Goal: Task Accomplishment & Management: Complete application form

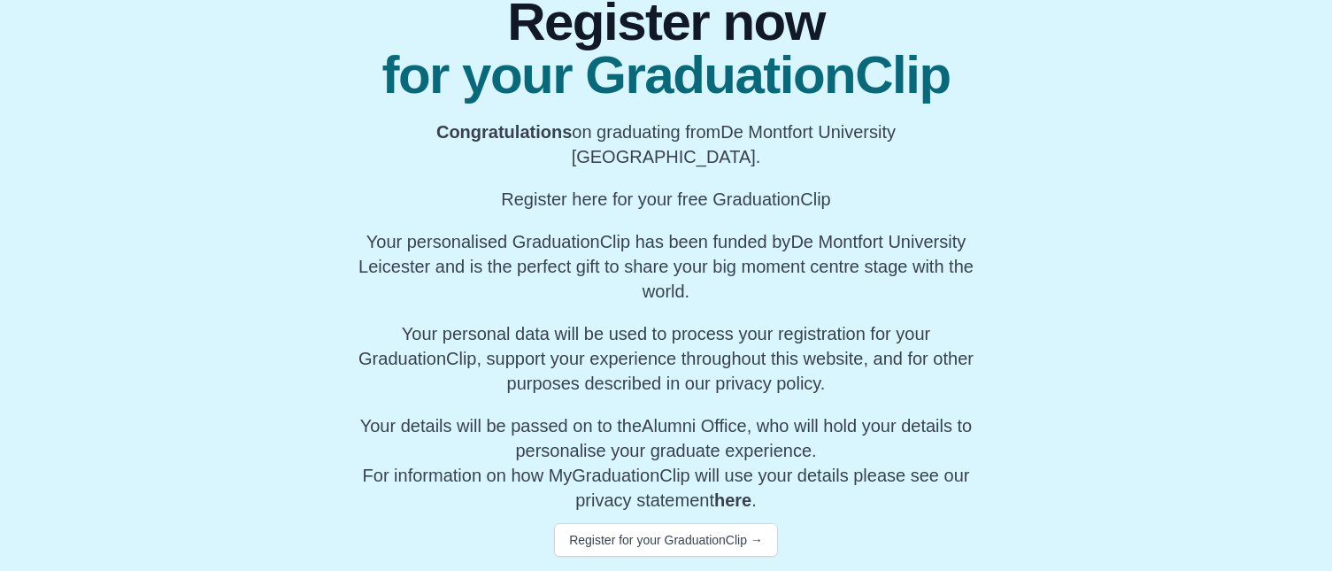
scroll to position [203, 0]
click at [641, 531] on button "Register for your GraduationClip →" at bounding box center [666, 540] width 224 height 34
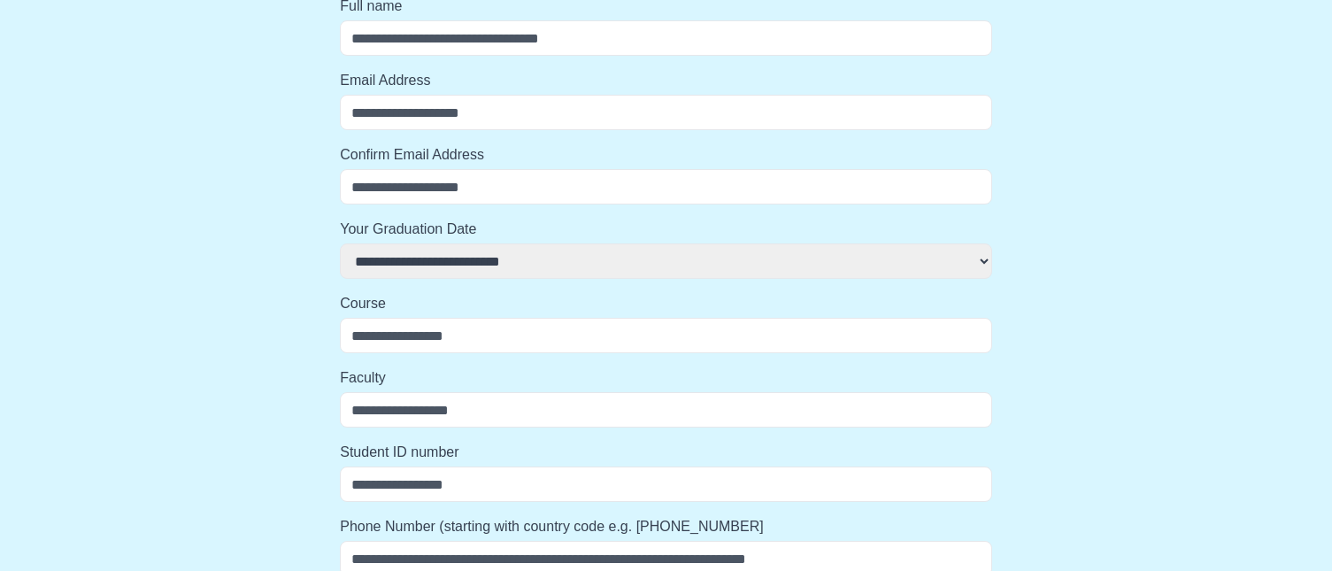
select select
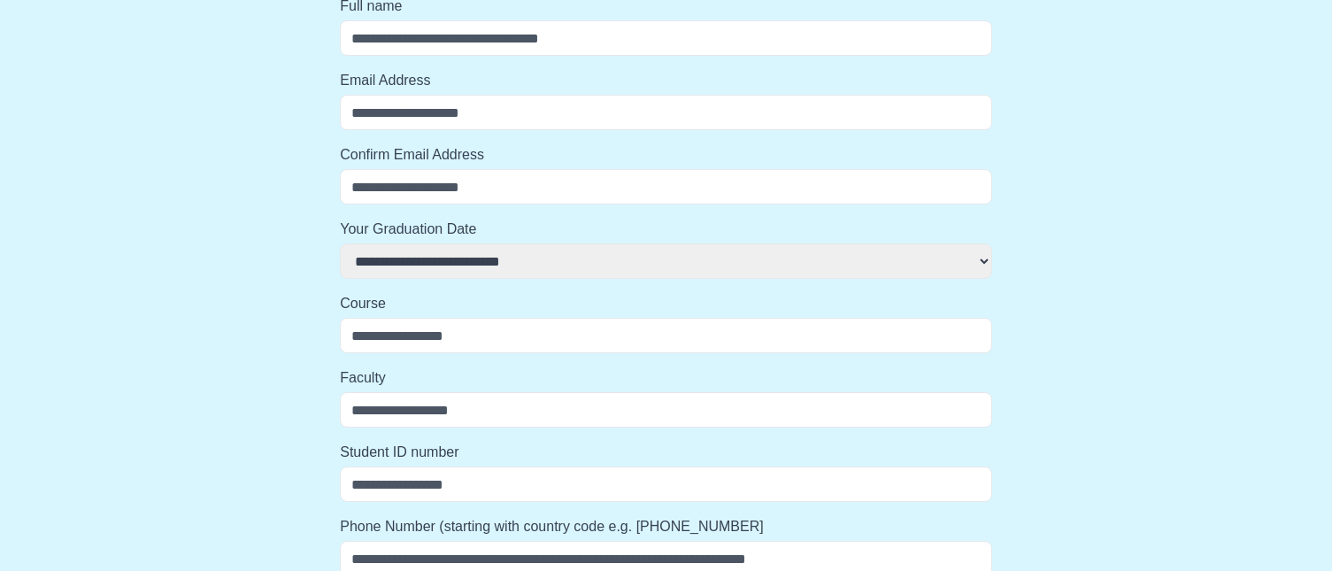
select select
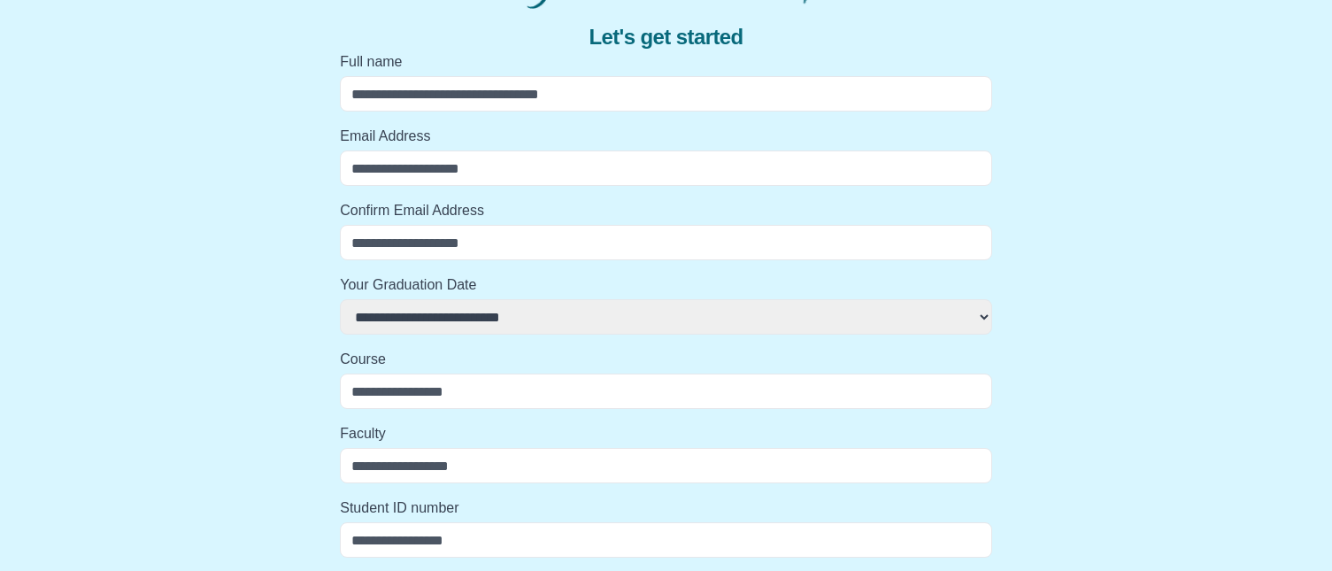
scroll to position [0, 0]
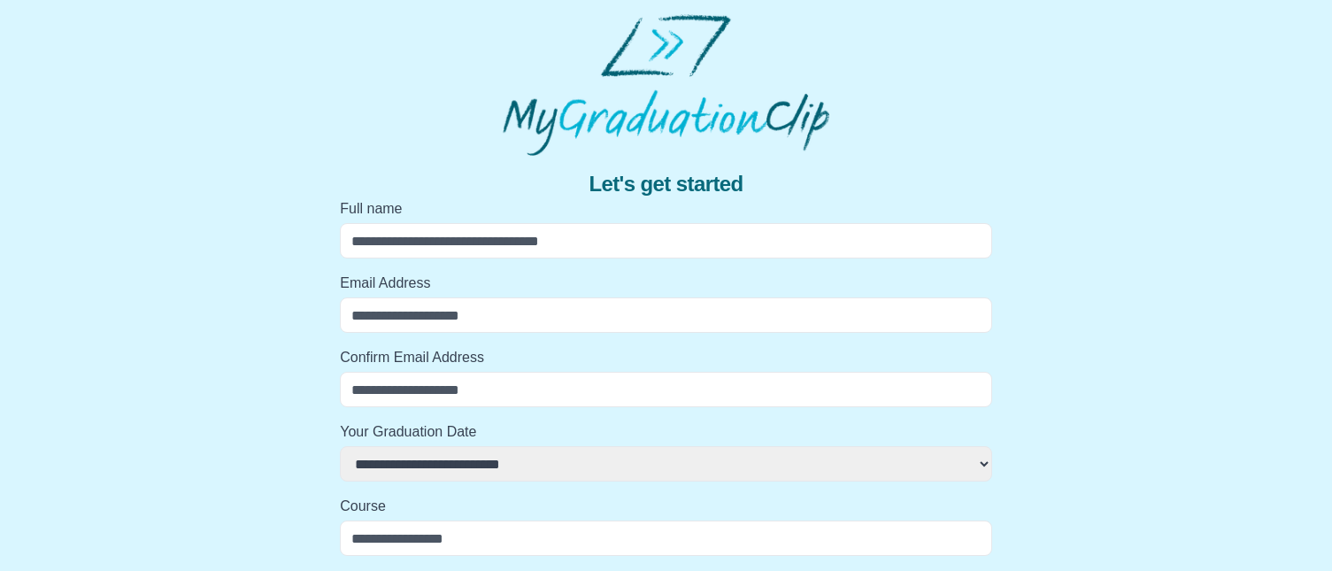
click at [473, 243] on input "Full name" at bounding box center [666, 240] width 652 height 35
type input "*"
select select
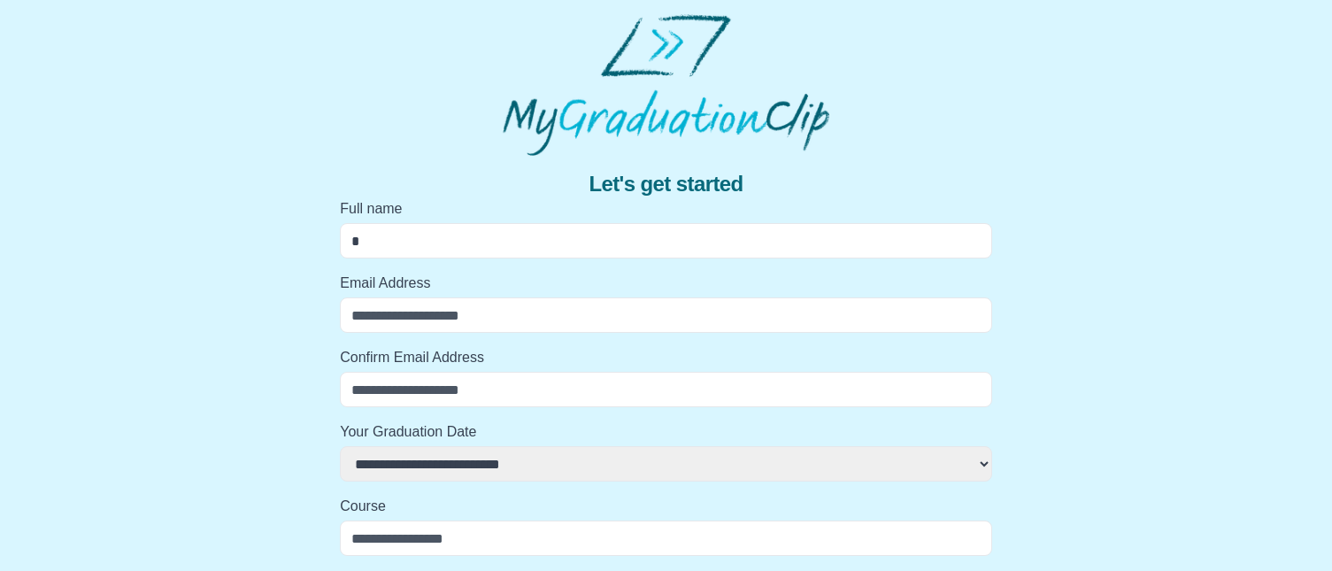
select select
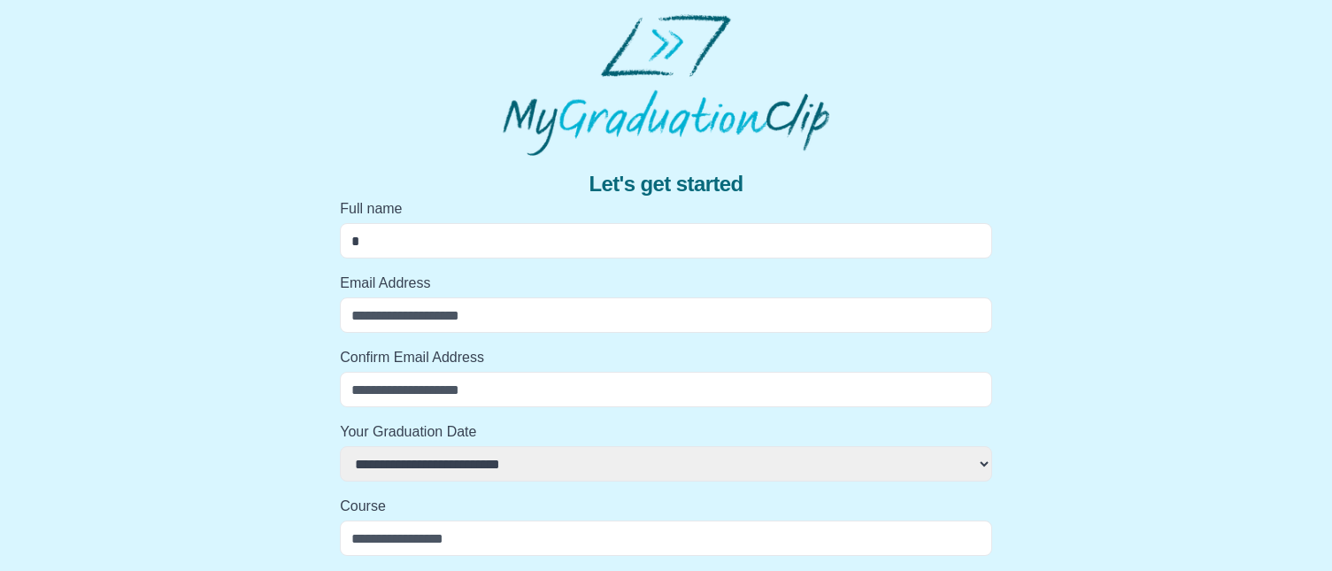
type input "**"
select select
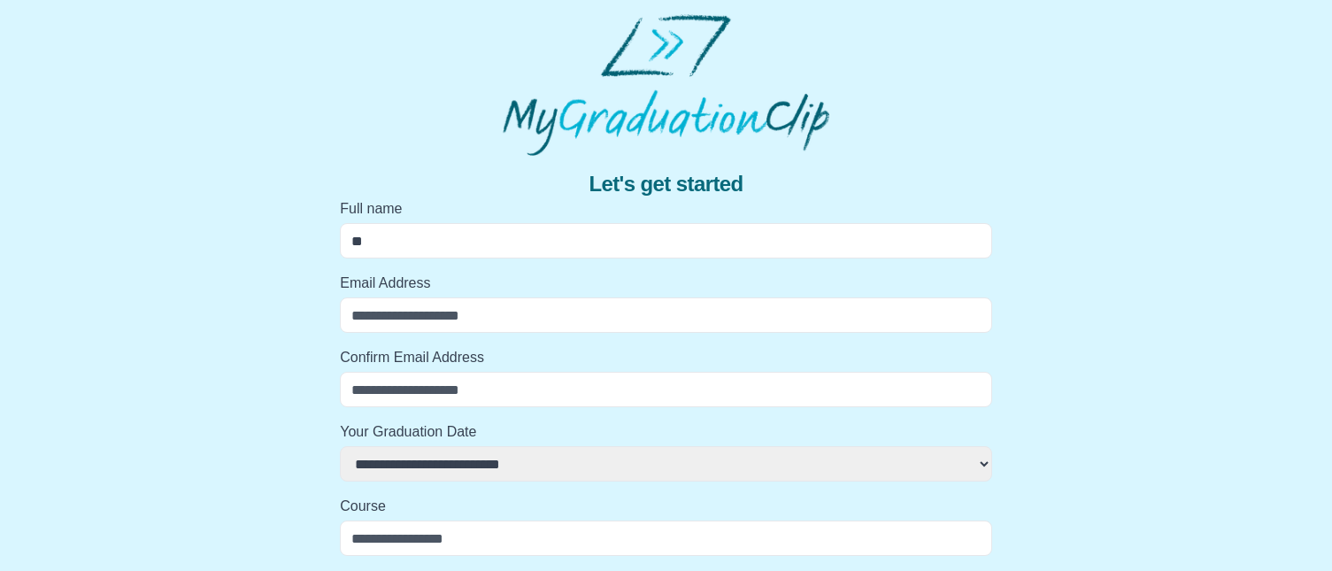
select select
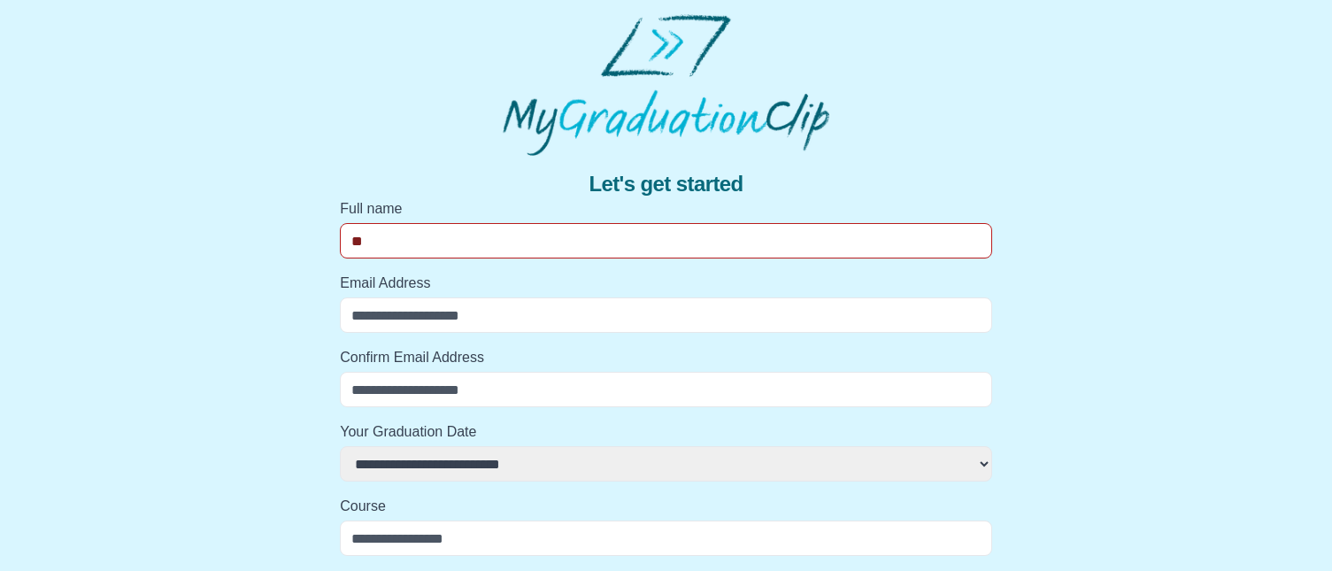
type input "***"
select select
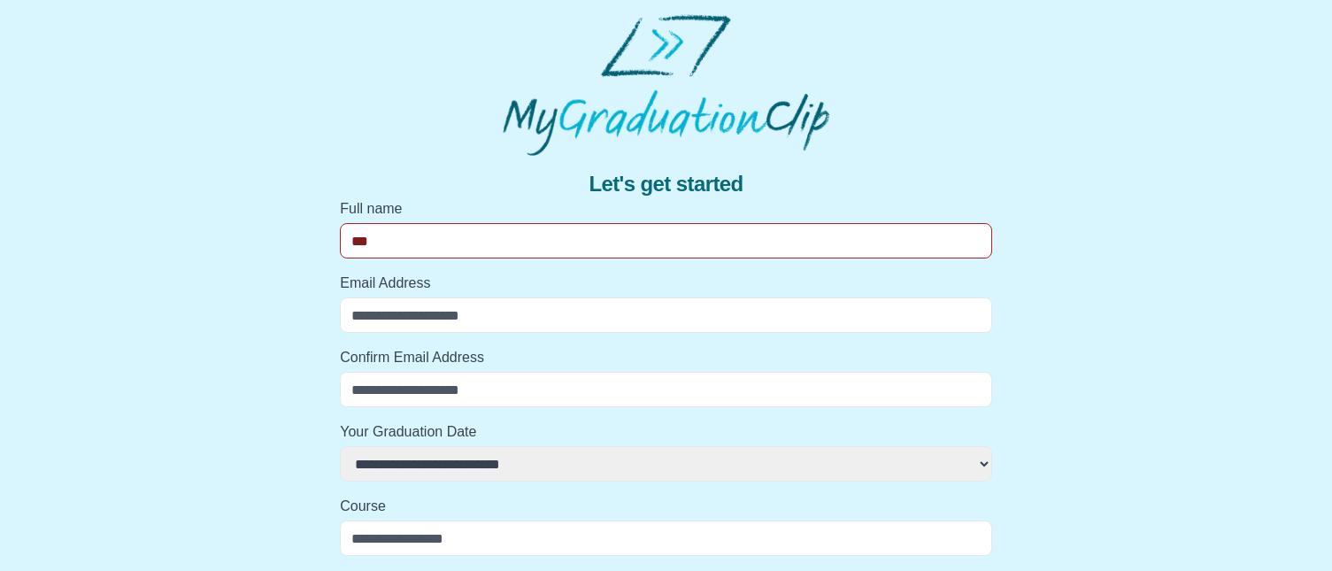
select select
type input "****"
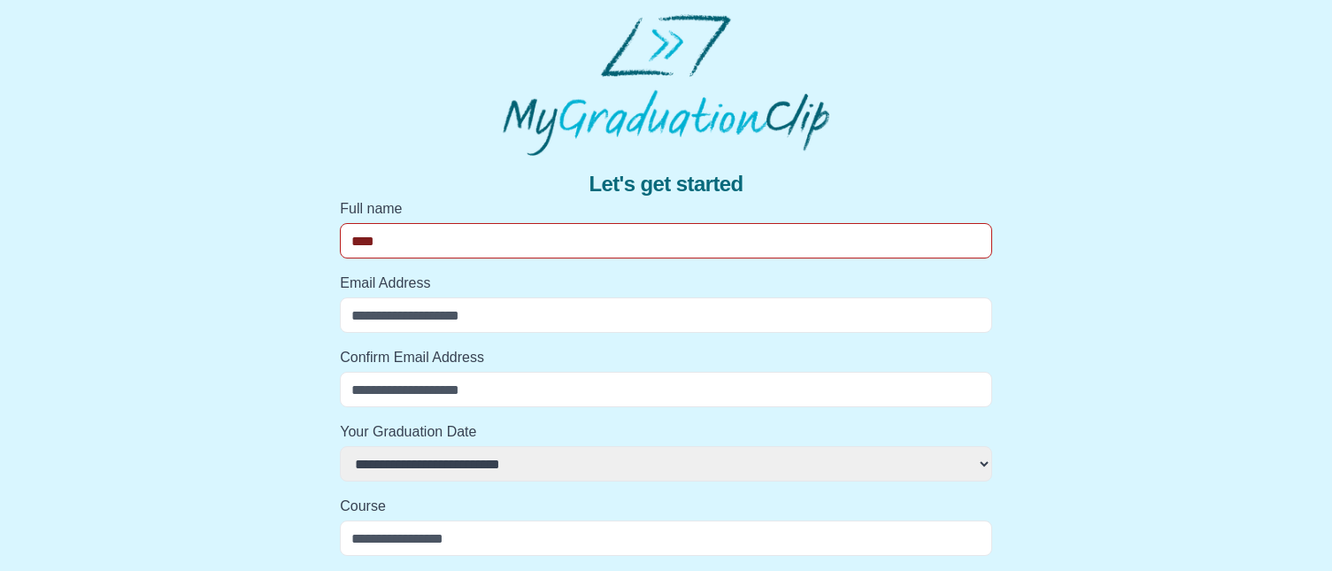
select select
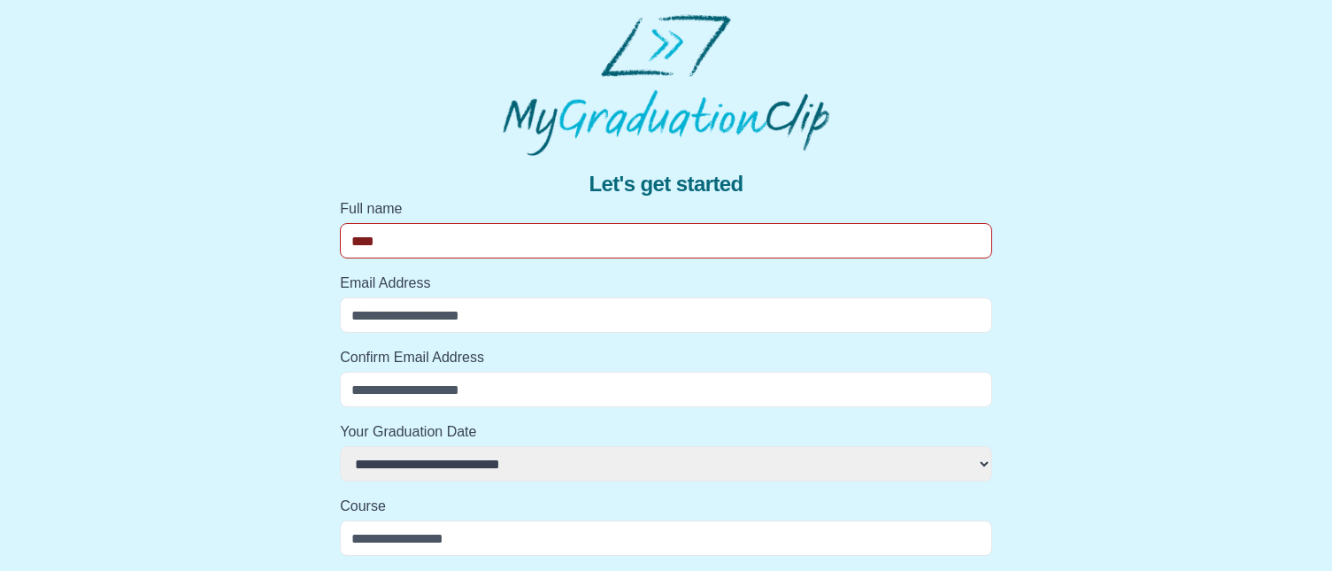
select select
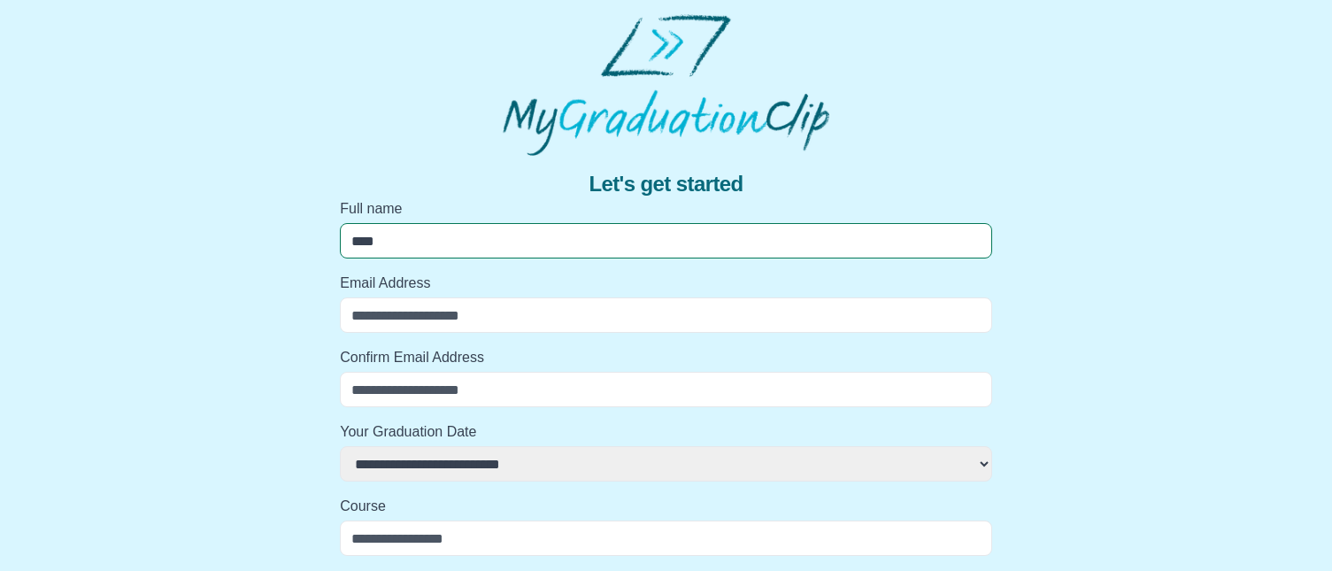
type input "*****"
select select
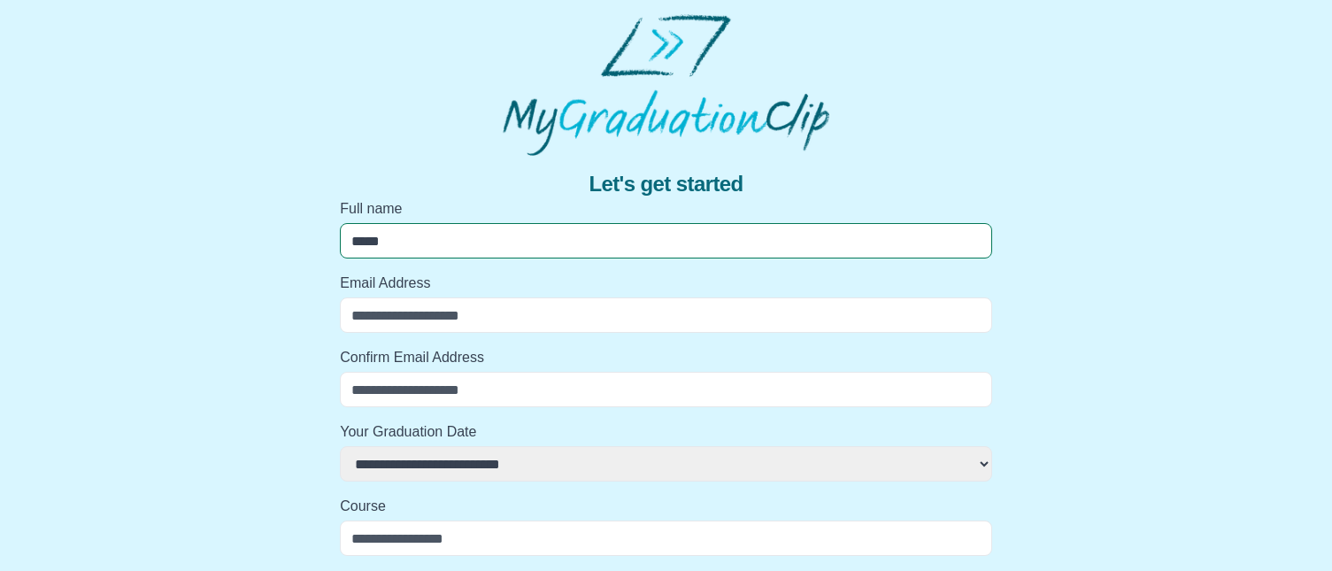
select select
type input "******"
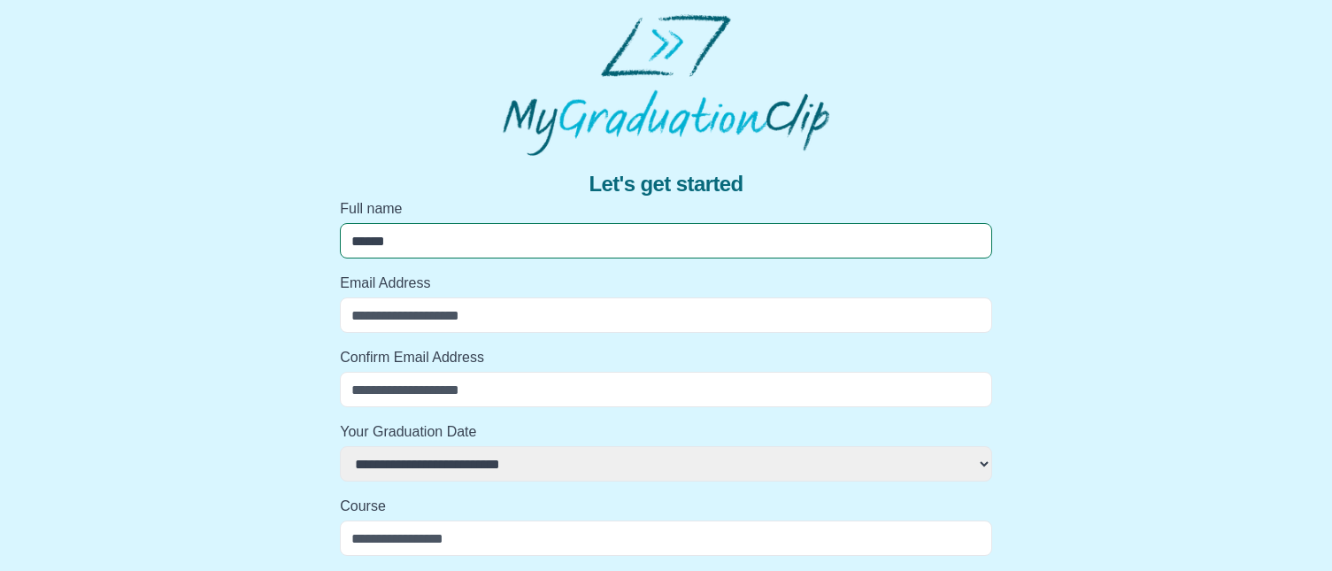
select select
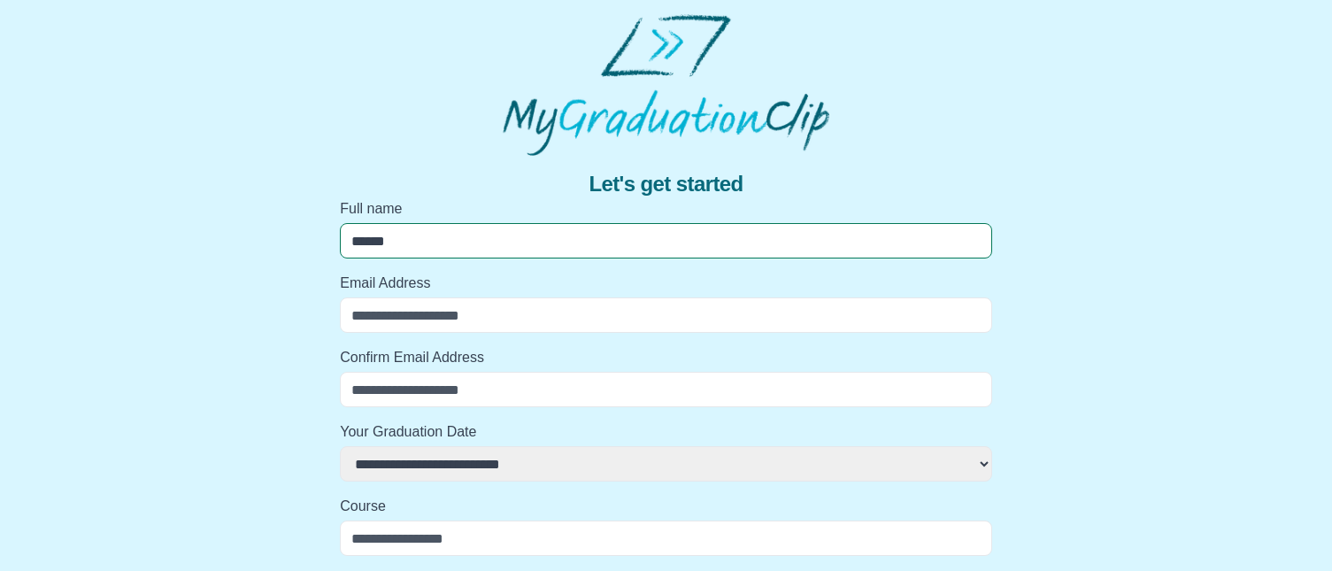
select select
type input "******"
select select
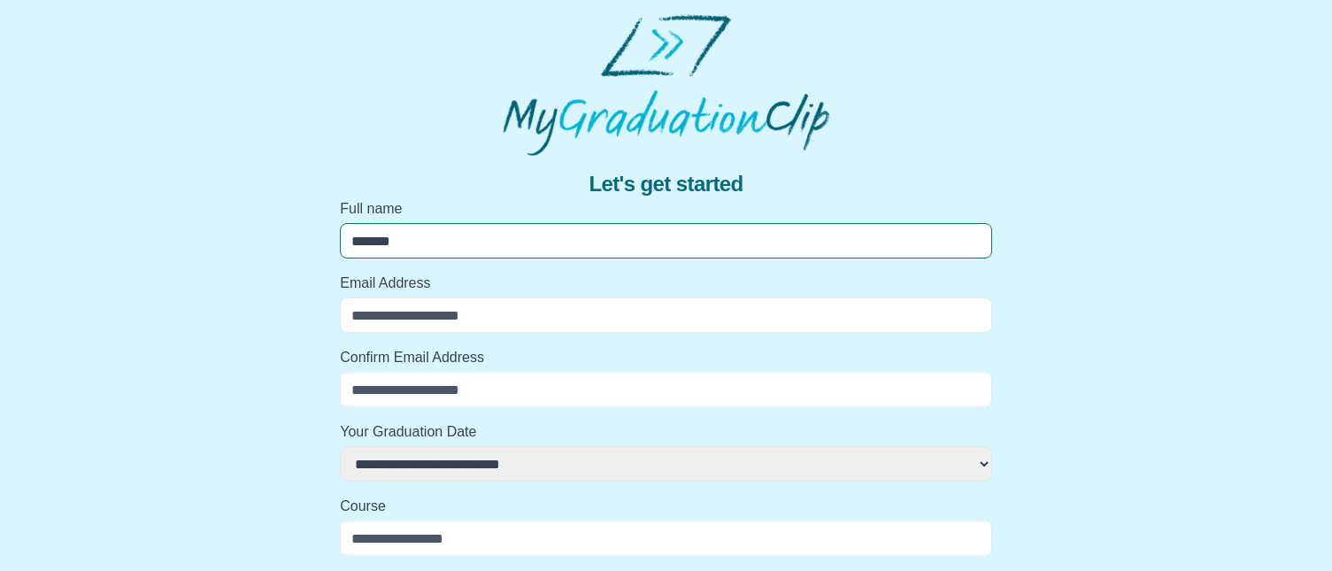
select select
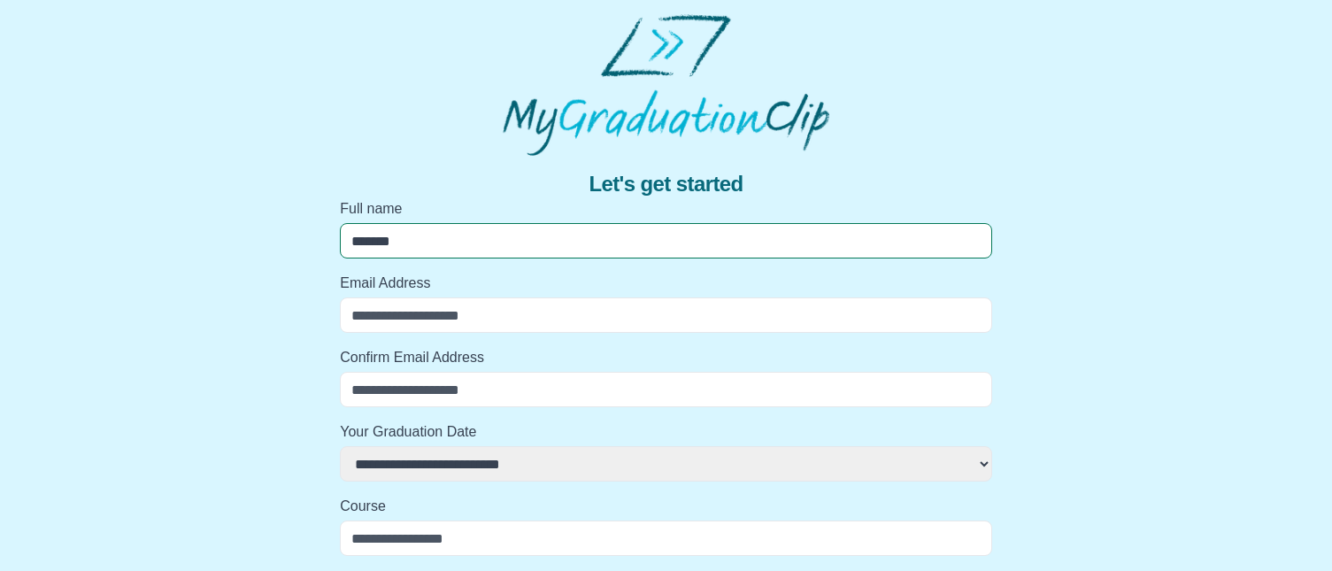
select select
type input "********"
select select
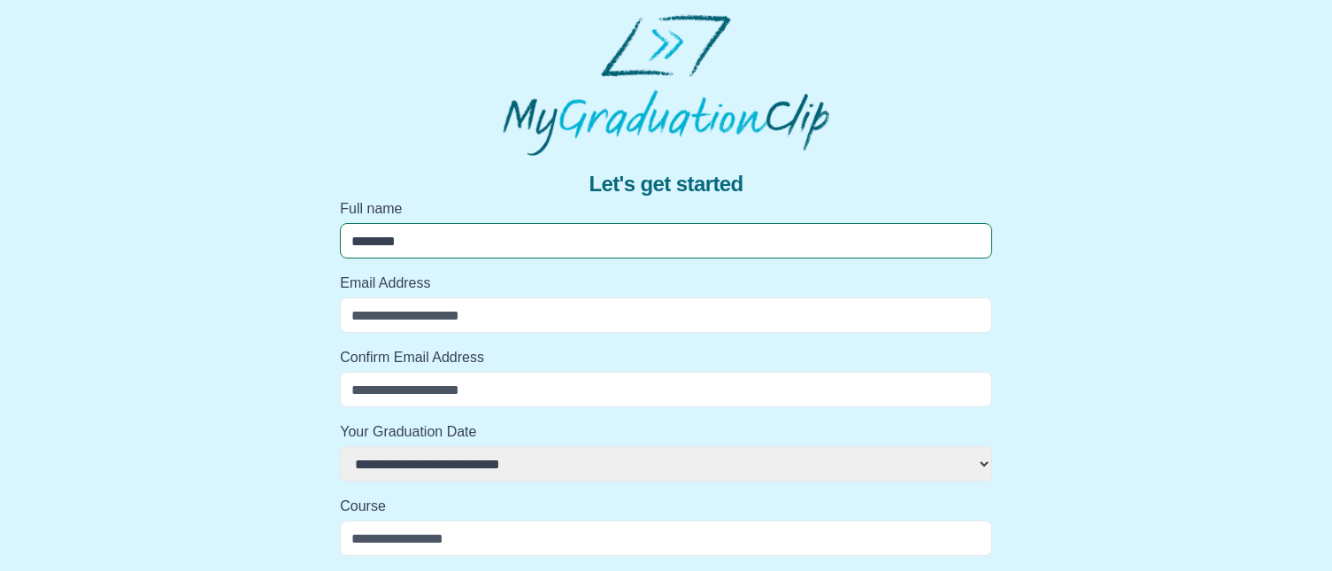
select select
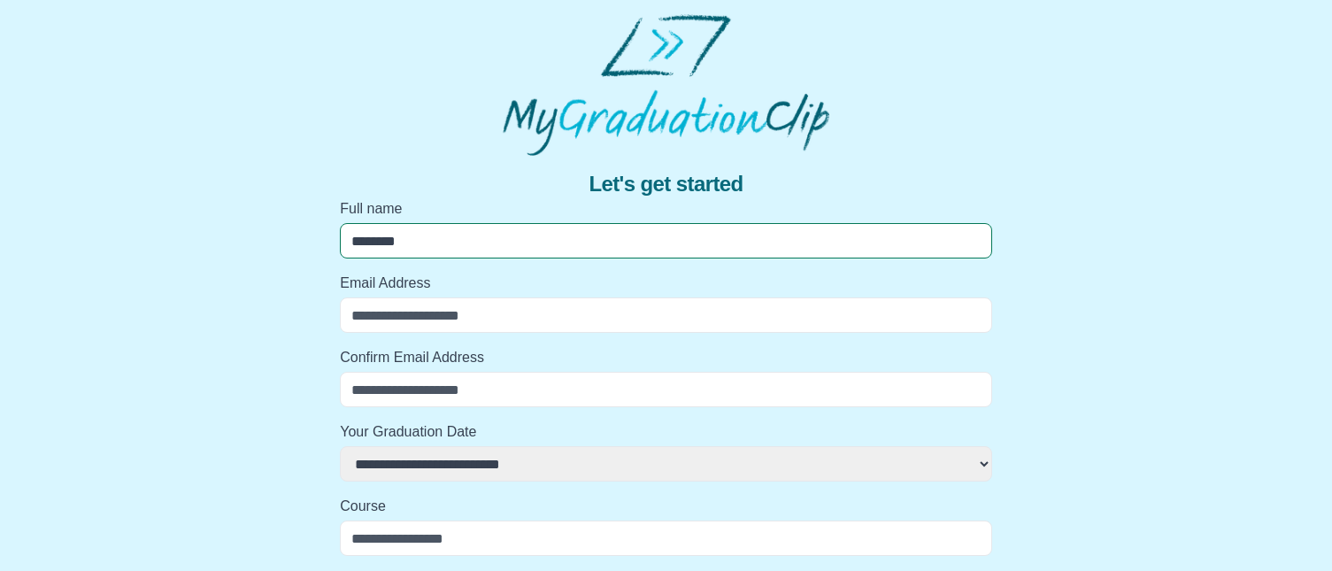
select select
type input "*********"
select select
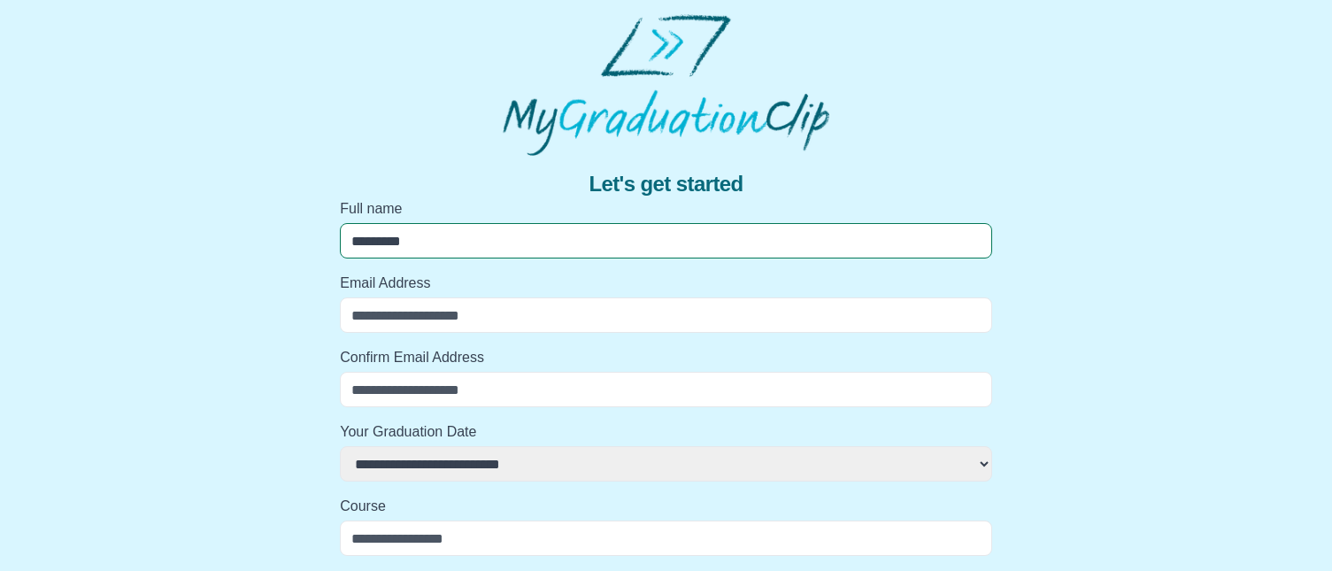
select select
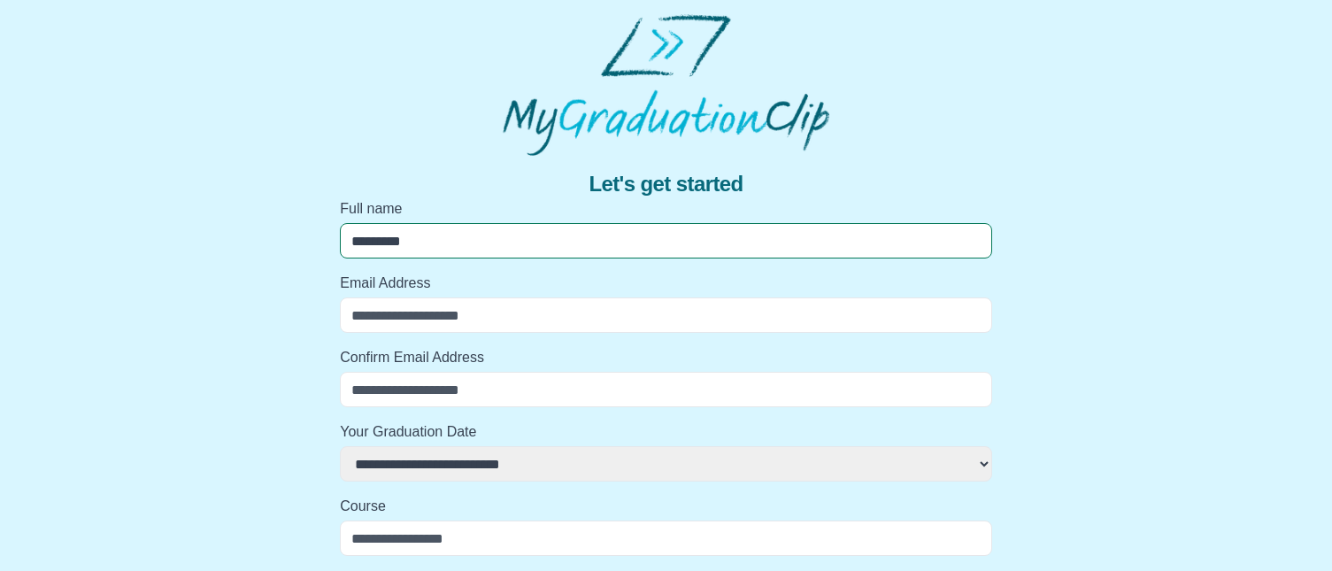
type input "**********"
select select
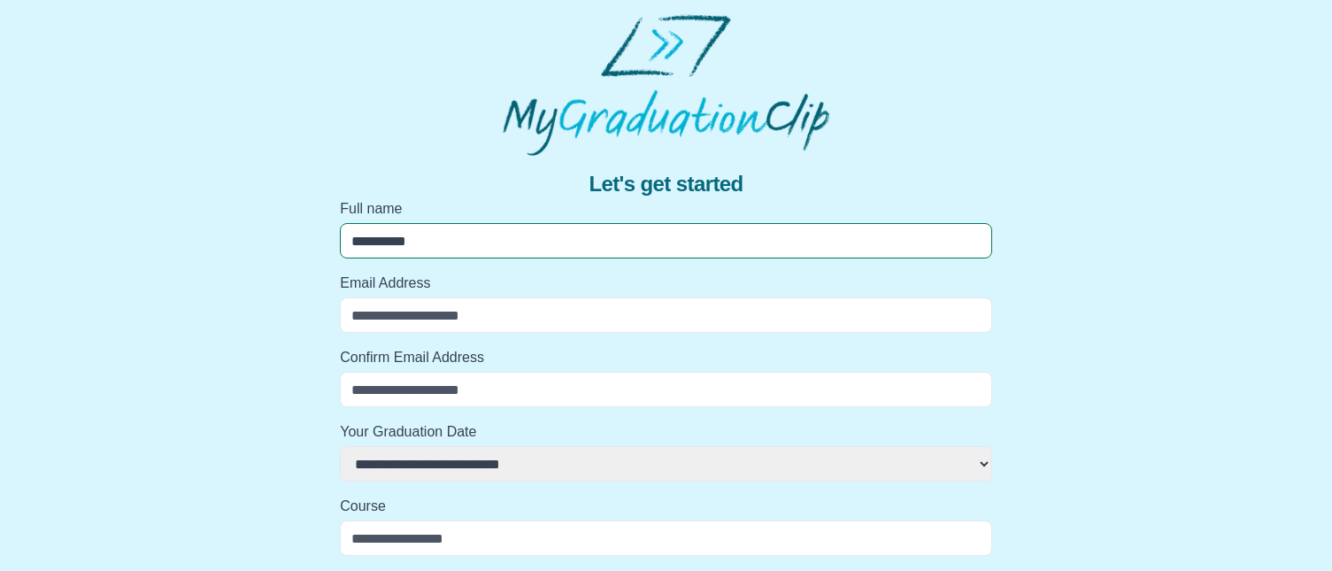
select select
type input "**********"
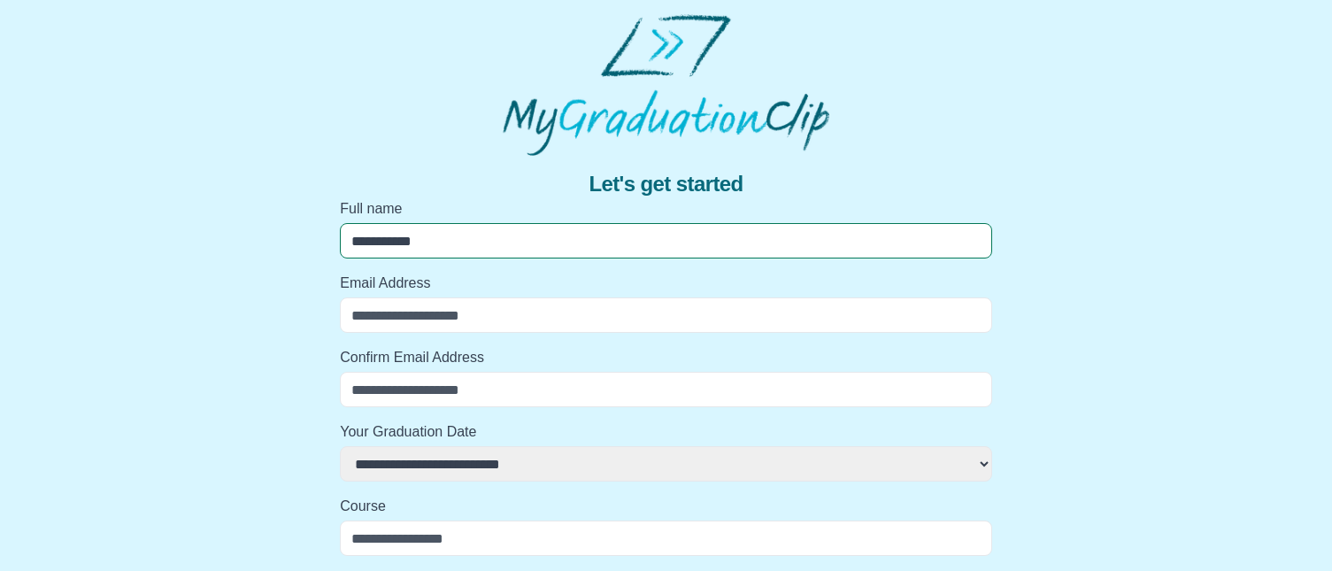
select select
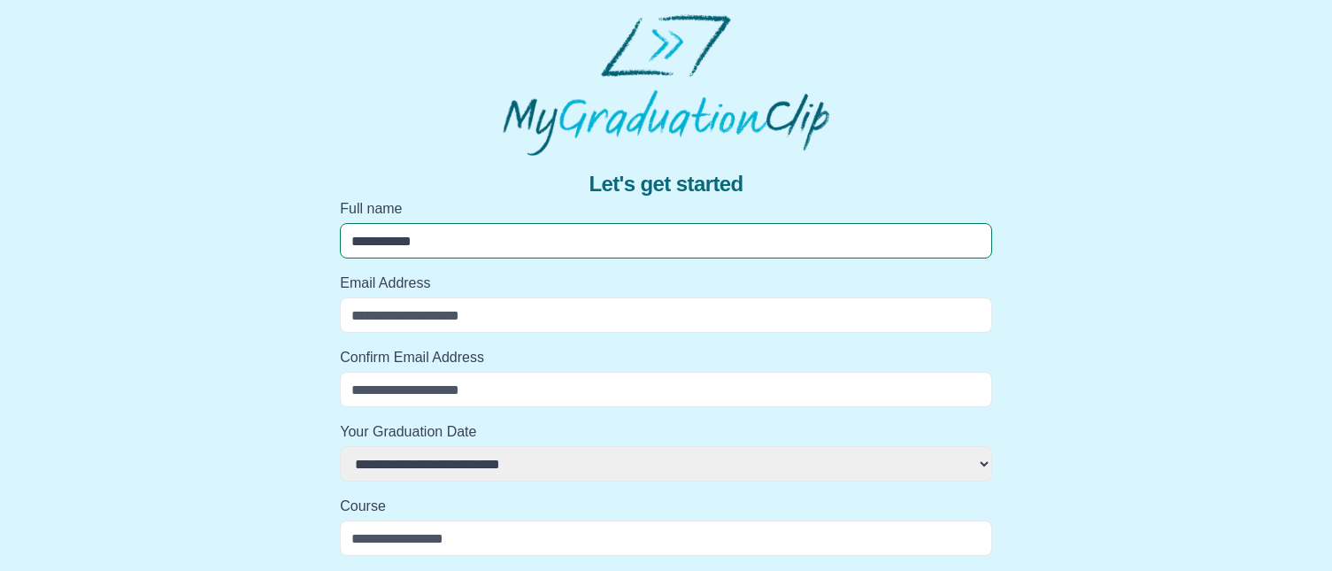
select select
type input "**********"
select select
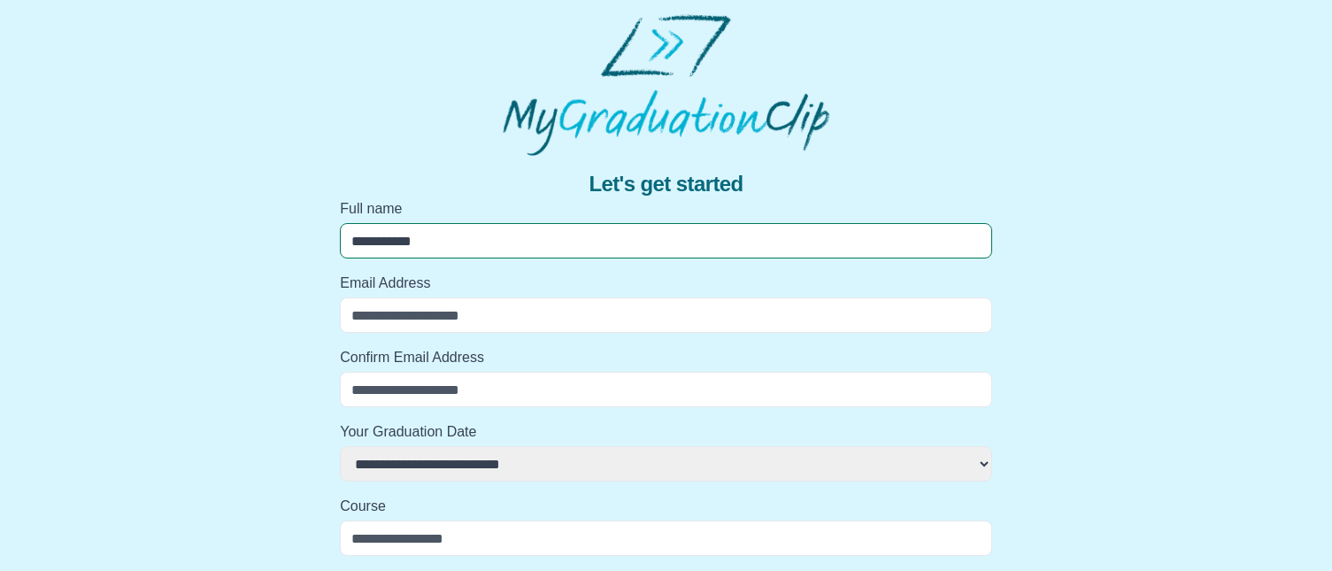
select select
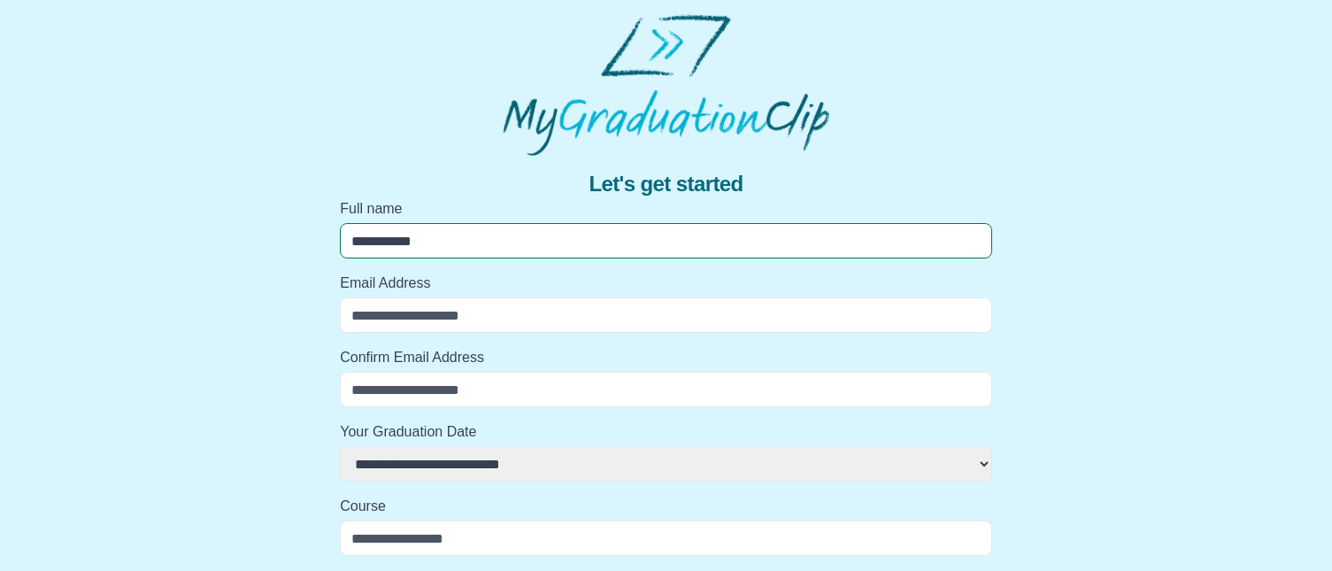
select select
type input "*"
select select
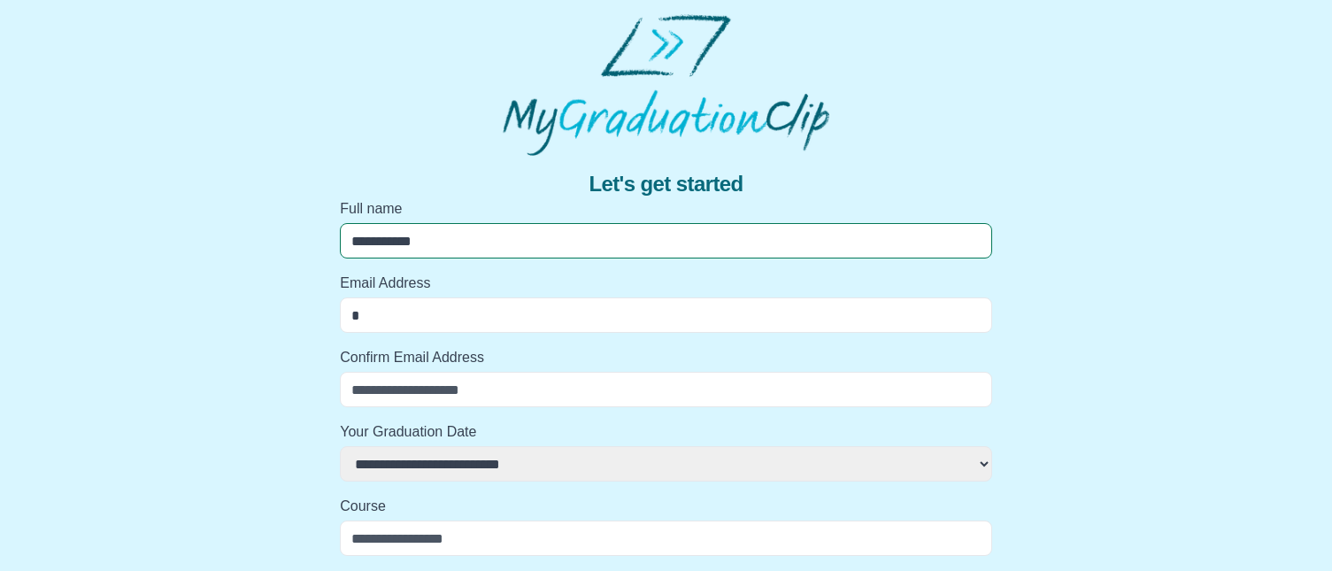
select select
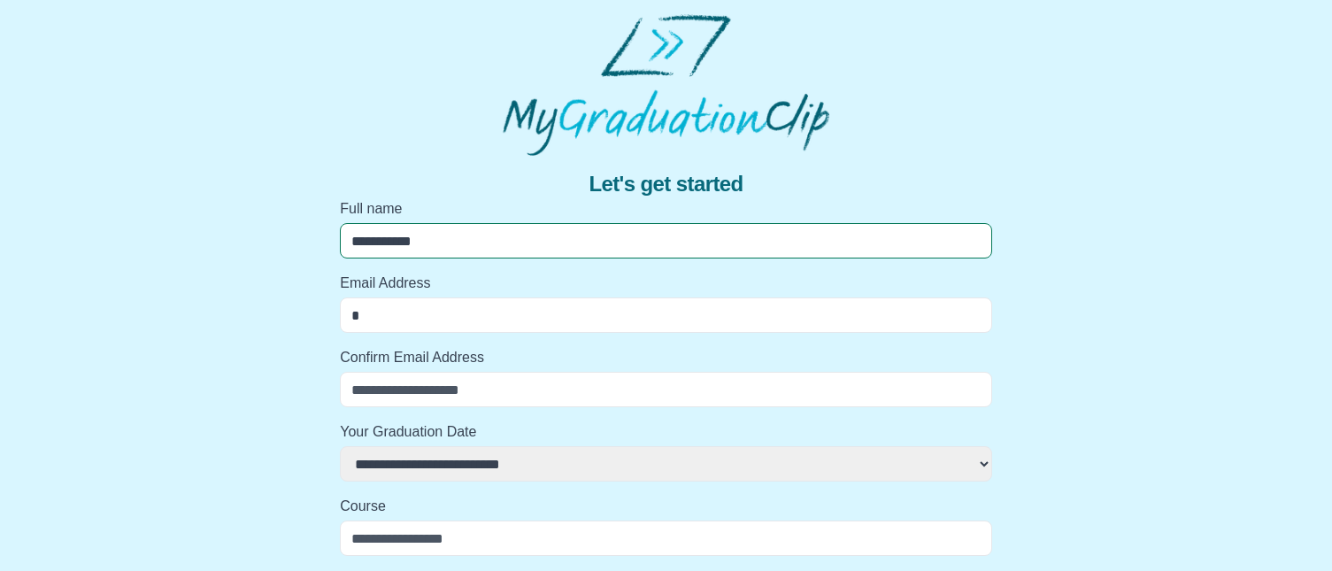
select select
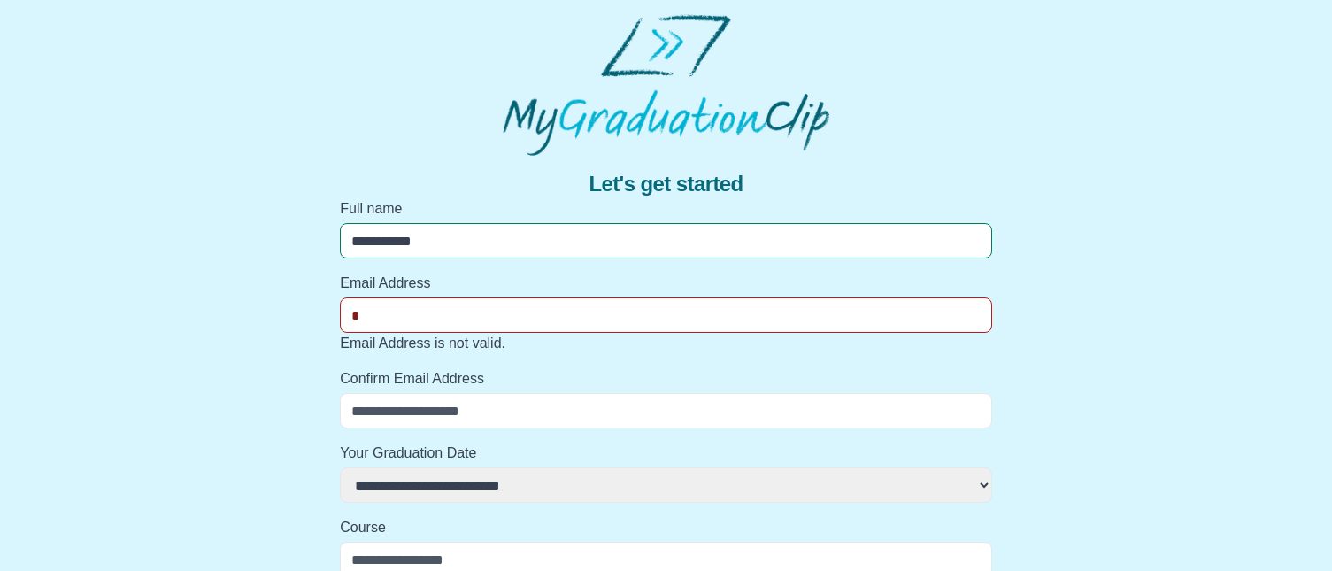
type input "**"
select select
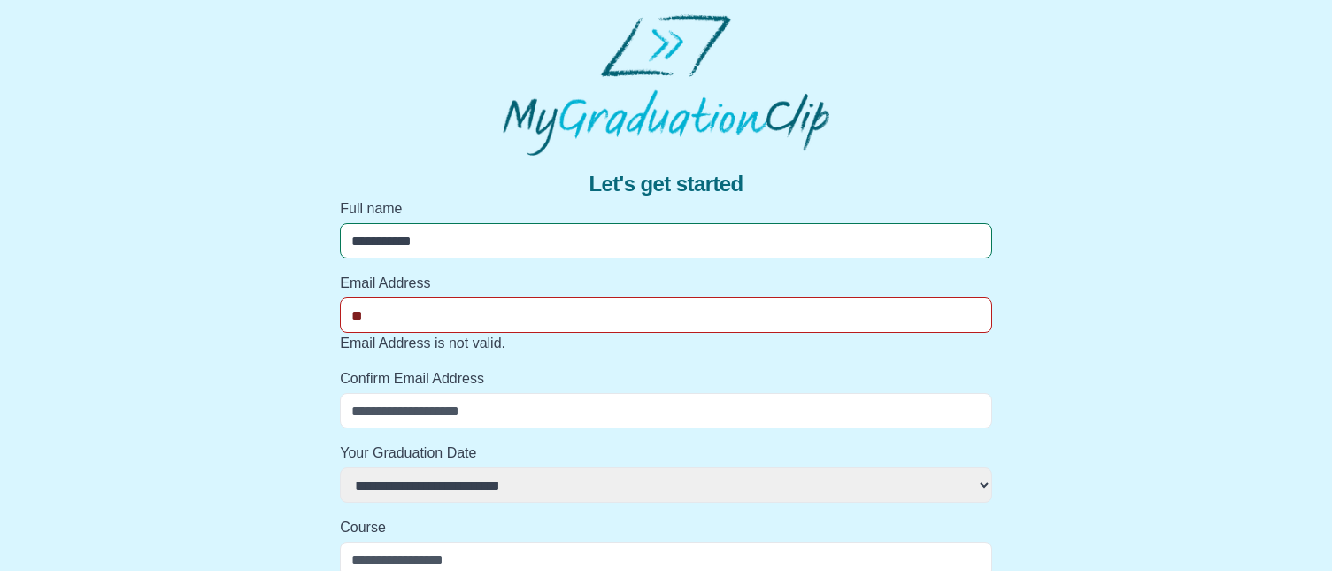
select select
type input "***"
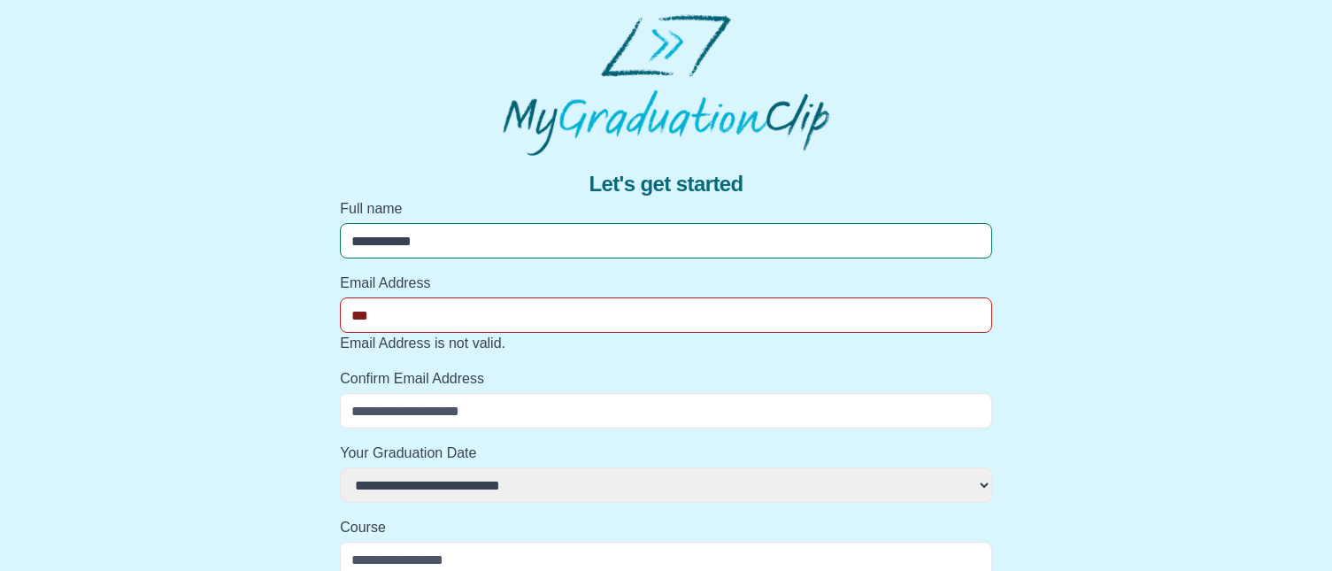
select select
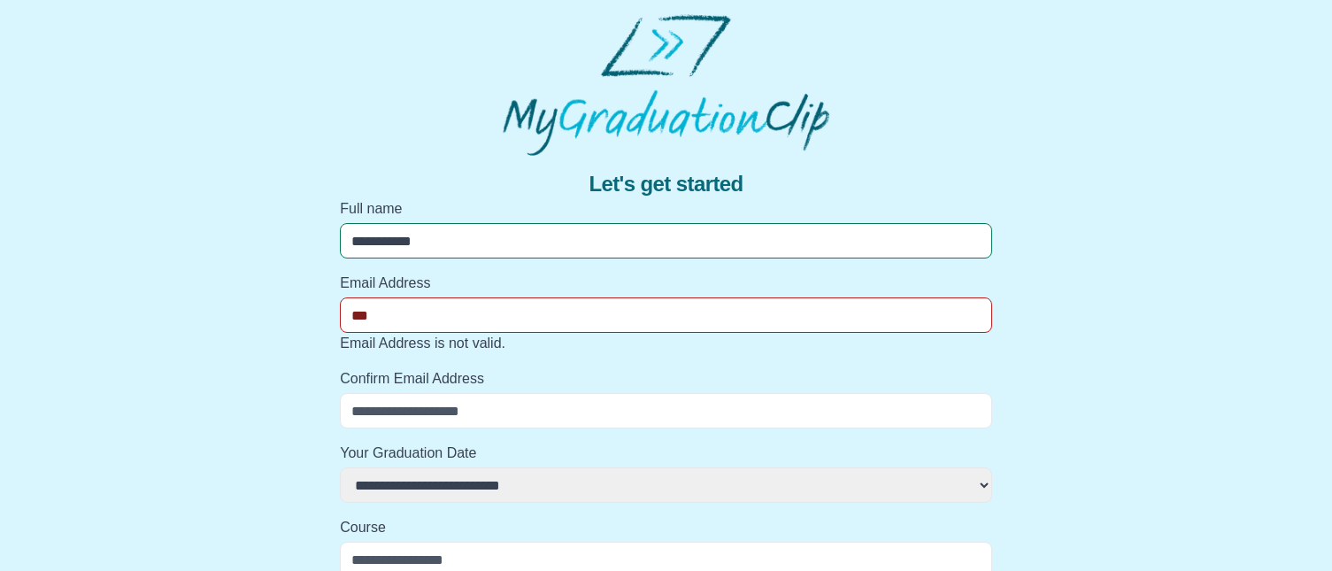
select select
type input "****"
select select
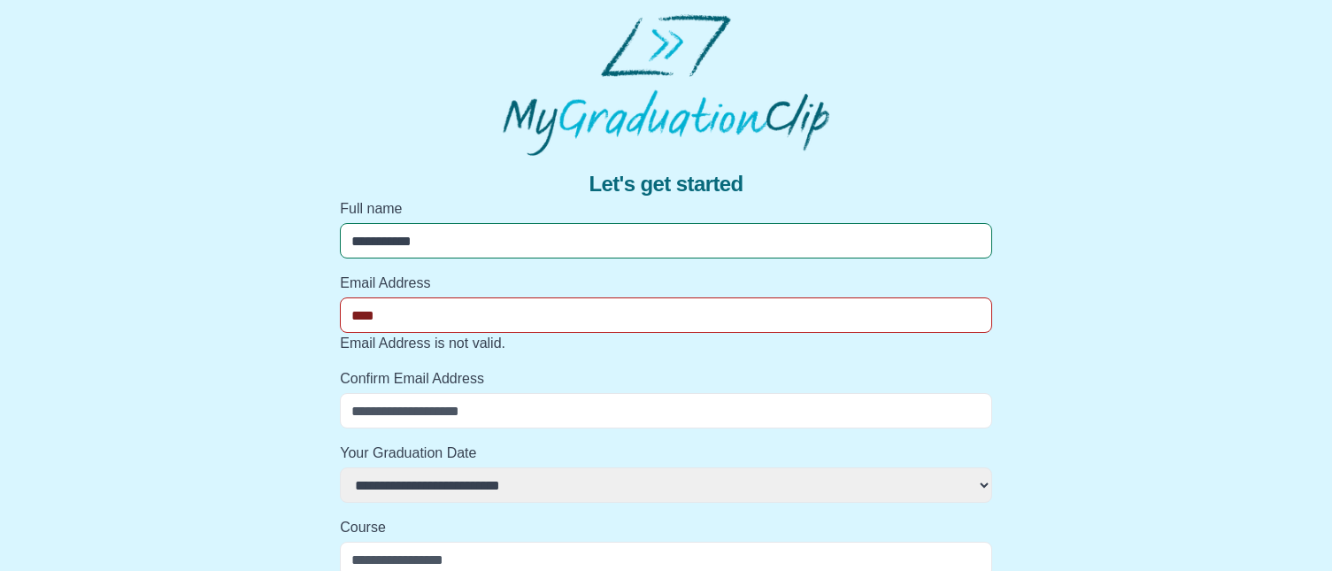
select select
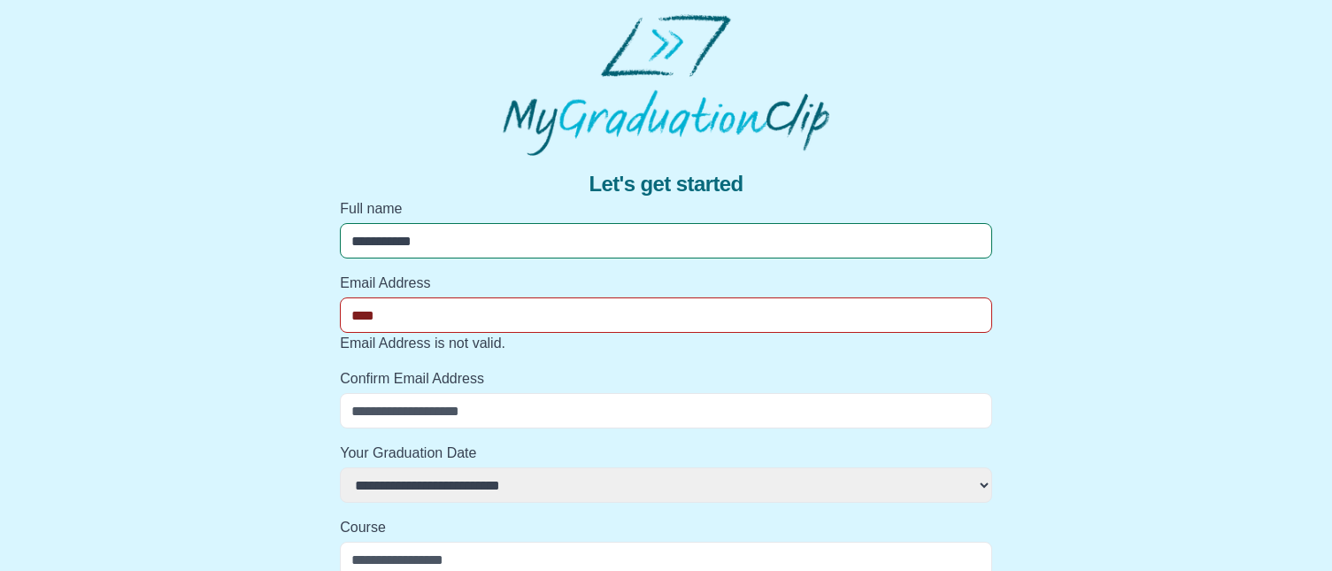
select select
type input "*****"
select select
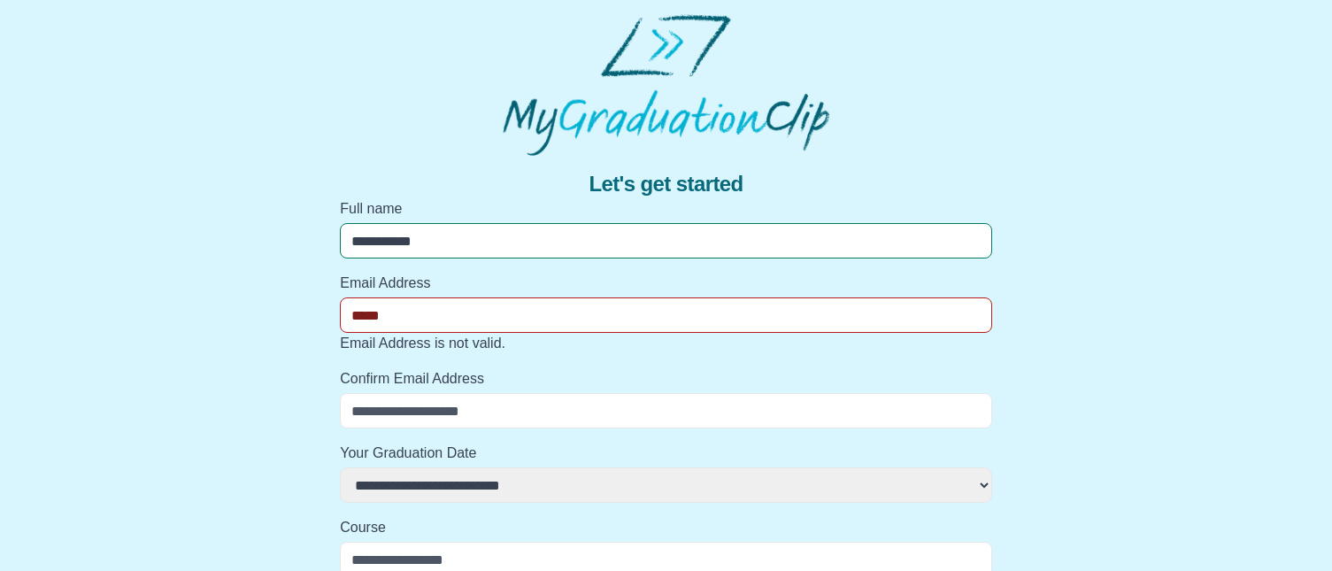
select select
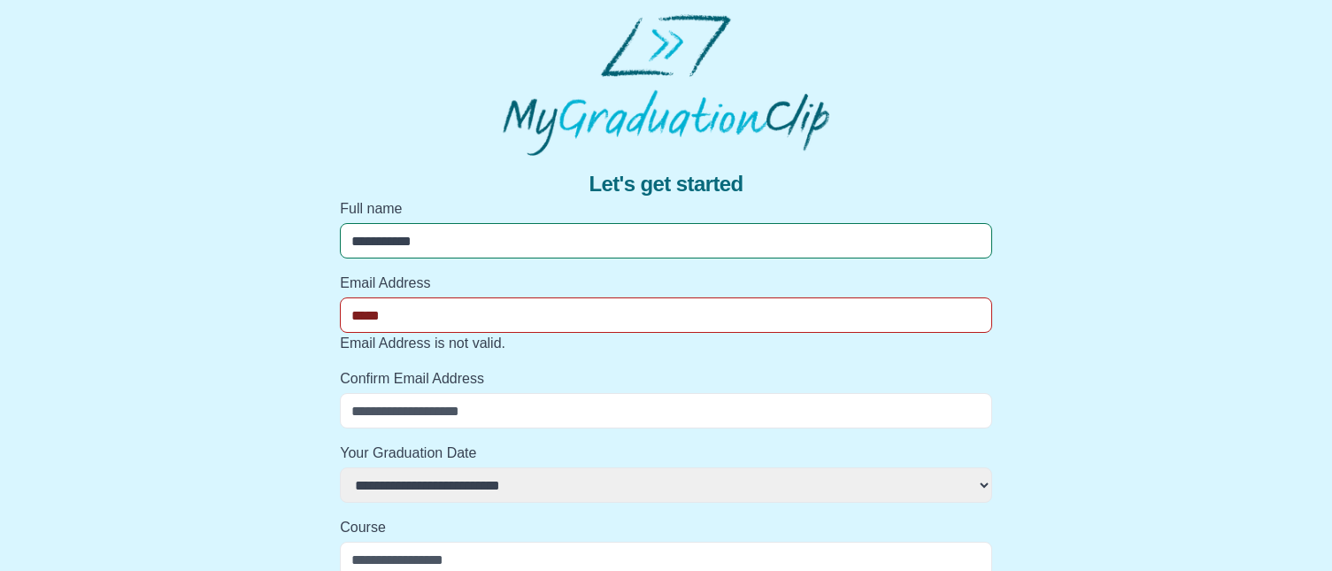
select select
type input "******"
select select
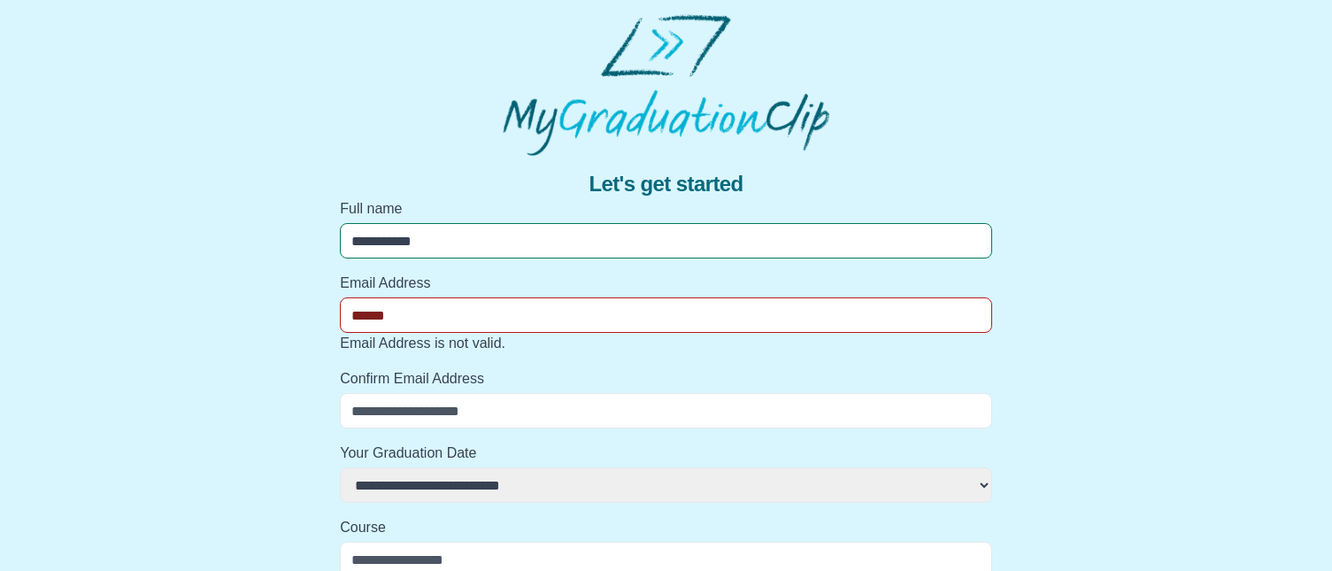
select select
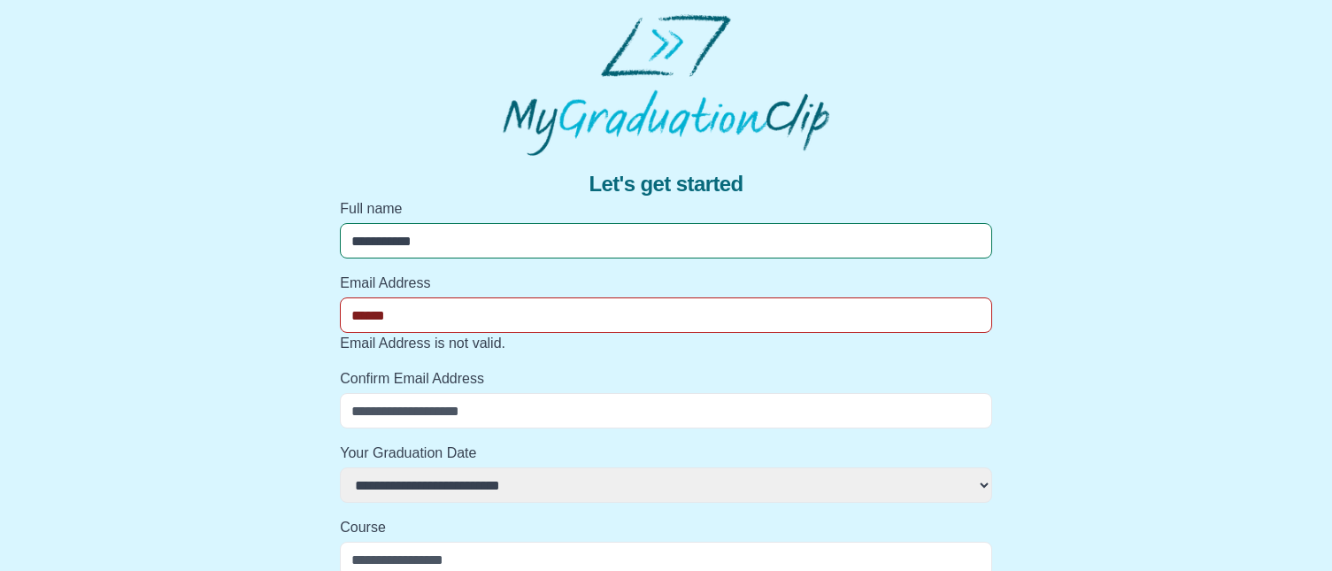
type input "*******"
select select
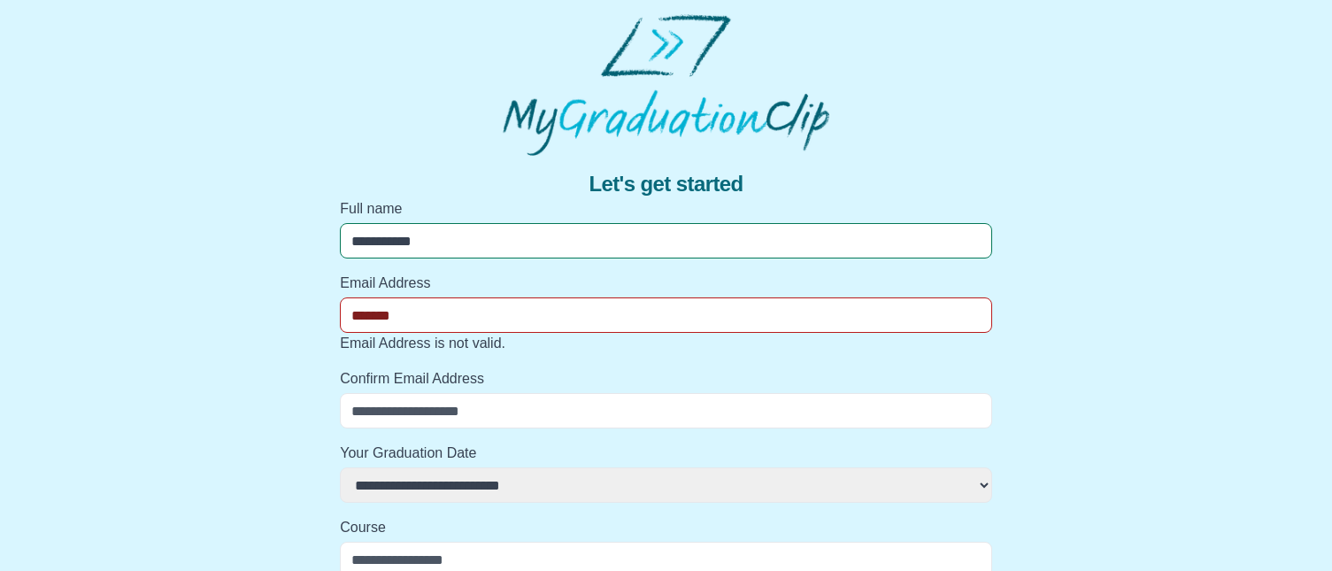
select select
type input "********"
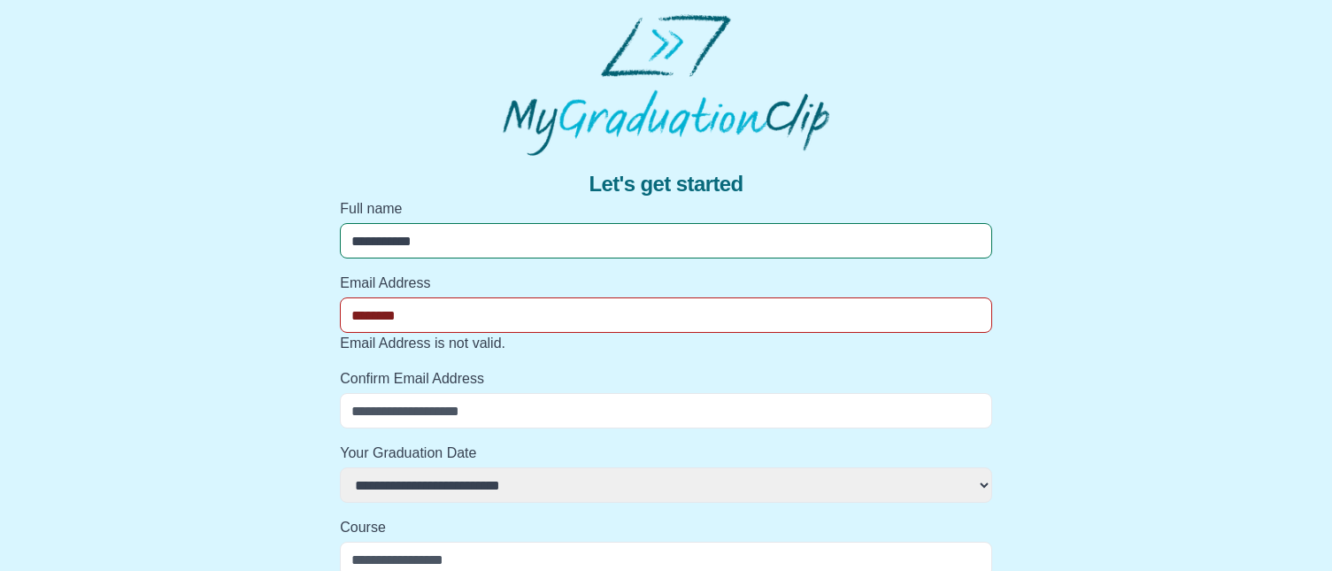
select select
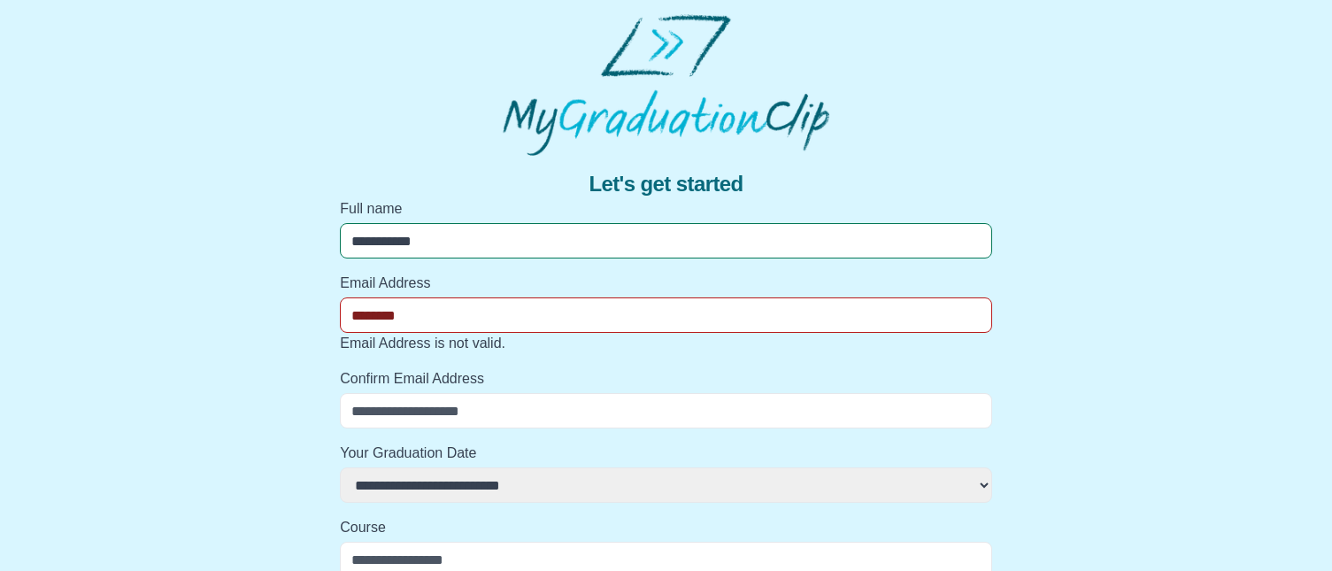
select select
type input "*********"
select select
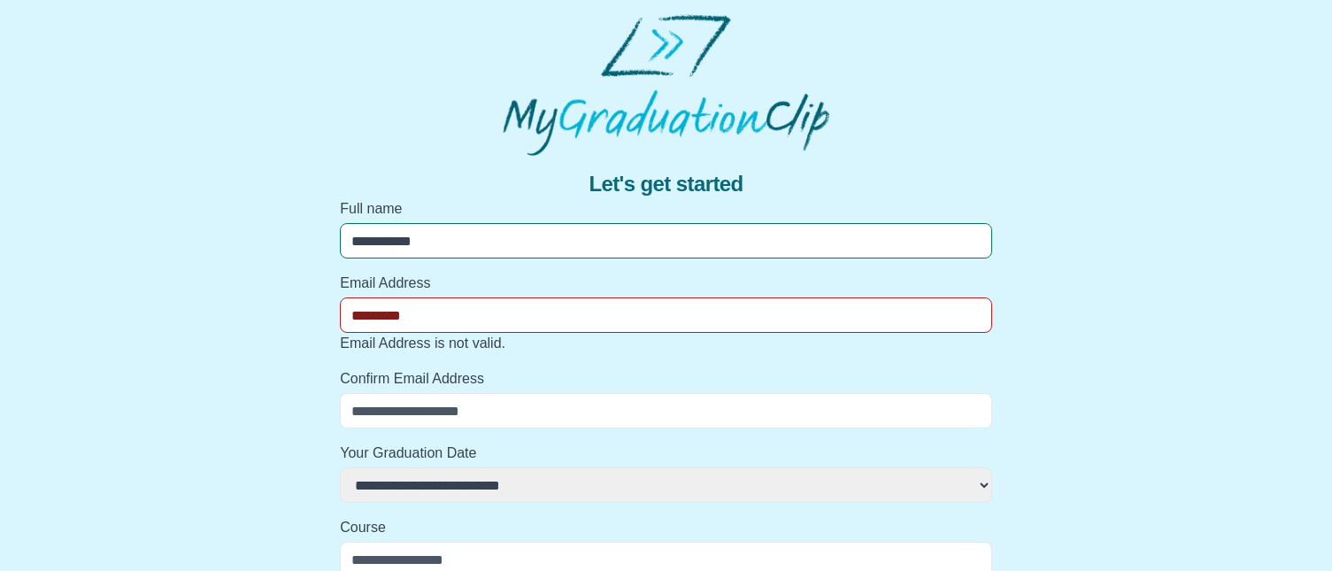
select select
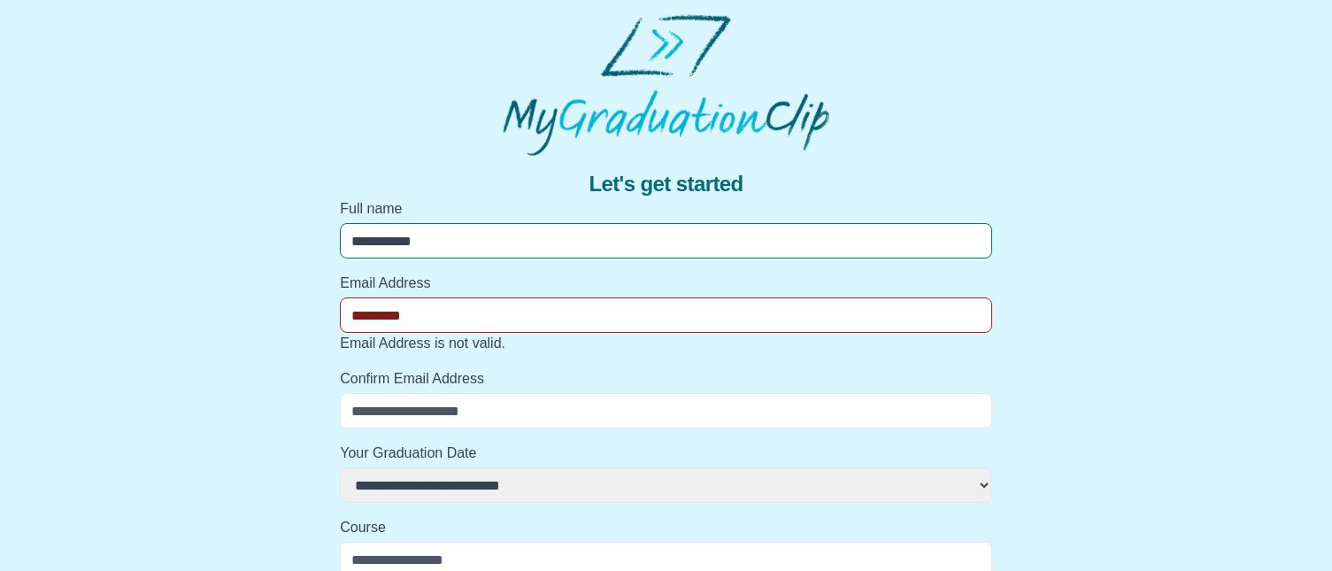
select select
type input "**********"
select select
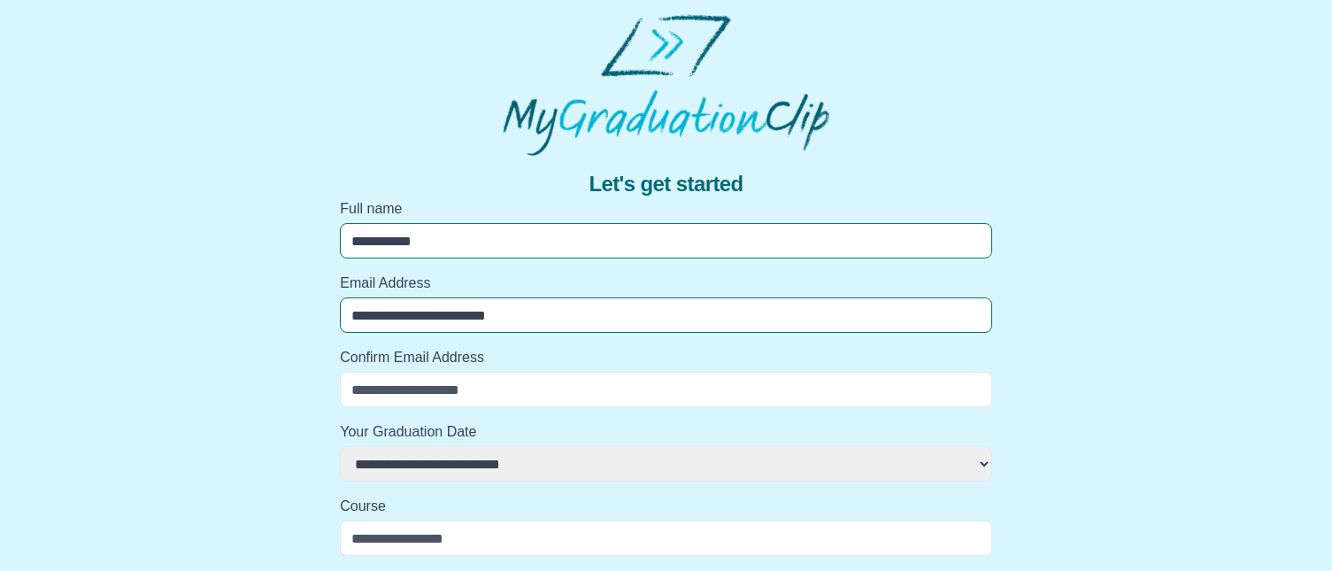
click at [421, 390] on input "Confirm Email Address" at bounding box center [666, 389] width 652 height 35
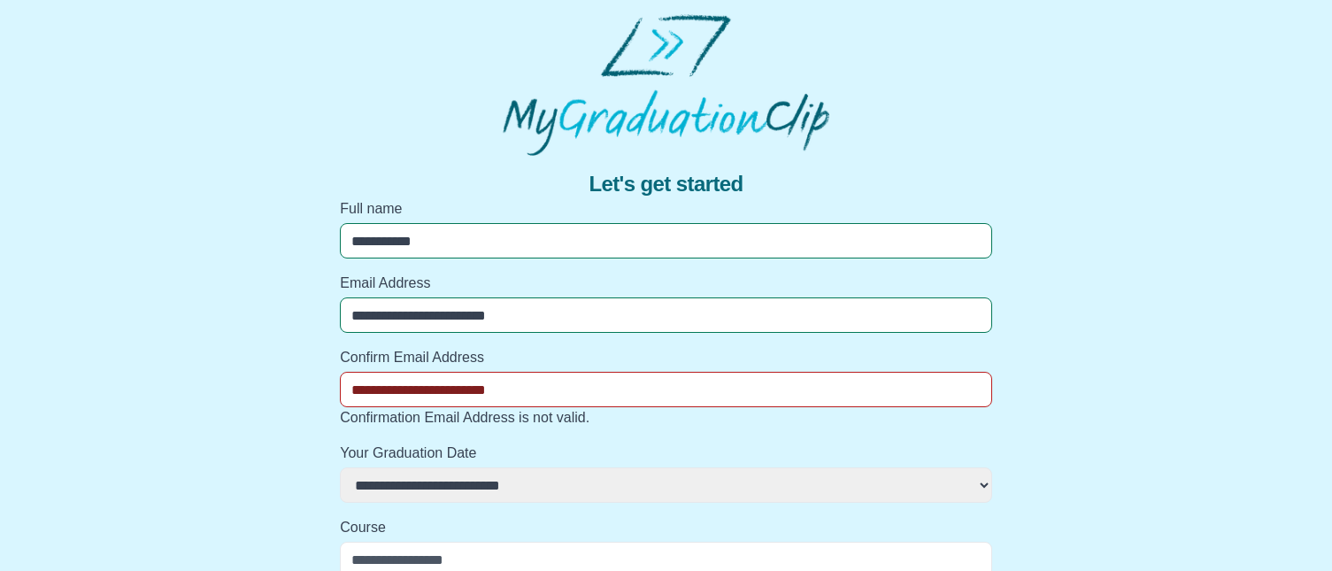
click at [541, 387] on input "**********" at bounding box center [666, 389] width 652 height 35
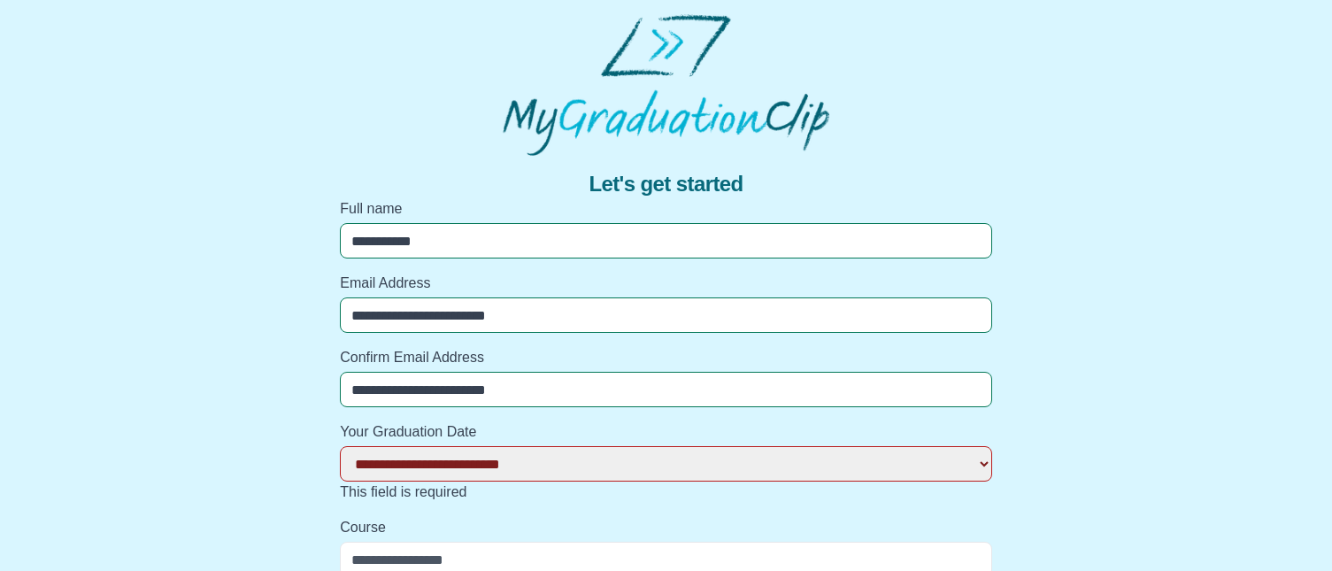
click at [470, 468] on select "**********" at bounding box center [666, 463] width 652 height 35
click at [340, 446] on select "**********" at bounding box center [666, 463] width 652 height 35
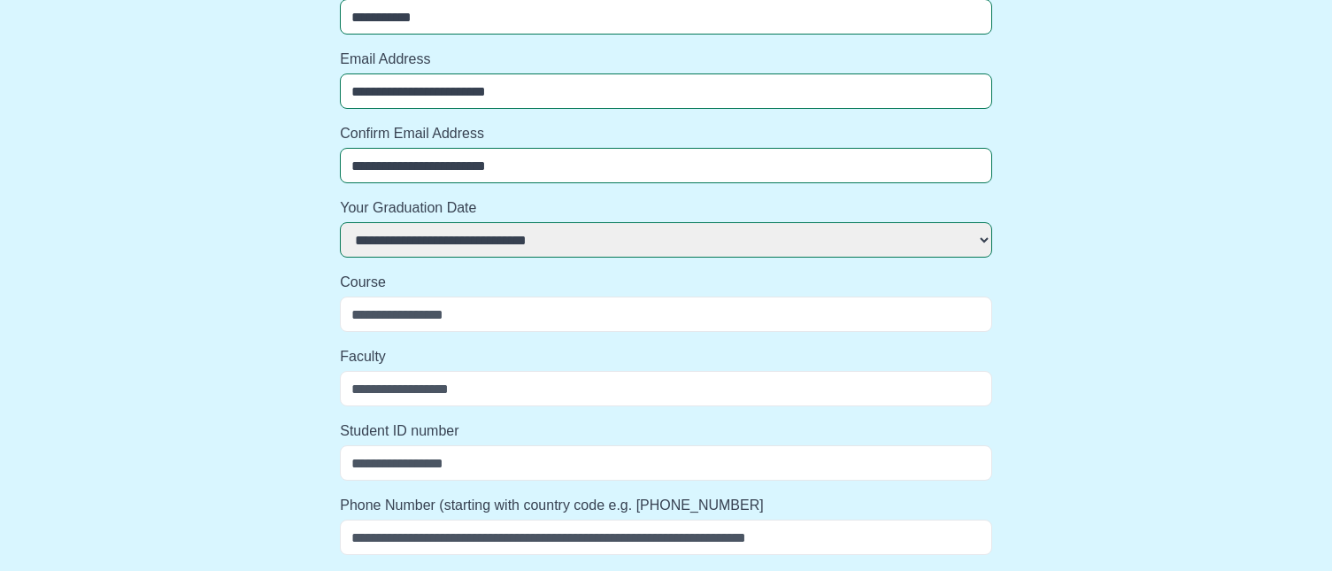
scroll to position [266, 0]
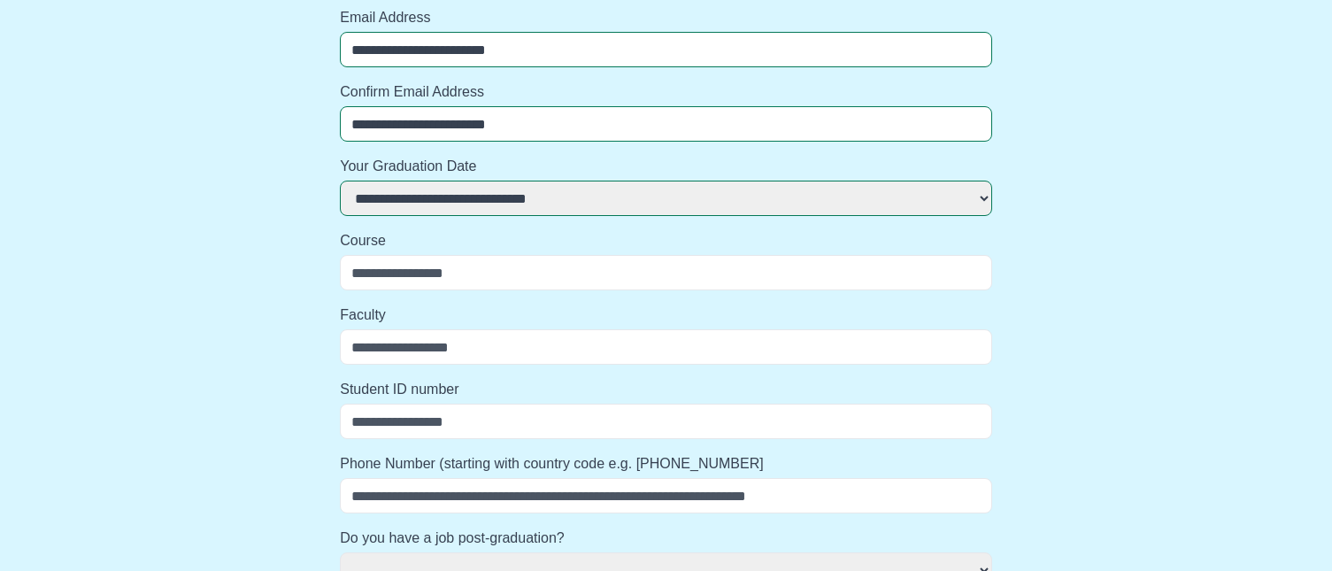
click at [407, 280] on input "Course" at bounding box center [666, 272] width 652 height 35
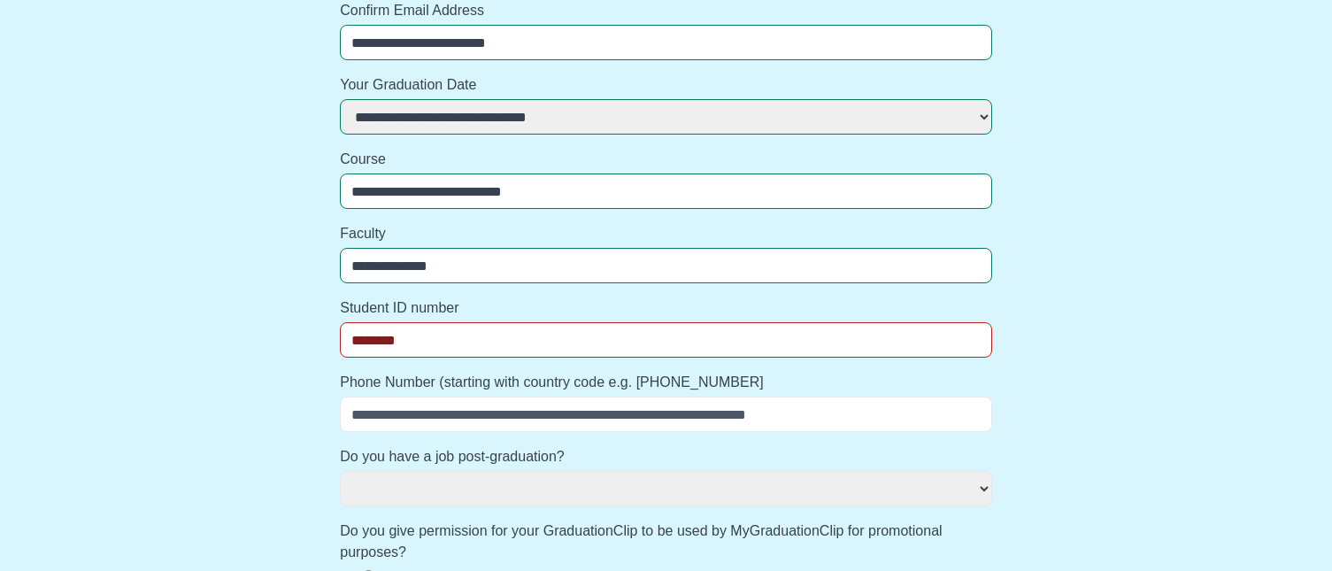
scroll to position [443, 0]
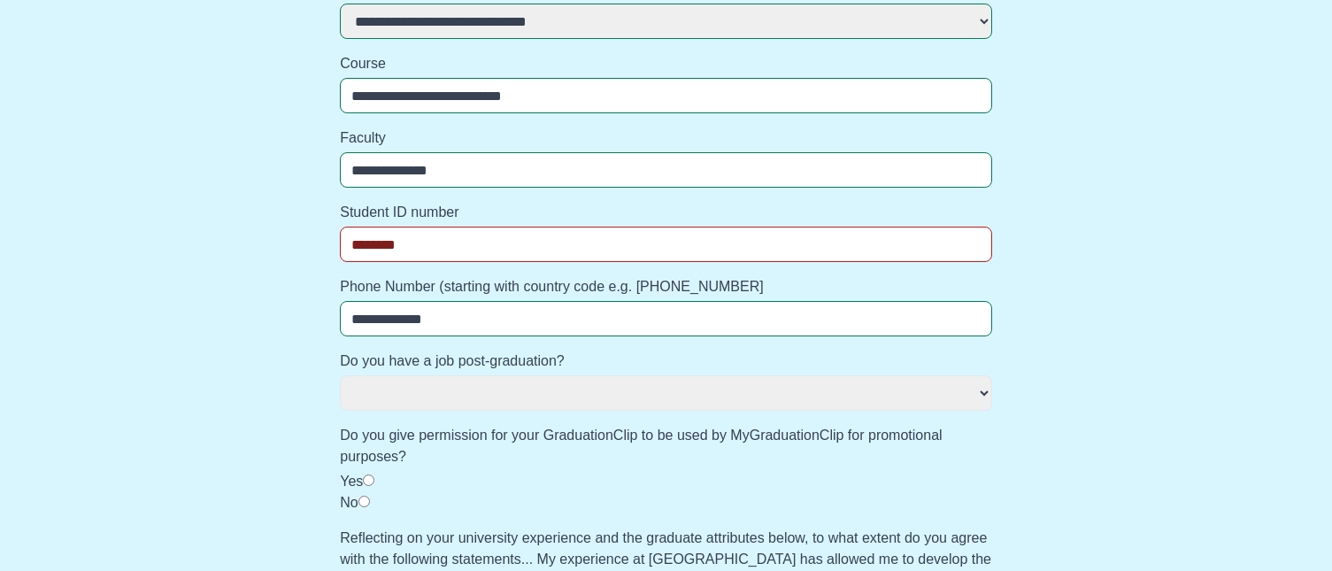
click at [539, 396] on select "*** **" at bounding box center [666, 392] width 652 height 35
click at [340, 375] on select "*** **" at bounding box center [666, 392] width 652 height 35
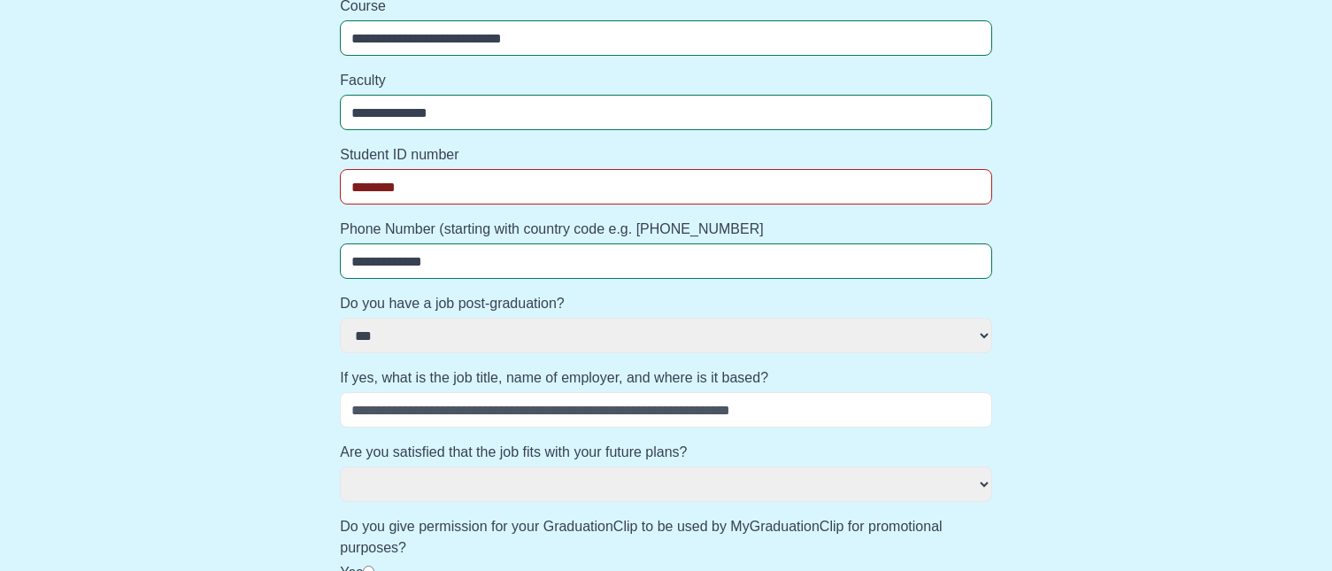
scroll to position [531, 0]
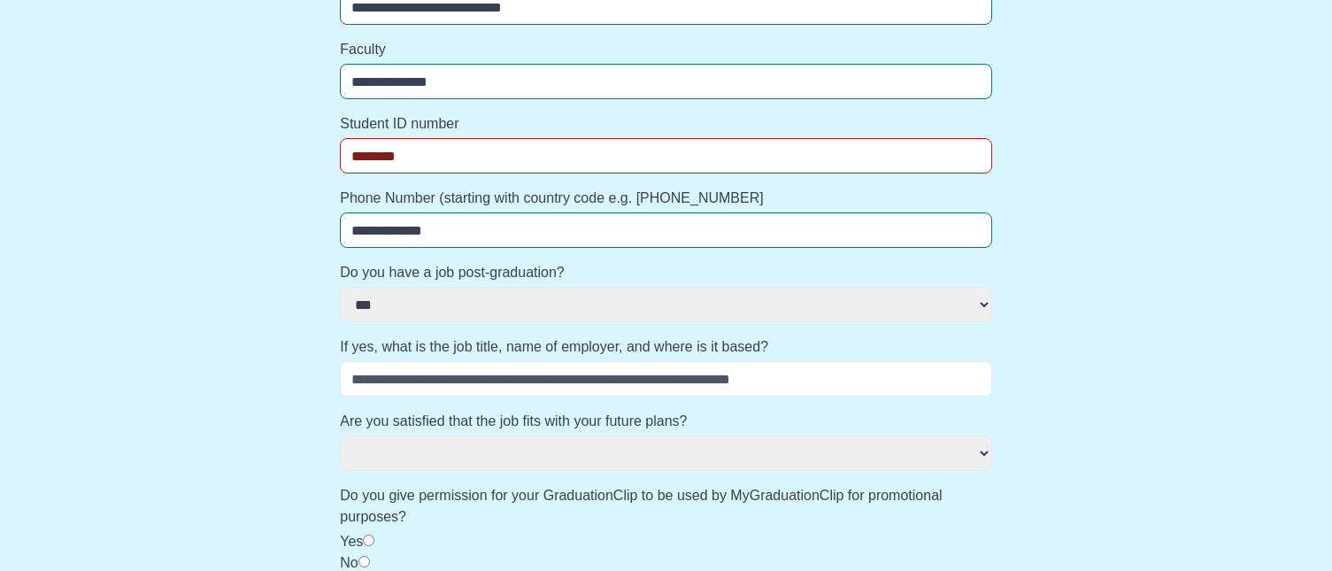
click at [428, 387] on input "If yes, what is the job title, name of employer, and where is it based?" at bounding box center [666, 378] width 652 height 35
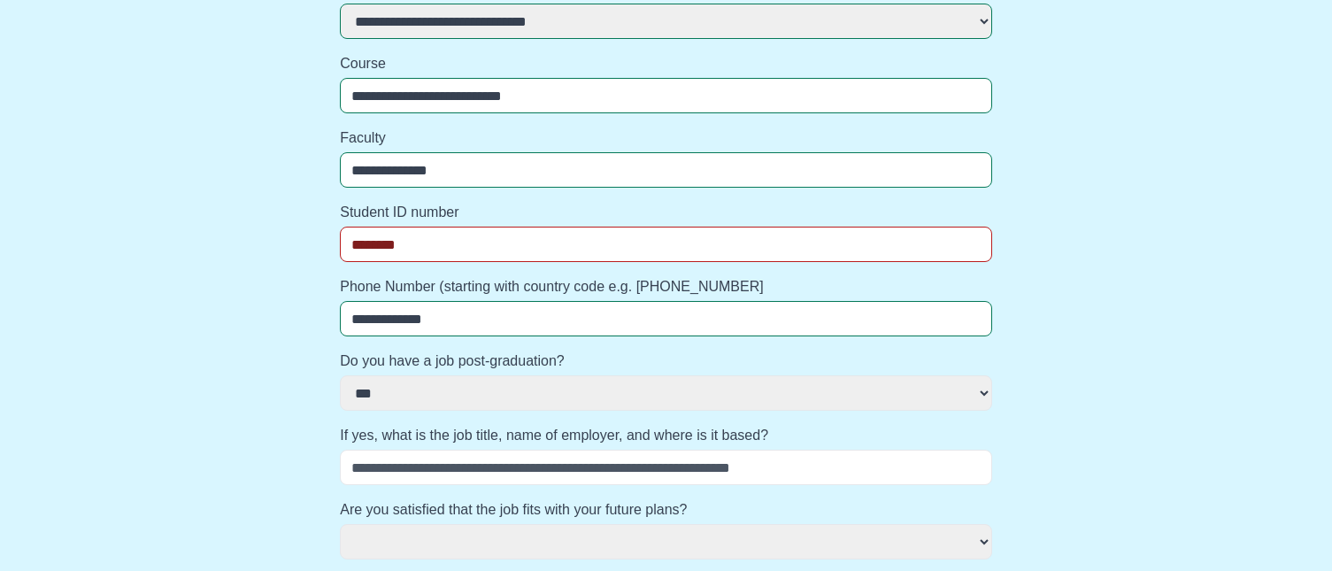
scroll to position [620, 0]
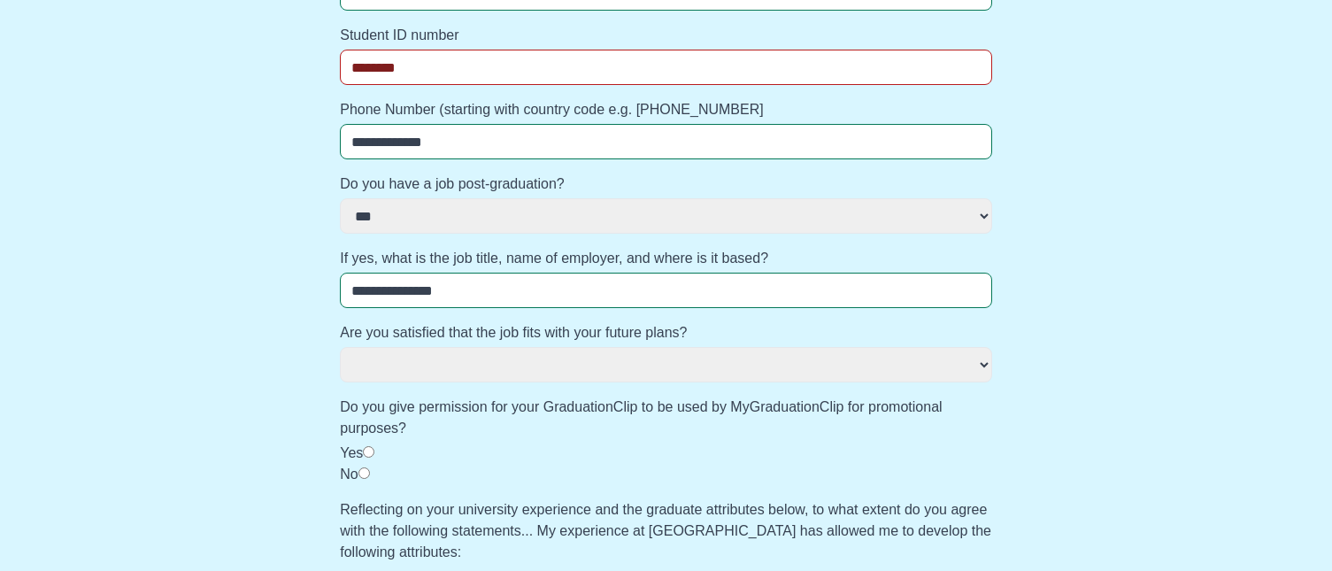
click at [418, 367] on select "*** ** ********" at bounding box center [666, 364] width 652 height 35
click at [340, 347] on select "*** ** ********" at bounding box center [666, 364] width 652 height 35
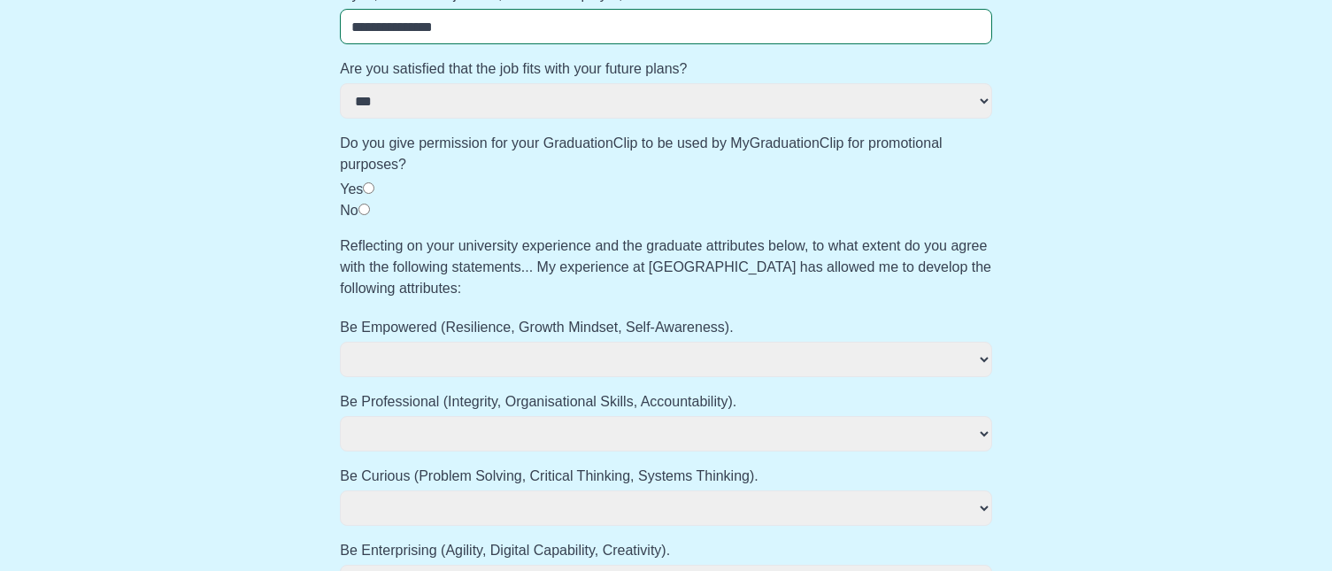
scroll to position [885, 0]
click at [437, 354] on select "**********" at bounding box center [666, 357] width 652 height 35
click at [340, 340] on select "**********" at bounding box center [666, 357] width 652 height 35
click at [423, 428] on select "**********" at bounding box center [666, 431] width 652 height 35
click at [340, 414] on select "**********" at bounding box center [666, 431] width 652 height 35
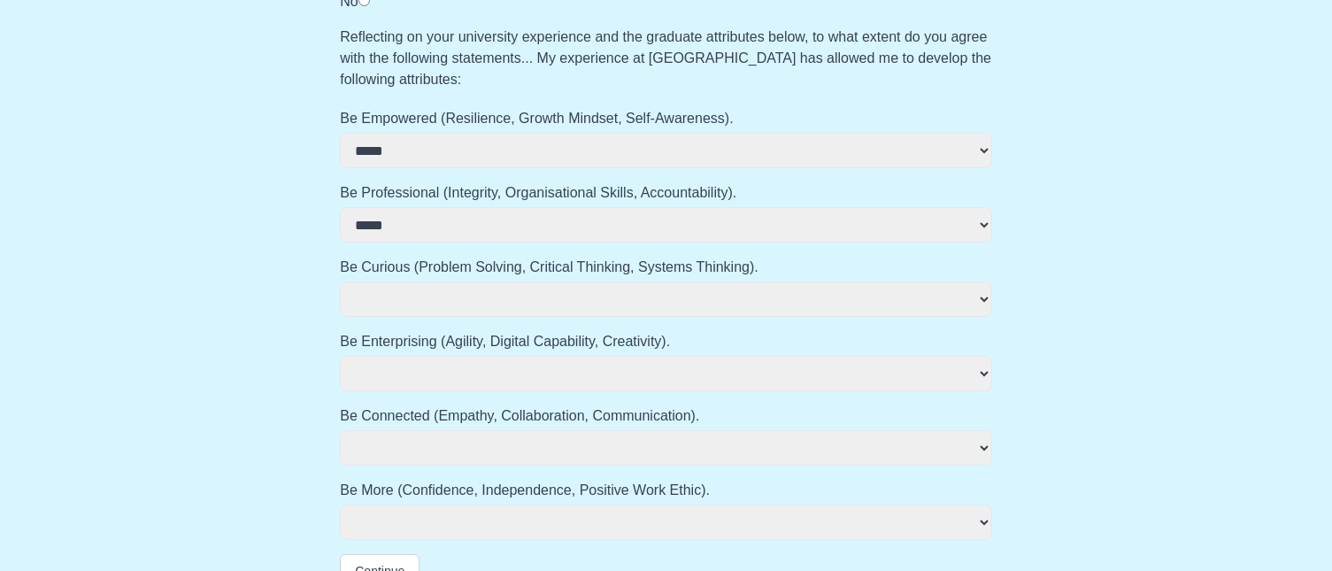
scroll to position [1123, 0]
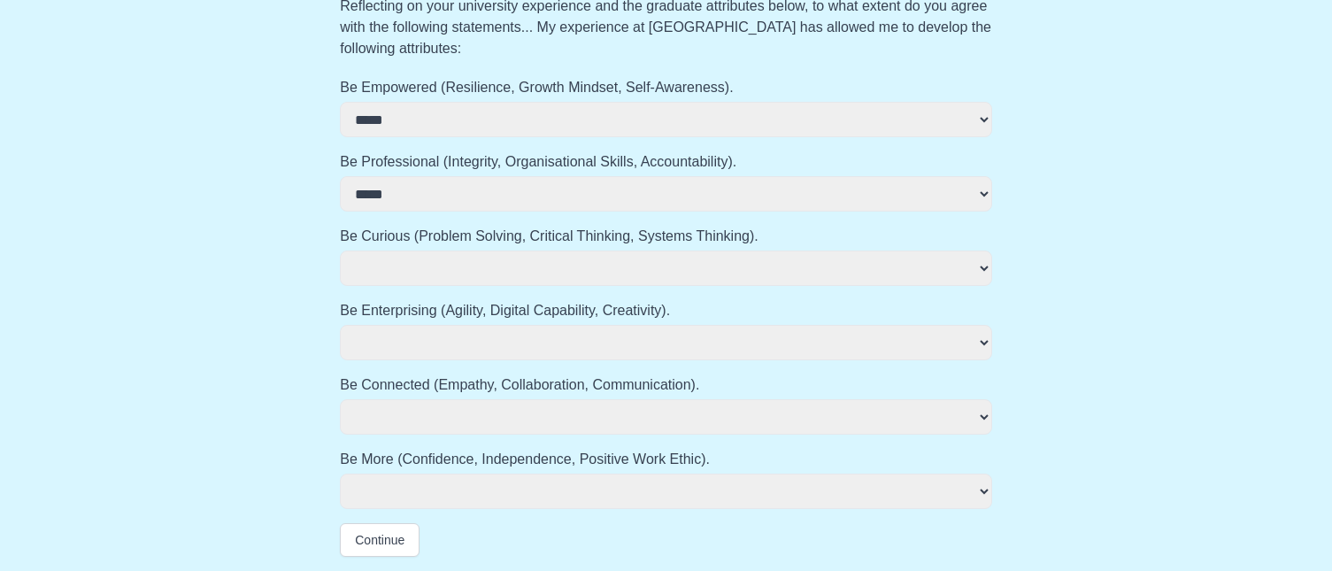
click at [480, 257] on select "**********" at bounding box center [666, 268] width 652 height 35
click at [340, 251] on select "**********" at bounding box center [666, 268] width 652 height 35
drag, startPoint x: 432, startPoint y: 336, endPoint x: 431, endPoint y: 347, distance: 11.5
click at [432, 336] on select "**********" at bounding box center [666, 342] width 652 height 35
click at [340, 325] on select "**********" at bounding box center [666, 342] width 652 height 35
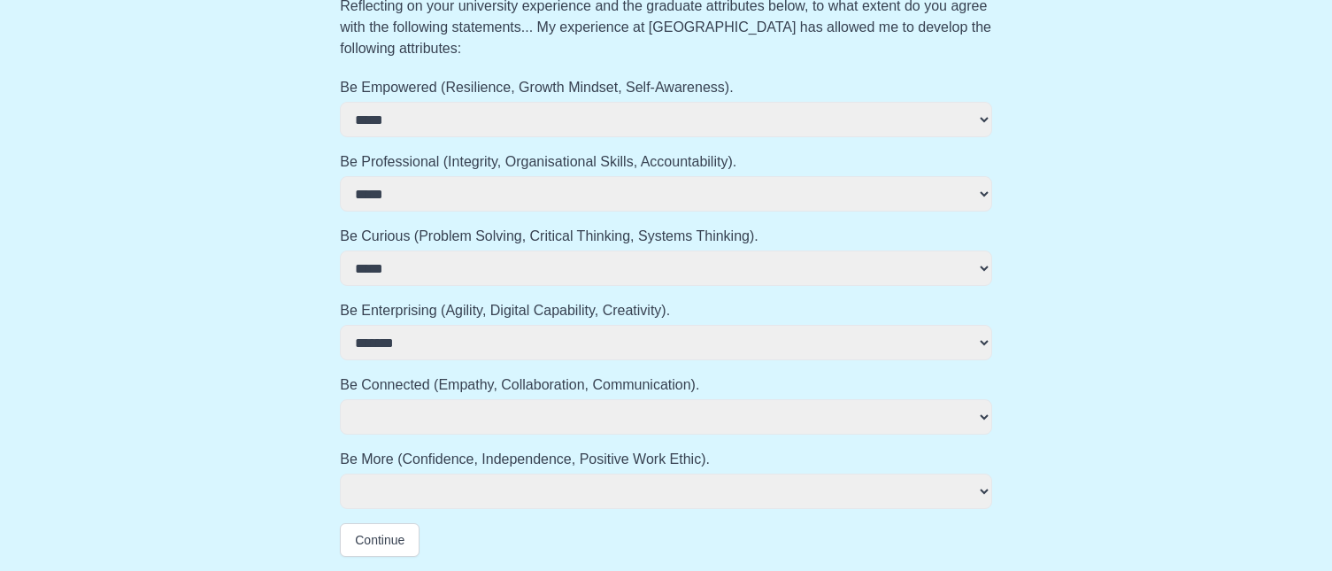
click at [413, 426] on select "**********" at bounding box center [666, 416] width 652 height 35
click at [340, 399] on select "**********" at bounding box center [666, 416] width 652 height 35
click at [408, 492] on select "**********" at bounding box center [666, 491] width 652 height 35
click at [340, 474] on select "**********" at bounding box center [666, 491] width 652 height 35
click at [460, 426] on select "**********" at bounding box center [666, 416] width 652 height 35
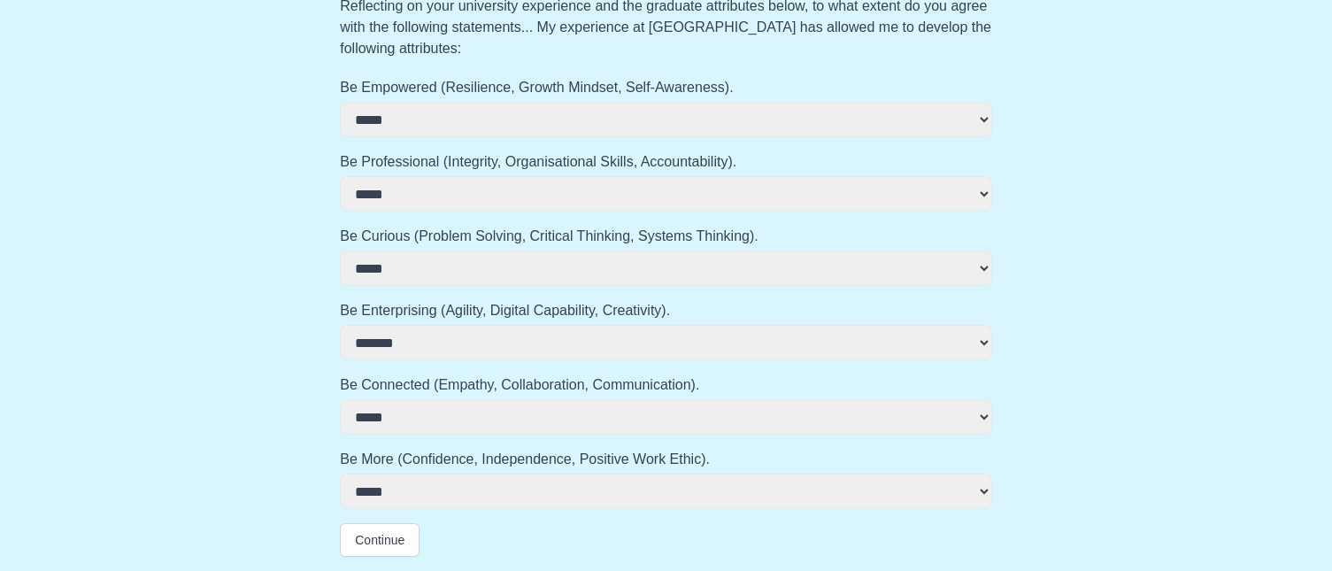
click at [340, 399] on select "**********" at bounding box center [666, 416] width 652 height 35
click at [422, 426] on select "**********" at bounding box center [666, 416] width 652 height 35
click at [340, 399] on select "**********" at bounding box center [666, 416] width 652 height 35
click at [389, 536] on button "Continue" at bounding box center [380, 540] width 80 height 34
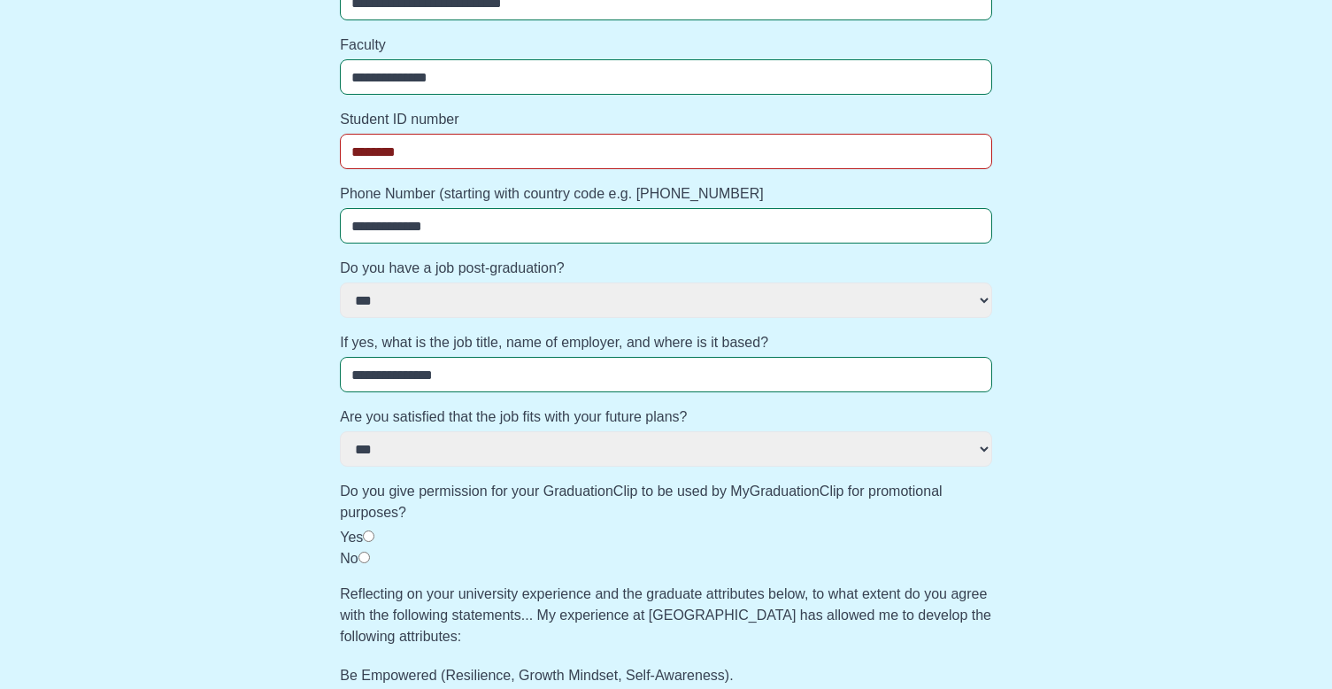
scroll to position [531, 0]
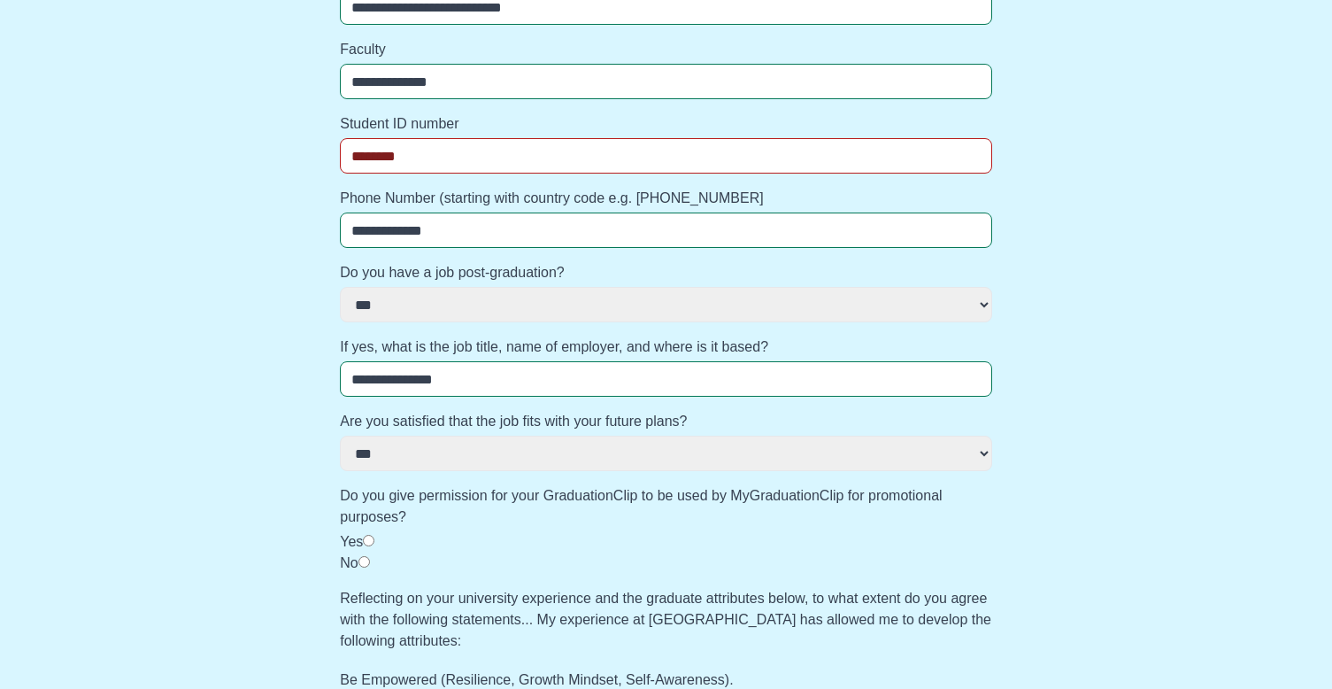
click at [378, 156] on input "********" at bounding box center [666, 155] width 652 height 35
click at [424, 153] on input "********" at bounding box center [666, 155] width 652 height 35
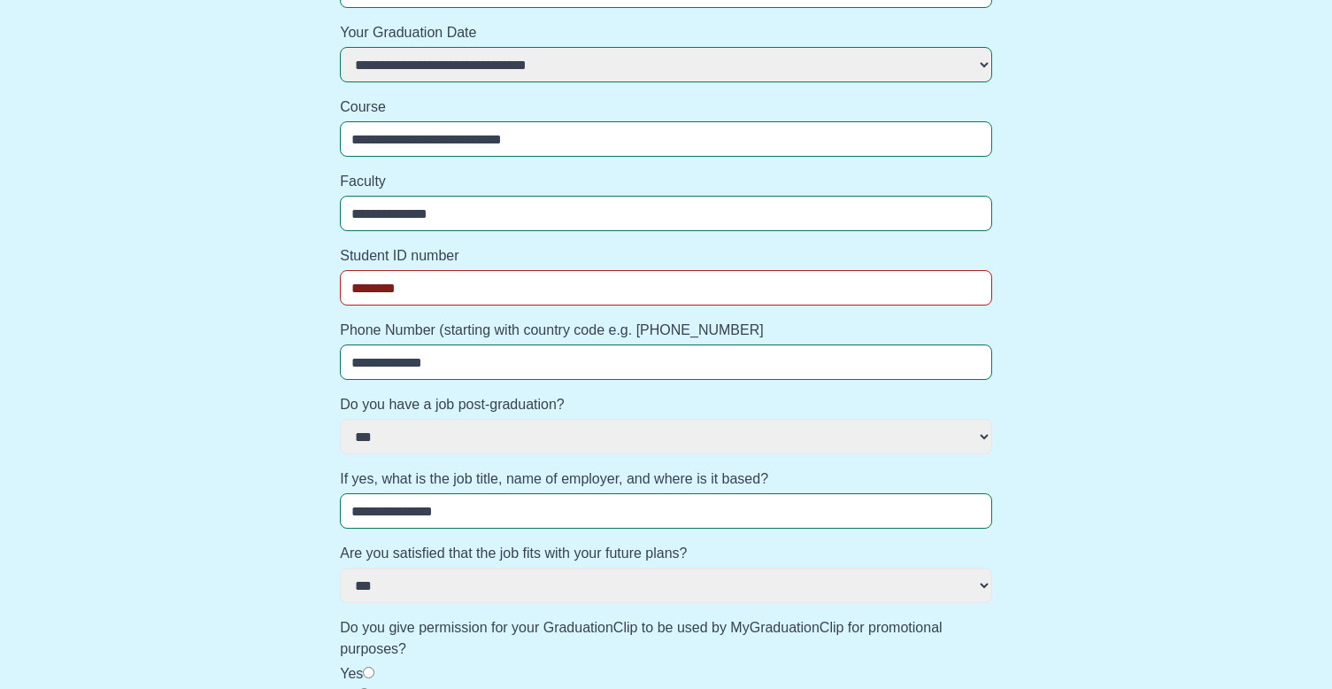
scroll to position [354, 0]
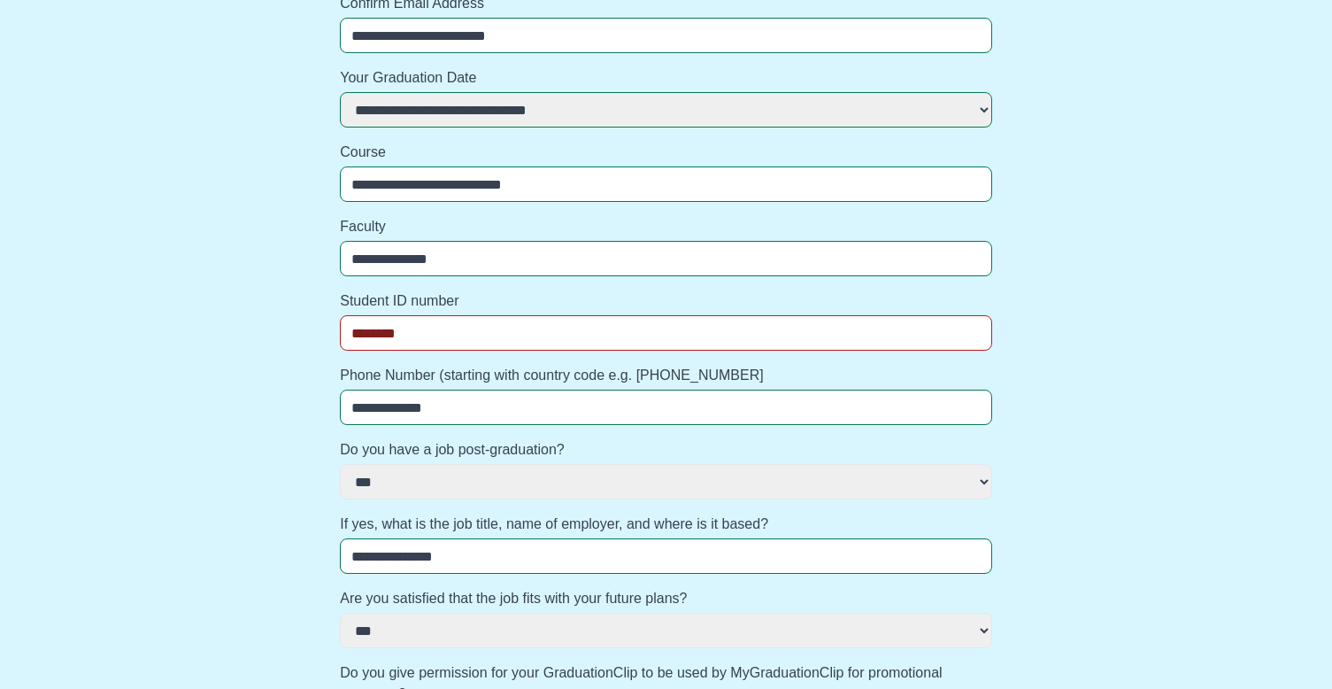
click at [351, 335] on input "********" at bounding box center [666, 332] width 652 height 35
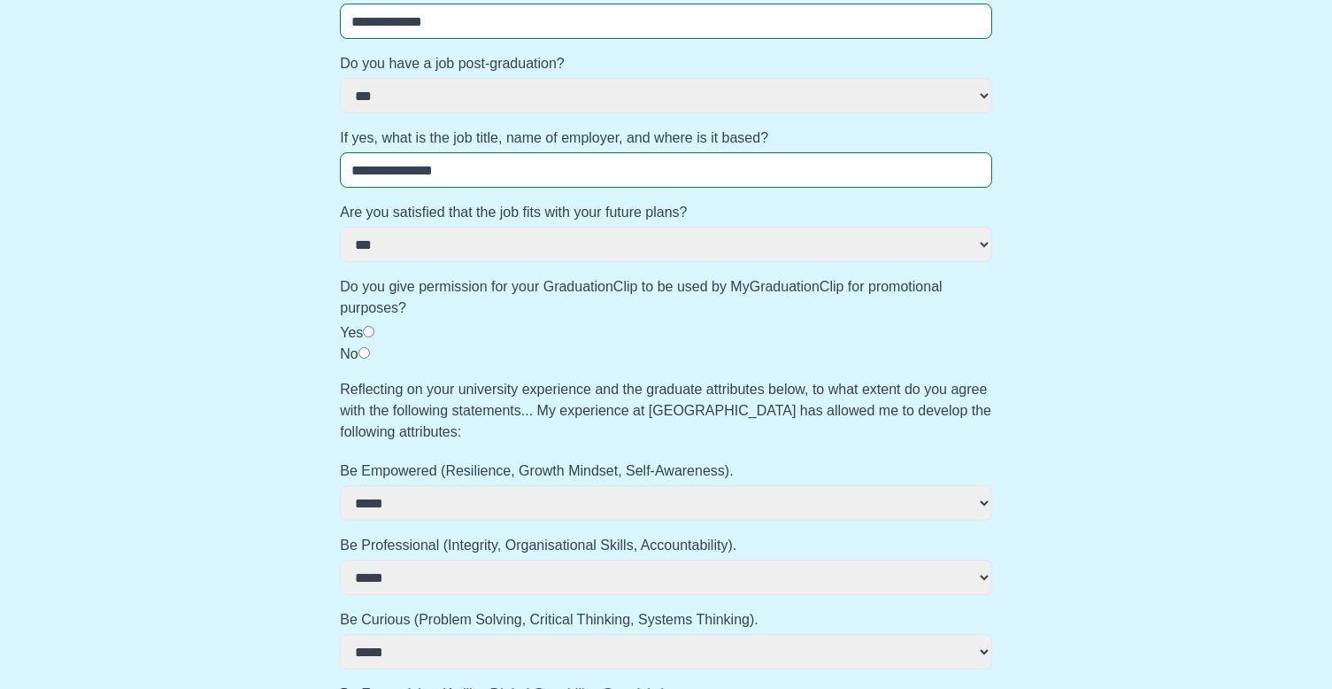
scroll to position [1006, 0]
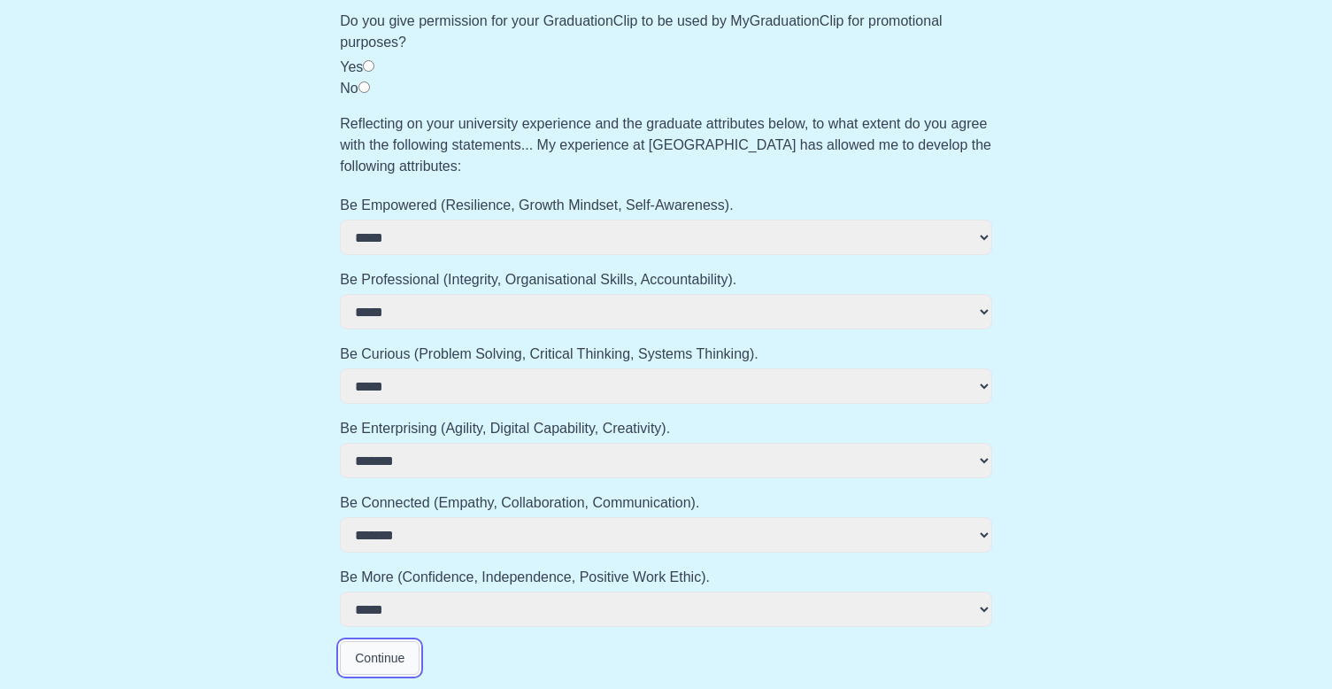
click at [384, 570] on button "Continue" at bounding box center [380, 658] width 80 height 34
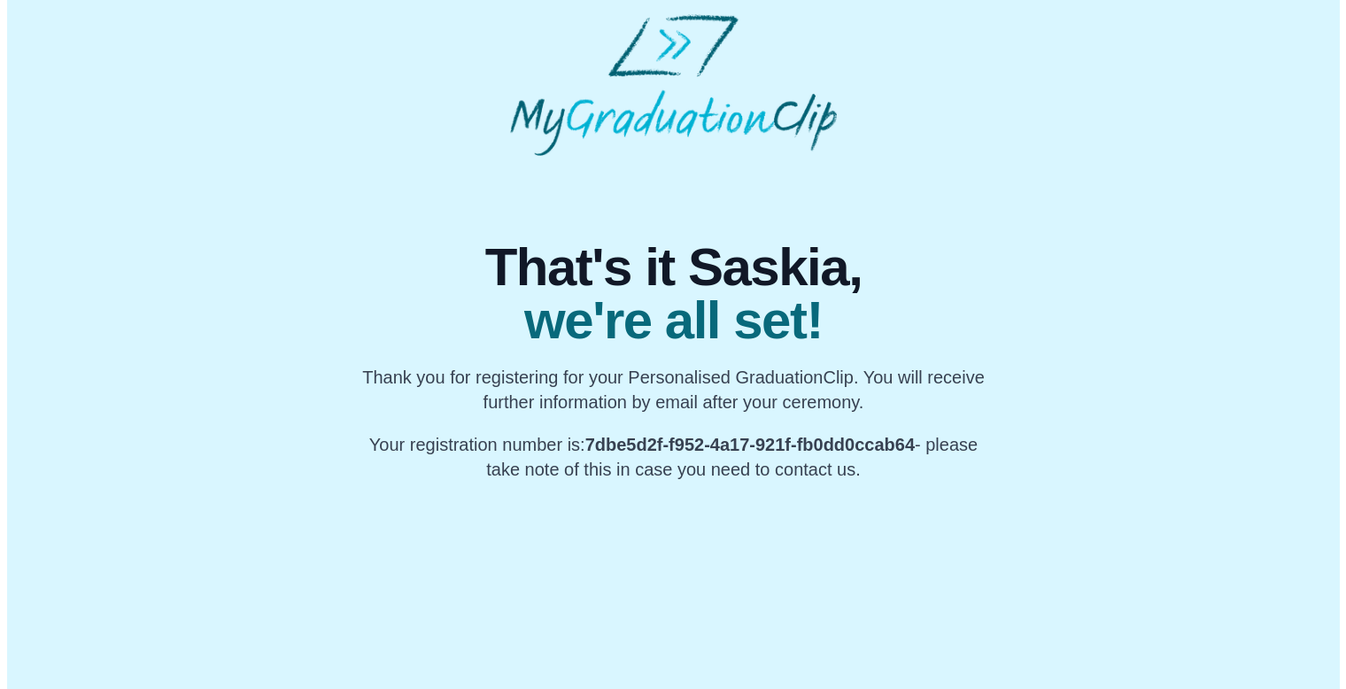
scroll to position [0, 0]
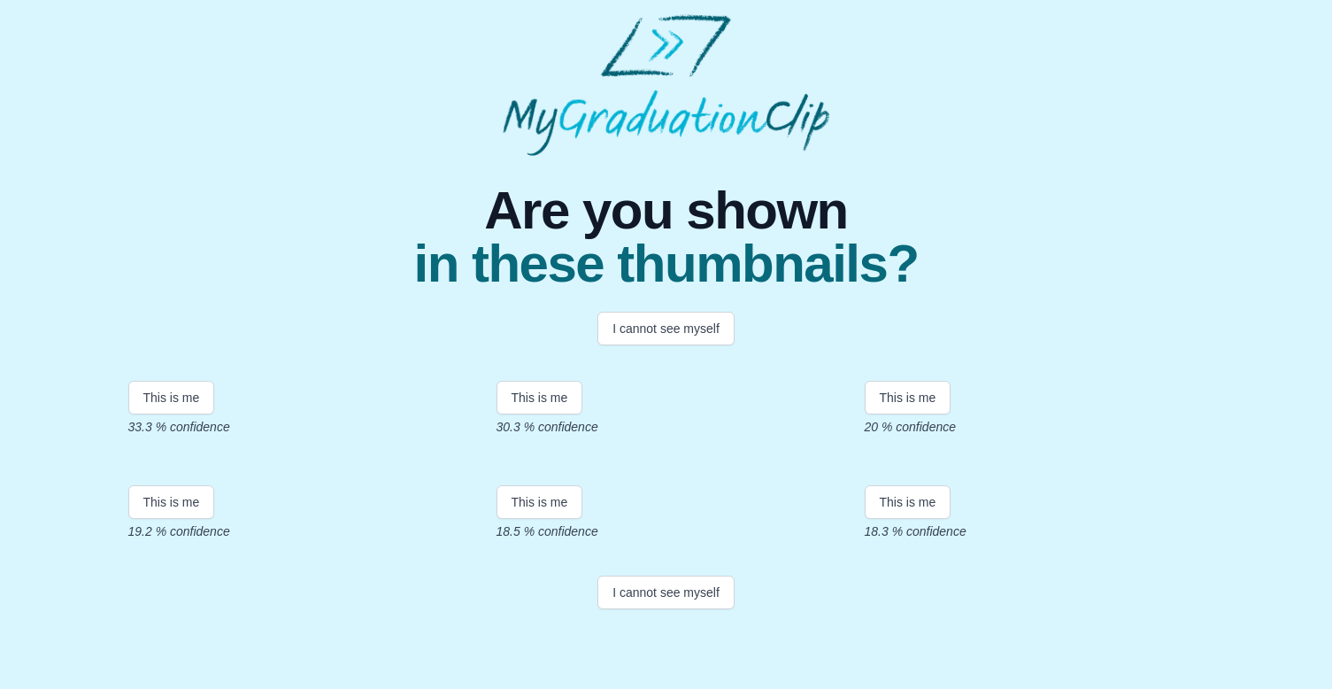
scroll to position [324, 0]
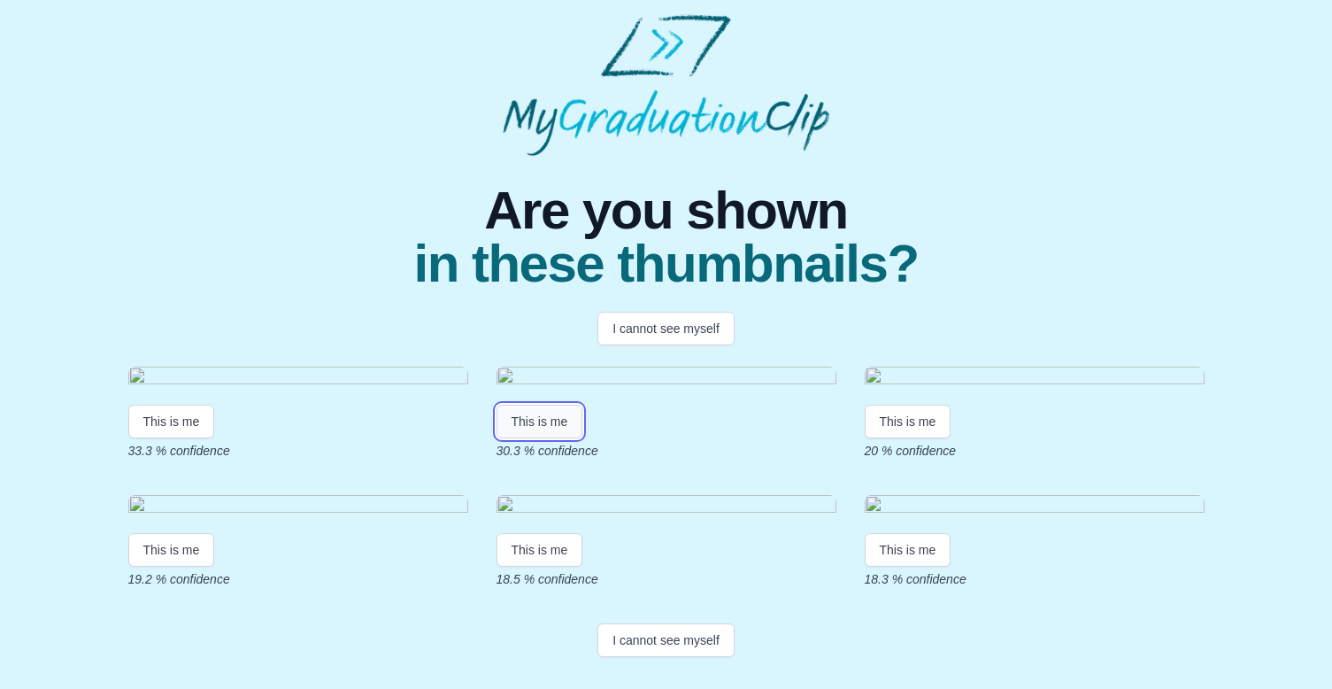
click at [555, 405] on button "This is me" at bounding box center [540, 422] width 87 height 34
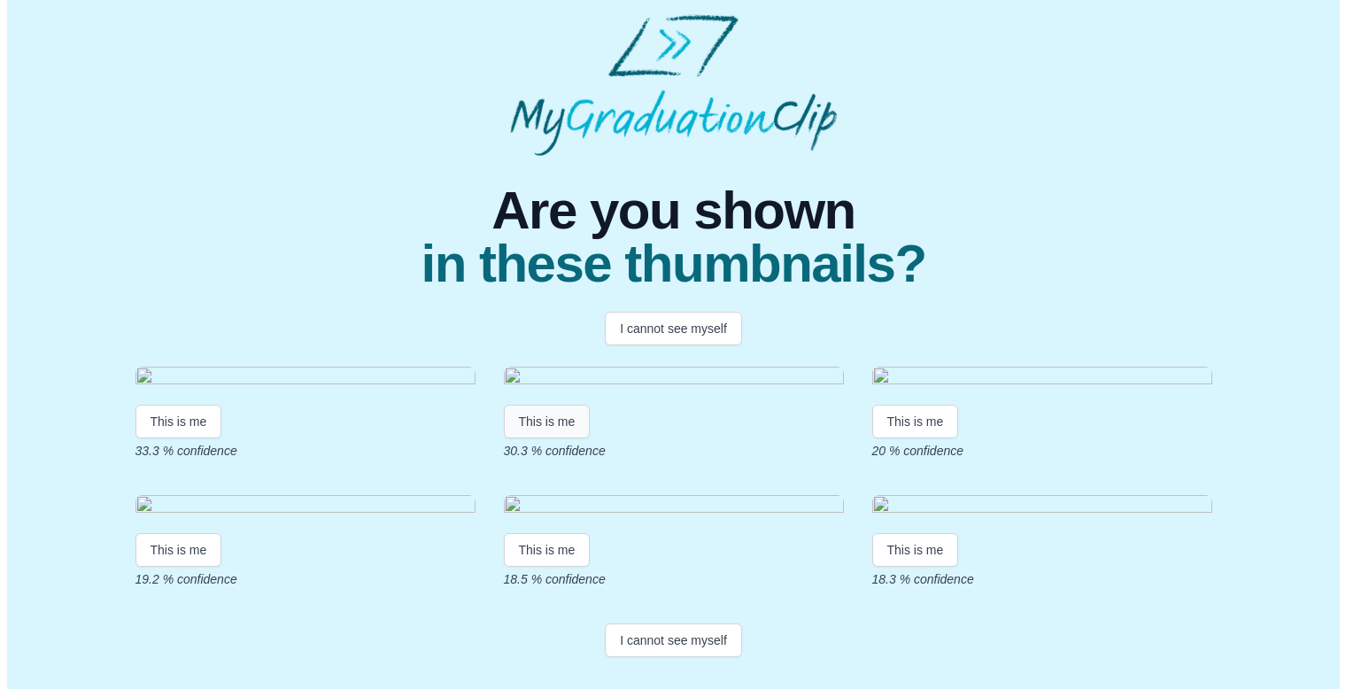
scroll to position [0, 0]
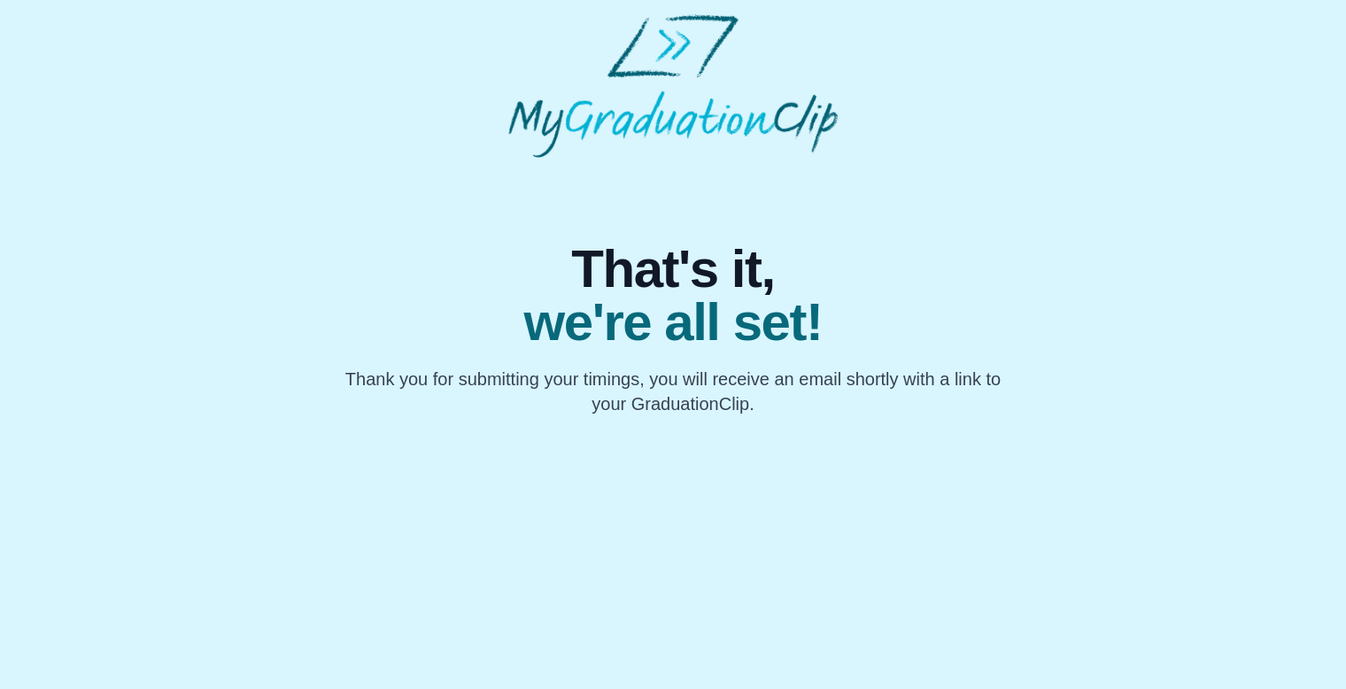
drag, startPoint x: 358, startPoint y: 382, endPoint x: 949, endPoint y: 431, distance: 593.4
click at [949, 430] on html "That's it, we're all set! Thank you for submitting your timings, you will recei…" at bounding box center [673, 215] width 1346 height 430
click at [868, 430] on html "That's it, we're all set! Thank you for submitting your timings, you will recei…" at bounding box center [673, 215] width 1346 height 430
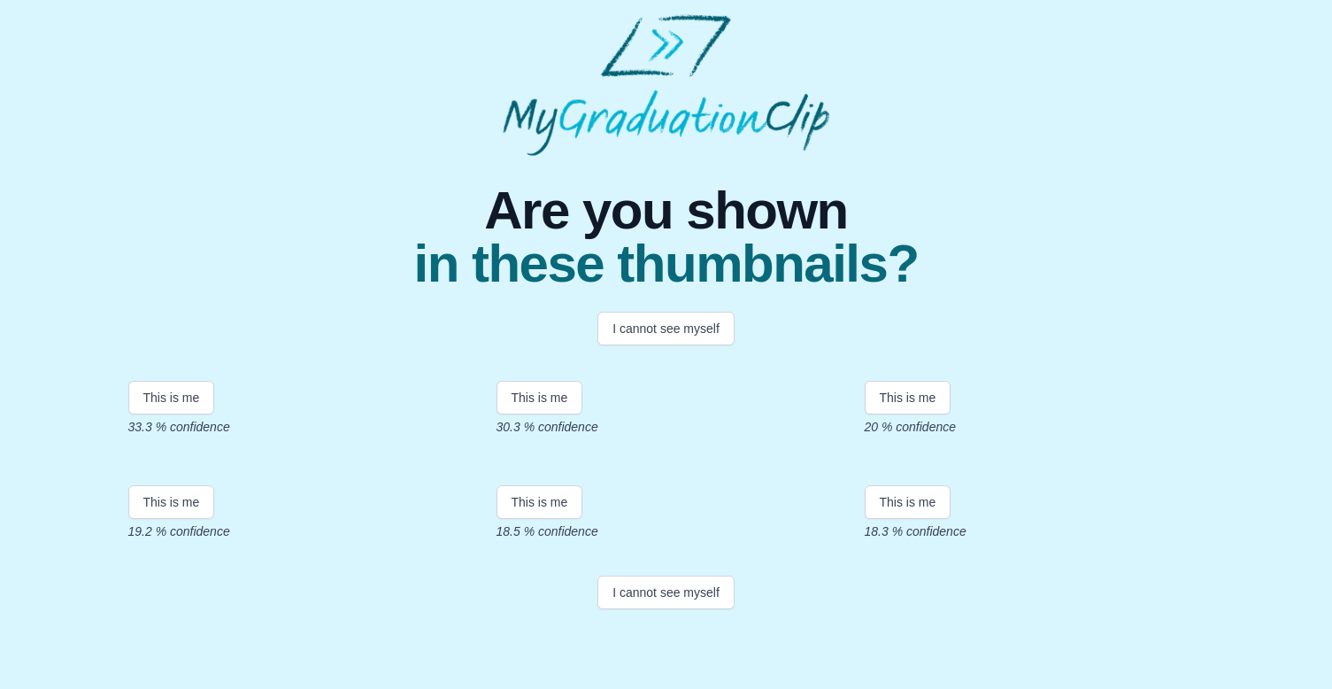
scroll to position [147, 0]
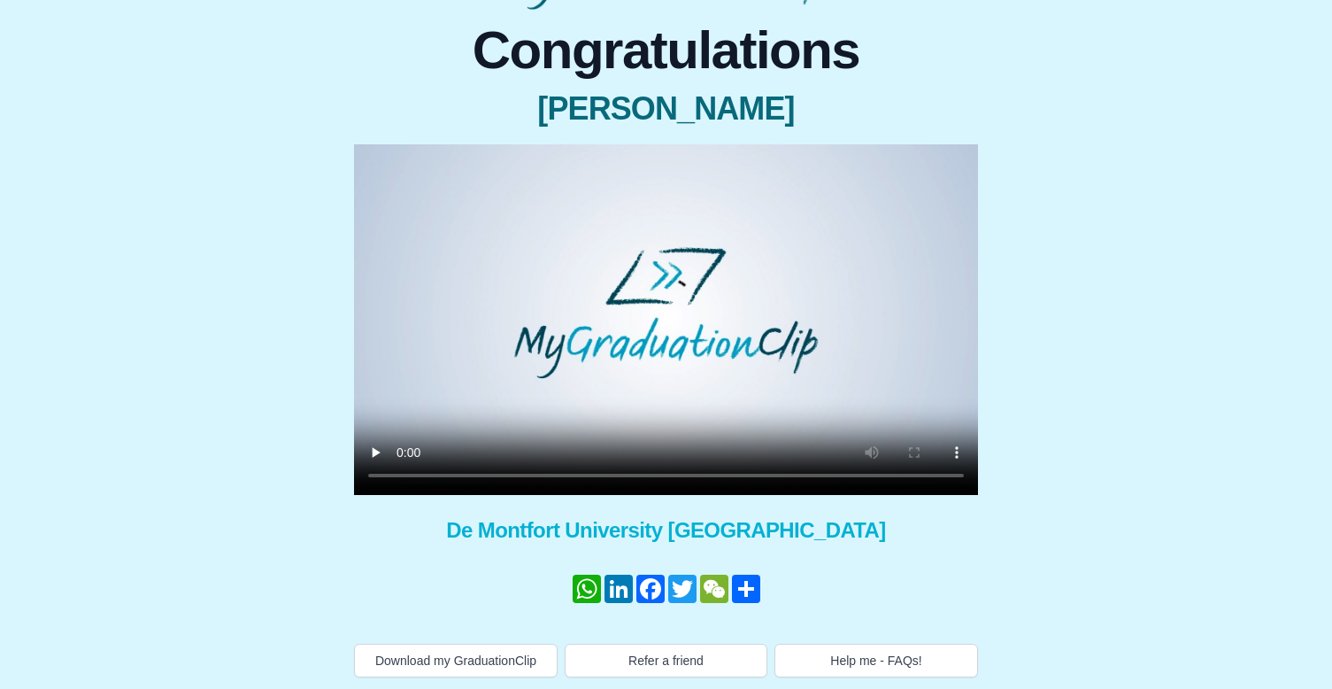
scroll to position [149, 0]
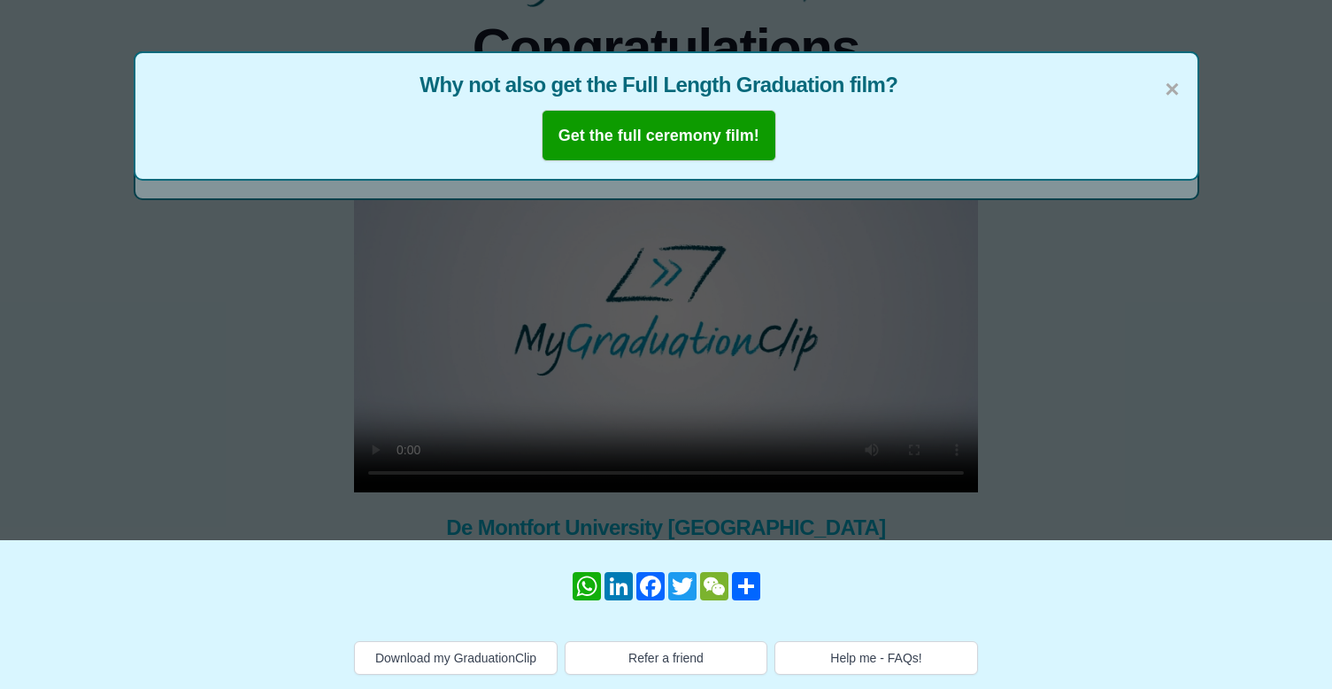
click at [1177, 455] on div "× Why not also get the Full Length Graduation film? Get the full ceremony film!" at bounding box center [666, 195] width 1332 height 689
click at [1171, 83] on span "×" at bounding box center [1172, 89] width 14 height 37
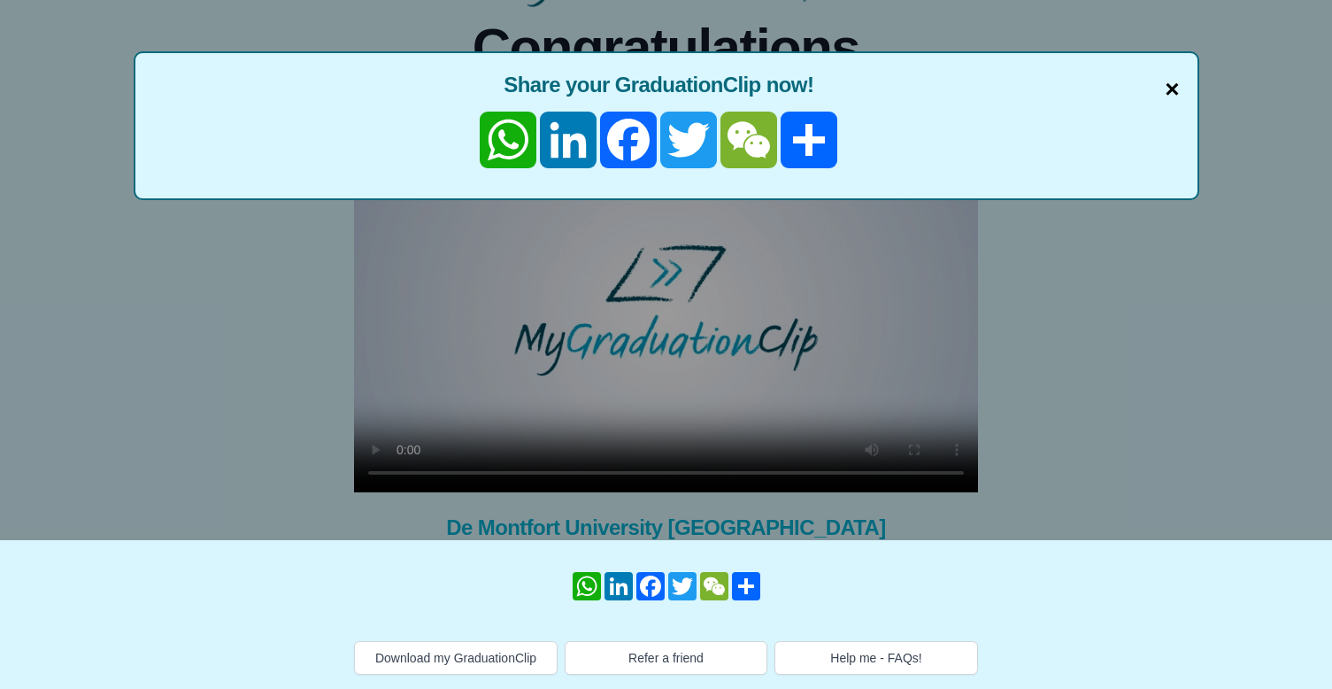
click at [1176, 84] on span "×" at bounding box center [1172, 89] width 14 height 37
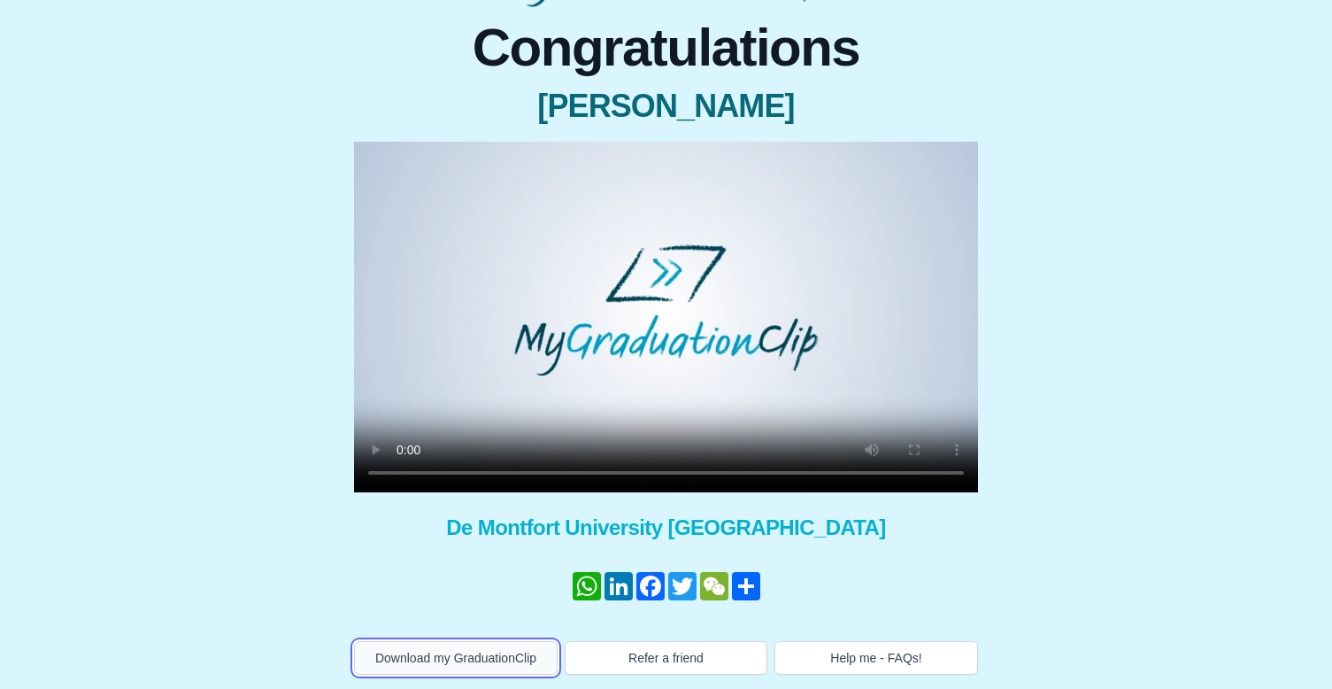
click at [438, 664] on button "Download my GraduationClip" at bounding box center [456, 658] width 204 height 34
click at [1037, 378] on div "Congratulations Saskia Ward × Share your GraduationClip now! WhatsApp LinkedIn …" at bounding box center [666, 341] width 1304 height 668
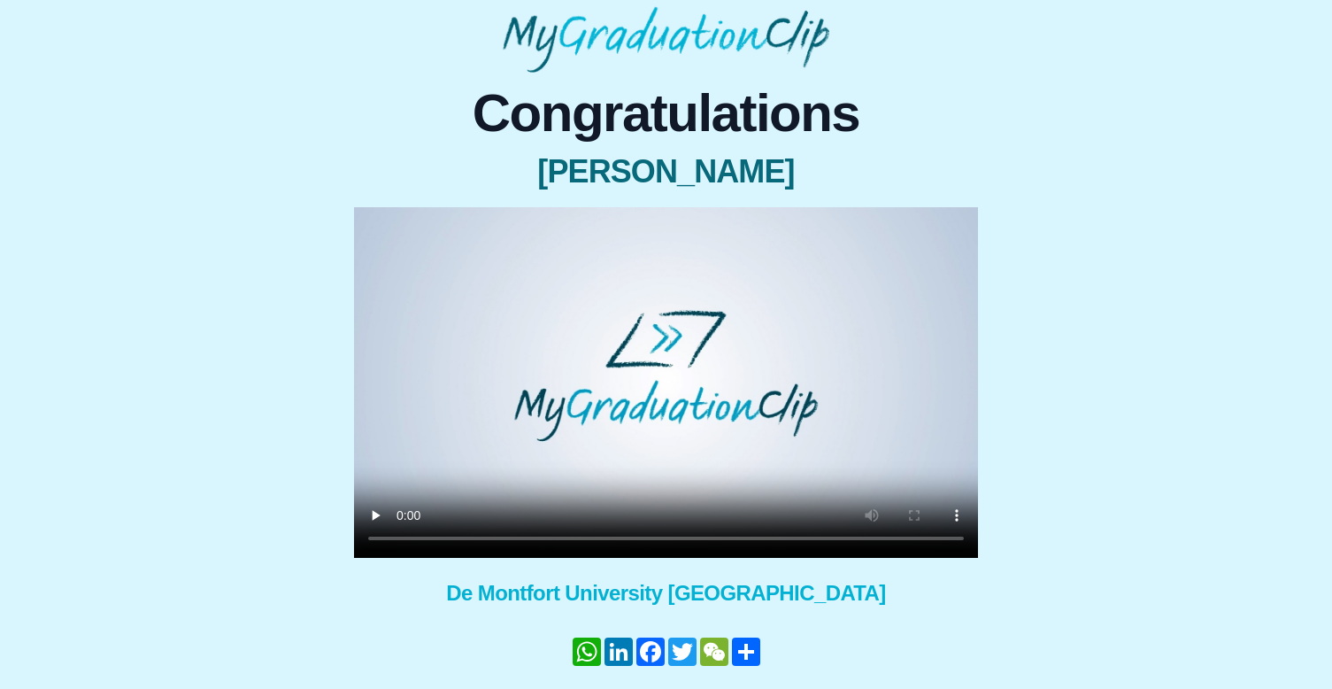
scroll to position [149, 0]
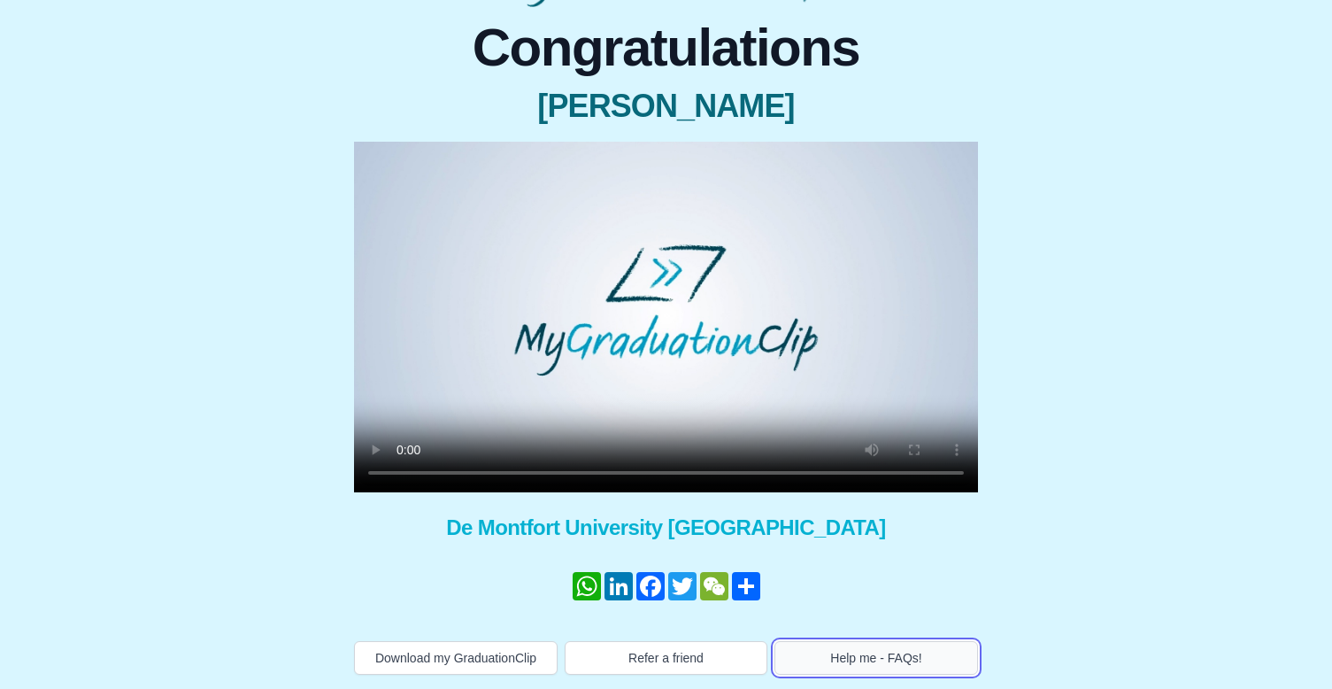
click at [851, 663] on button "Help me - FAQs!" at bounding box center [877, 658] width 204 height 34
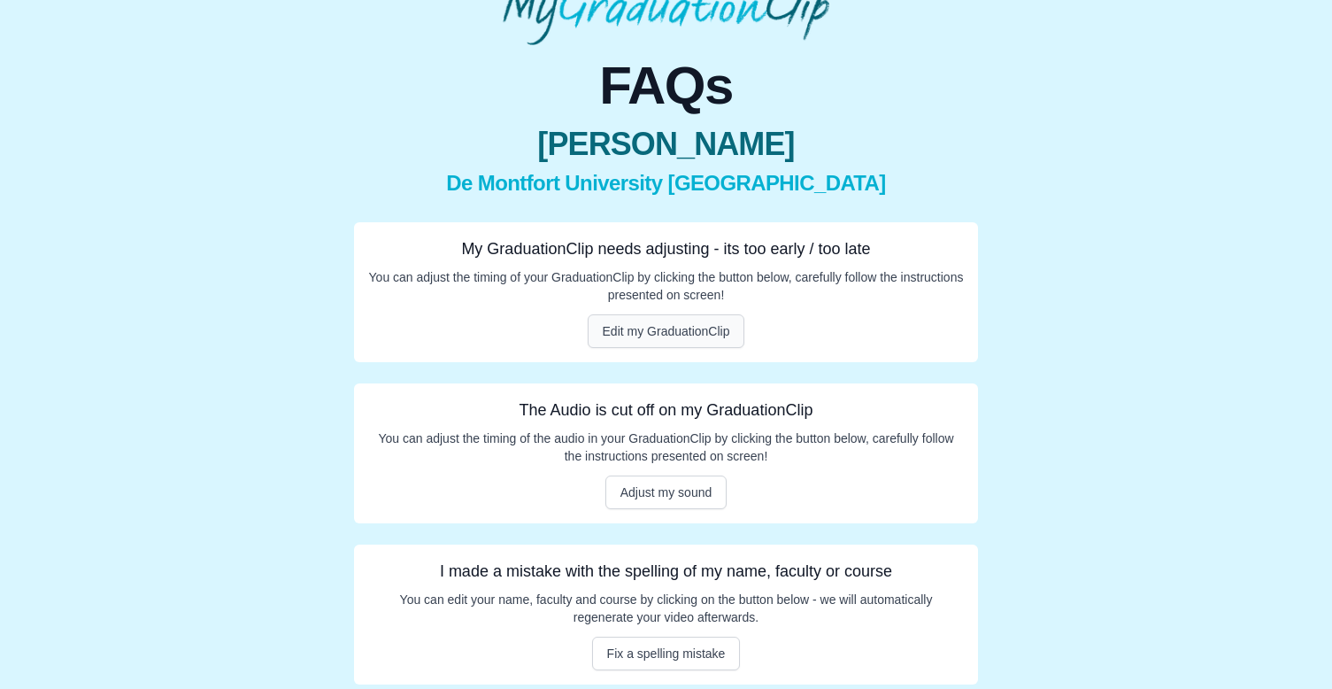
scroll to position [120, 0]
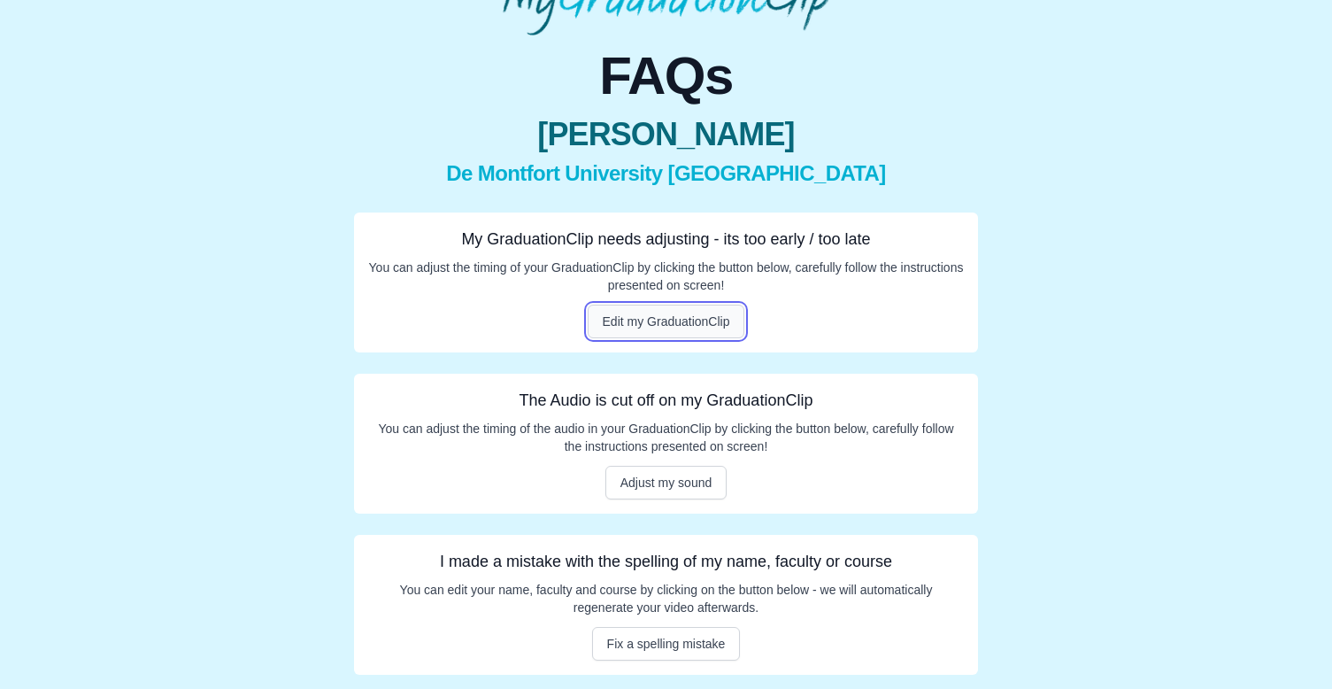
click at [672, 329] on button "Edit my GraduationClip" at bounding box center [667, 322] width 158 height 34
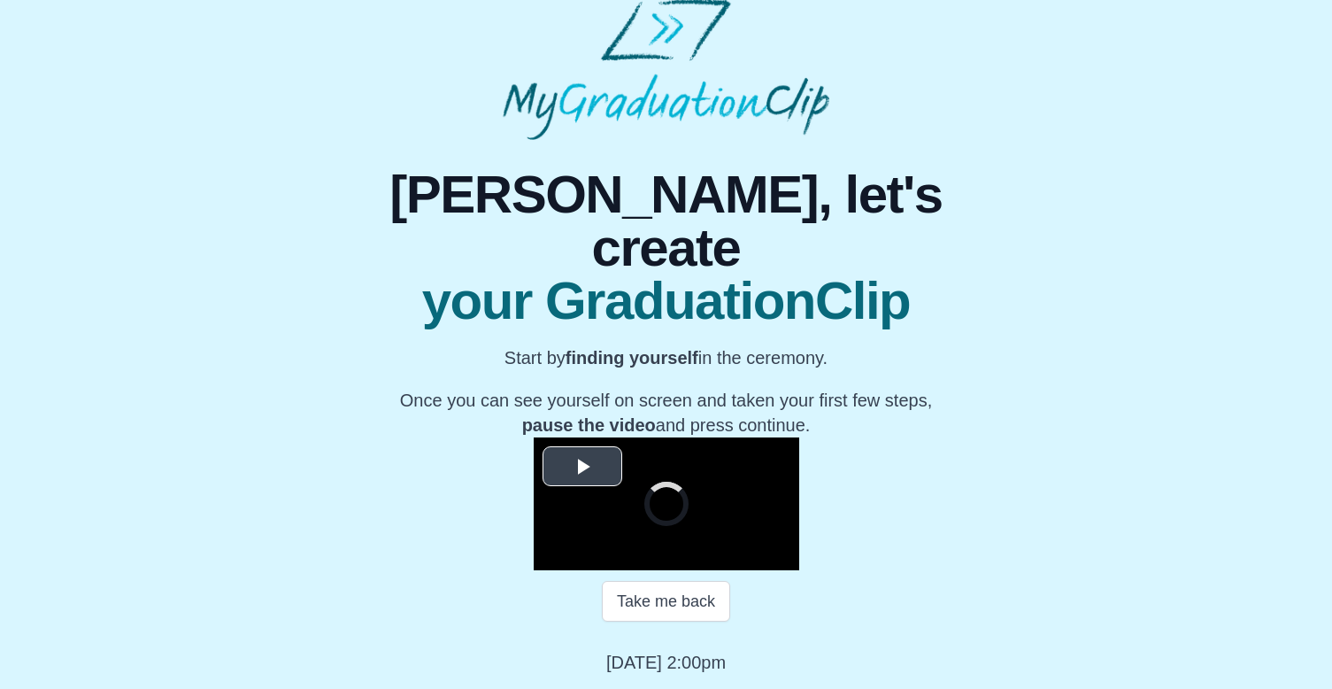
scroll to position [177, 0]
click at [583, 467] on span "Video Player" at bounding box center [583, 467] width 0 height 0
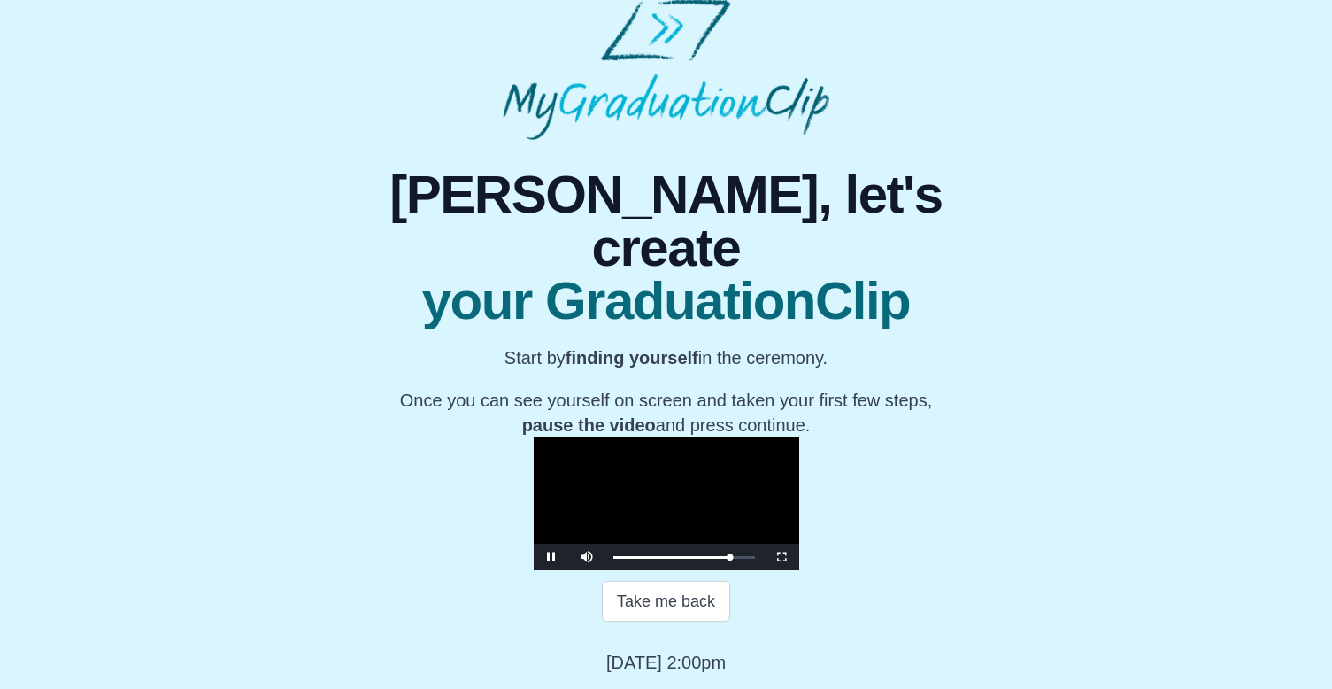
scroll to position [205, 0]
click at [552, 557] on span "Video Player" at bounding box center [552, 557] width 0 height 0
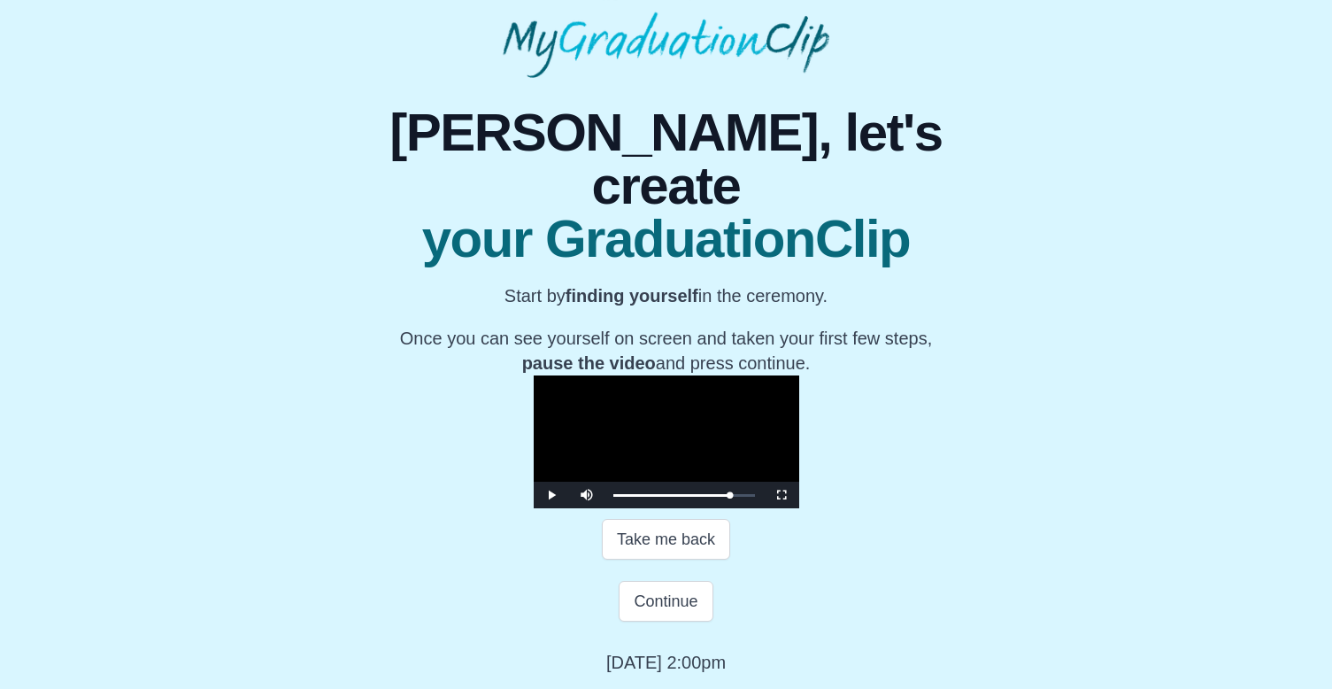
drag, startPoint x: 392, startPoint y: 157, endPoint x: 946, endPoint y: 177, distance: 554.6
click at [946, 177] on div "**********" at bounding box center [666, 376] width 667 height 597
click at [1048, 494] on div "39:28" at bounding box center [1048, 495] width 1 height 4
click at [727, 493] on div "39:23 Progress : 0%" at bounding box center [669, 495] width 113 height 4
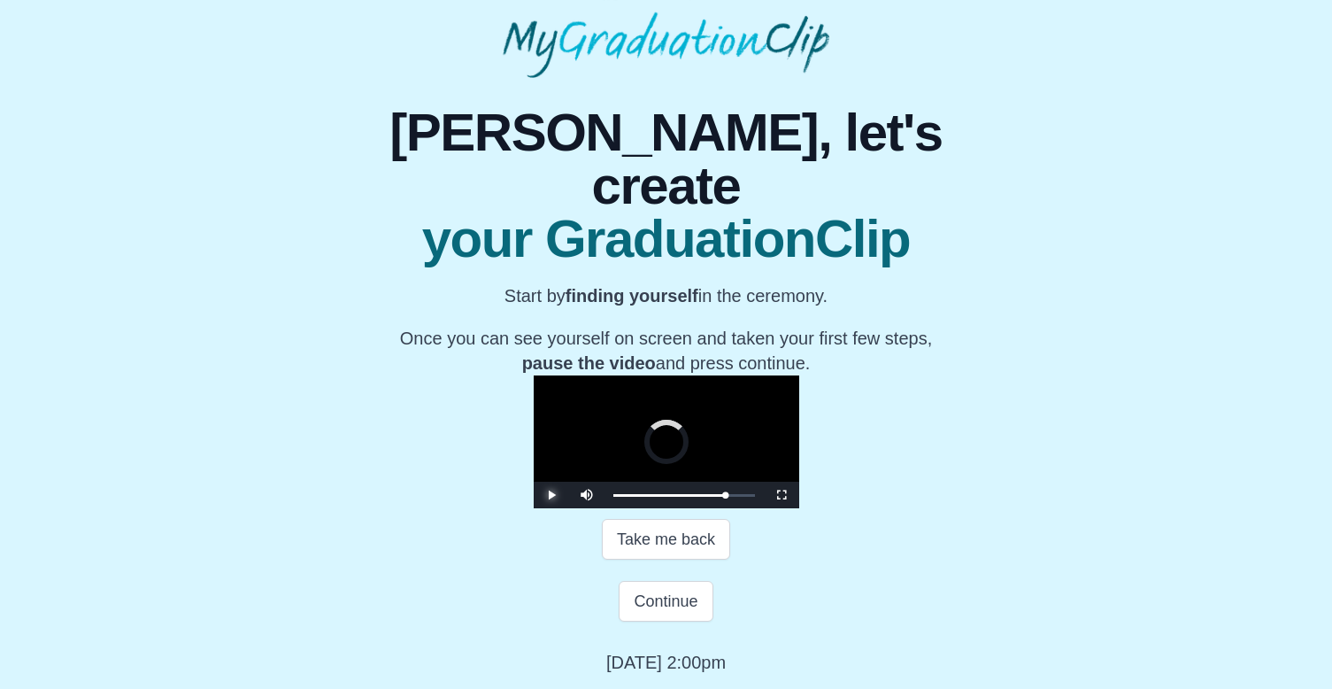
click at [552, 495] on span "Video Player" at bounding box center [552, 495] width 0 height 0
click at [755, 494] on div "Loaded : 0% 39:52 39:00 Progress : 0%" at bounding box center [684, 495] width 142 height 4
click at [729, 496] on div "39:55 Progress : 0%" at bounding box center [670, 495] width 115 height 4
click at [729, 498] on div "40:07 Progress : 0%" at bounding box center [671, 495] width 116 height 4
click at [552, 495] on span "Video Player" at bounding box center [552, 495] width 0 height 0
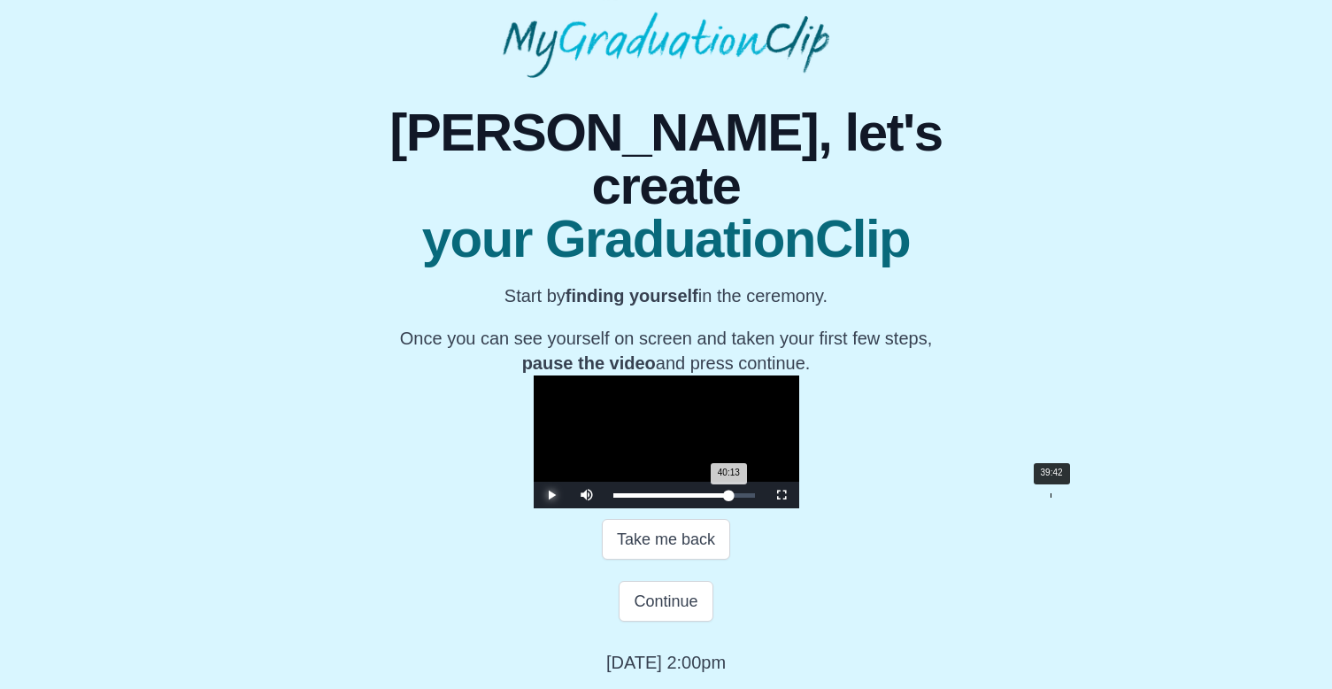
click at [729, 494] on div "40:13 Progress : 0%" at bounding box center [671, 495] width 116 height 4
click at [552, 495] on span "Video Player" at bounding box center [552, 495] width 0 height 0
click at [728, 493] on div "39:47 Progress : 0%" at bounding box center [670, 495] width 114 height 4
click at [729, 494] on div "40:03 Progress : 0%" at bounding box center [670, 495] width 115 height 4
click at [729, 494] on div "40:18 Progress : 0%" at bounding box center [671, 495] width 116 height 4
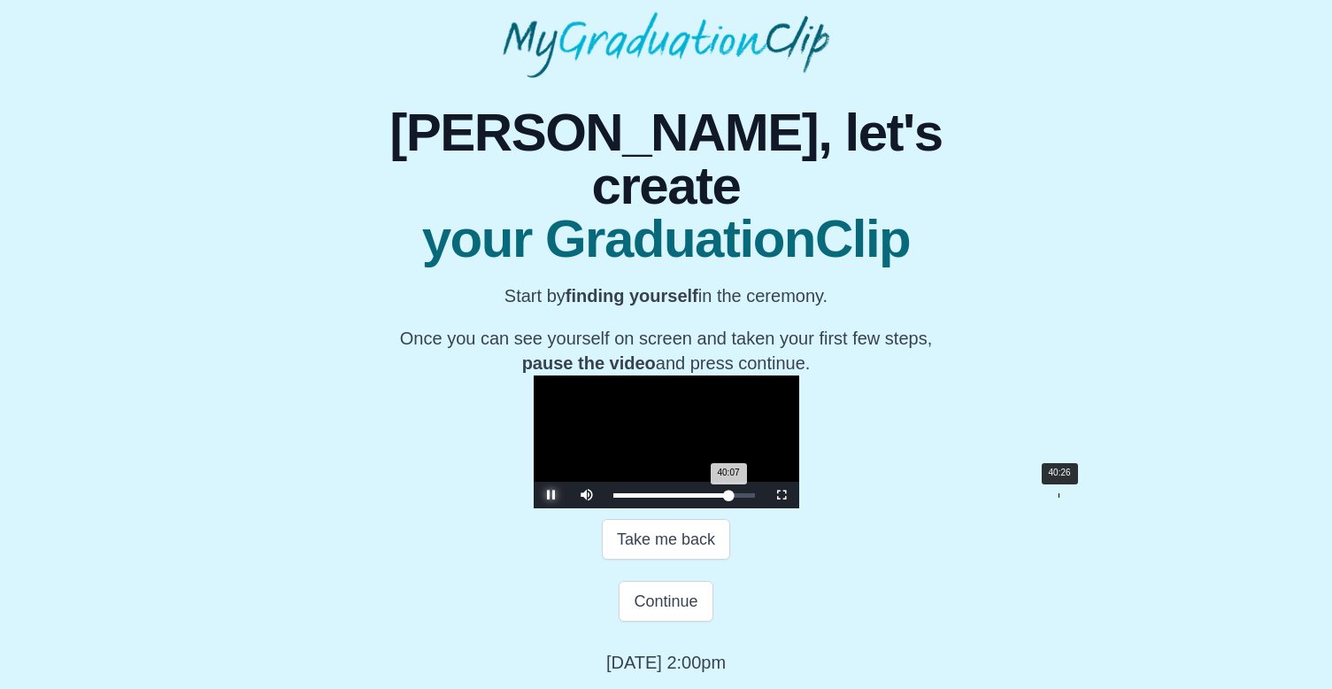
click at [729, 494] on div "40:07 Progress : 0%" at bounding box center [671, 495] width 116 height 4
click at [729, 494] on div "40:16 Progress : 0%" at bounding box center [671, 495] width 116 height 4
click at [729, 495] on div "40:19 Progress : 0%" at bounding box center [671, 495] width 116 height 4
click at [552, 495] on span "Video Player" at bounding box center [552, 495] width 0 height 0
click at [670, 592] on button "Continue" at bounding box center [666, 601] width 94 height 41
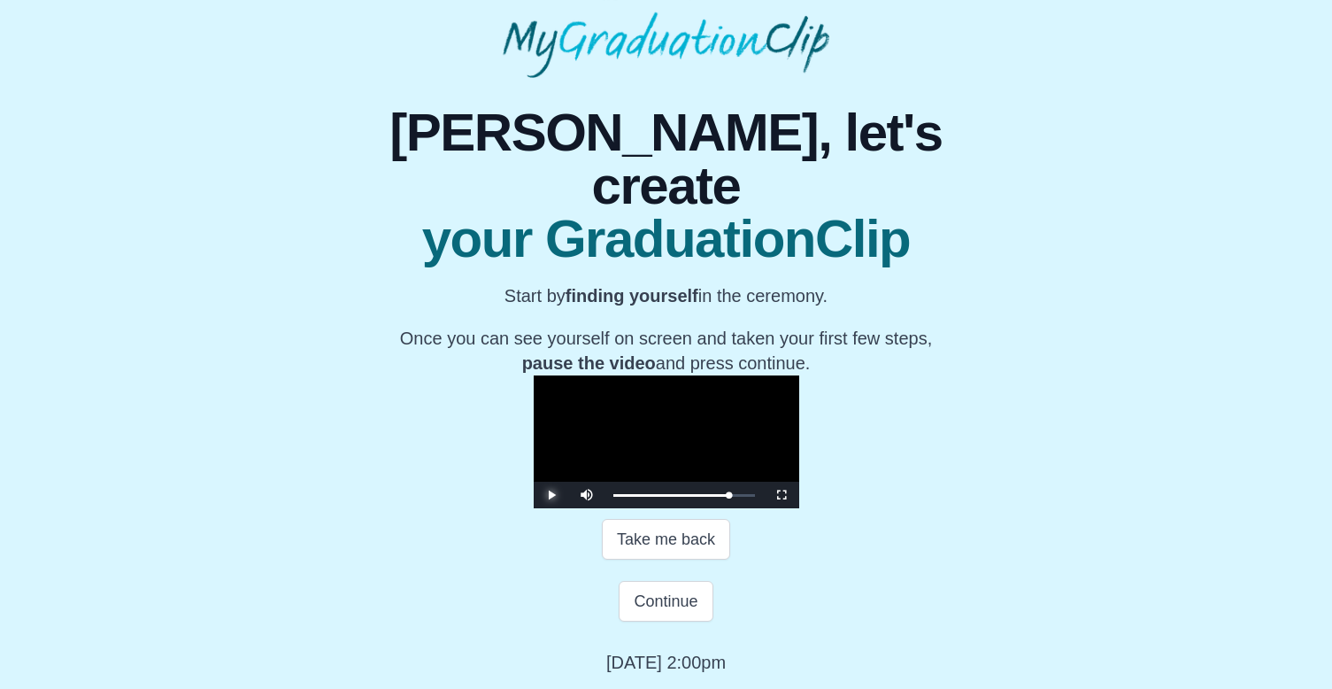
click at [552, 495] on span "Video Player" at bounding box center [552, 495] width 0 height 0
click at [618, 547] on button "Take me back" at bounding box center [666, 539] width 128 height 41
click at [696, 550] on button "Take me back" at bounding box center [666, 539] width 128 height 41
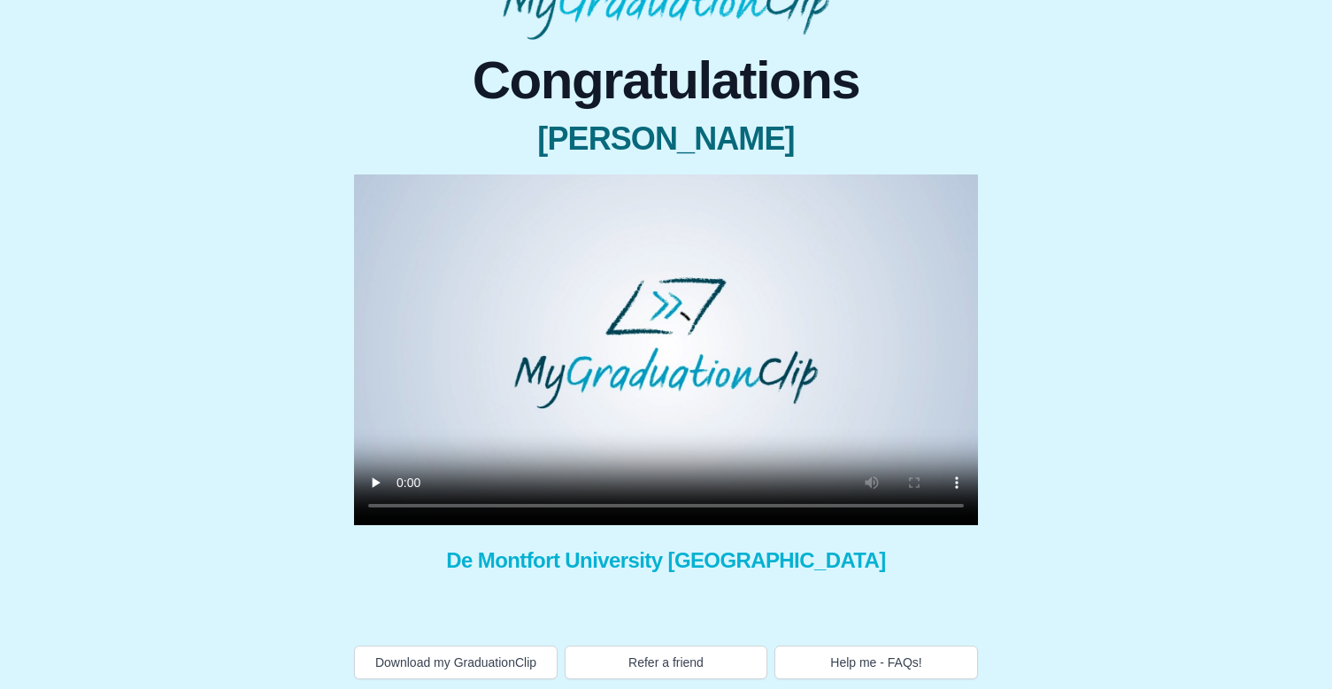
scroll to position [120, 0]
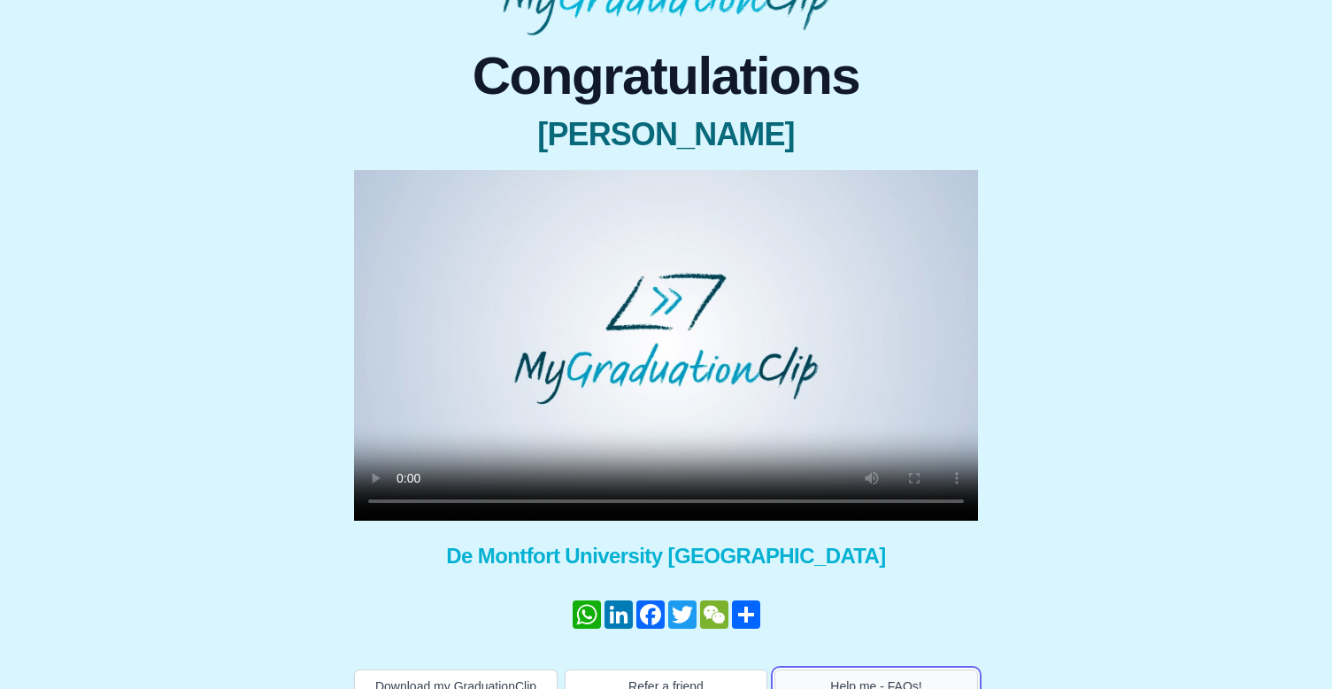
click at [864, 682] on button "Help me - FAQs!" at bounding box center [877, 686] width 204 height 34
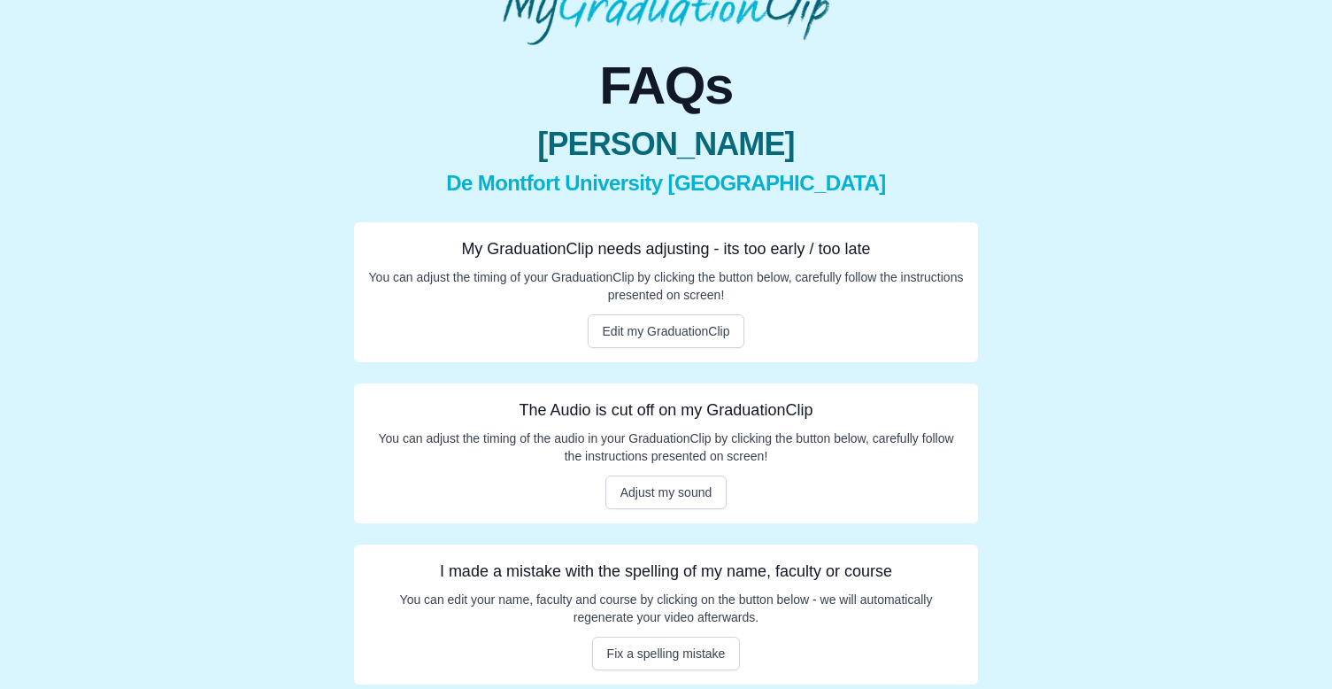
scroll to position [120, 0]
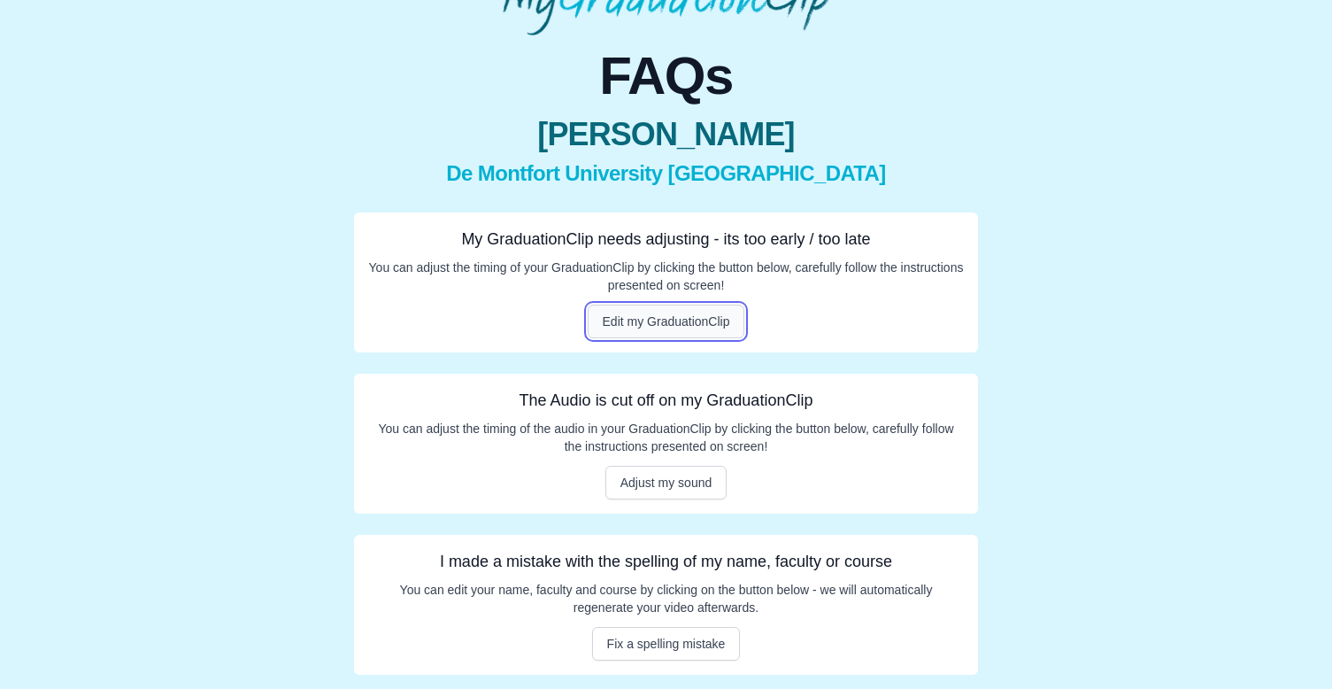
click at [697, 316] on button "Edit my GraduationClip" at bounding box center [667, 322] width 158 height 34
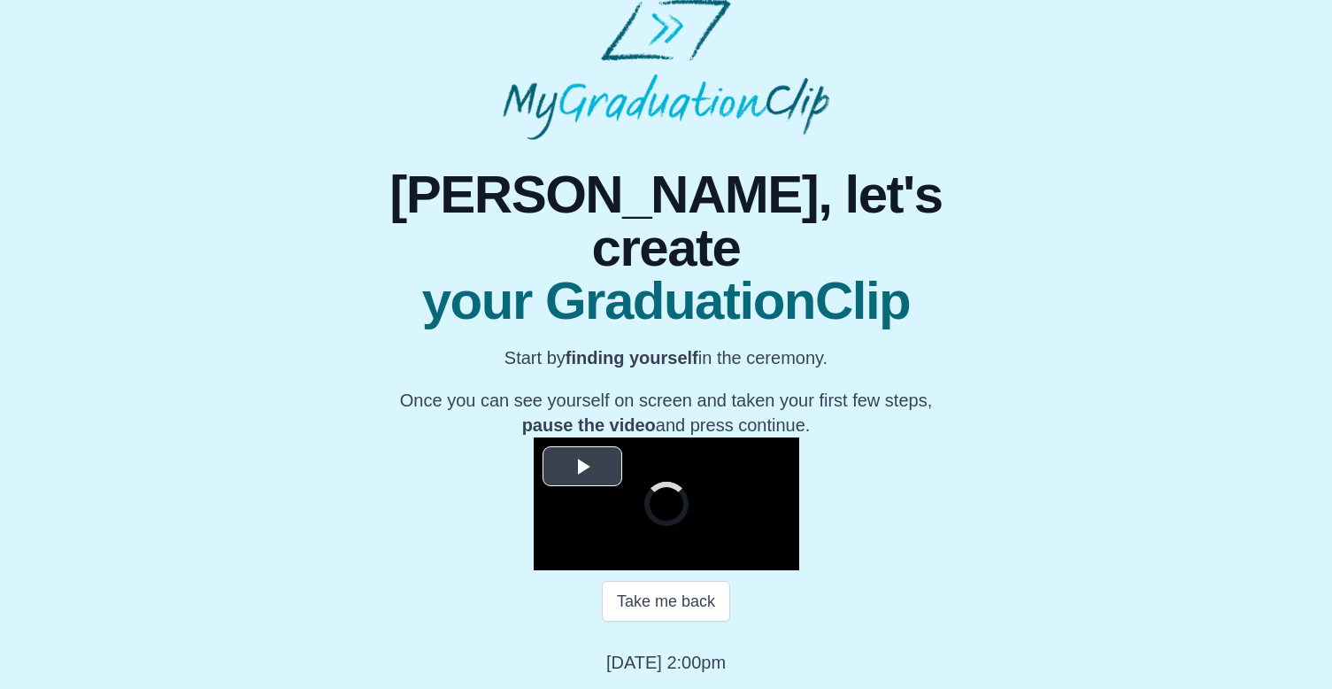
scroll to position [205, 0]
drag, startPoint x: 612, startPoint y: 115, endPoint x: 860, endPoint y: 115, distance: 248.8
click at [860, 345] on p "Start by finding yourself in the ceremony." at bounding box center [666, 357] width 667 height 25
click at [583, 467] on span "Video Player" at bounding box center [583, 467] width 0 height 0
click at [552, 557] on span "Video Player" at bounding box center [552, 557] width 0 height 0
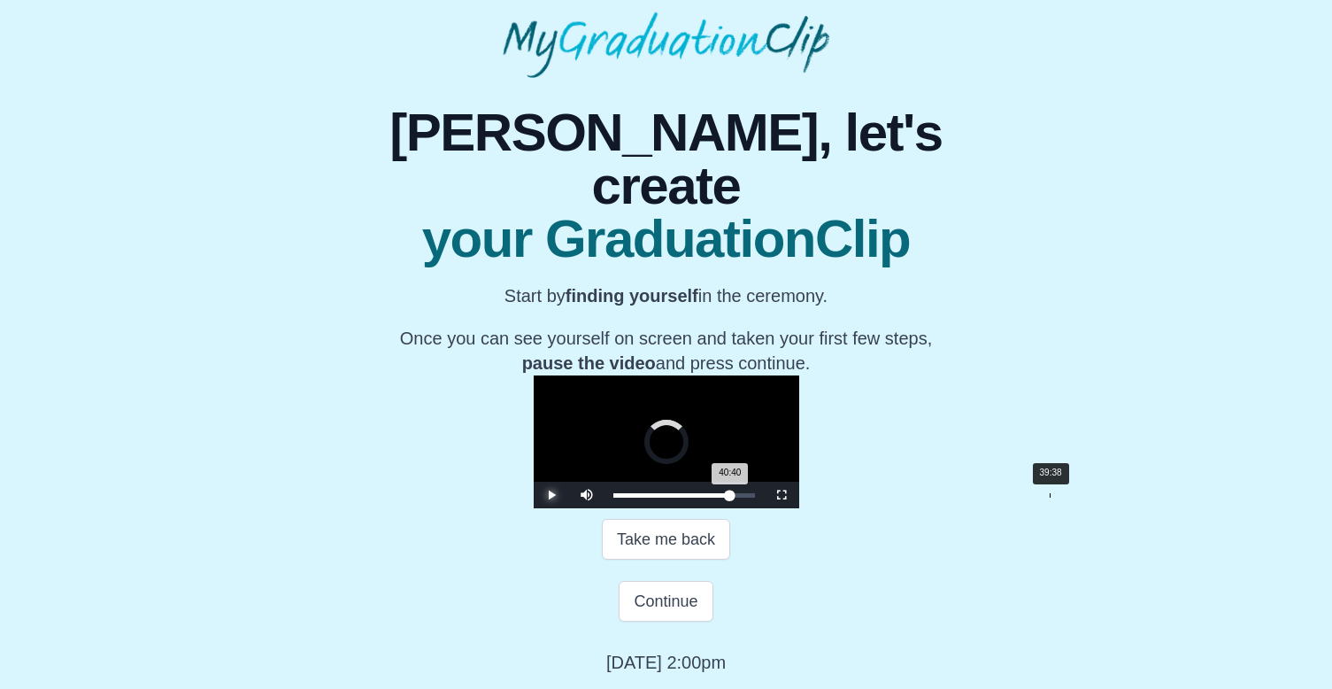
click at [764, 508] on div "Loaded : 0% 39:38 40:40 Progress : 0%" at bounding box center [684, 495] width 159 height 27
click at [764, 508] on div "Loaded : 0% 40:21 39:42 Progress : 0%" at bounding box center [684, 495] width 159 height 27
click at [729, 498] on div "40:11 Progress : 0%" at bounding box center [671, 495] width 116 height 4
click at [552, 495] on span "Video Player" at bounding box center [552, 495] width 0 height 0
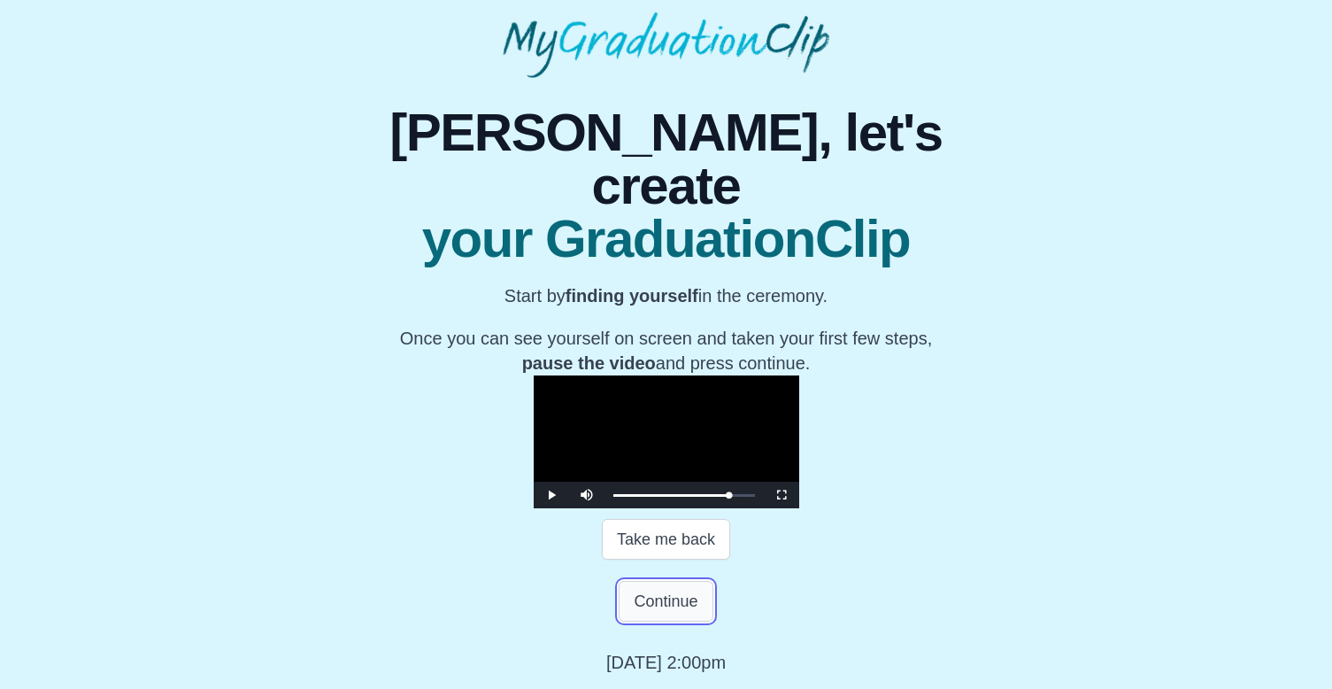
click at [660, 621] on button "Continue" at bounding box center [666, 601] width 94 height 41
click at [552, 495] on span "Video Player" at bounding box center [552, 495] width 0 height 0
click at [662, 621] on button "Continue" at bounding box center [666, 601] width 94 height 41
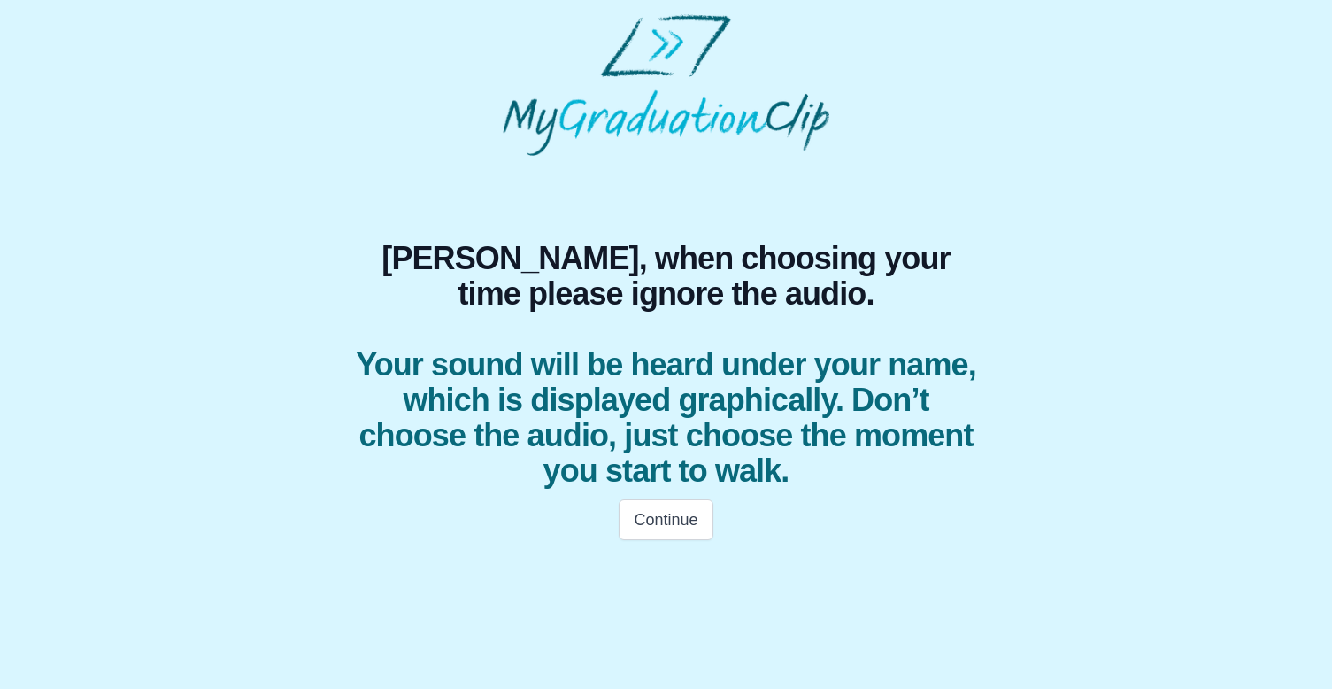
scroll to position [0, 0]
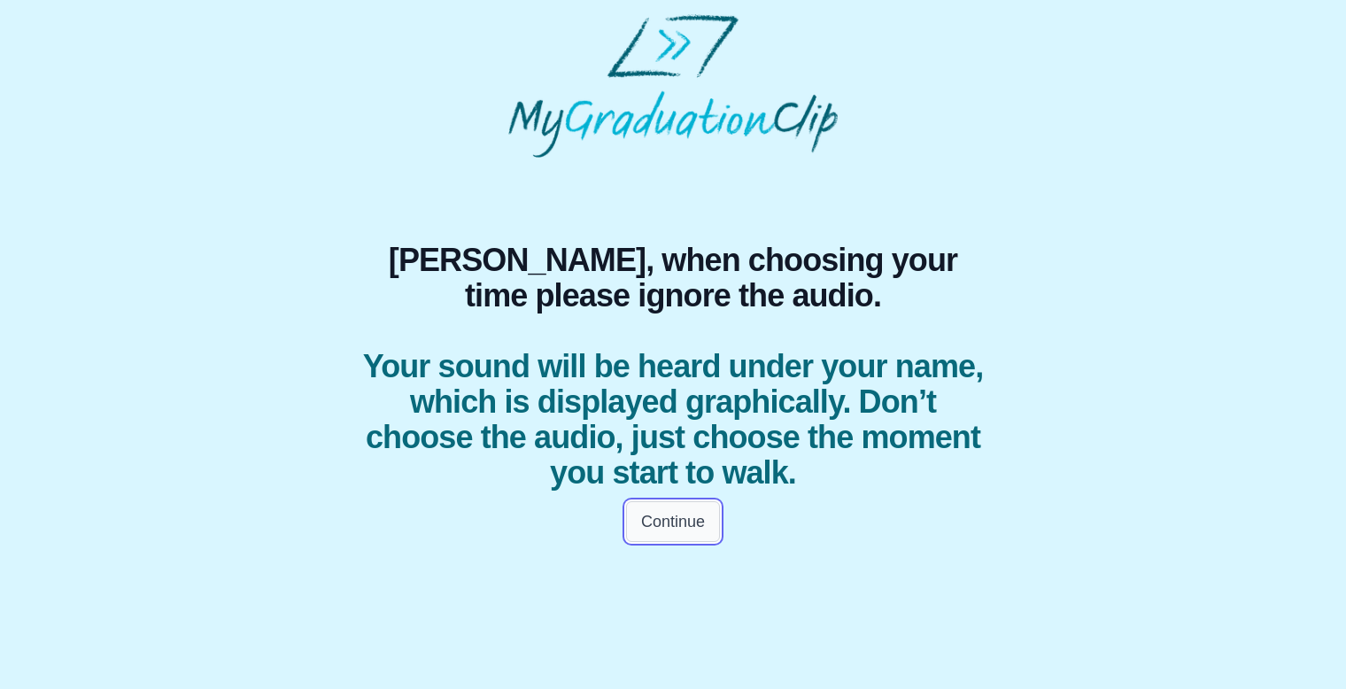
click at [691, 522] on button "Continue" at bounding box center [673, 521] width 94 height 41
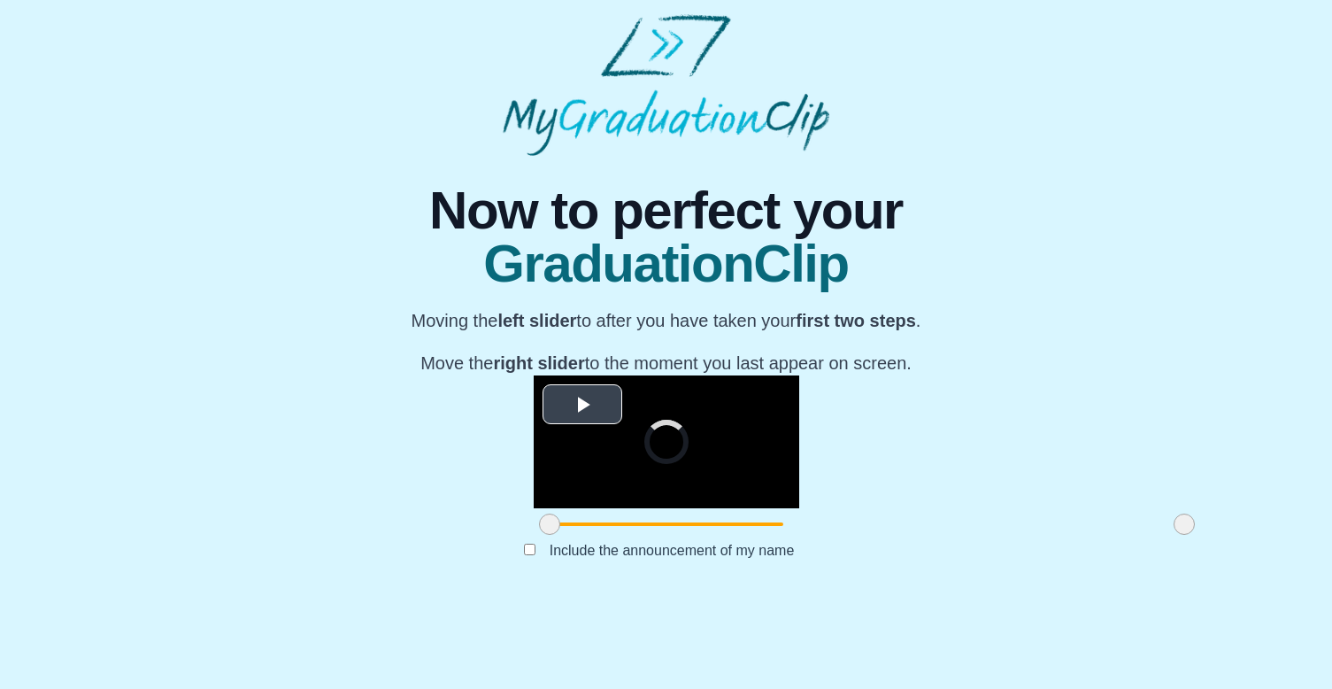
scroll to position [163, 0]
drag, startPoint x: 351, startPoint y: 606, endPoint x: 541, endPoint y: 610, distance: 190.4
click at [729, 535] on span at bounding box center [739, 523] width 21 height 21
click at [583, 405] on span "Video Player" at bounding box center [583, 405] width 0 height 0
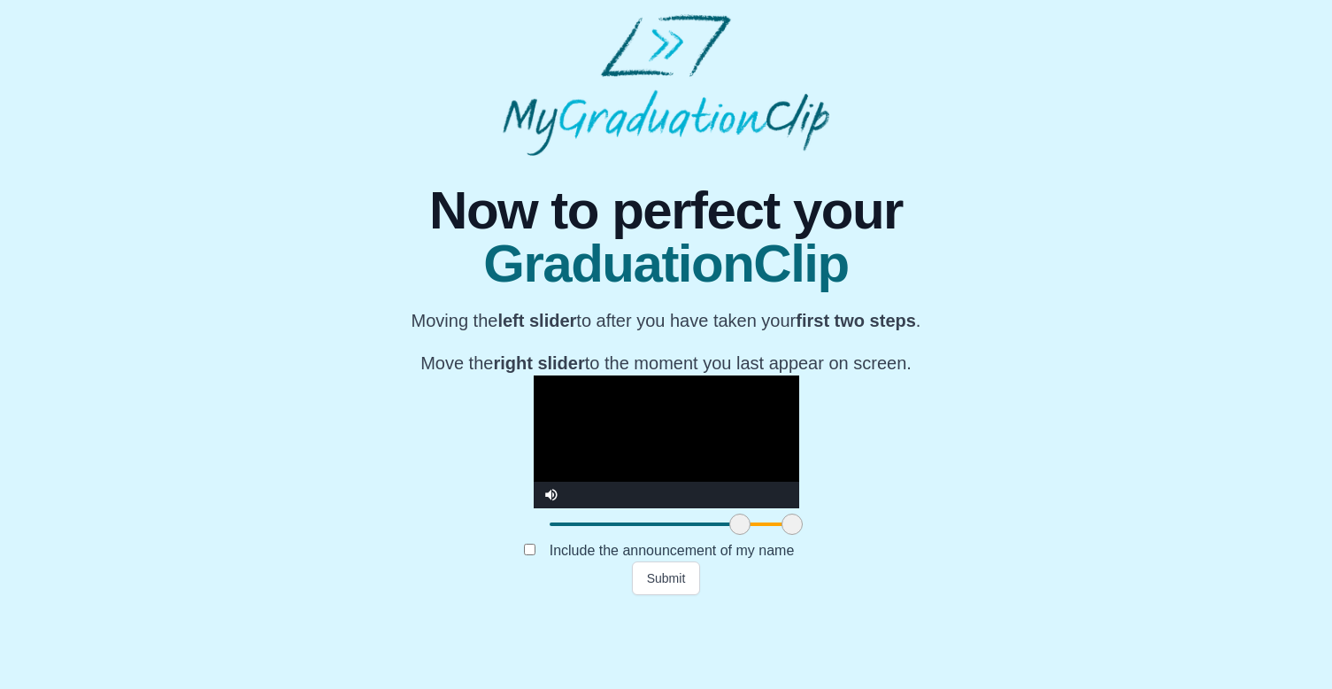
drag, startPoint x: 983, startPoint y: 610, endPoint x: 587, endPoint y: 622, distance: 395.9
click at [587, 595] on div "**********" at bounding box center [666, 375] width 667 height 439
drag, startPoint x: 588, startPoint y: 606, endPoint x: 544, endPoint y: 615, distance: 45.3
click at [544, 540] on div at bounding box center [667, 524] width 266 height 32
click at [621, 412] on video "Video Player" at bounding box center [667, 441] width 266 height 133
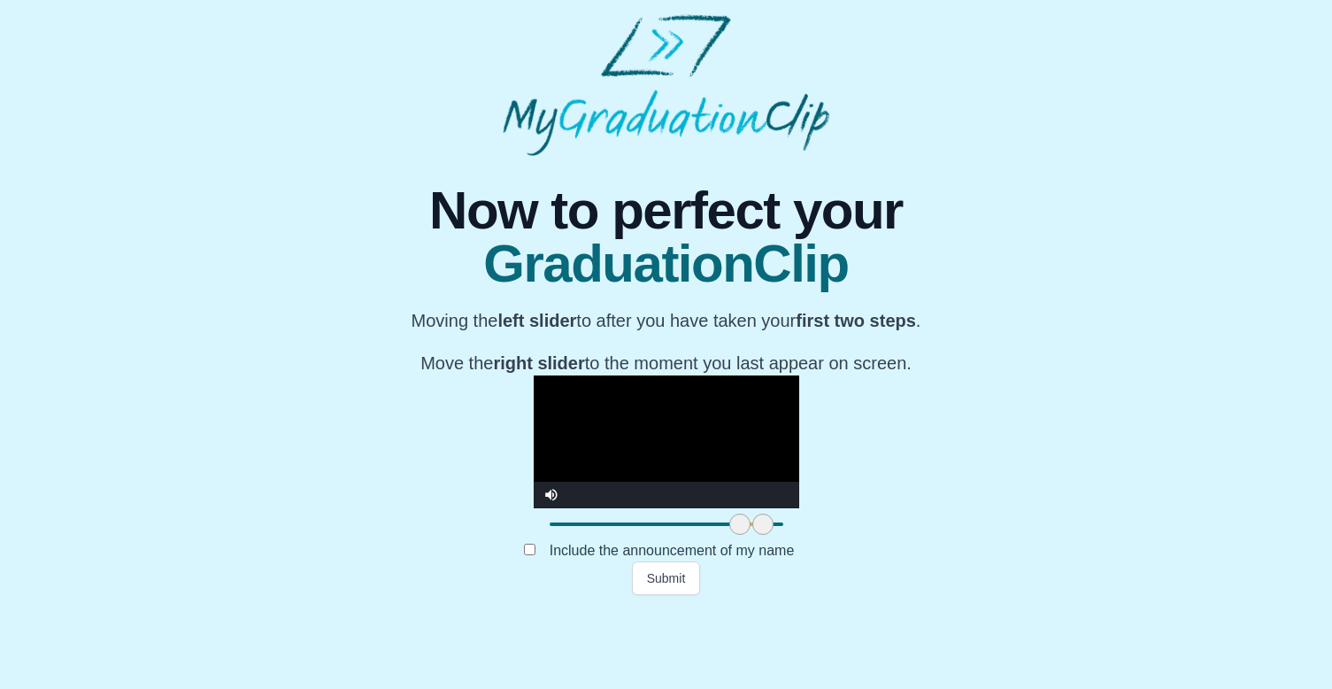
click at [596, 508] on video "Video Player" at bounding box center [667, 441] width 266 height 133
drag, startPoint x: 541, startPoint y: 608, endPoint x: 552, endPoint y: 608, distance: 11.5
click at [552, 540] on div at bounding box center [667, 524] width 266 height 32
click at [556, 475] on video "Video Player" at bounding box center [667, 441] width 266 height 133
click at [760, 535] on span at bounding box center [770, 523] width 21 height 21
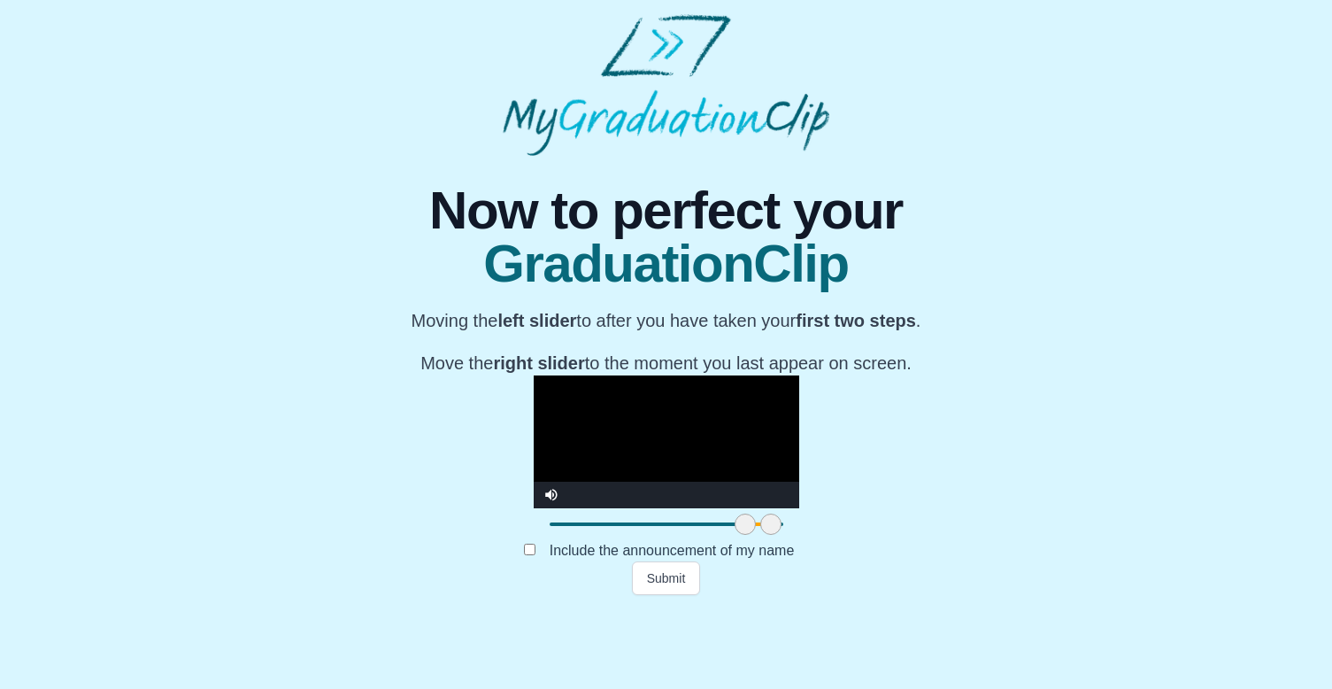
click at [735, 535] on span at bounding box center [745, 523] width 21 height 21
click at [537, 492] on video "Video Player" at bounding box center [667, 441] width 266 height 133
click at [765, 535] on span at bounding box center [775, 523] width 21 height 21
drag, startPoint x: 541, startPoint y: 602, endPoint x: 513, endPoint y: 601, distance: 27.5
click at [710, 535] on span at bounding box center [720, 523] width 21 height 21
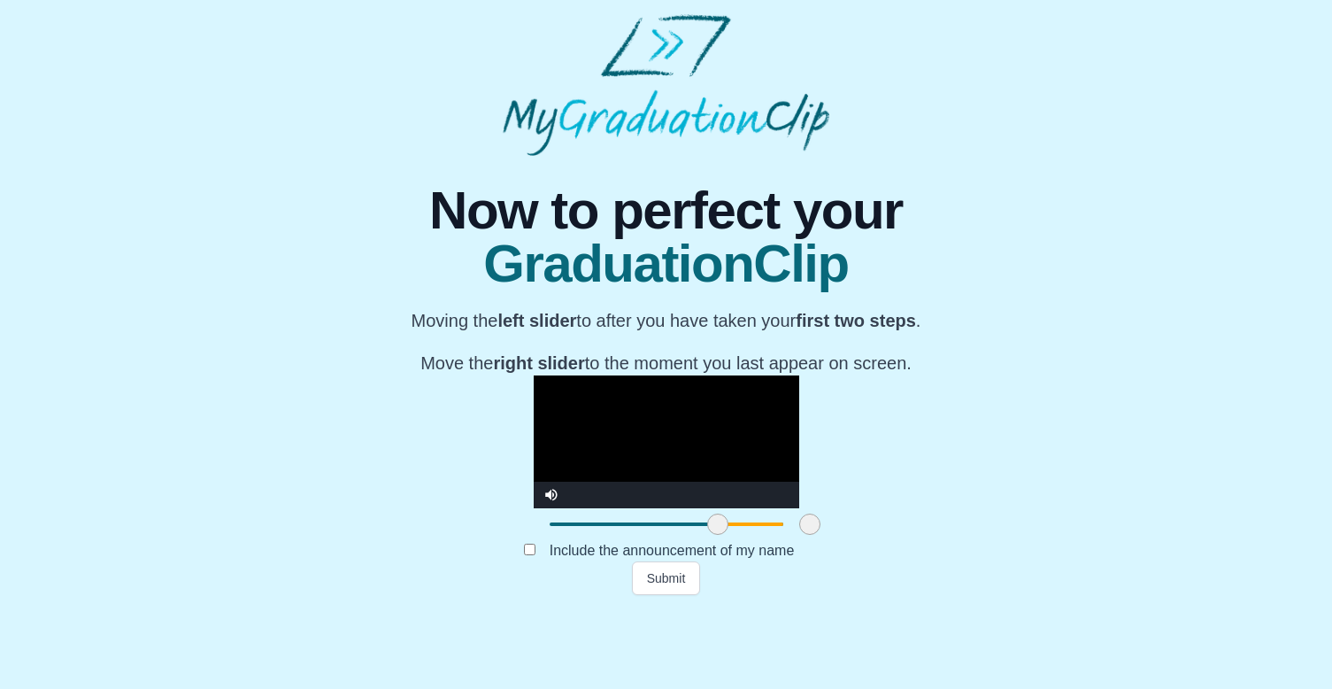
drag, startPoint x: 571, startPoint y: 599, endPoint x: 602, endPoint y: 601, distance: 31.0
click at [799, 535] on span at bounding box center [809, 523] width 21 height 21
drag, startPoint x: 517, startPoint y: 604, endPoint x: 543, endPoint y: 605, distance: 25.7
click at [734, 535] on span at bounding box center [744, 523] width 21 height 21
click at [545, 508] on video "Video Player" at bounding box center [667, 441] width 266 height 133
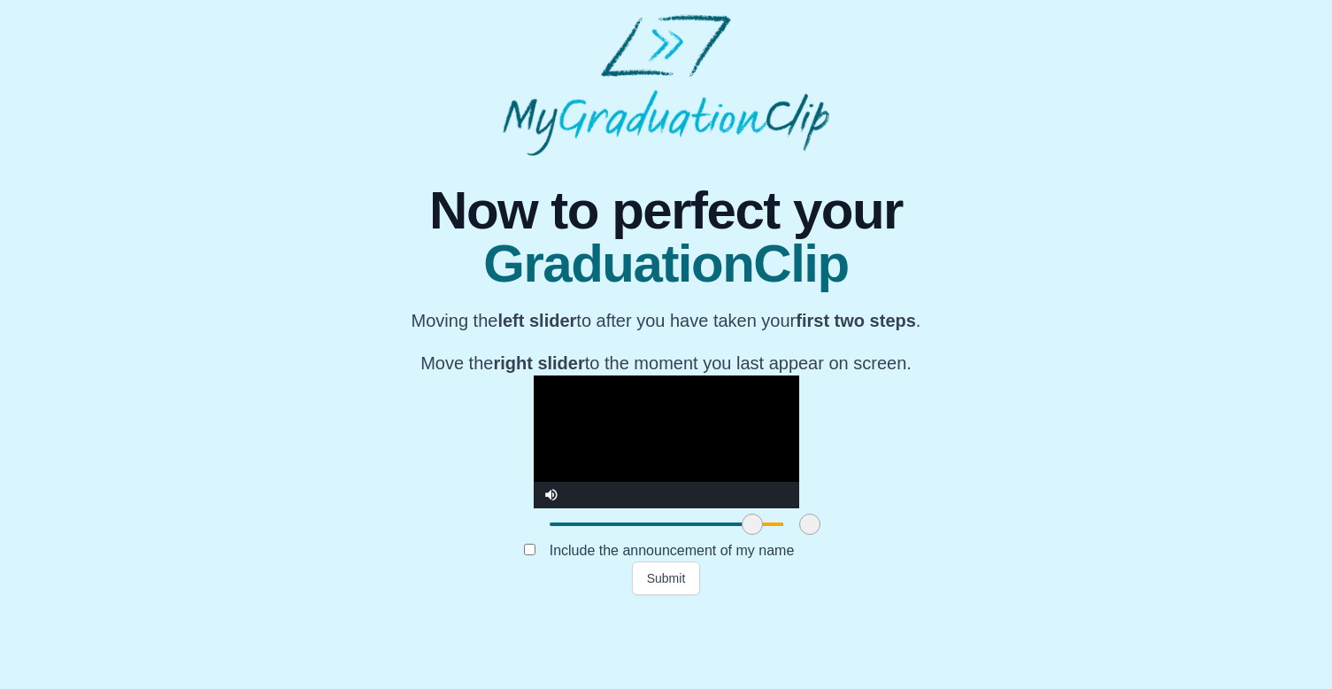
click at [742, 535] on span at bounding box center [752, 523] width 21 height 21
click at [595, 453] on video "Video Player" at bounding box center [667, 441] width 266 height 133
drag, startPoint x: 608, startPoint y: 605, endPoint x: 641, endPoint y: 606, distance: 32.8
click at [831, 535] on span at bounding box center [841, 523] width 21 height 21
click at [737, 540] on div at bounding box center [753, 524] width 32 height 32
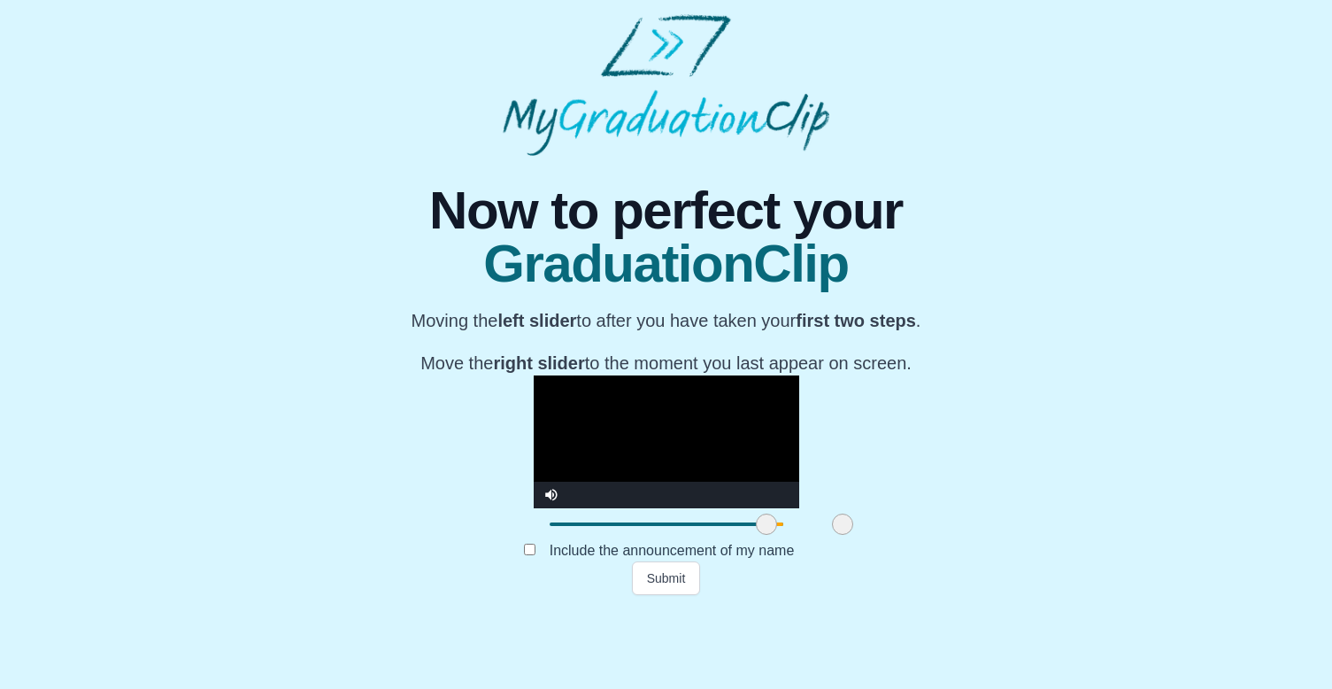
drag, startPoint x: 547, startPoint y: 608, endPoint x: 563, endPoint y: 606, distance: 16.0
click at [756, 535] on span at bounding box center [766, 523] width 21 height 21
drag, startPoint x: 570, startPoint y: 602, endPoint x: 598, endPoint y: 604, distance: 27.5
click at [784, 535] on span at bounding box center [794, 523] width 21 height 21
drag, startPoint x: 638, startPoint y: 601, endPoint x: 660, endPoint y: 601, distance: 21.2
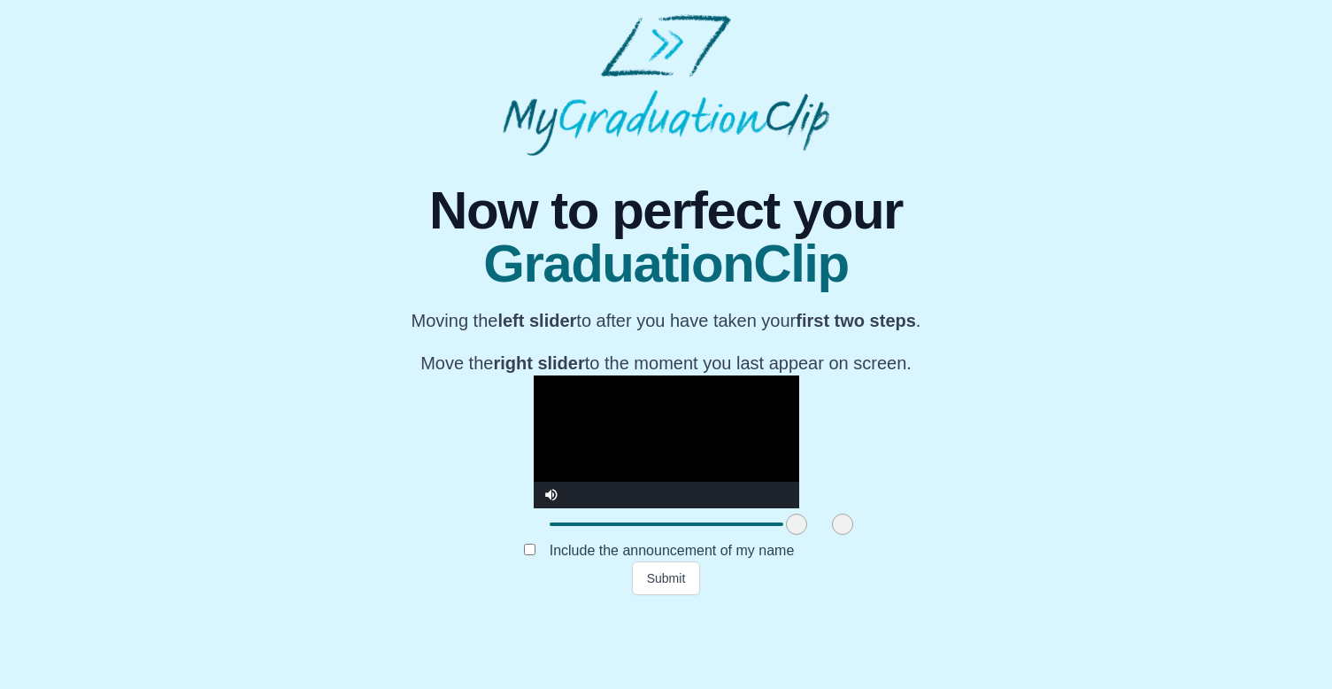
click at [832, 535] on span at bounding box center [842, 523] width 21 height 21
drag, startPoint x: 595, startPoint y: 606, endPoint x: 635, endPoint y: 609, distance: 40.0
click at [830, 535] on span at bounding box center [840, 523] width 21 height 21
drag, startPoint x: 659, startPoint y: 612, endPoint x: 900, endPoint y: 611, distance: 241.7
click at [1094, 535] on span at bounding box center [1104, 523] width 21 height 21
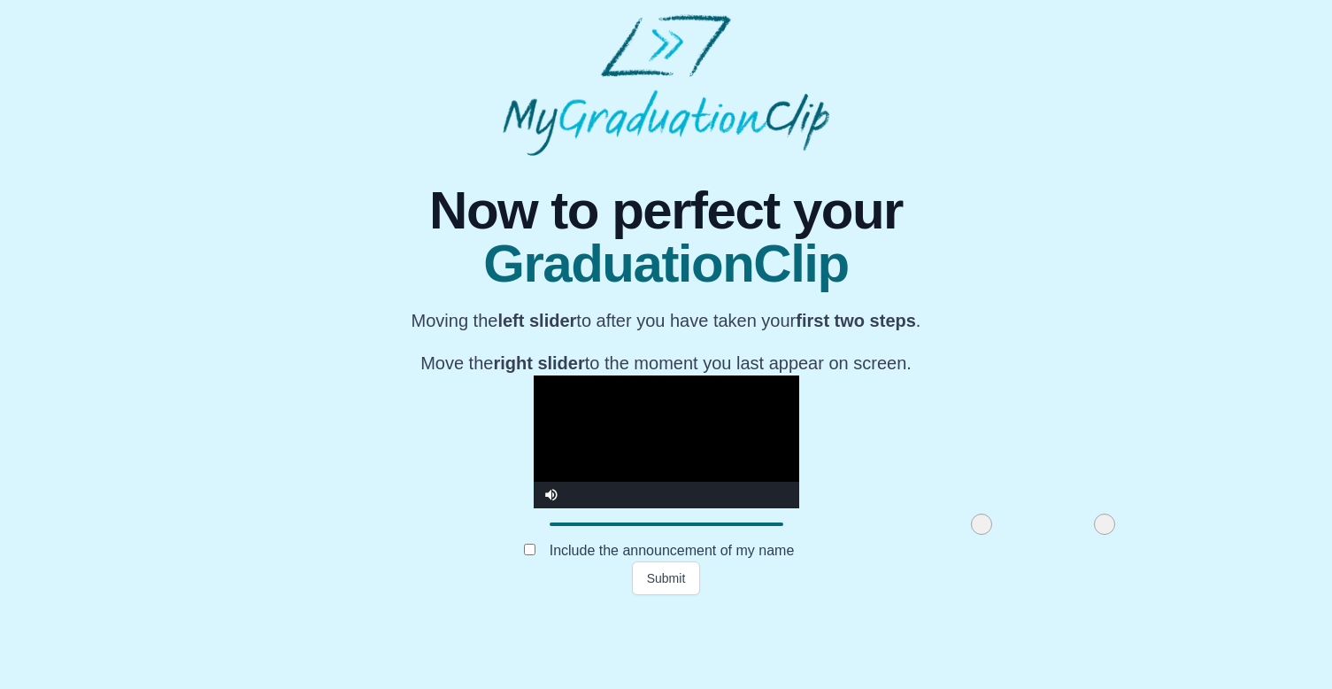
drag, startPoint x: 642, startPoint y: 605, endPoint x: 783, endPoint y: 605, distance: 141.6
click at [971, 535] on span at bounding box center [981, 523] width 21 height 21
drag, startPoint x: 910, startPoint y: 603, endPoint x: 1054, endPoint y: 603, distance: 144.3
click at [1054, 595] on div "**********" at bounding box center [666, 375] width 1304 height 439
drag, startPoint x: 785, startPoint y: 604, endPoint x: 882, endPoint y: 604, distance: 96.5
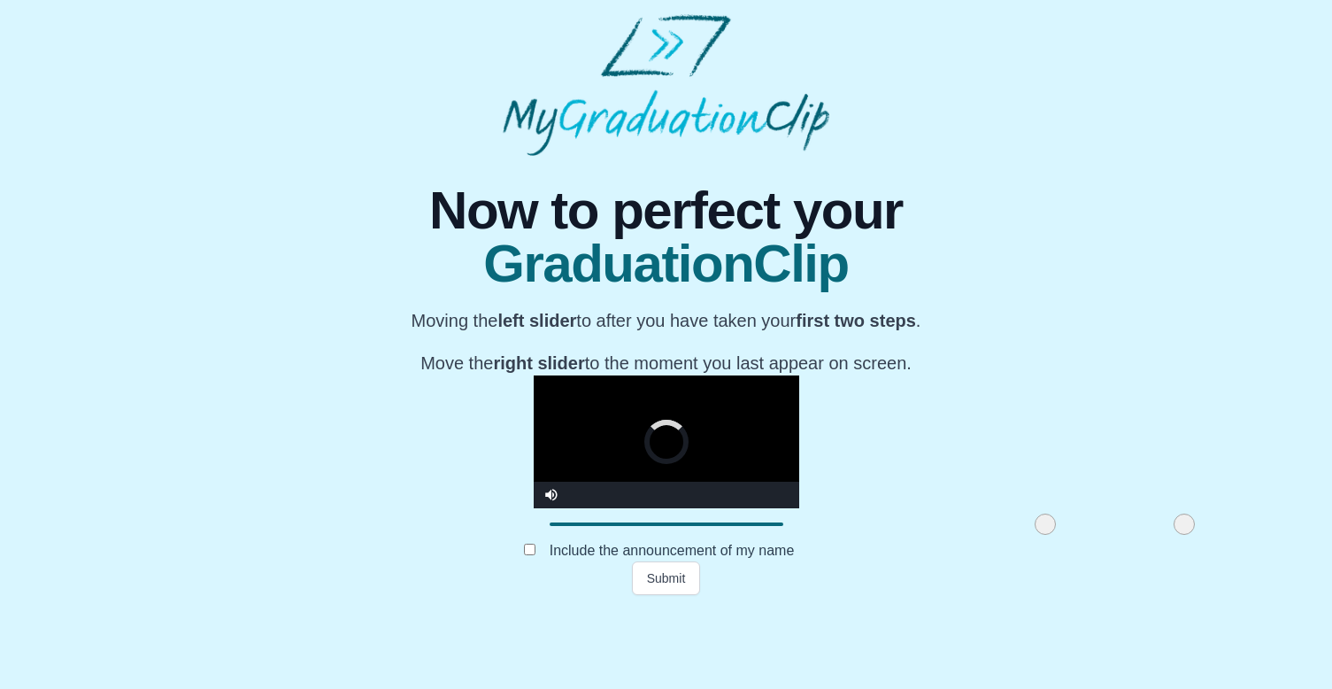
click at [1035, 535] on span at bounding box center [1045, 523] width 21 height 21
drag, startPoint x: 884, startPoint y: 604, endPoint x: 969, endPoint y: 604, distance: 85.9
click at [799, 540] on div at bounding box center [667, 524] width 266 height 32
click at [708, 466] on video "Video Player" at bounding box center [667, 441] width 266 height 133
click at [1058, 508] on div "**********" at bounding box center [666, 375] width 1304 height 439
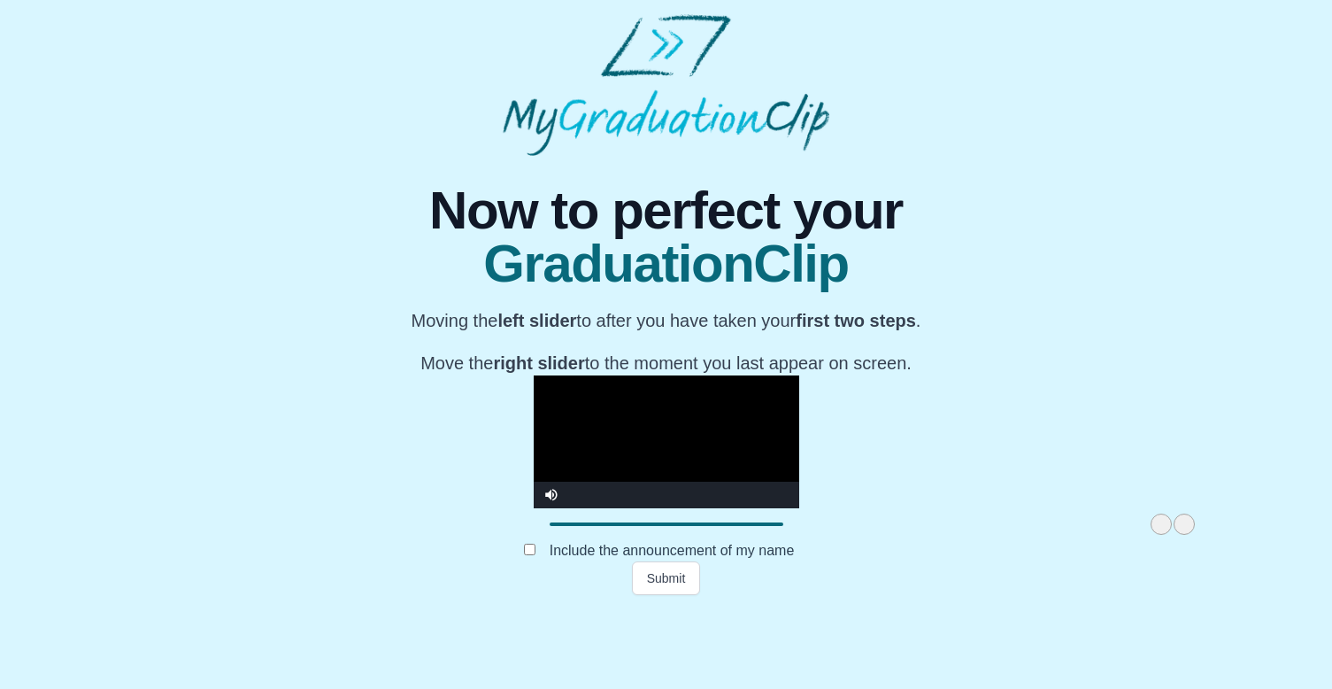
drag, startPoint x: 982, startPoint y: 600, endPoint x: 1154, endPoint y: 600, distance: 171.7
click at [1154, 595] on div "**********" at bounding box center [666, 375] width 1304 height 439
click at [791, 595] on div "Submit" at bounding box center [666, 578] width 667 height 34
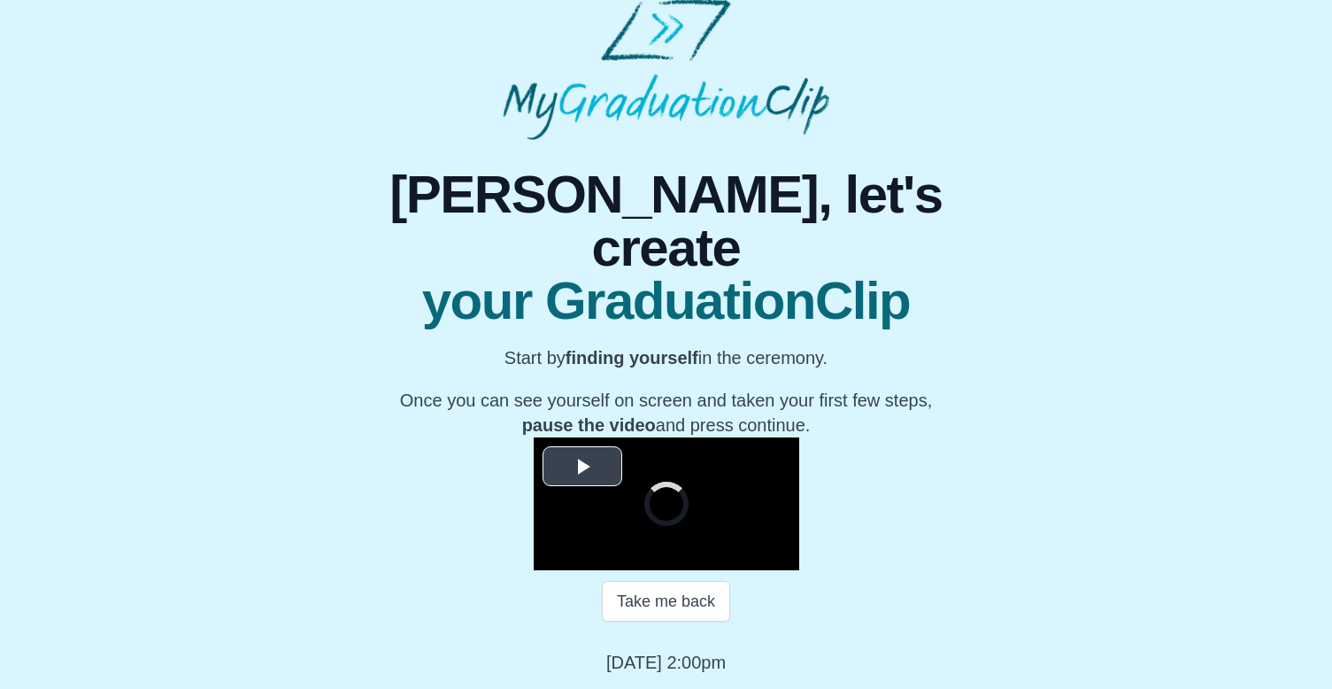
scroll to position [205, 0]
click at [583, 467] on span "Video Player" at bounding box center [583, 467] width 0 height 0
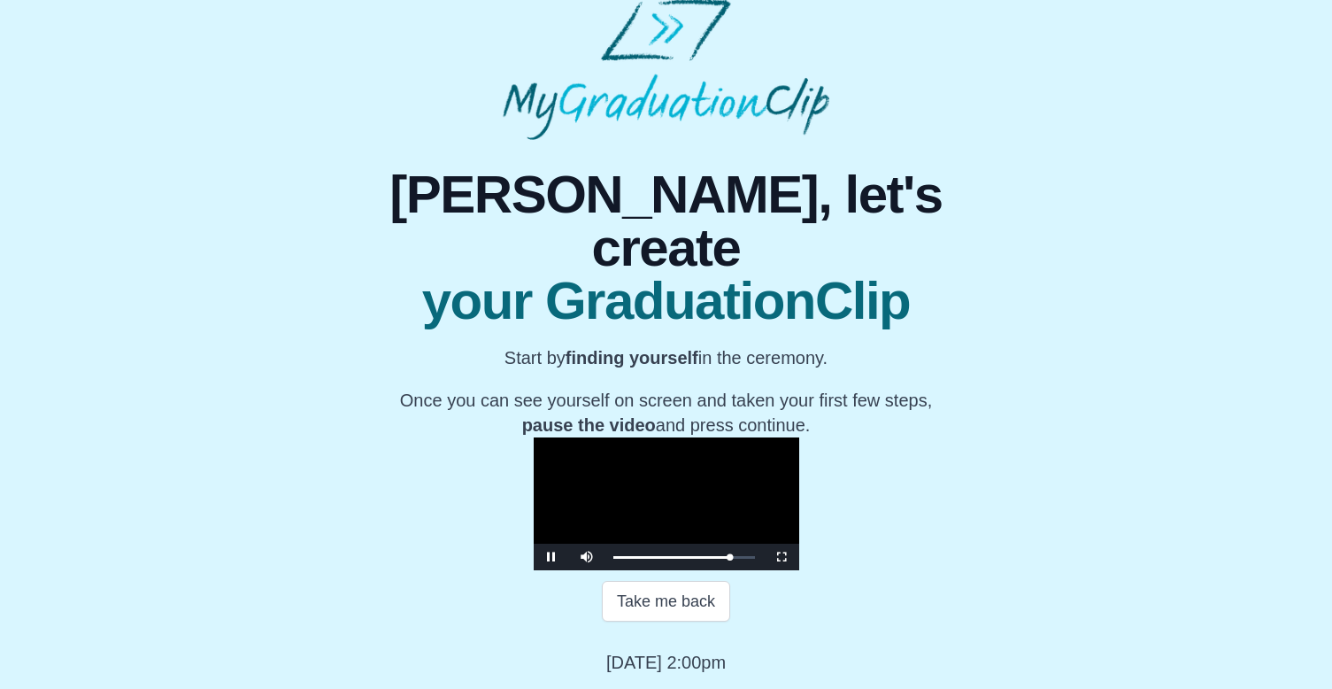
click at [658, 490] on video "Video Player" at bounding box center [667, 503] width 266 height 133
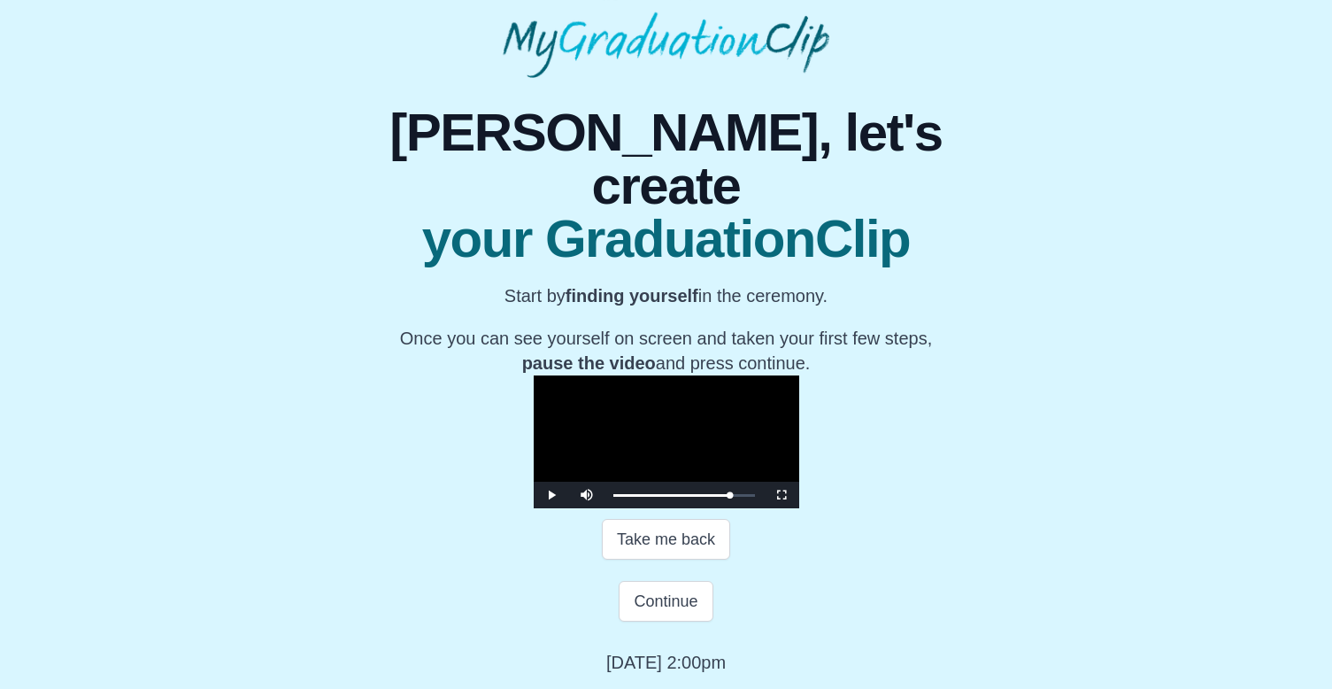
scroll to position [267, 0]
click at [729, 493] on div "40:16 Progress : 0%" at bounding box center [671, 495] width 116 height 4
click at [729, 493] on div "40:26 Progress : 0%" at bounding box center [671, 495] width 116 height 4
click at [721, 393] on video "Video Player" at bounding box center [667, 441] width 266 height 133
click at [799, 437] on video "Video Player" at bounding box center [667, 441] width 266 height 133
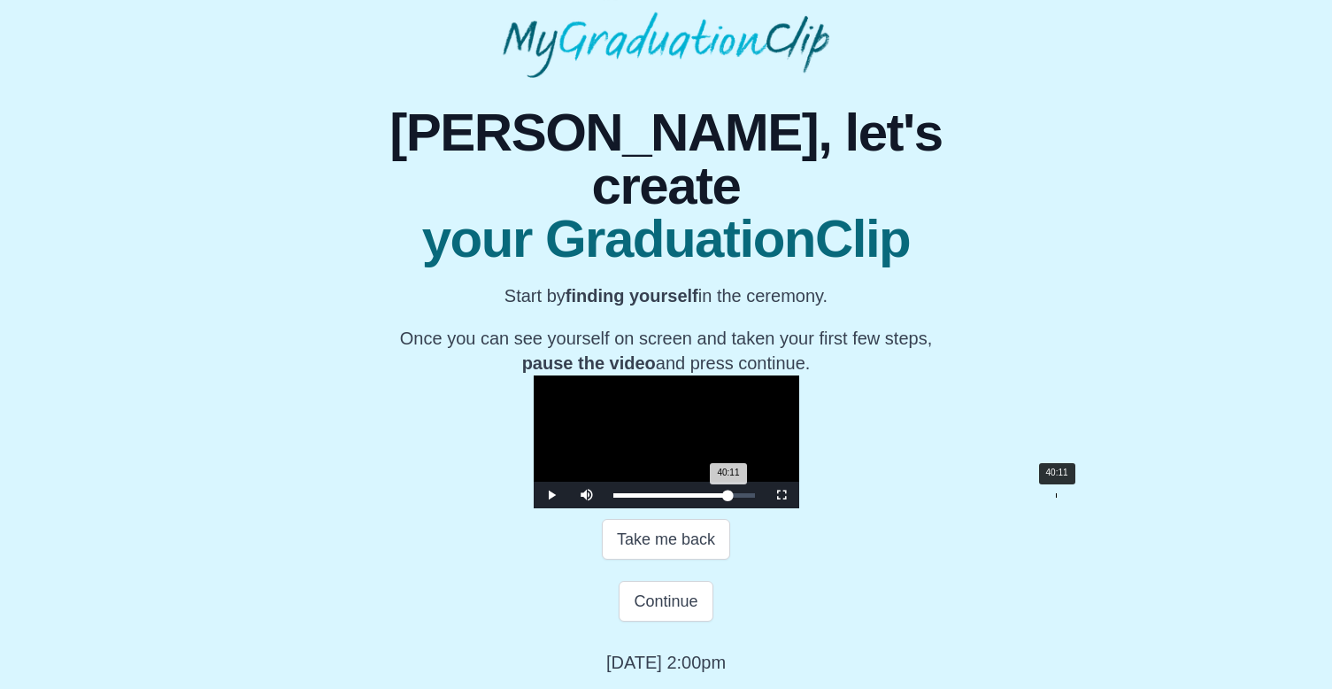
click at [729, 495] on div "40:11 Progress : 0%" at bounding box center [671, 495] width 116 height 4
click at [799, 441] on video "Video Player" at bounding box center [667, 441] width 266 height 133
click at [552, 495] on span "Video Player" at bounding box center [552, 495] width 0 height 0
click at [675, 601] on button "Continue" at bounding box center [666, 601] width 94 height 41
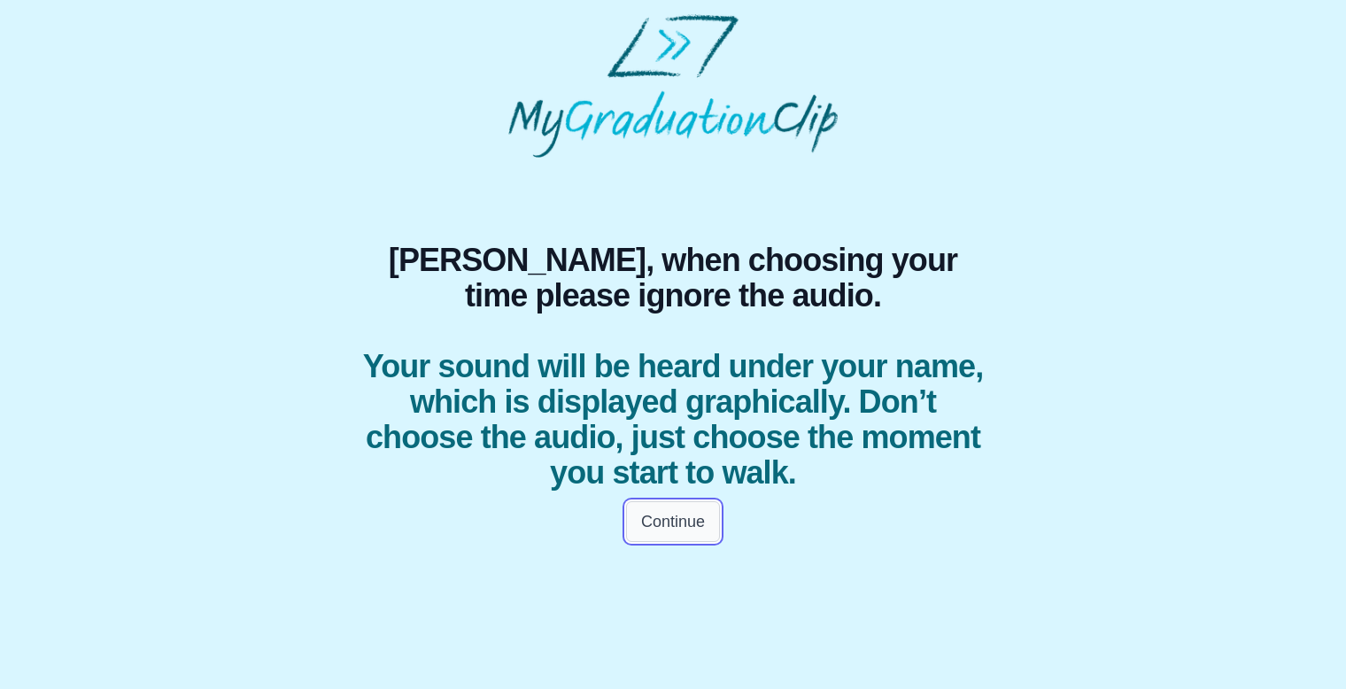
click at [689, 526] on button "Continue" at bounding box center [673, 521] width 94 height 41
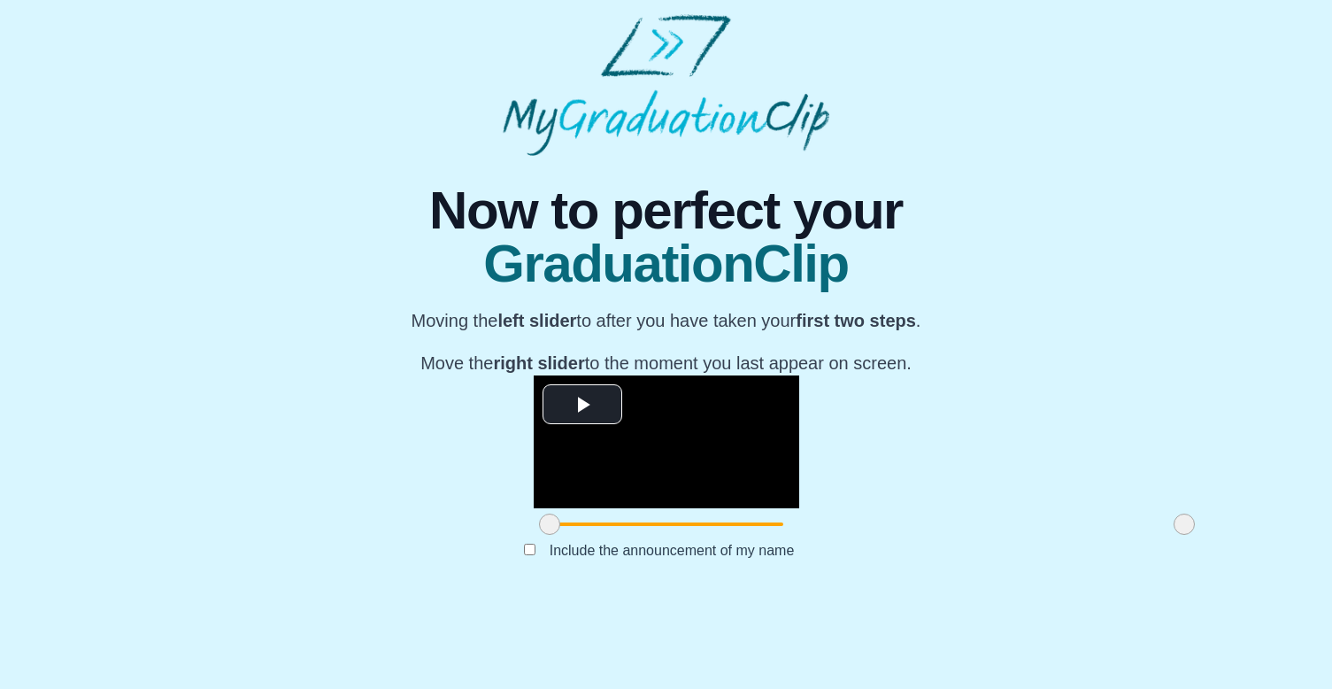
scroll to position [163, 0]
click at [583, 405] on span "Video Player" at bounding box center [583, 405] width 0 height 0
click at [675, 469] on video "Video Player" at bounding box center [667, 441] width 266 height 133
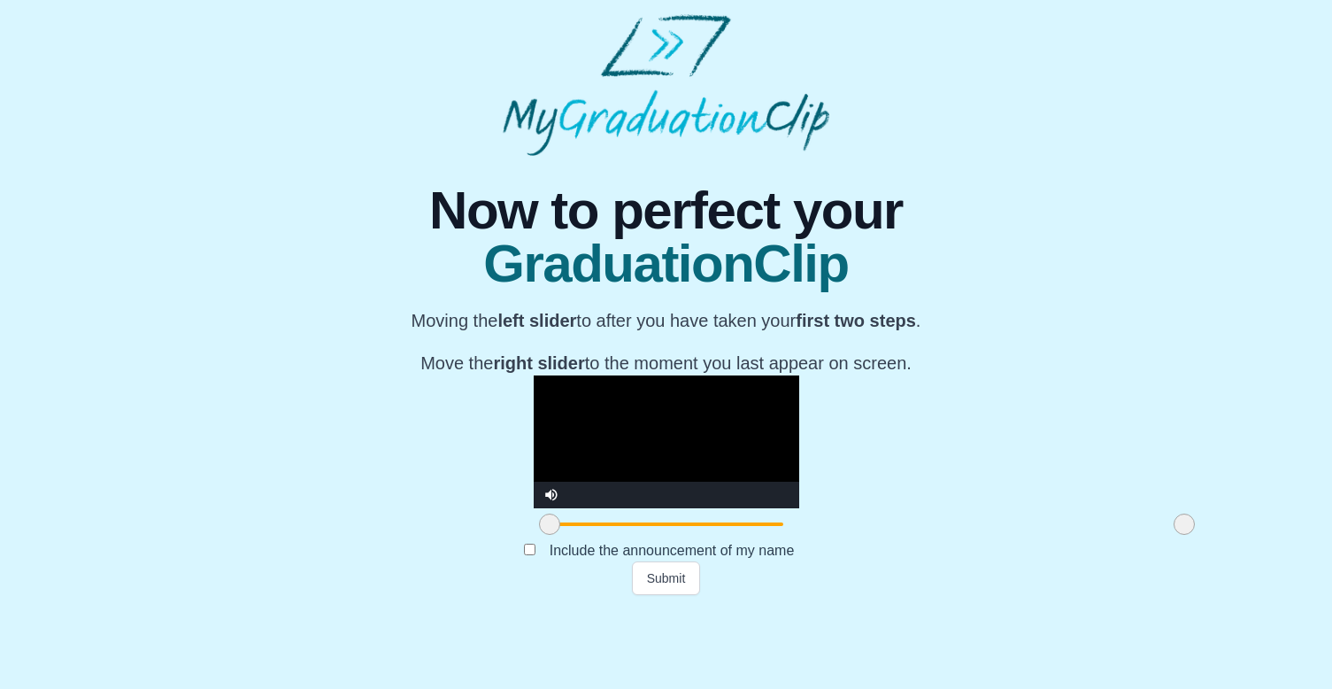
drag, startPoint x: 984, startPoint y: 603, endPoint x: 1019, endPoint y: 603, distance: 35.4
click at [1019, 595] on div "**********" at bounding box center [666, 375] width 1304 height 439
click at [1034, 590] on div "**********" at bounding box center [666, 375] width 1304 height 439
click at [588, 461] on video "Video Player" at bounding box center [667, 441] width 266 height 133
click at [539, 535] on span at bounding box center [549, 523] width 21 height 21
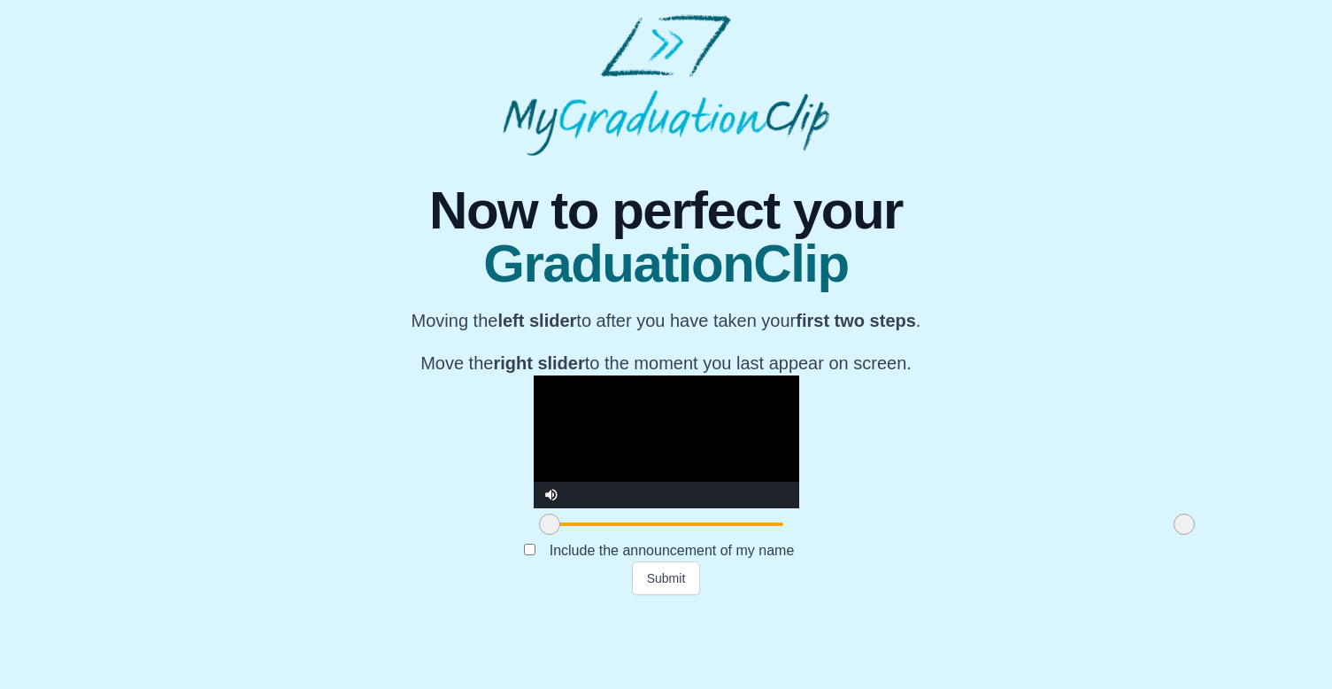
click at [534, 540] on div at bounding box center [667, 524] width 266 height 32
click at [1167, 535] on span at bounding box center [1177, 523] width 21 height 21
click at [1027, 595] on div "**********" at bounding box center [666, 375] width 1304 height 439
click at [1091, 566] on div "**********" at bounding box center [666, 375] width 1304 height 439
click at [699, 421] on video "Video Player" at bounding box center [667, 441] width 266 height 133
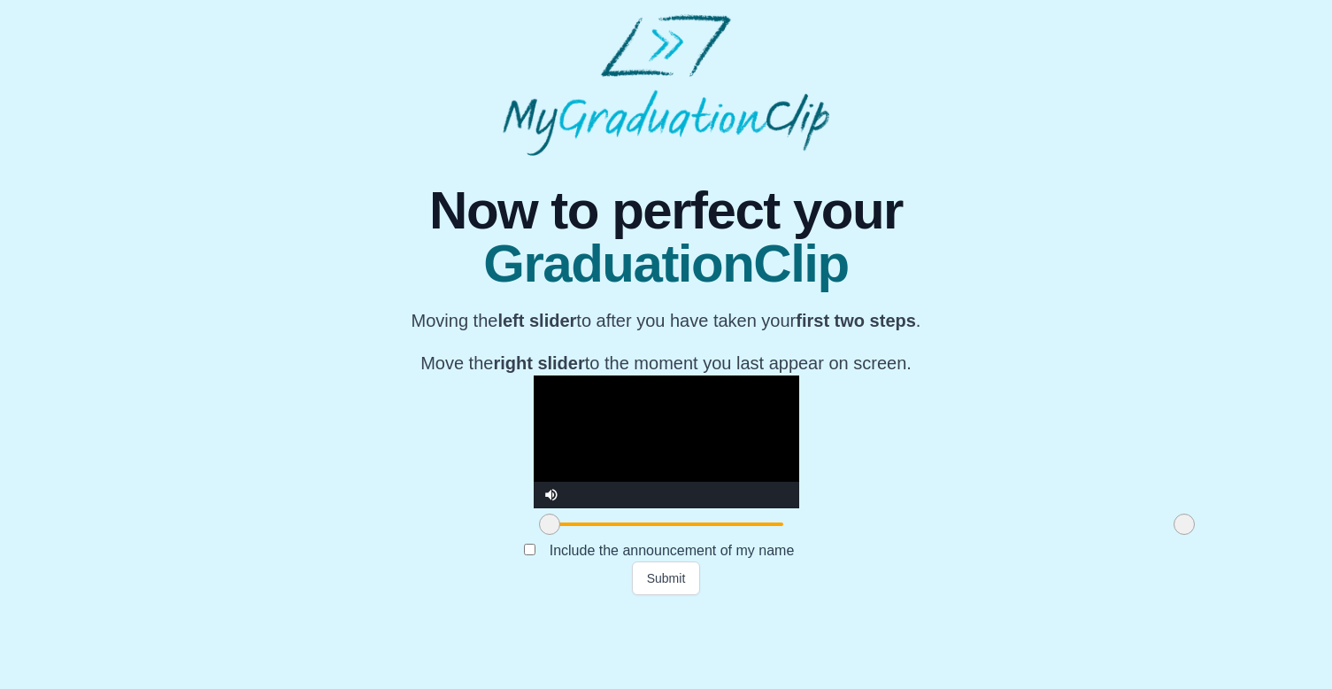
drag, startPoint x: 984, startPoint y: 606, endPoint x: 583, endPoint y: 606, distance: 400.1
click at [1169, 540] on div at bounding box center [1185, 524] width 32 height 32
drag, startPoint x: 347, startPoint y: 604, endPoint x: 459, endPoint y: 605, distance: 112.4
click at [652, 535] on span at bounding box center [662, 523] width 21 height 21
click at [441, 595] on div "Submit" at bounding box center [666, 578] width 667 height 34
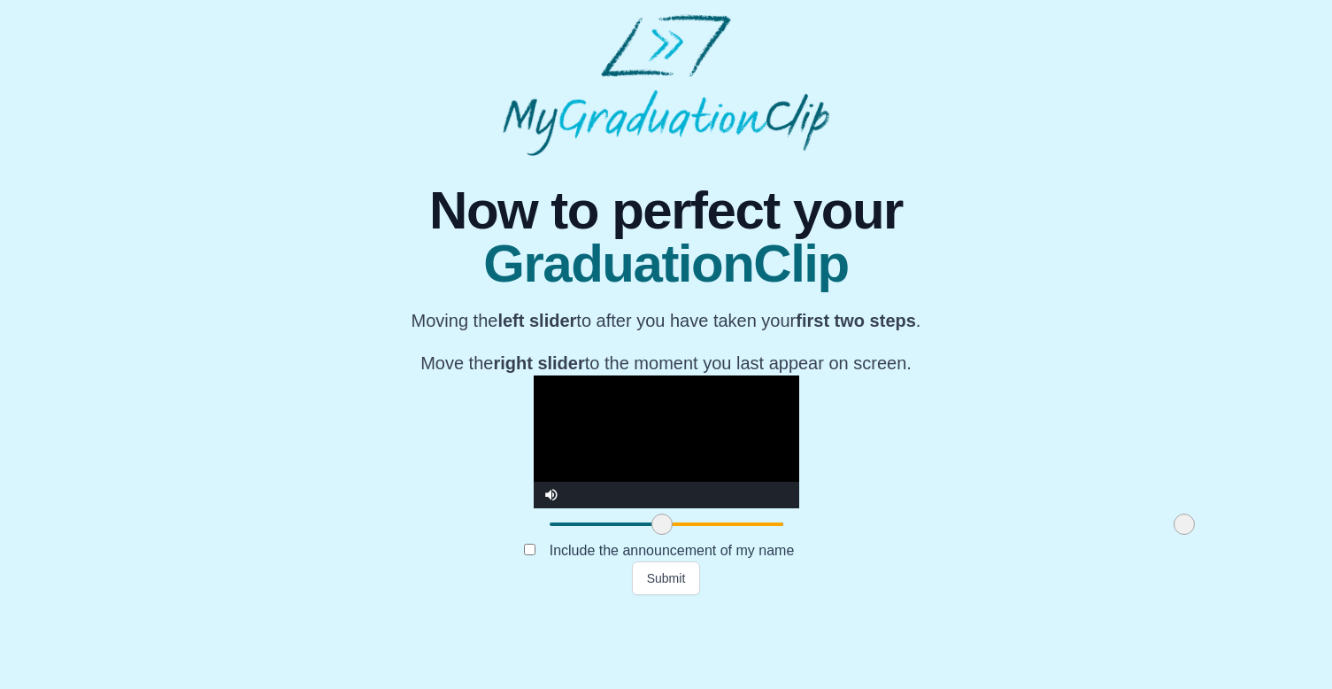
drag, startPoint x: 976, startPoint y: 602, endPoint x: 1002, endPoint y: 600, distance: 26.6
click at [1002, 595] on div "**********" at bounding box center [666, 375] width 1304 height 439
click at [1018, 595] on div "**********" at bounding box center [666, 375] width 1304 height 439
drag, startPoint x: 461, startPoint y: 604, endPoint x: 544, endPoint y: 602, distance: 83.2
click at [735, 535] on span at bounding box center [745, 523] width 21 height 21
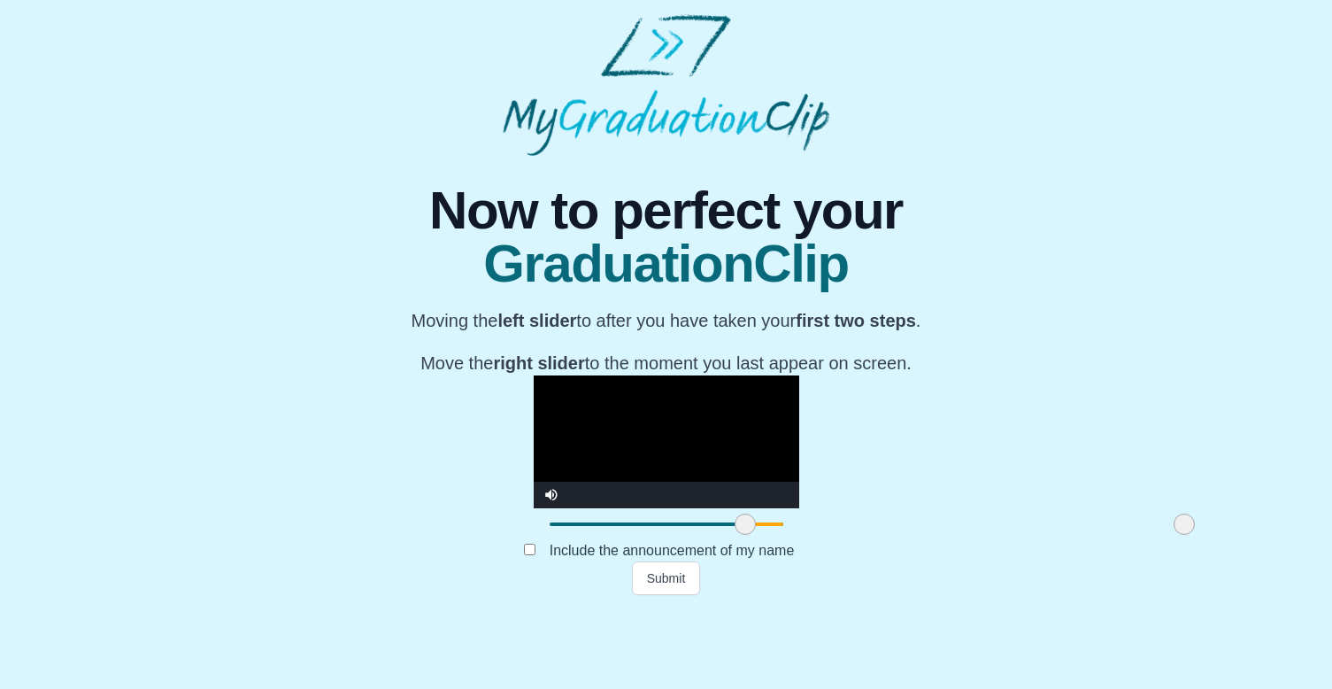
drag, startPoint x: 983, startPoint y: 598, endPoint x: 1020, endPoint y: 595, distance: 37.4
click at [1009, 593] on div "**********" at bounding box center [666, 375] width 1304 height 439
click at [686, 595] on button "Submit" at bounding box center [666, 578] width 69 height 34
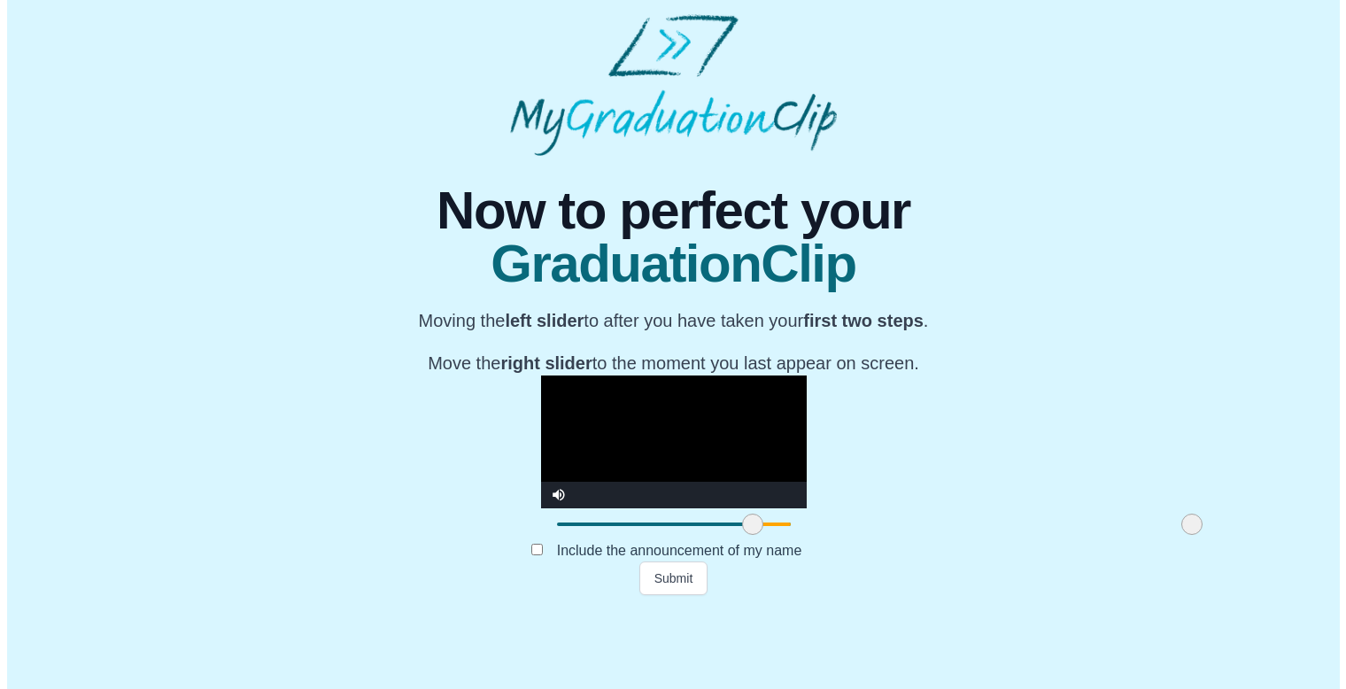
scroll to position [0, 0]
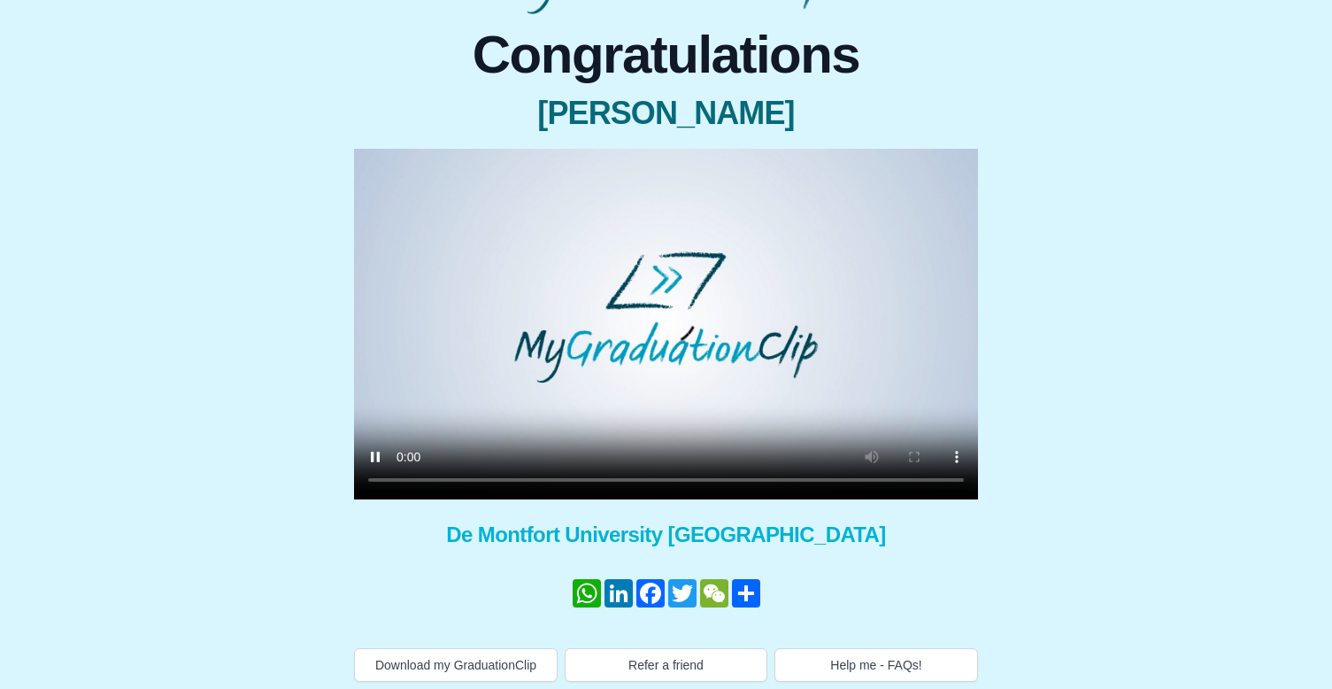
scroll to position [149, 0]
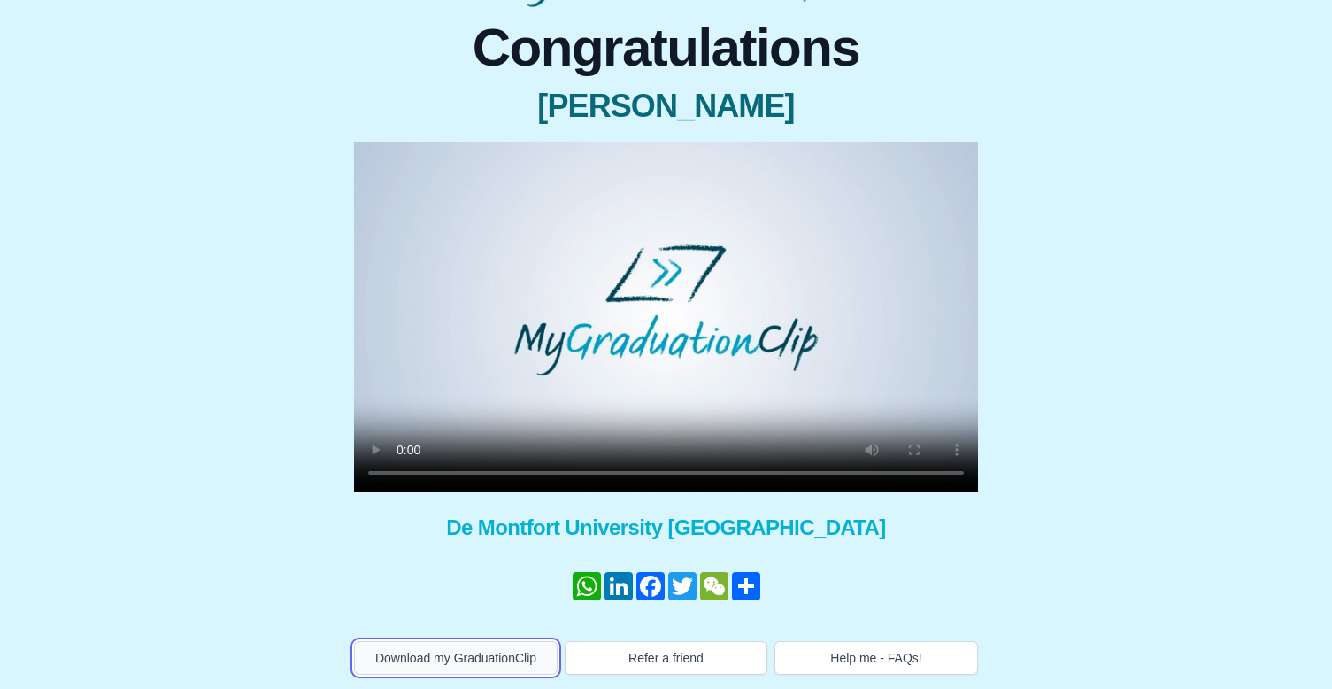
click at [505, 668] on button "Download my GraduationClip" at bounding box center [456, 658] width 204 height 34
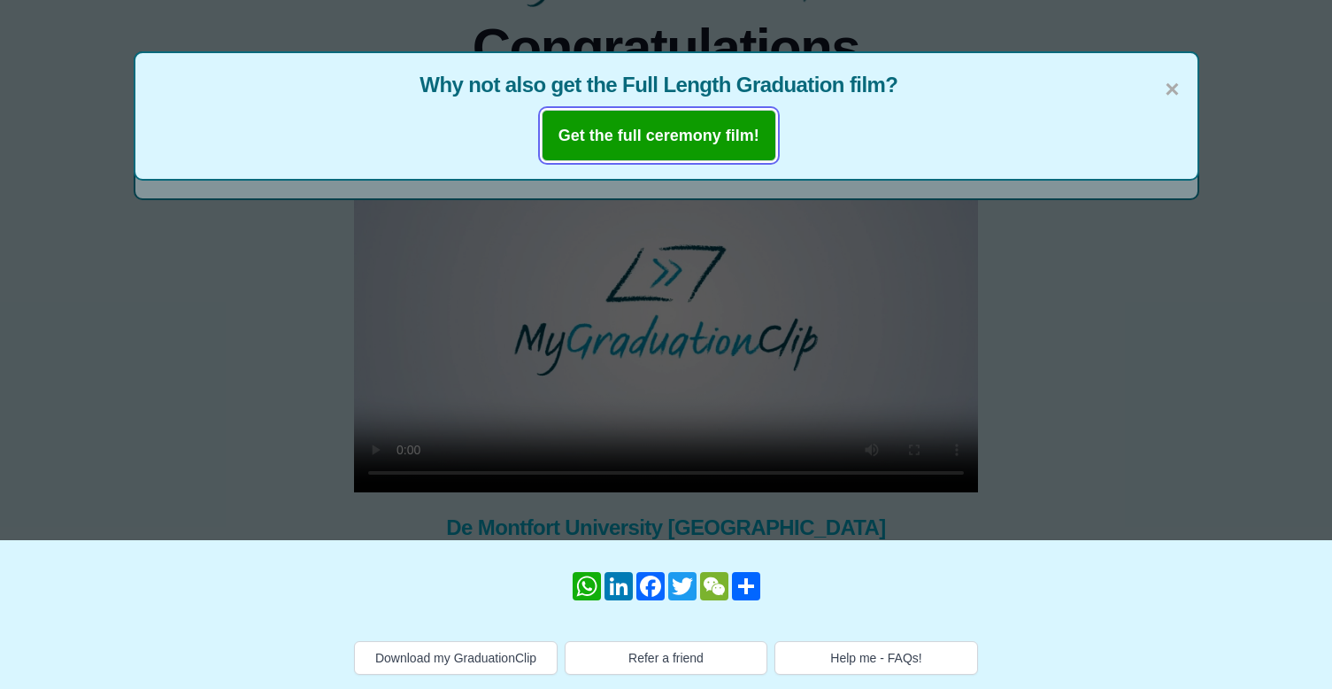
click at [651, 129] on b "Get the full ceremony film!" at bounding box center [659, 136] width 201 height 18
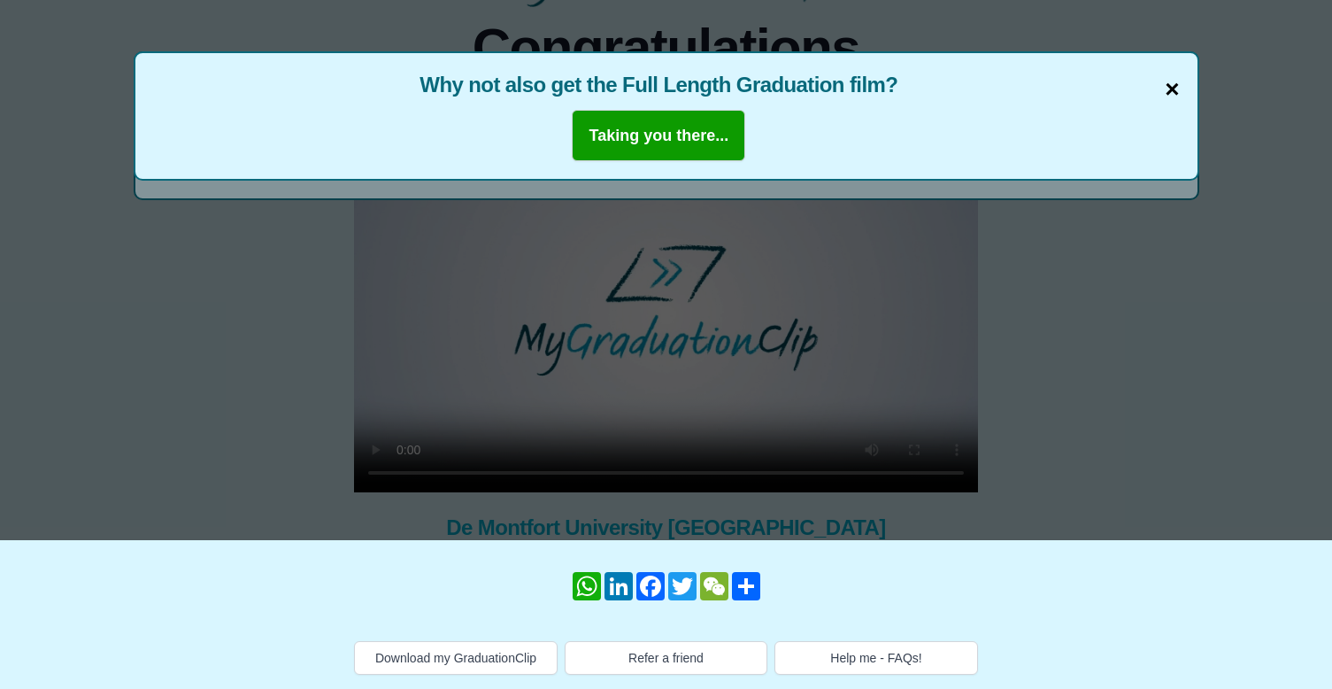
click at [1173, 87] on span "×" at bounding box center [1172, 89] width 14 height 37
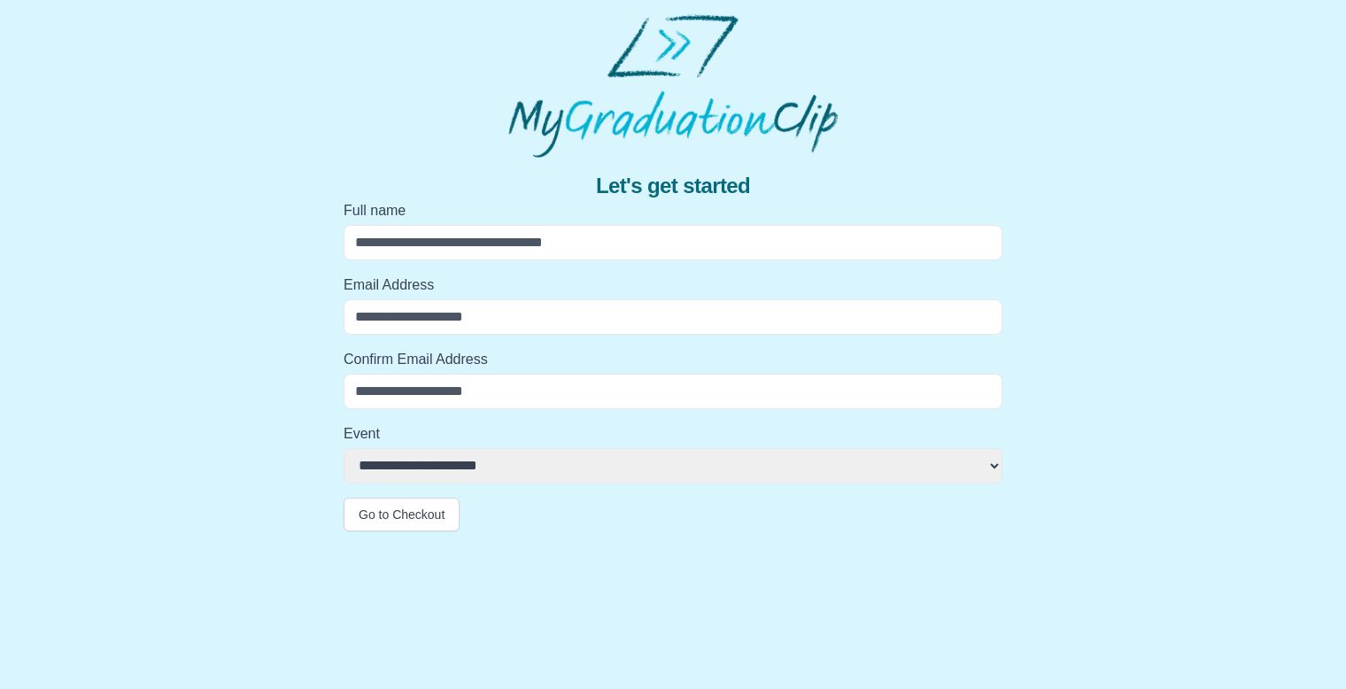
click at [438, 248] on input "Full name" at bounding box center [672, 242] width 659 height 35
click at [499, 235] on input "Full name" at bounding box center [672, 242] width 659 height 35
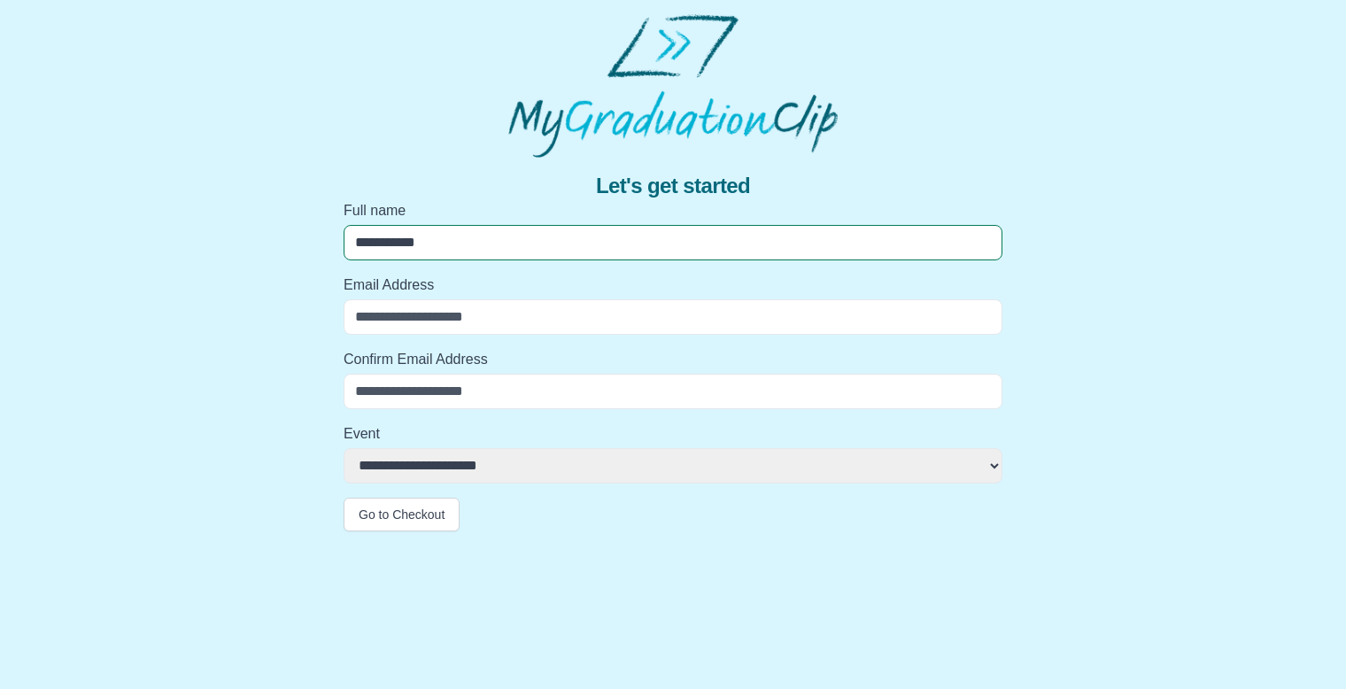
click at [499, 259] on input "**********" at bounding box center [672, 242] width 659 height 35
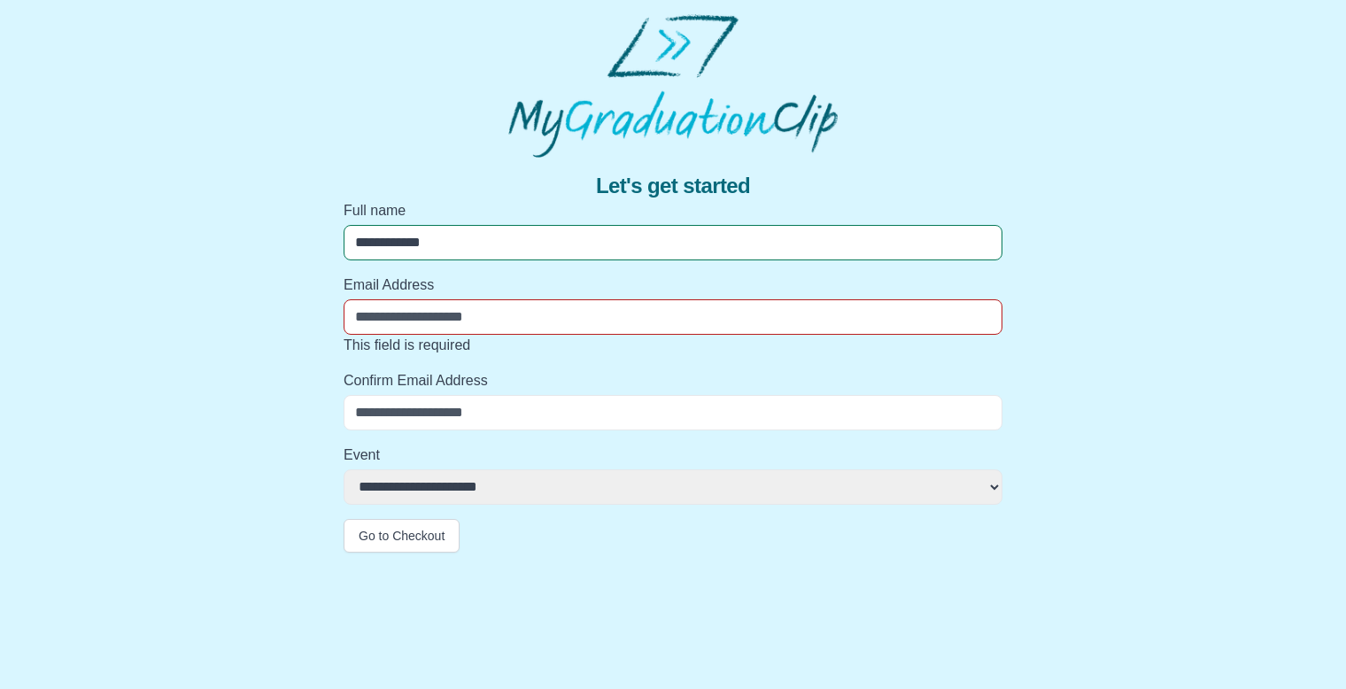
type input "**********"
click at [468, 320] on input "Email Address" at bounding box center [672, 316] width 659 height 35
type input "**********"
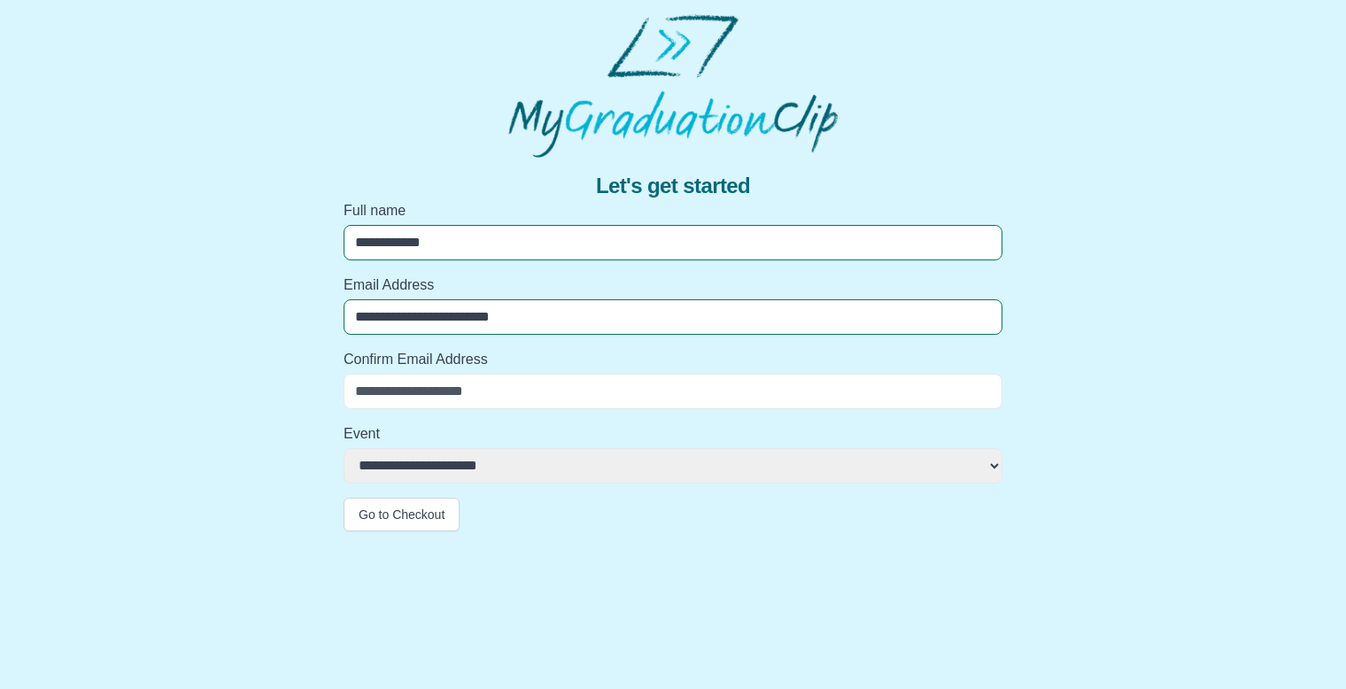
click at [421, 388] on input "Confirm Email Address" at bounding box center [672, 391] width 659 height 35
type input "**********"
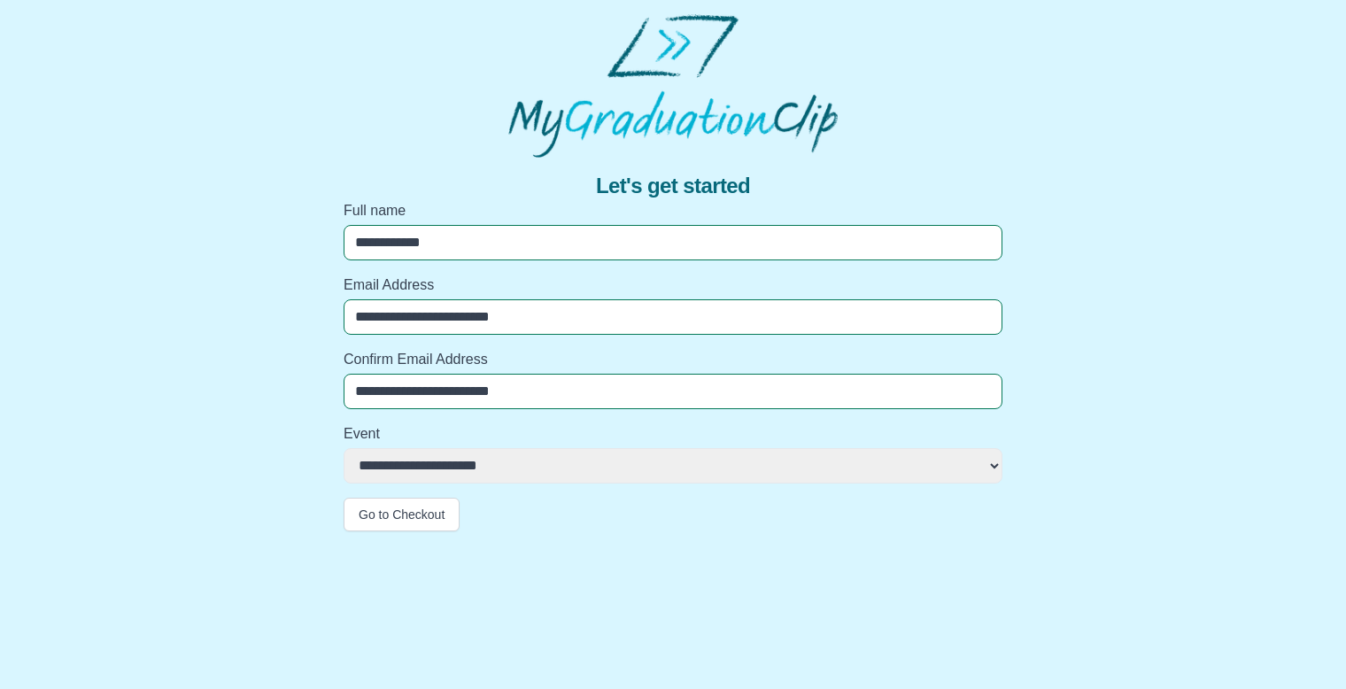
click at [449, 470] on select "**********" at bounding box center [672, 465] width 659 height 35
select select "**********"
click at [343, 448] on select "**********" at bounding box center [672, 465] width 659 height 35
click at [441, 523] on button "Go to Checkout" at bounding box center [401, 515] width 116 height 34
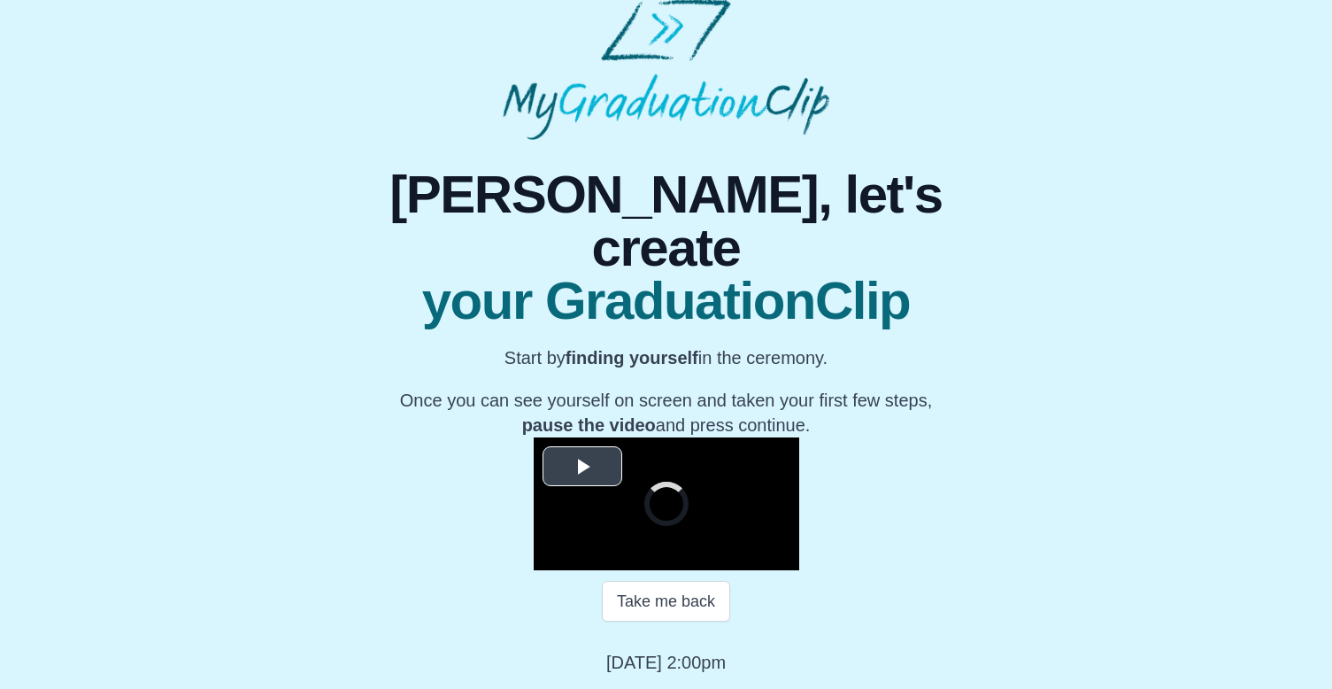
scroll to position [205, 0]
click at [583, 467] on span "Video Player" at bounding box center [583, 467] width 0 height 0
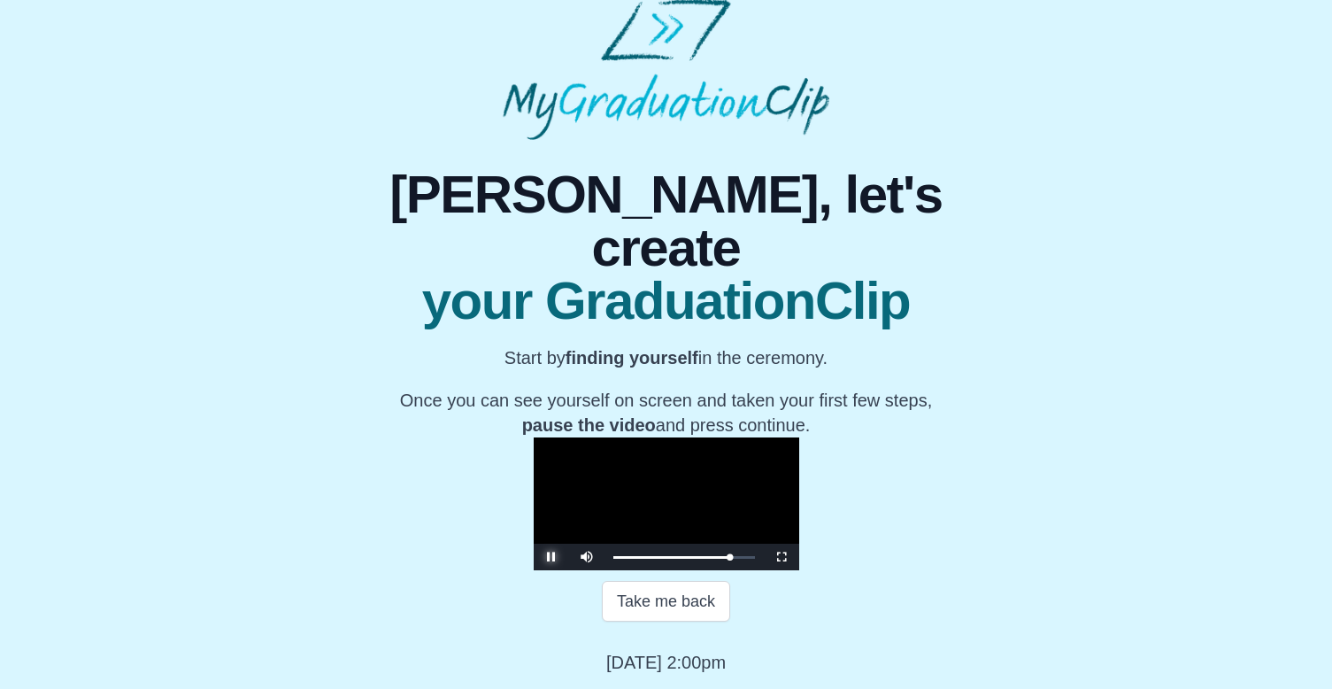
click at [552, 557] on span "Video Player" at bounding box center [552, 557] width 0 height 0
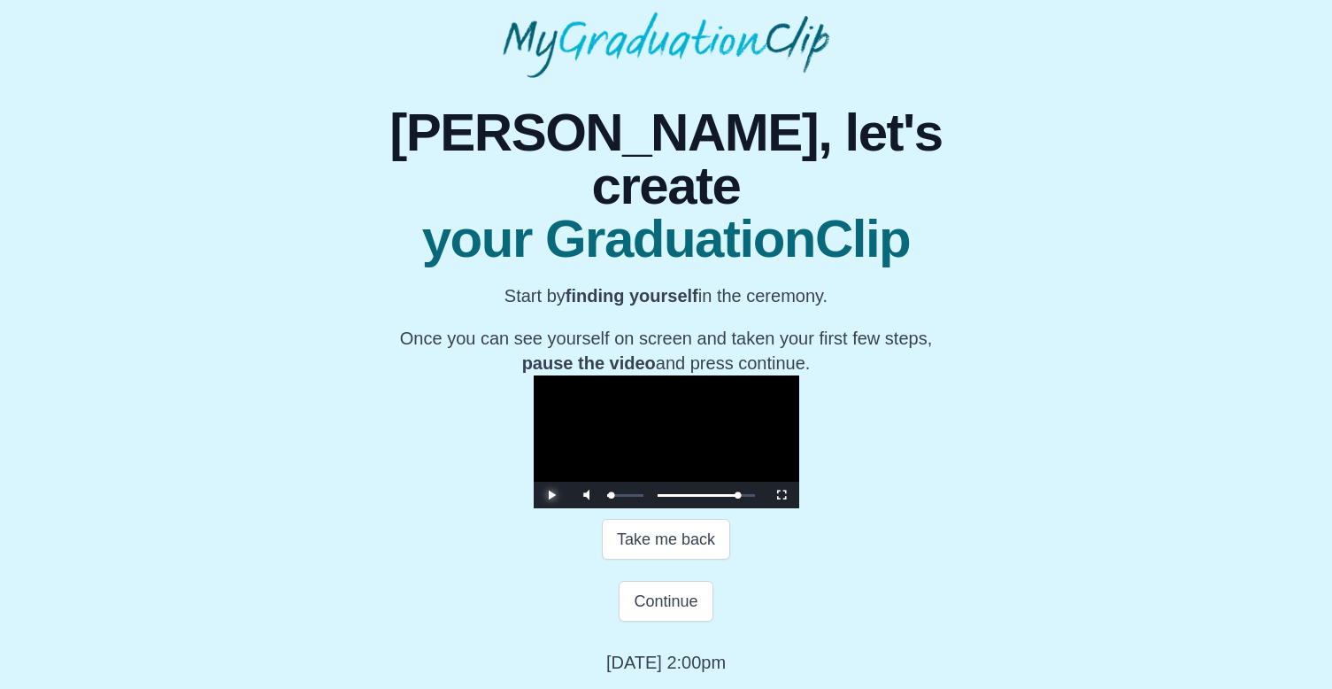
drag, startPoint x: 441, startPoint y: 556, endPoint x: 410, endPoint y: 562, distance: 31.6
click at [604, 508] on div "Video Player" at bounding box center [626, 495] width 44 height 27
click at [665, 621] on button "Continue" at bounding box center [666, 601] width 94 height 41
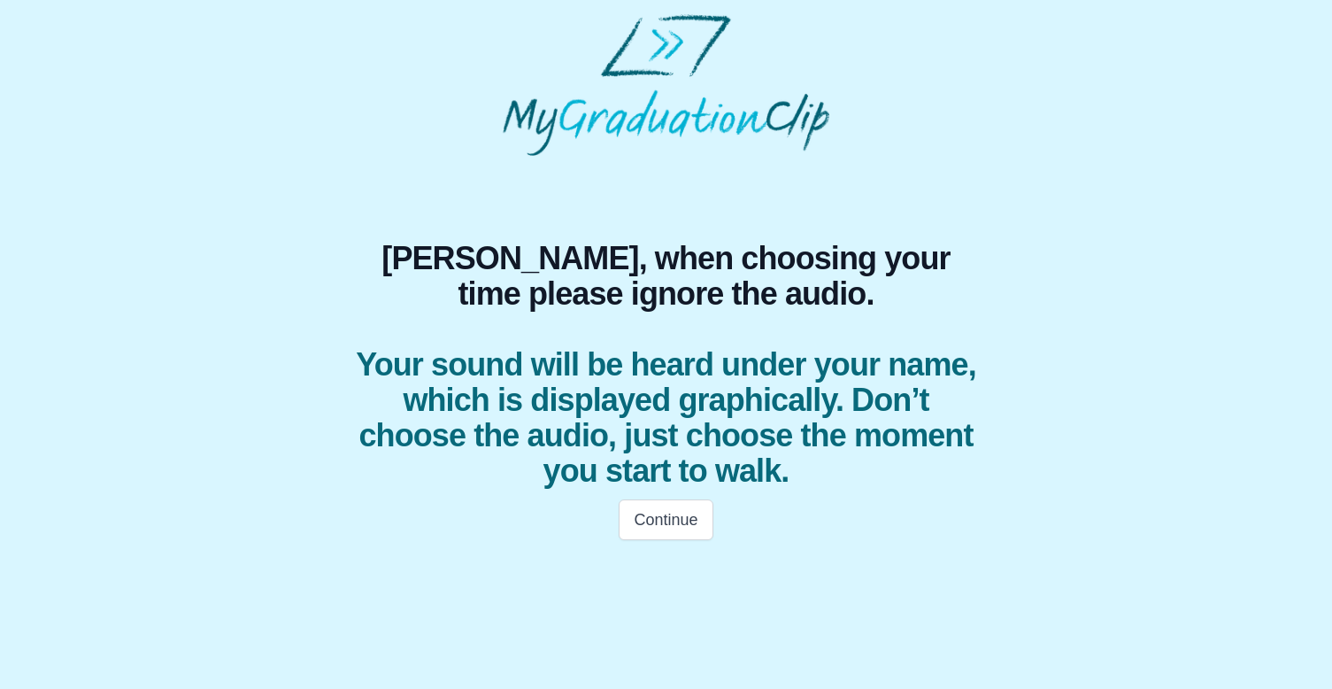
scroll to position [0, 0]
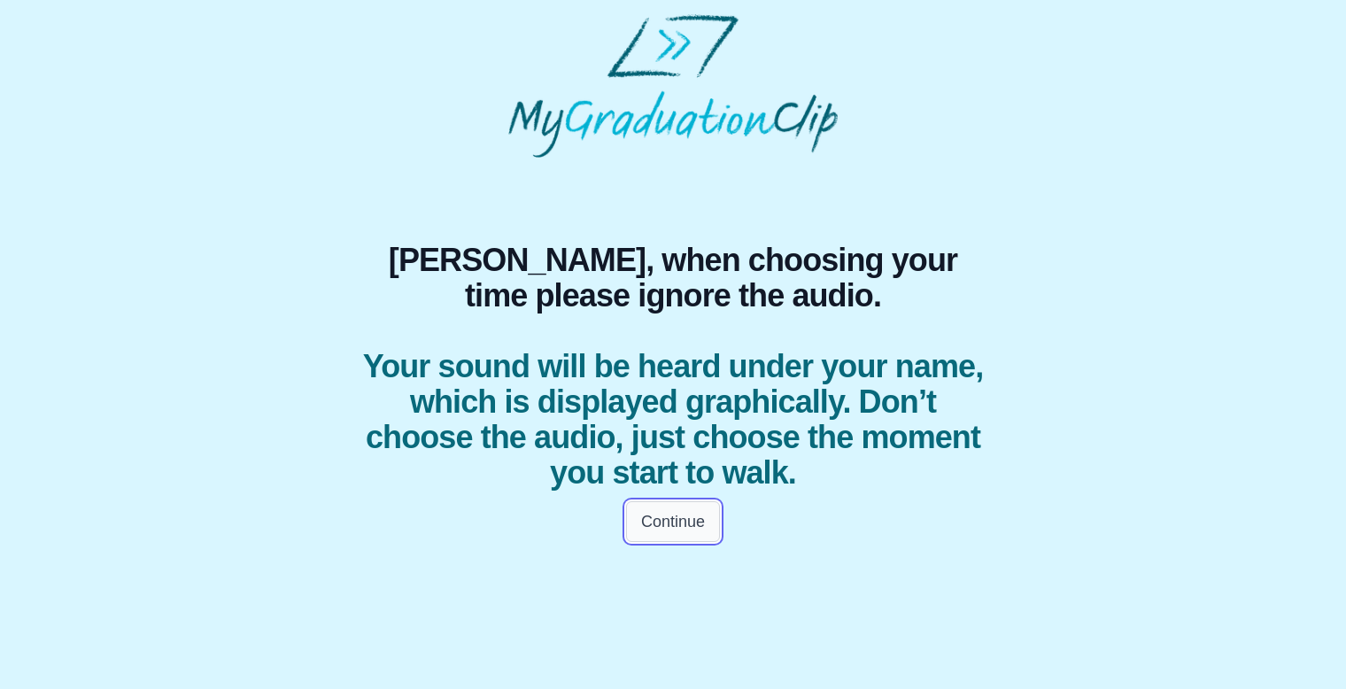
click at [657, 528] on button "Continue" at bounding box center [673, 521] width 94 height 41
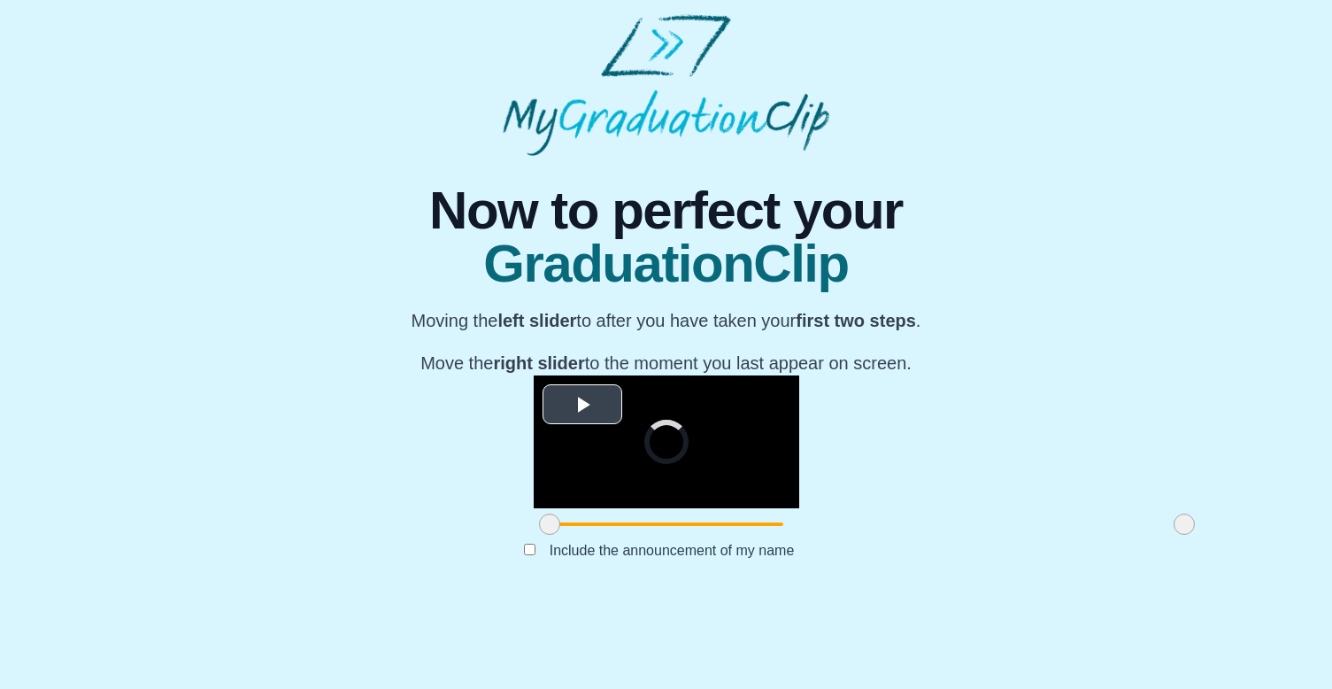
scroll to position [163, 0]
click at [583, 405] on span "Video Player" at bounding box center [583, 405] width 0 height 0
click at [799, 504] on video "Video Player" at bounding box center [667, 441] width 266 height 133
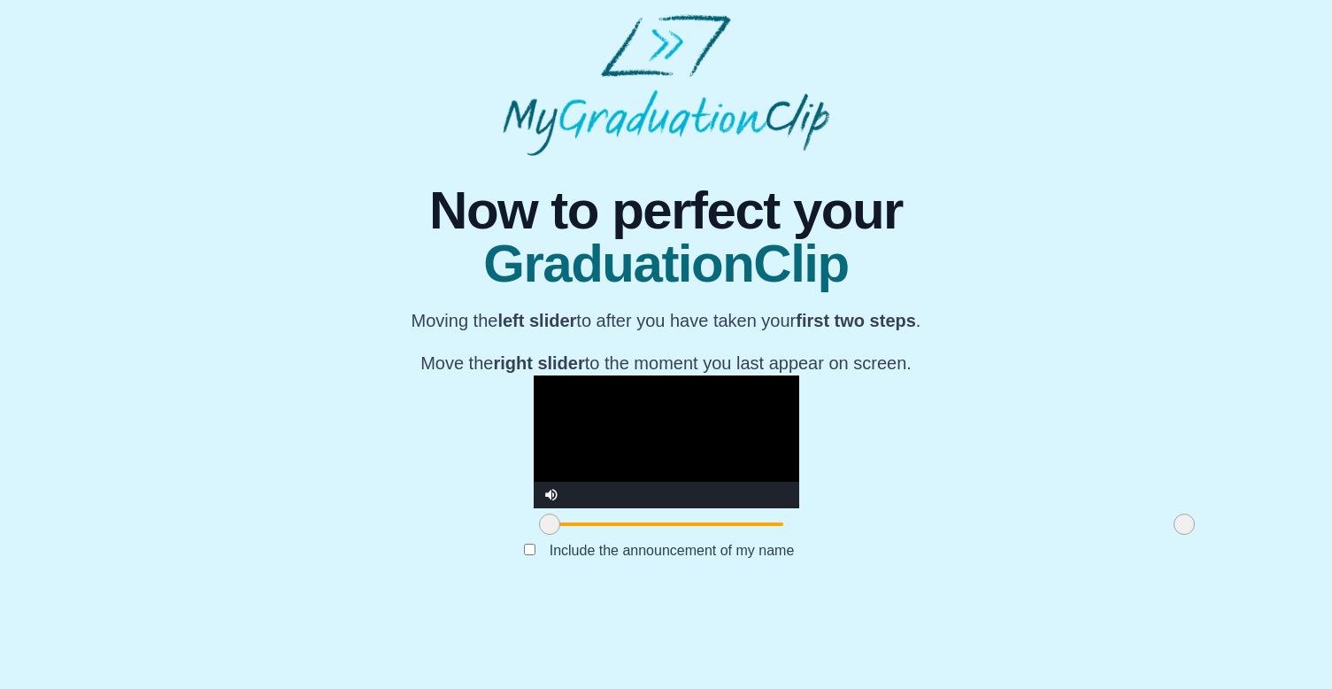
click at [799, 408] on video "Video Player" at bounding box center [667, 441] width 266 height 133
drag, startPoint x: 986, startPoint y: 603, endPoint x: 1002, endPoint y: 607, distance: 16.5
click at [1002, 595] on div "**********" at bounding box center [666, 375] width 1304 height 439
click at [799, 442] on video "Video Player" at bounding box center [667, 441] width 266 height 133
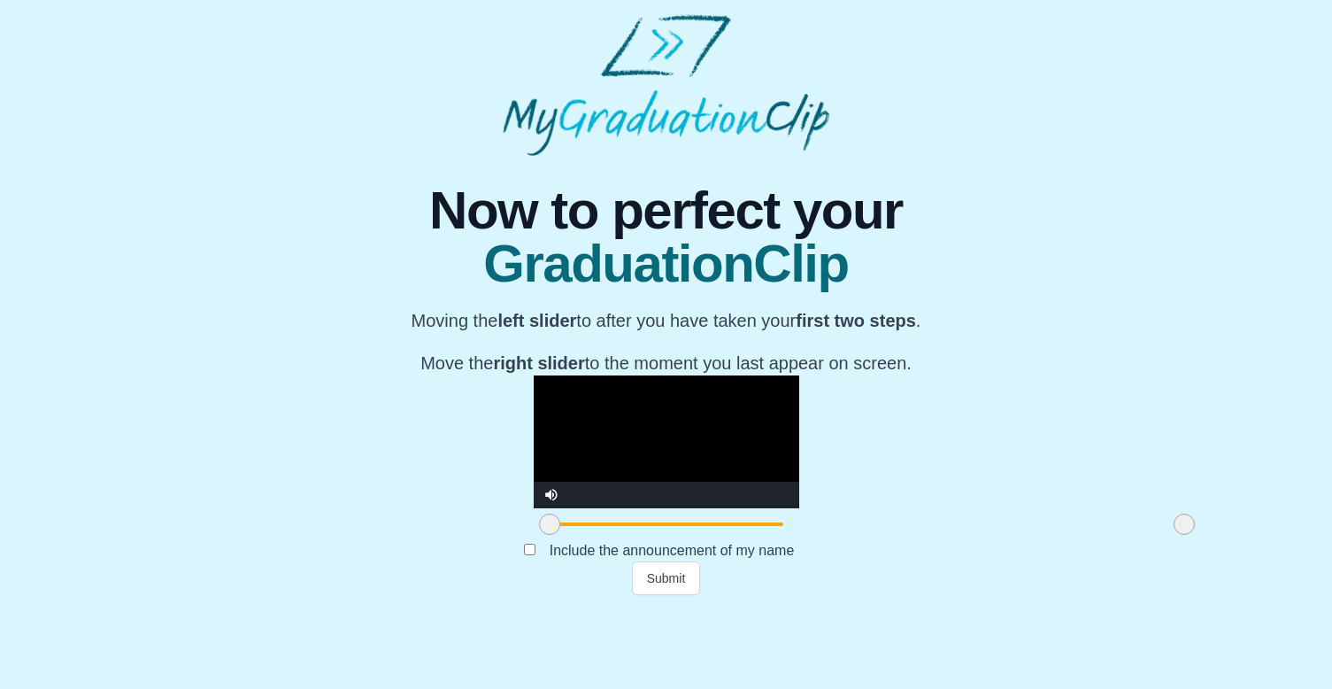
drag, startPoint x: 991, startPoint y: 605, endPoint x: 1049, endPoint y: 595, distance: 59.2
click at [1039, 595] on div "**********" at bounding box center [666, 375] width 1304 height 439
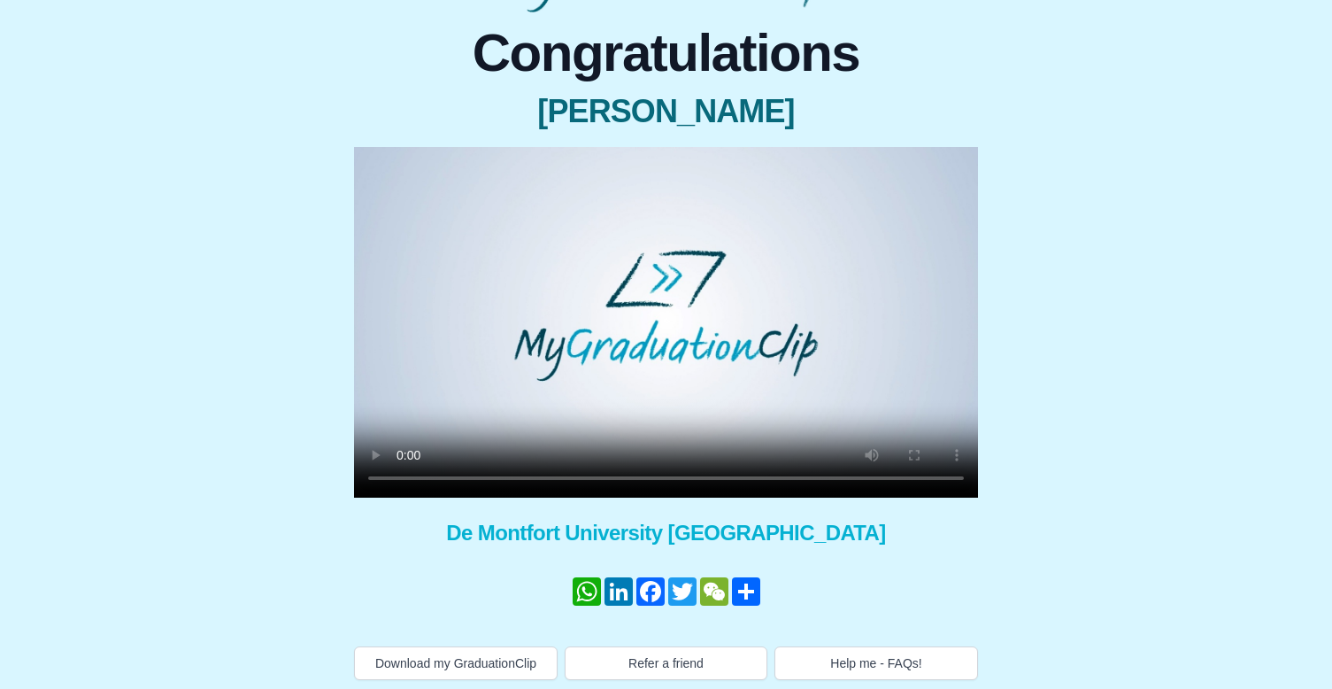
scroll to position [149, 0]
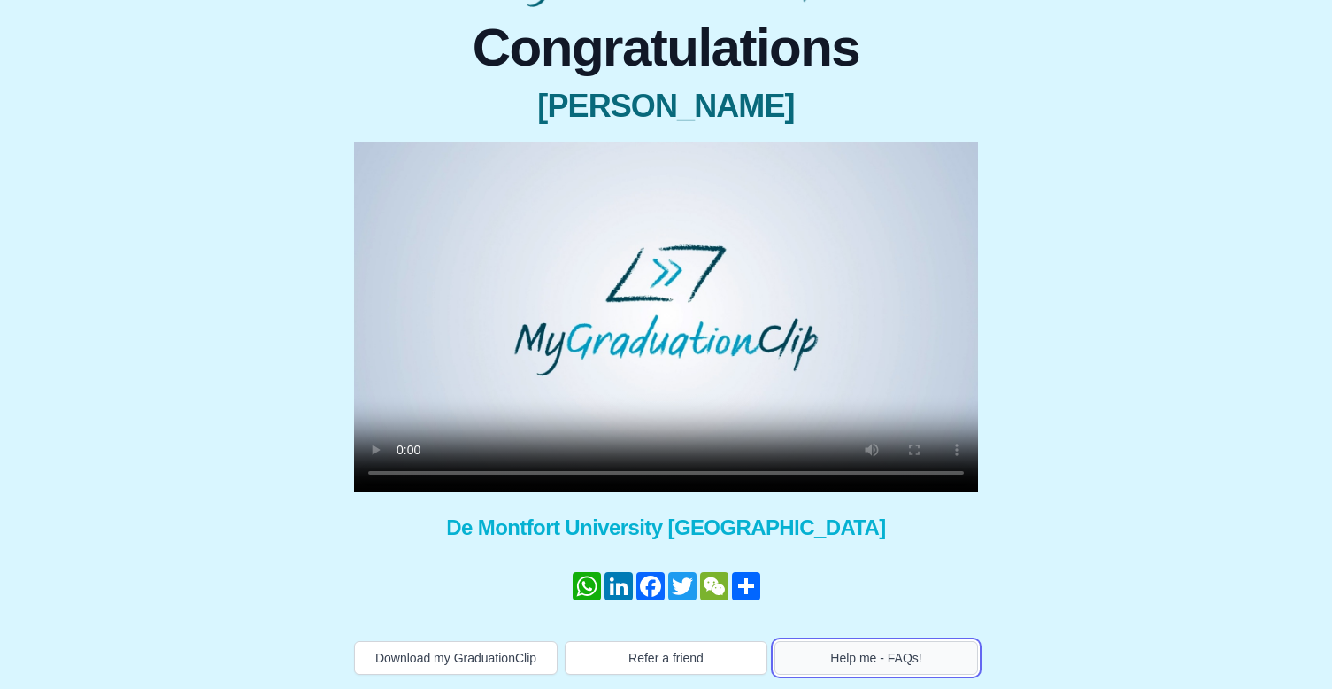
click at [873, 652] on button "Help me - FAQs!" at bounding box center [877, 658] width 204 height 34
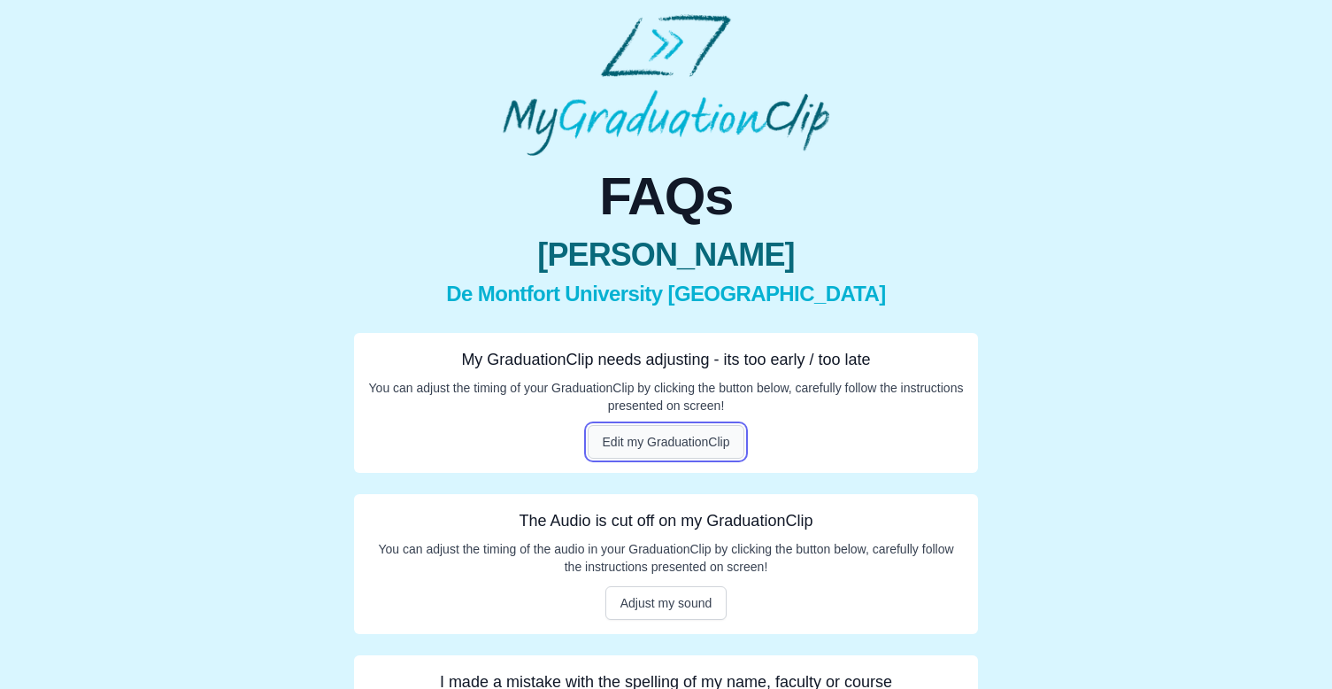
click at [706, 444] on button "Edit my GraduationClip" at bounding box center [667, 442] width 158 height 34
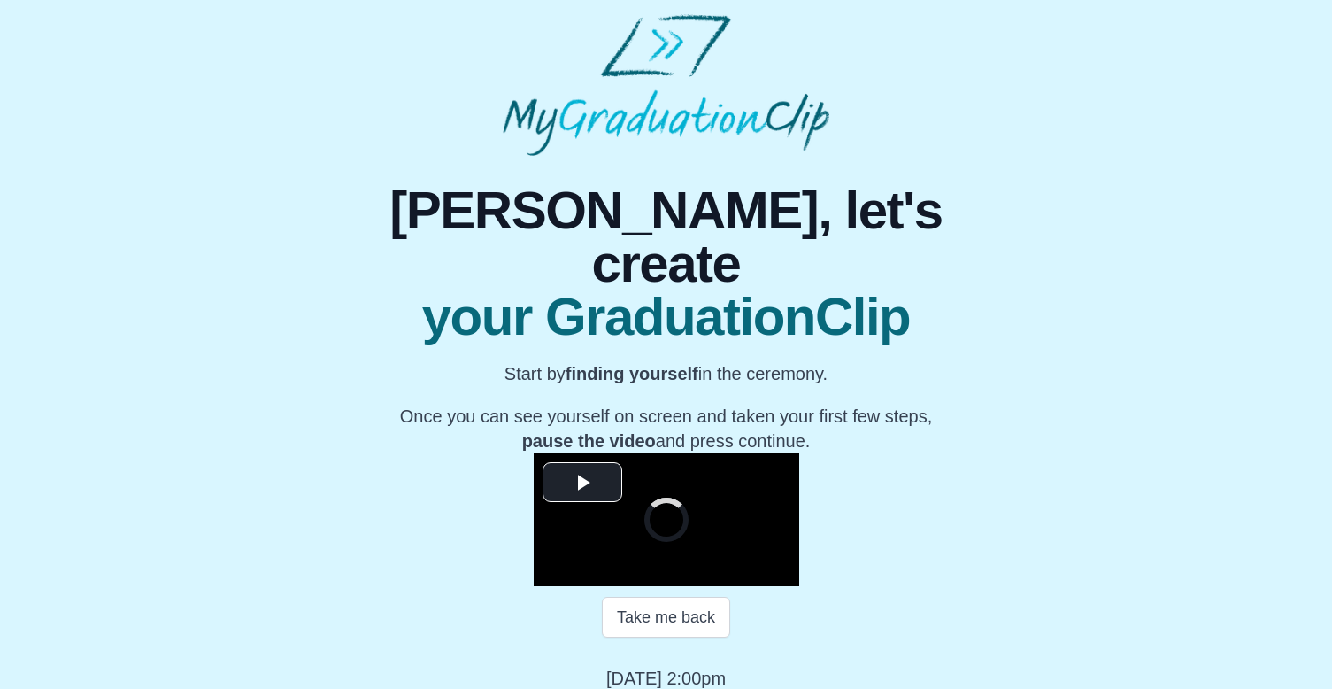
scroll to position [205, 0]
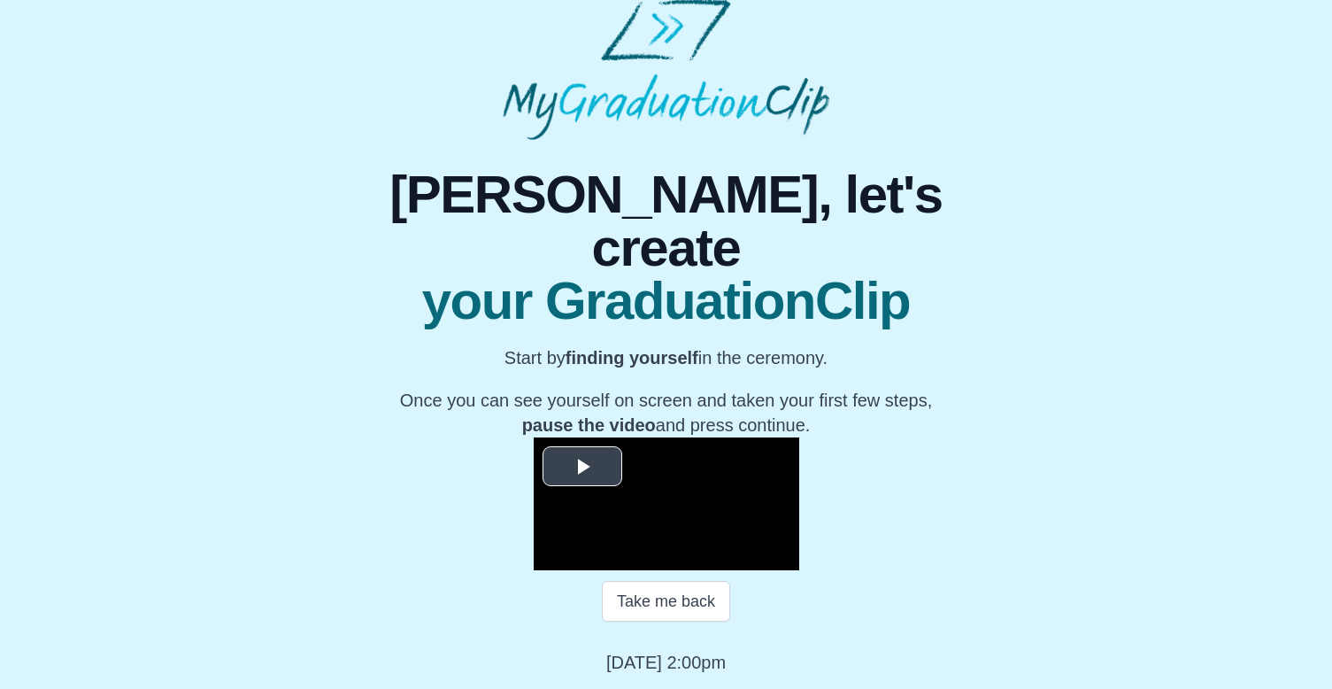
click at [583, 467] on span "Video Player" at bounding box center [583, 467] width 0 height 0
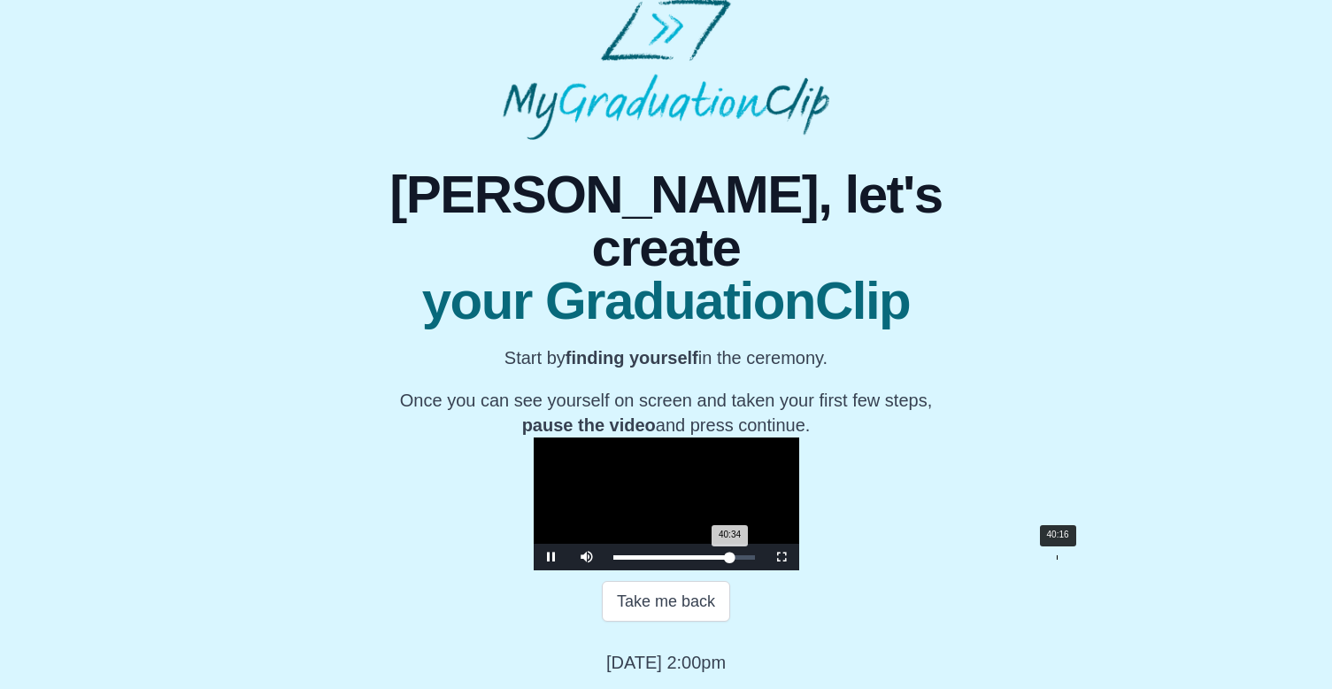
click at [730, 555] on div "40:34 Progress : 0%" at bounding box center [671, 557] width 117 height 4
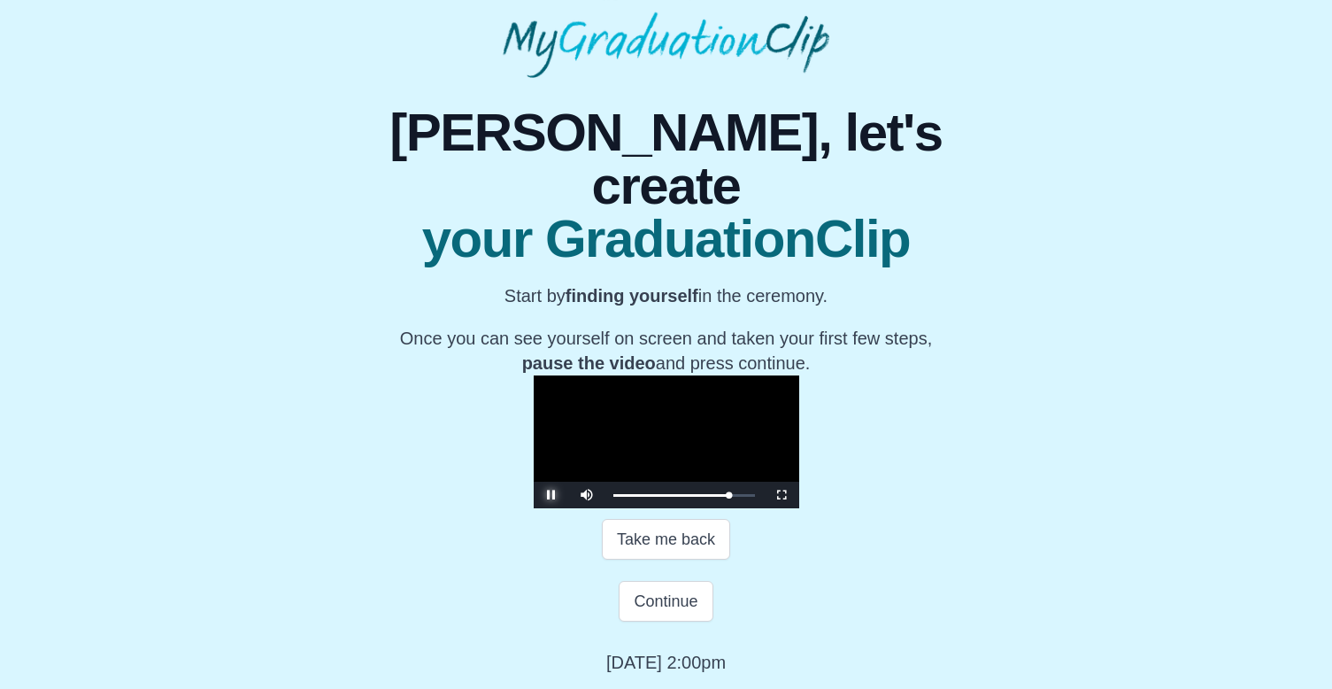
click at [552, 495] on span "Video Player" at bounding box center [552, 495] width 0 height 0
click at [667, 603] on button "Continue" at bounding box center [666, 601] width 94 height 41
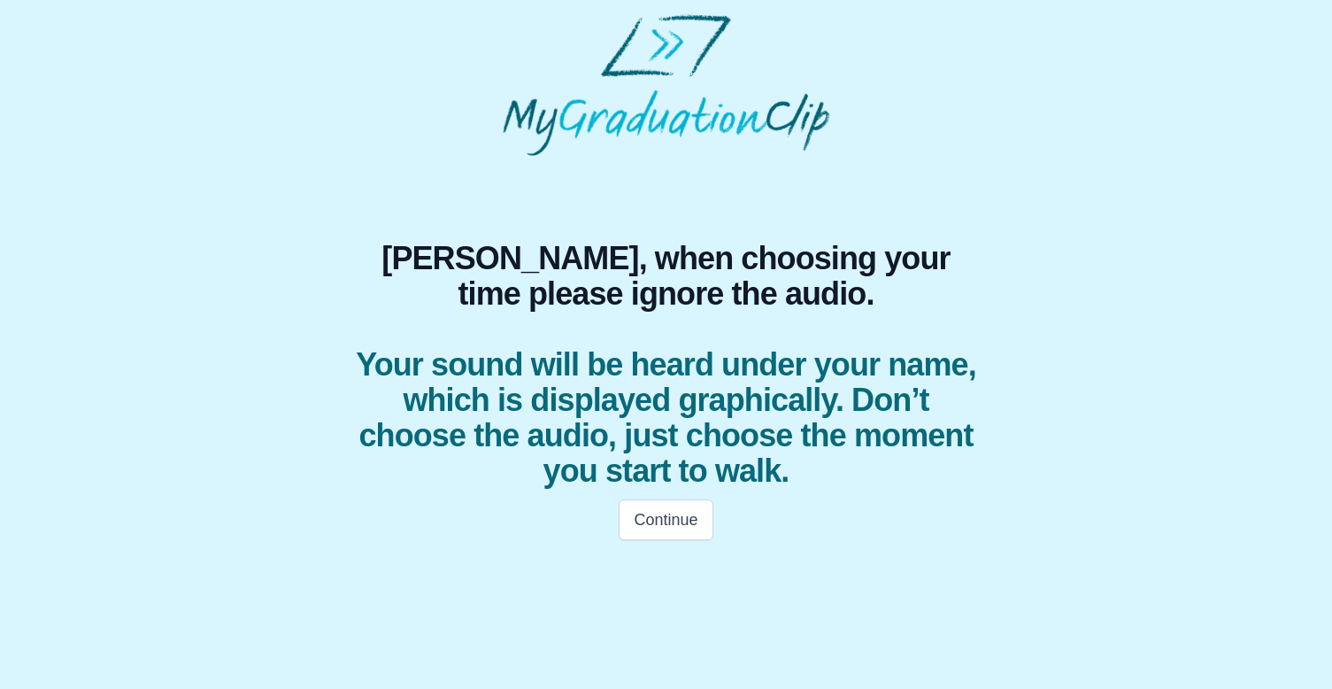
scroll to position [0, 0]
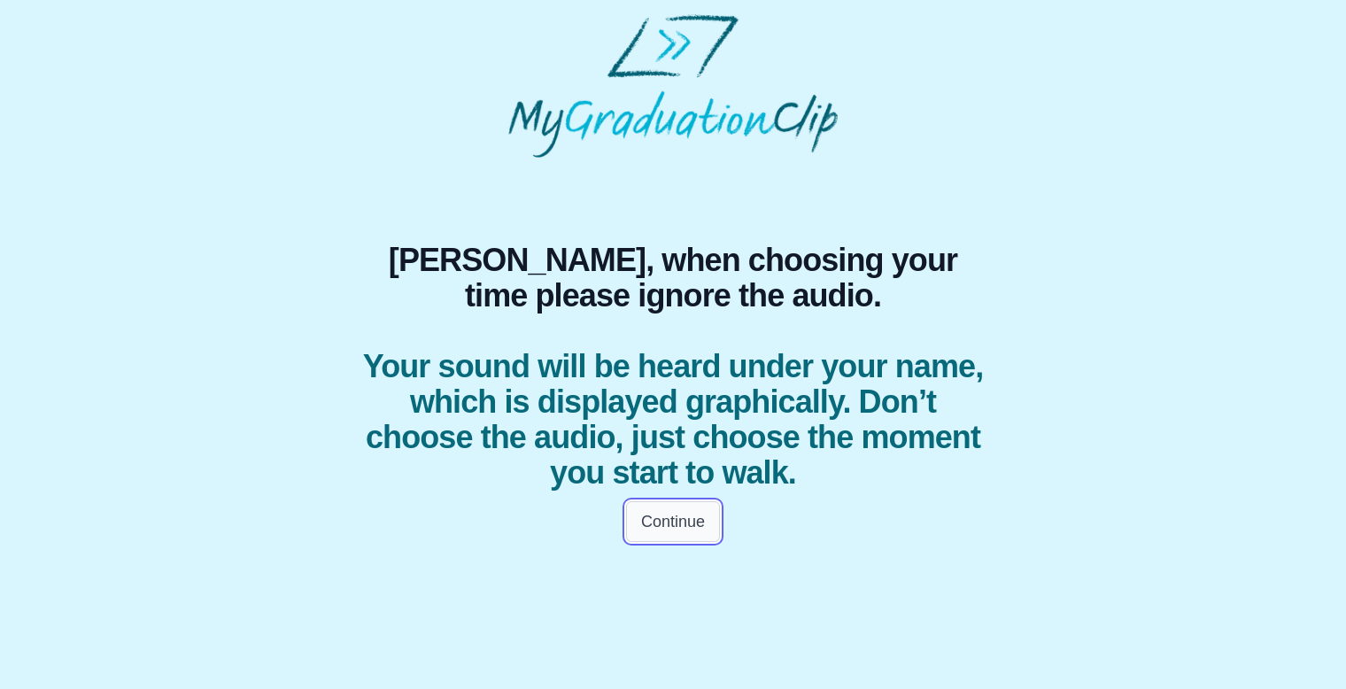
click at [675, 521] on button "Continue" at bounding box center [673, 521] width 94 height 41
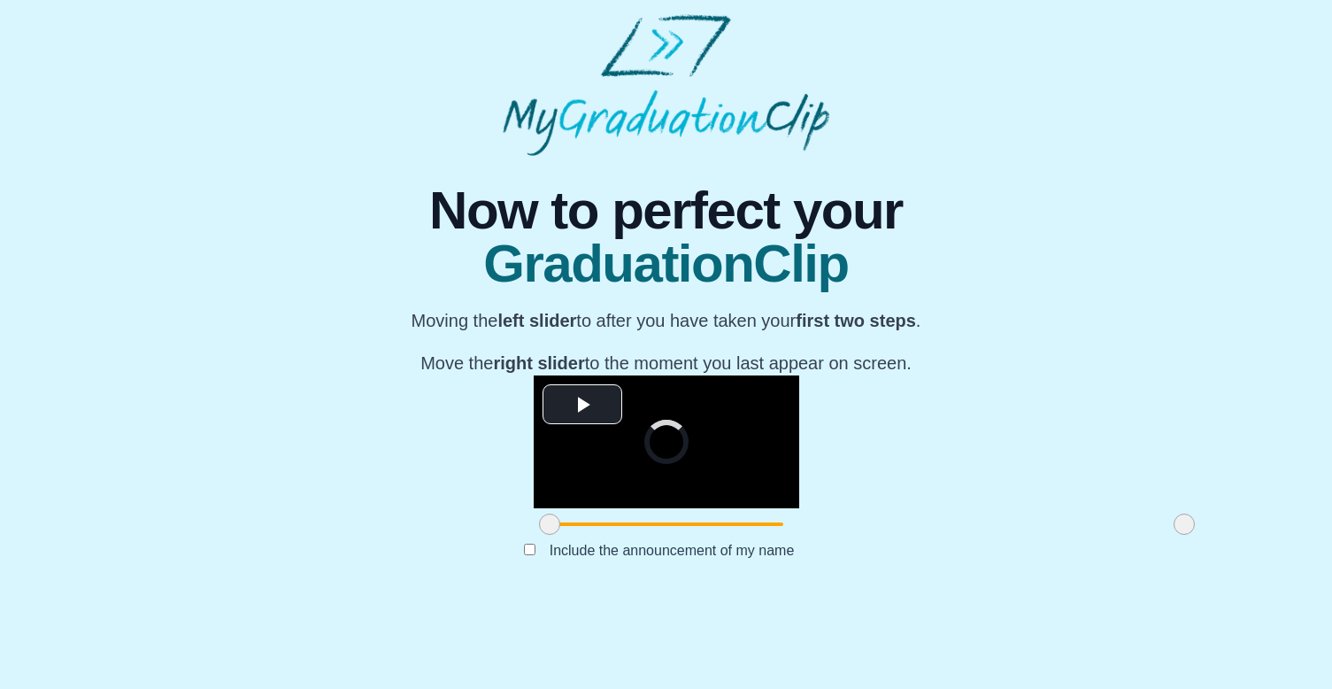
scroll to position [163, 0]
click at [583, 405] on span "Video Player" at bounding box center [583, 405] width 0 height 0
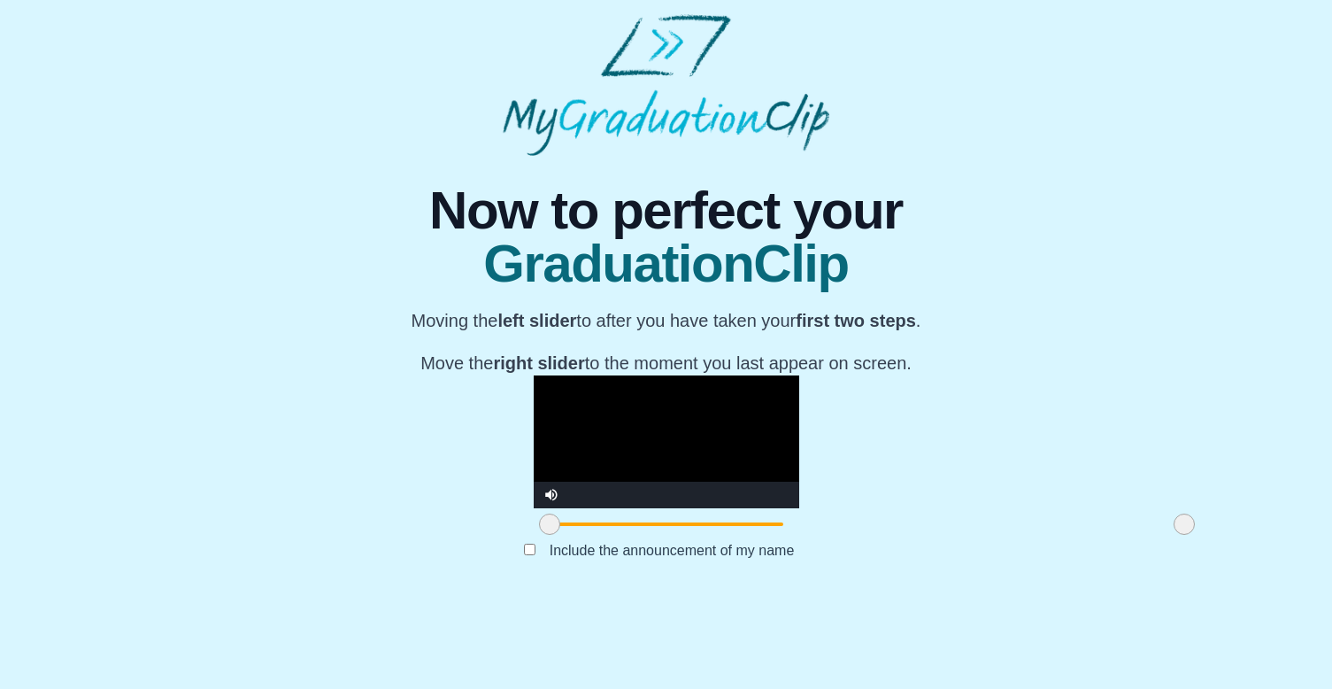
click at [534, 499] on video "Video Player" at bounding box center [667, 441] width 266 height 133
click at [572, 497] on div "Volume Level" at bounding box center [590, 495] width 36 height 3
click at [534, 375] on video "Video Player" at bounding box center [667, 441] width 266 height 133
drag, startPoint x: 345, startPoint y: 604, endPoint x: 374, endPoint y: 601, distance: 28.5
click at [565, 535] on span at bounding box center [575, 523] width 21 height 21
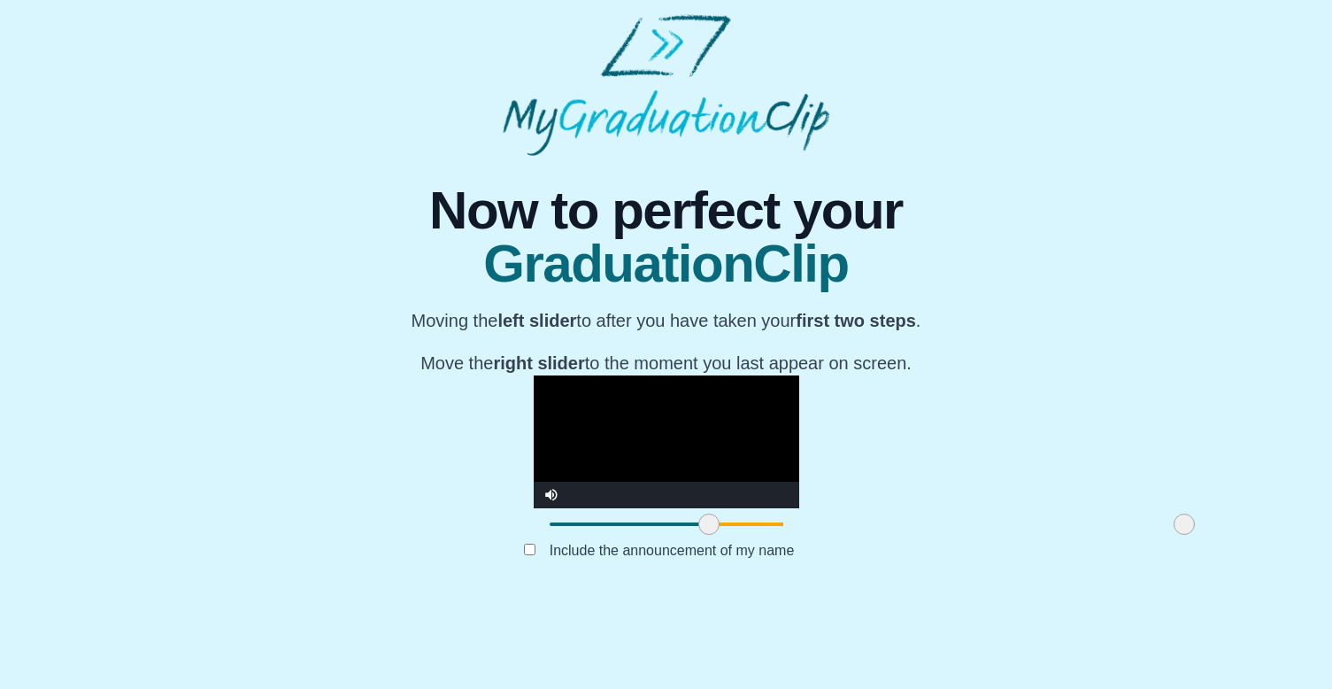
drag, startPoint x: 374, startPoint y: 601, endPoint x: 505, endPoint y: 612, distance: 131.5
click at [698, 535] on span at bounding box center [708, 523] width 21 height 21
drag, startPoint x: 986, startPoint y: 603, endPoint x: 1064, endPoint y: 607, distance: 78.0
click at [1030, 595] on div "**********" at bounding box center [666, 375] width 1304 height 439
drag, startPoint x: 984, startPoint y: 605, endPoint x: 1072, endPoint y: 605, distance: 87.6
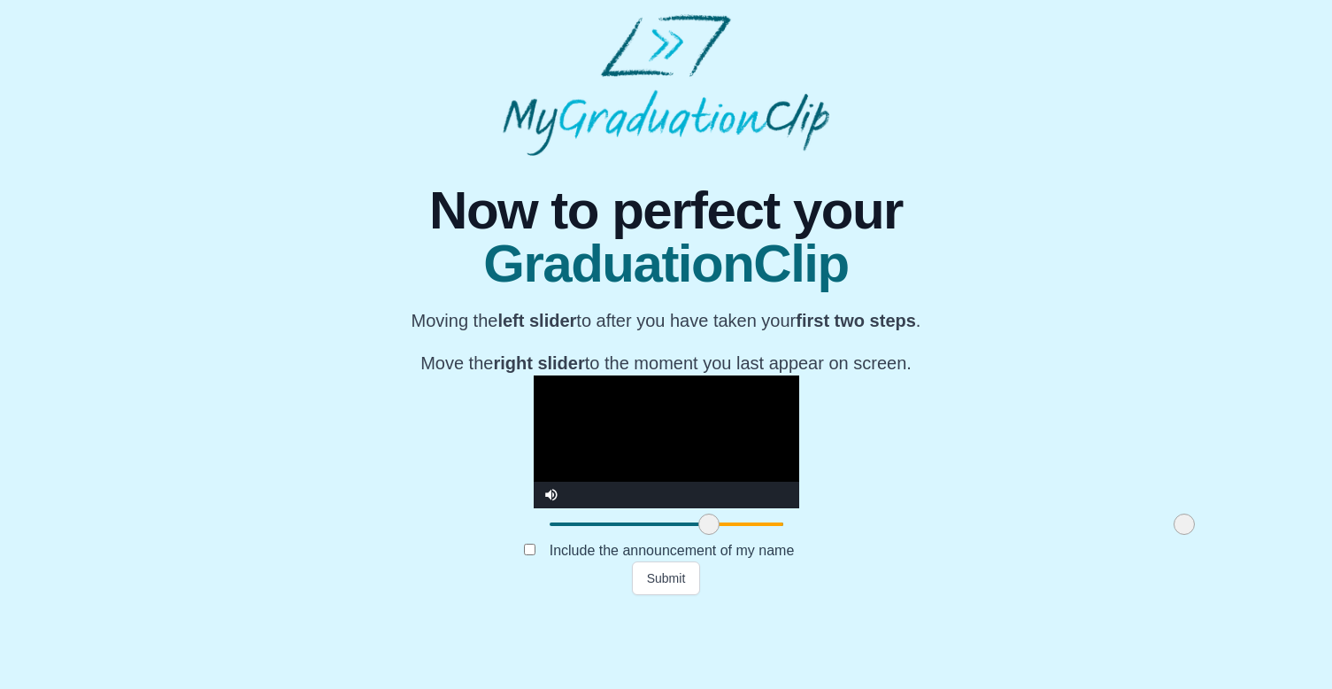
click at [1045, 595] on div "**********" at bounding box center [666, 375] width 1304 height 439
click at [1092, 595] on div "**********" at bounding box center [666, 375] width 1304 height 439
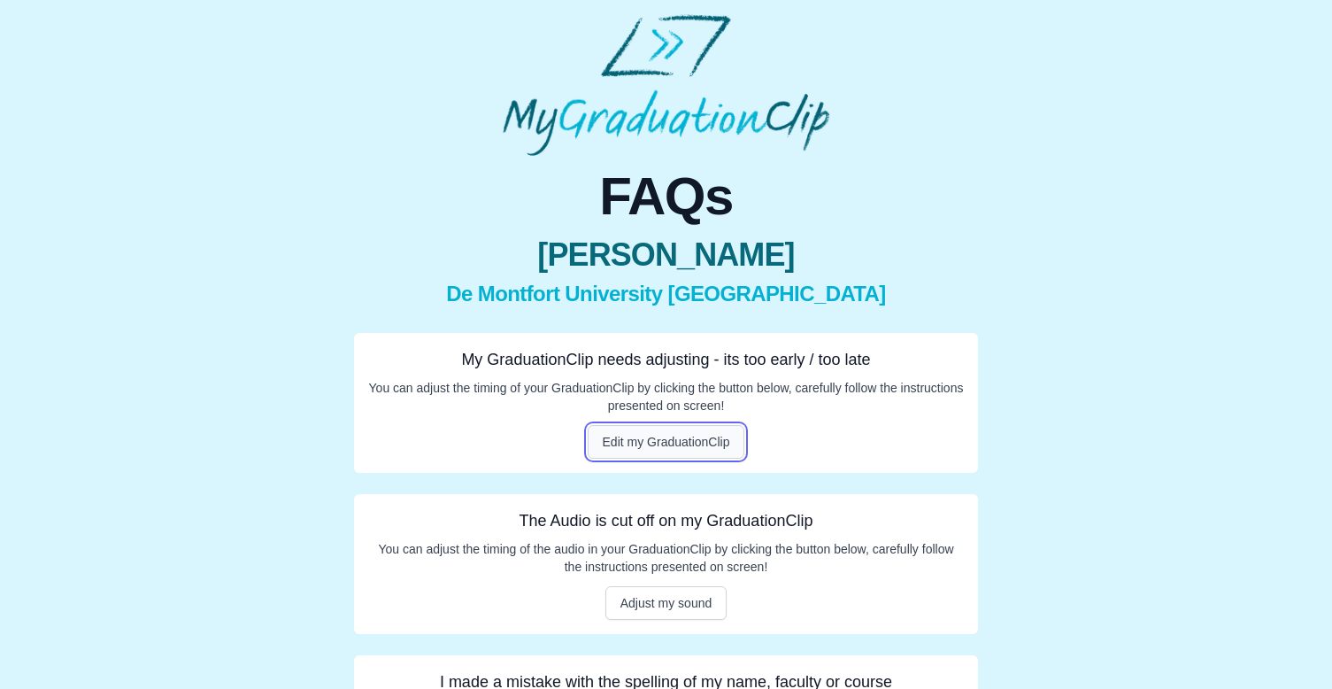
click at [666, 450] on button "Edit my GraduationClip" at bounding box center [667, 442] width 158 height 34
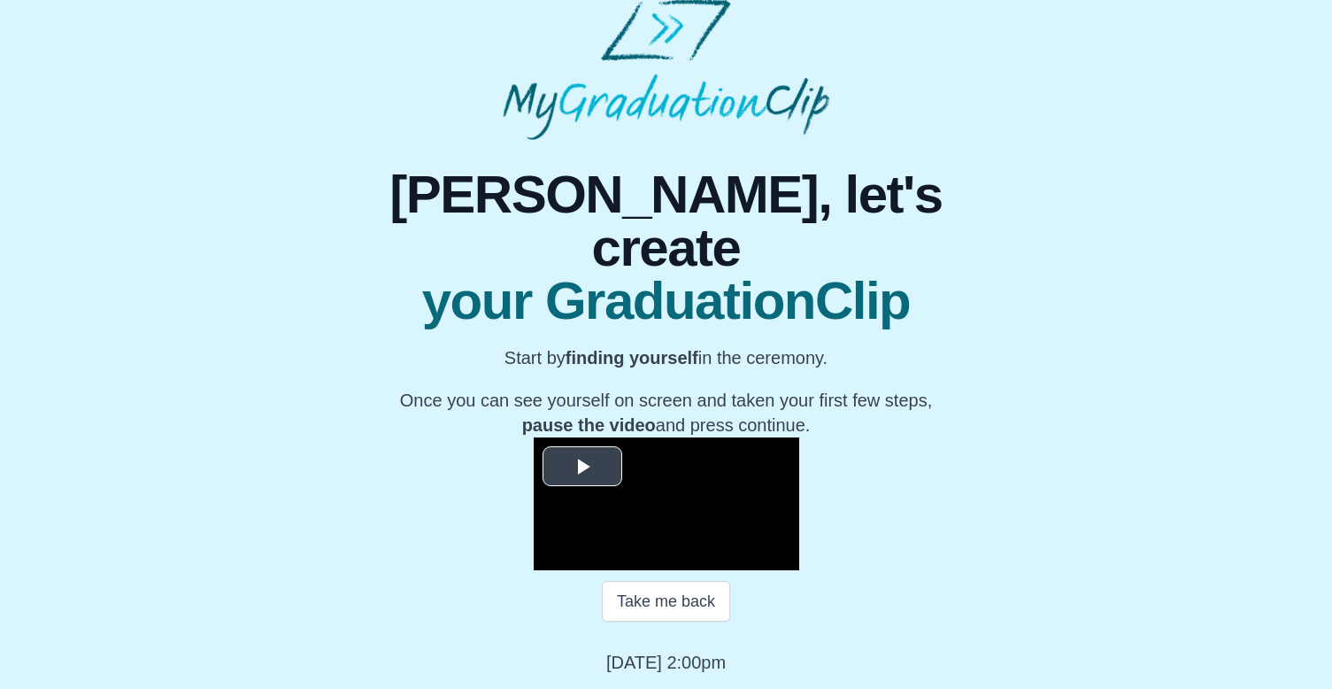
scroll to position [205, 0]
click at [583, 467] on span "Video Player" at bounding box center [583, 467] width 0 height 0
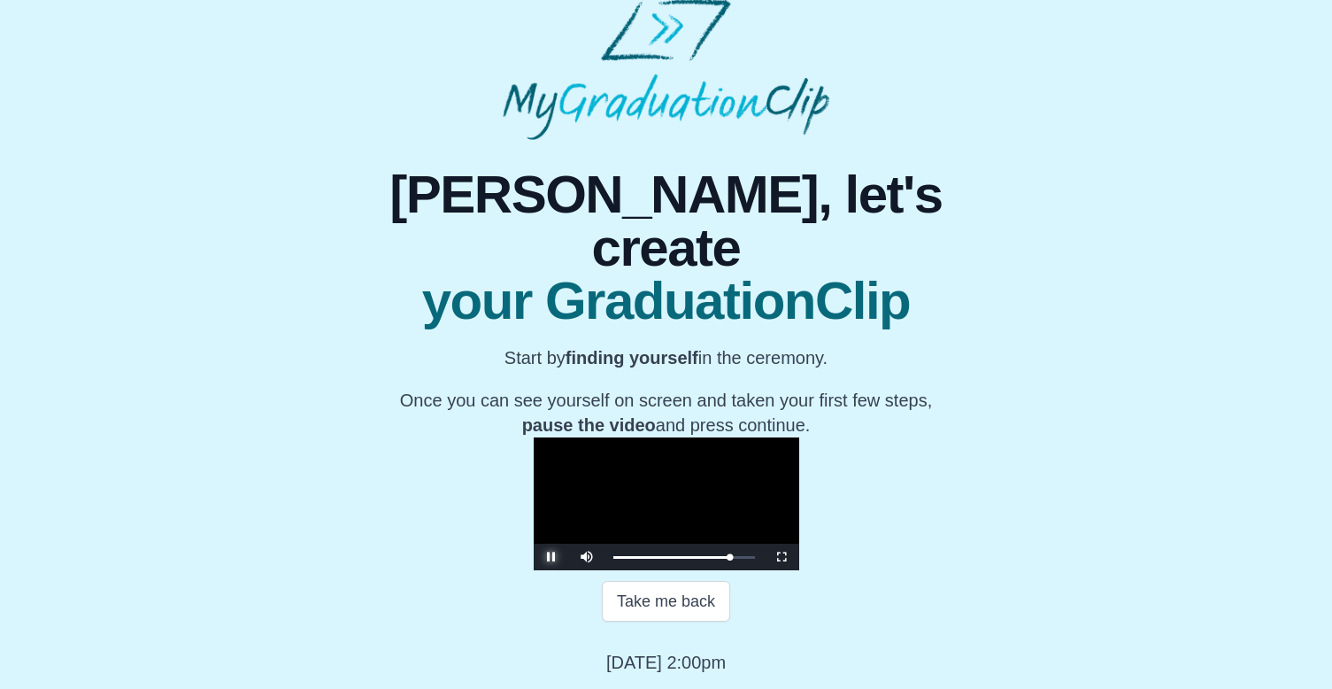
click at [552, 557] on span "Video Player" at bounding box center [552, 557] width 0 height 0
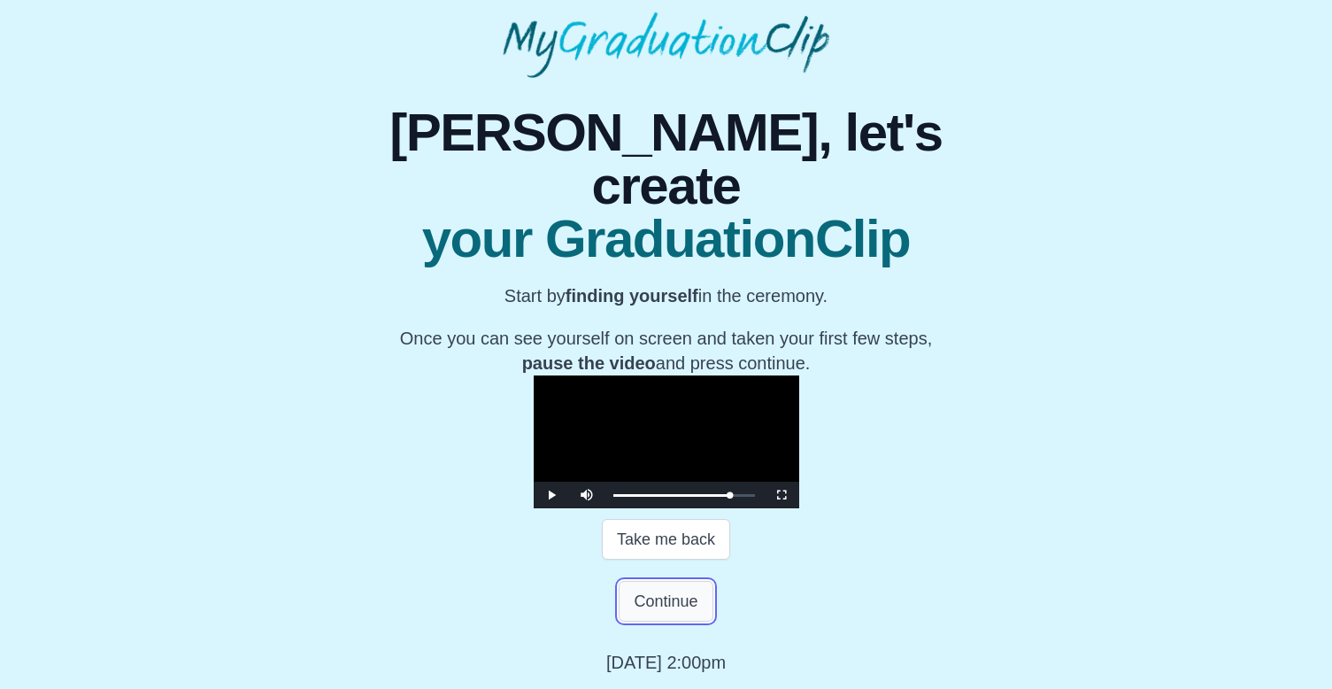
click at [641, 621] on button "Continue" at bounding box center [666, 601] width 94 height 41
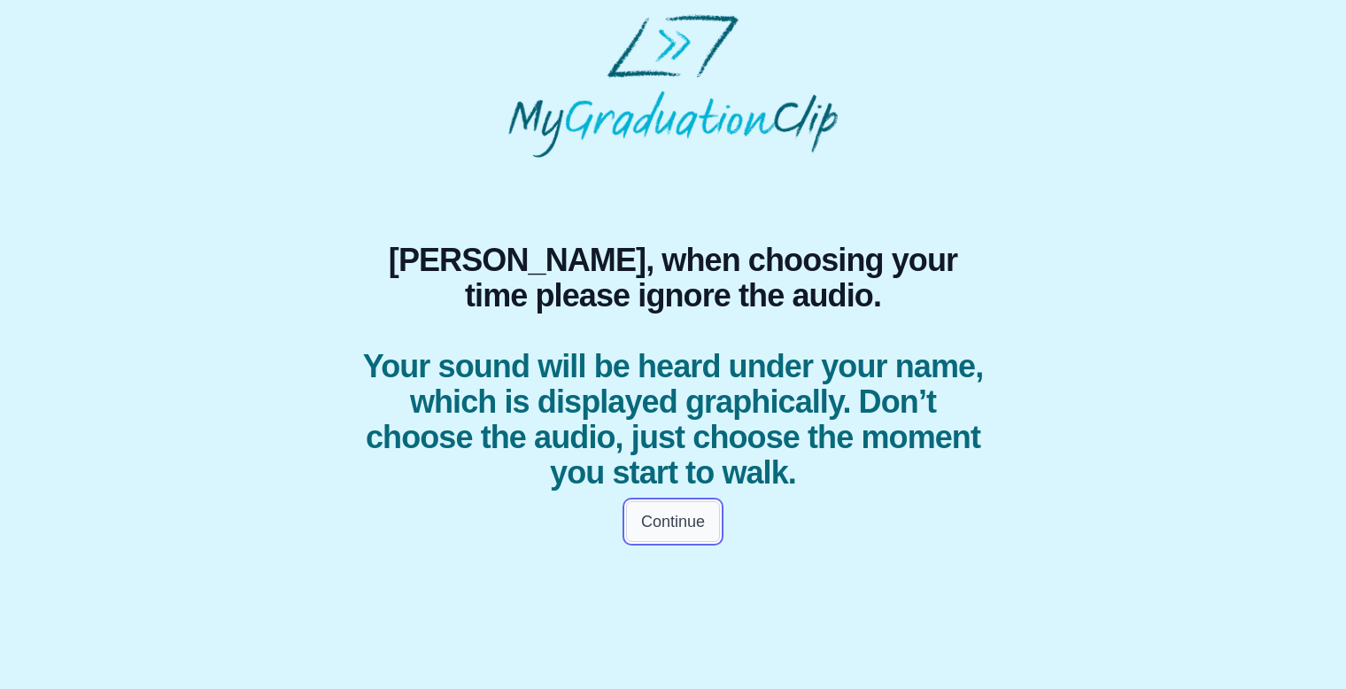
click at [692, 505] on button "Continue" at bounding box center [673, 521] width 94 height 41
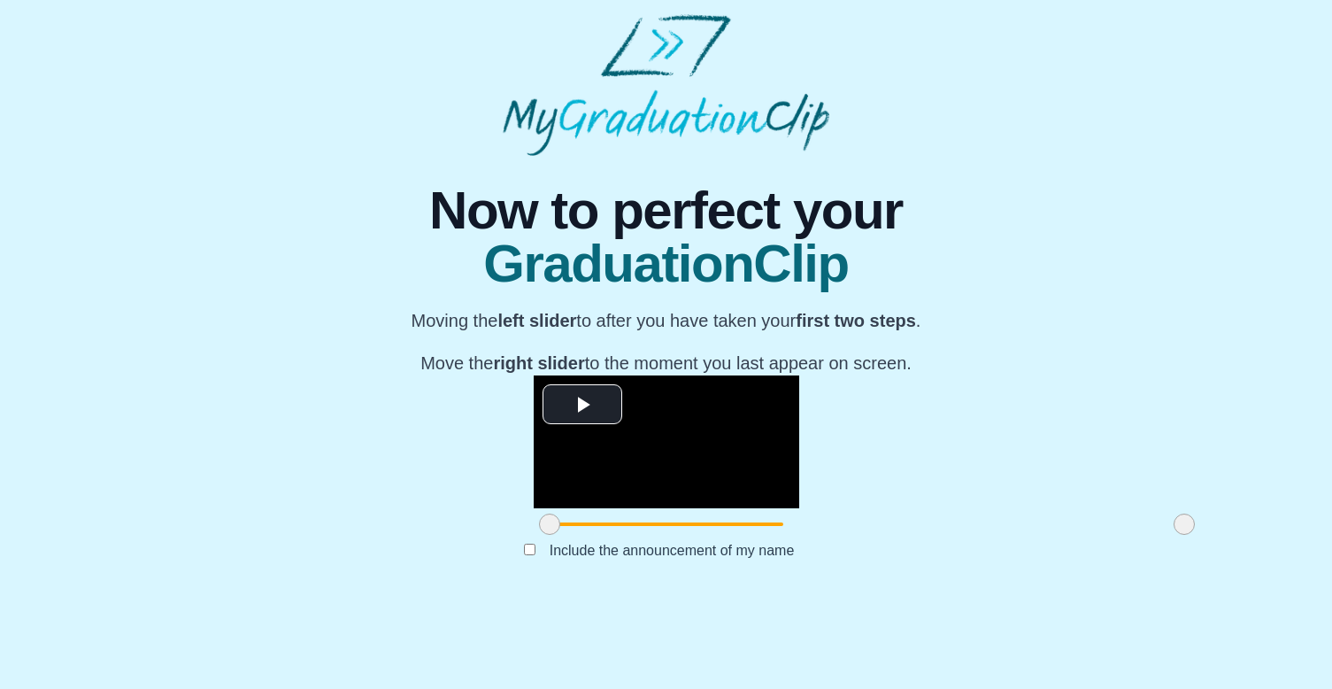
scroll to position [163, 0]
drag, startPoint x: 358, startPoint y: 599, endPoint x: 395, endPoint y: 604, distance: 37.4
click at [576, 535] on span at bounding box center [586, 523] width 21 height 21
drag, startPoint x: 395, startPoint y: 604, endPoint x: 428, endPoint y: 604, distance: 33.6
click at [610, 535] on span at bounding box center [620, 523] width 21 height 21
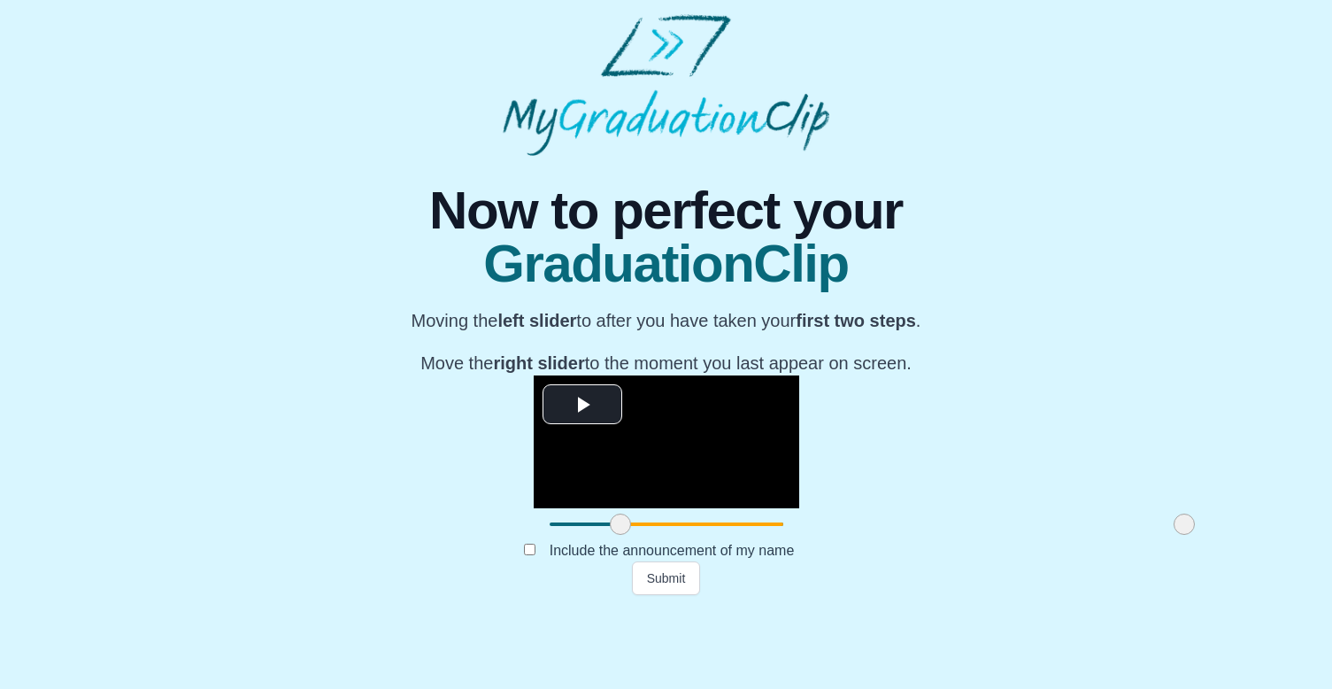
drag, startPoint x: 984, startPoint y: 605, endPoint x: 1015, endPoint y: 606, distance: 31.9
click at [1015, 595] on div "**********" at bounding box center [666, 375] width 1304 height 439
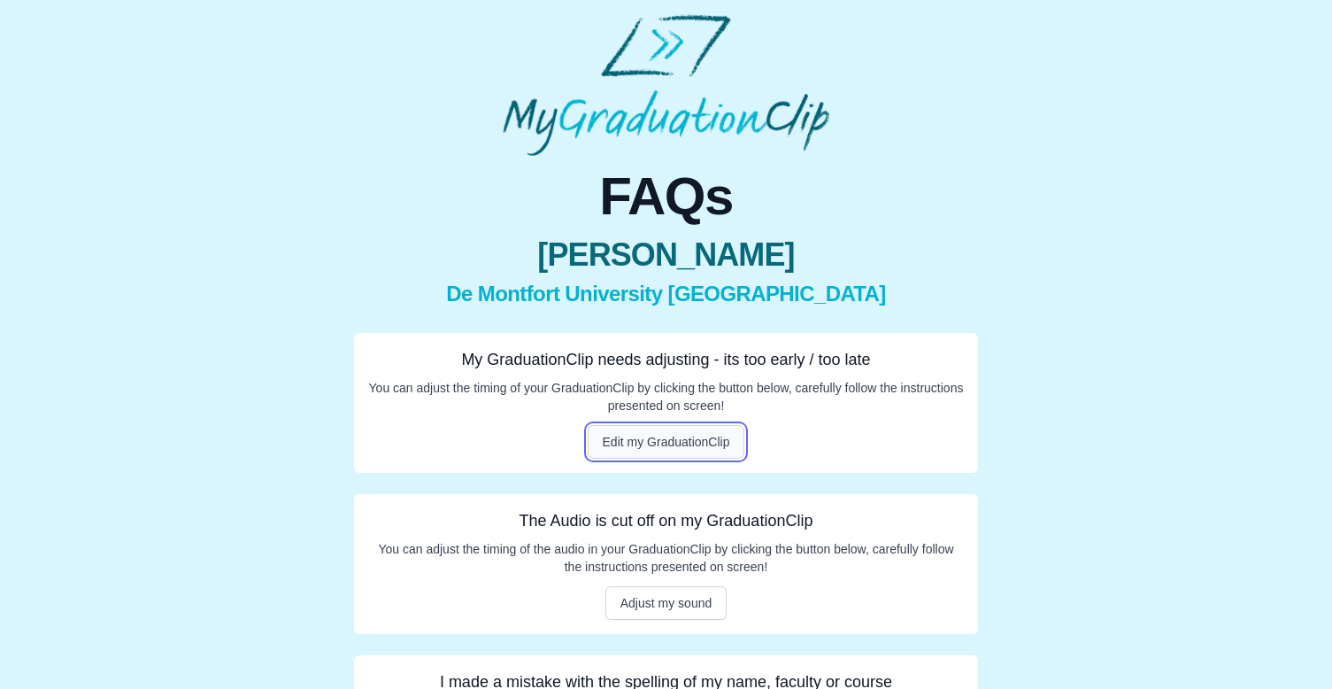
click at [644, 443] on button "Edit my GraduationClip" at bounding box center [667, 442] width 158 height 34
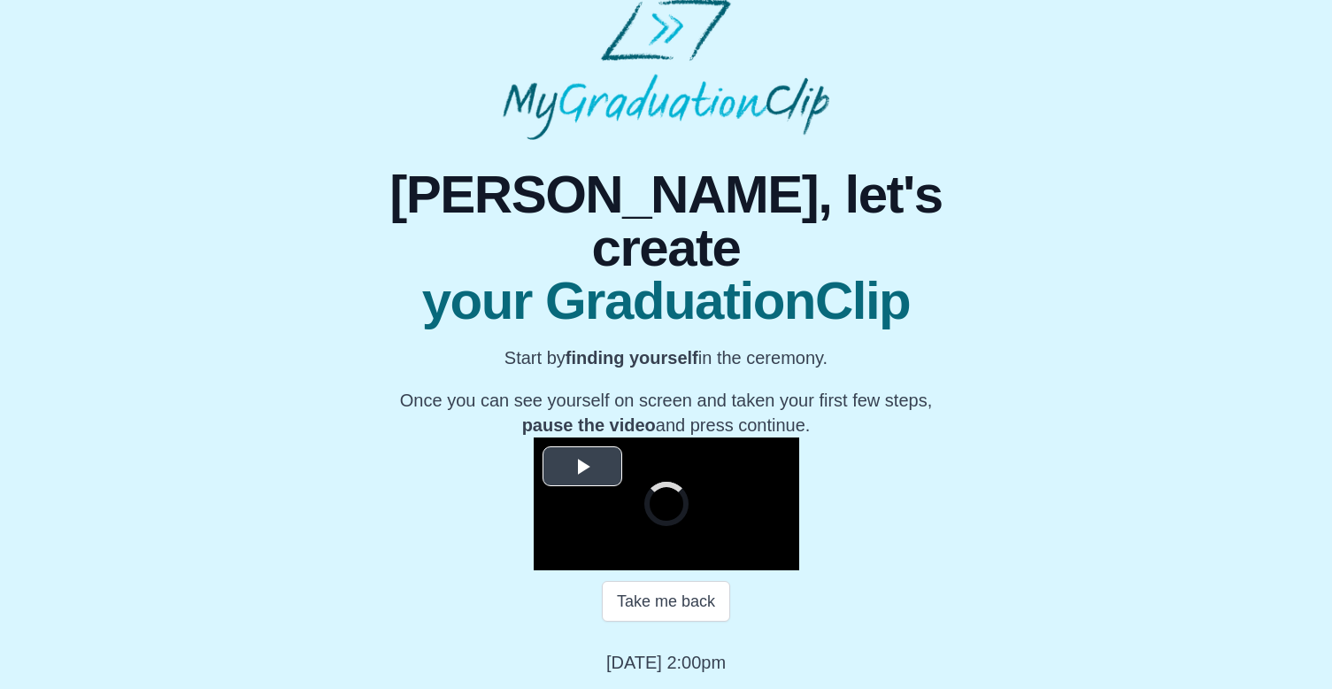
scroll to position [205, 0]
click at [583, 467] on span "Video Player" at bounding box center [583, 467] width 0 height 0
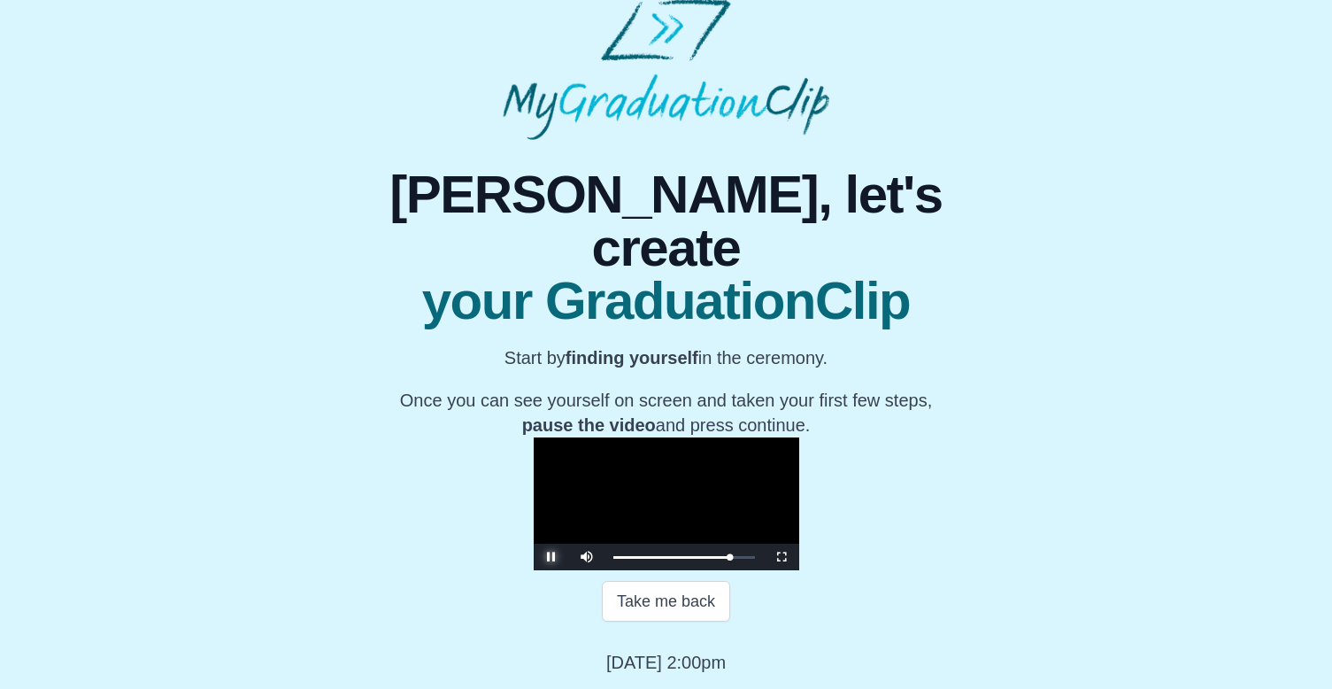
click at [552, 557] on span "Video Player" at bounding box center [552, 557] width 0 height 0
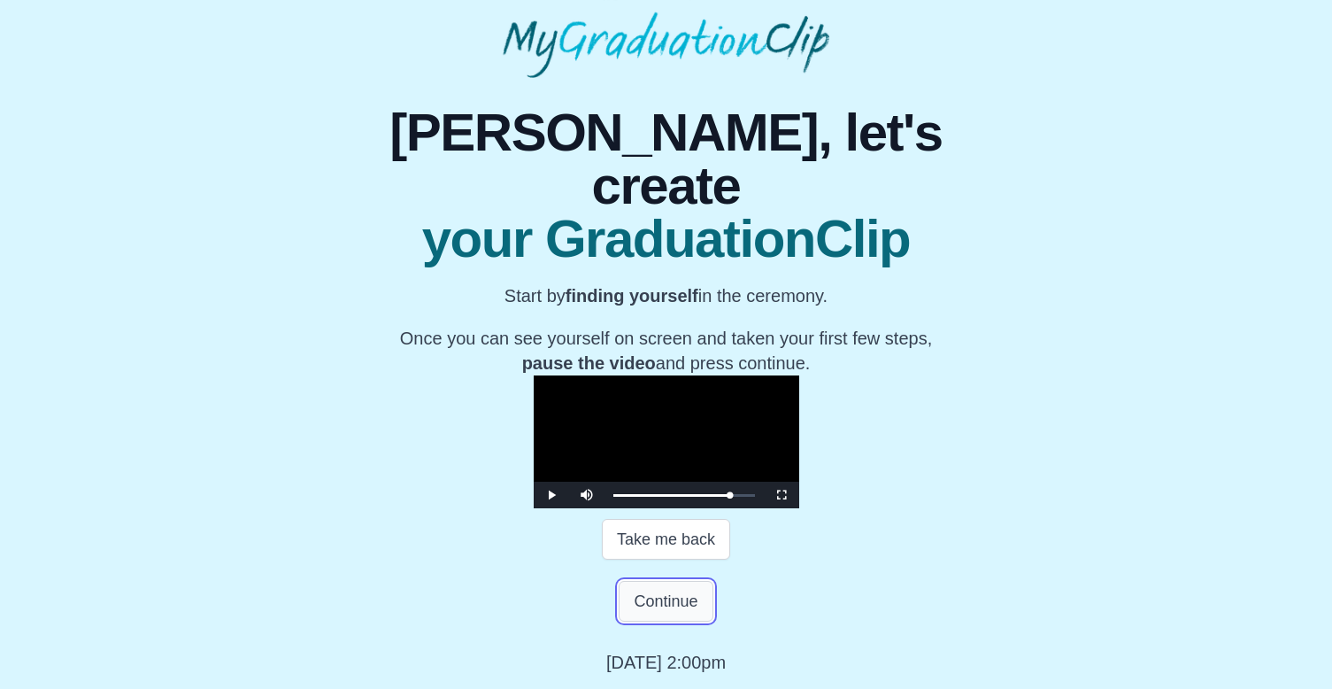
click at [671, 621] on button "Continue" at bounding box center [666, 601] width 94 height 41
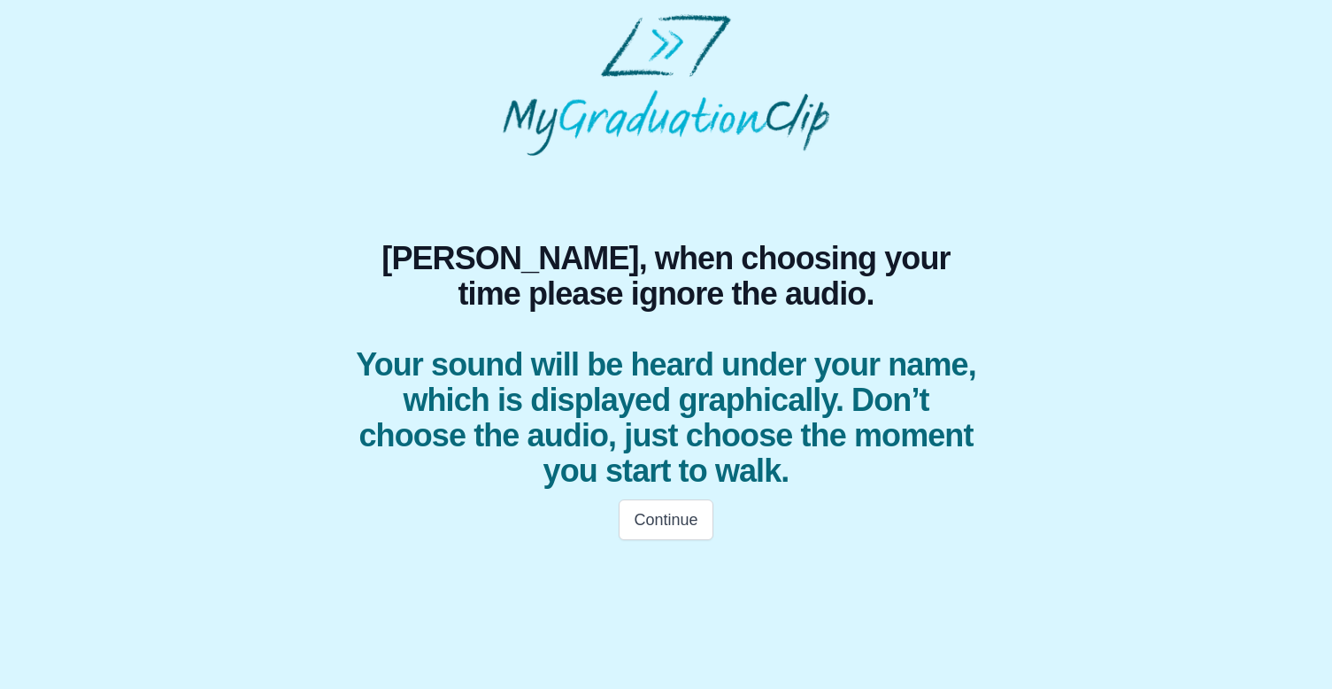
scroll to position [0, 0]
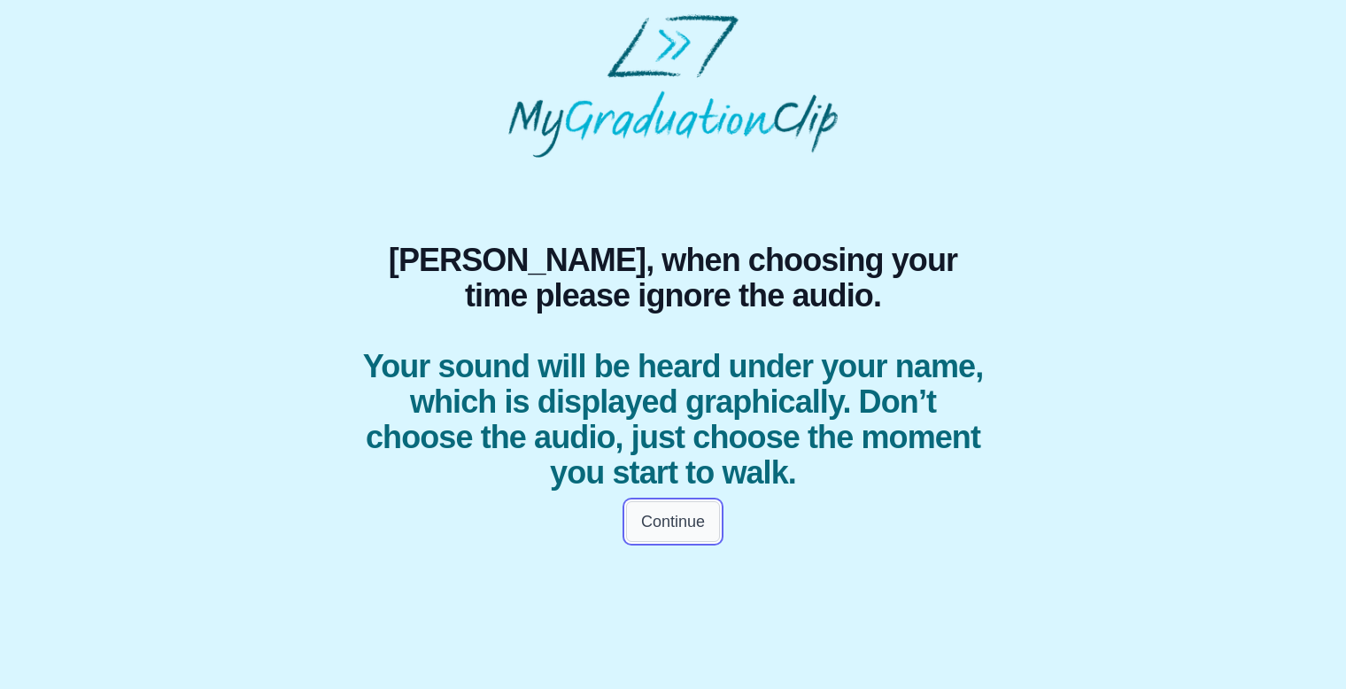
click at [677, 536] on button "Continue" at bounding box center [673, 521] width 94 height 41
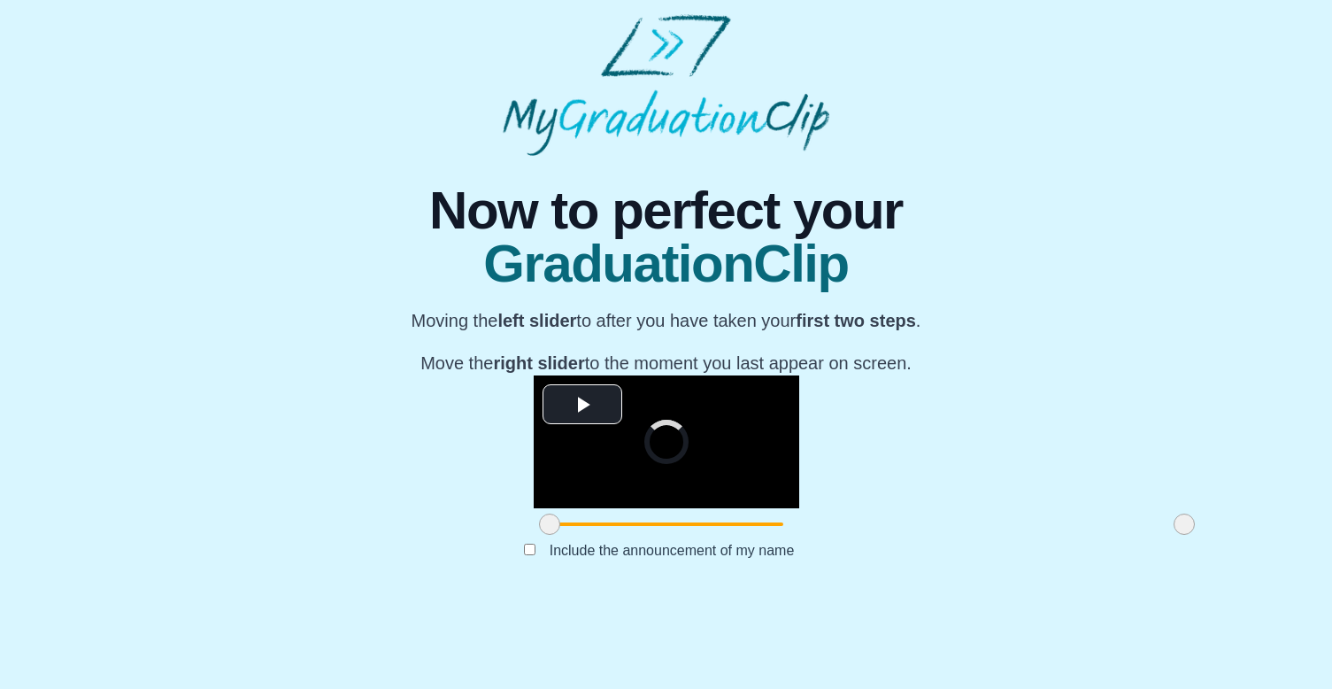
scroll to position [163, 0]
drag, startPoint x: 346, startPoint y: 601, endPoint x: 475, endPoint y: 606, distance: 128.5
click at [668, 535] on span at bounding box center [678, 523] width 21 height 21
drag, startPoint x: 984, startPoint y: 608, endPoint x: 1062, endPoint y: 608, distance: 78.8
click at [1058, 595] on div "**********" at bounding box center [666, 375] width 1304 height 439
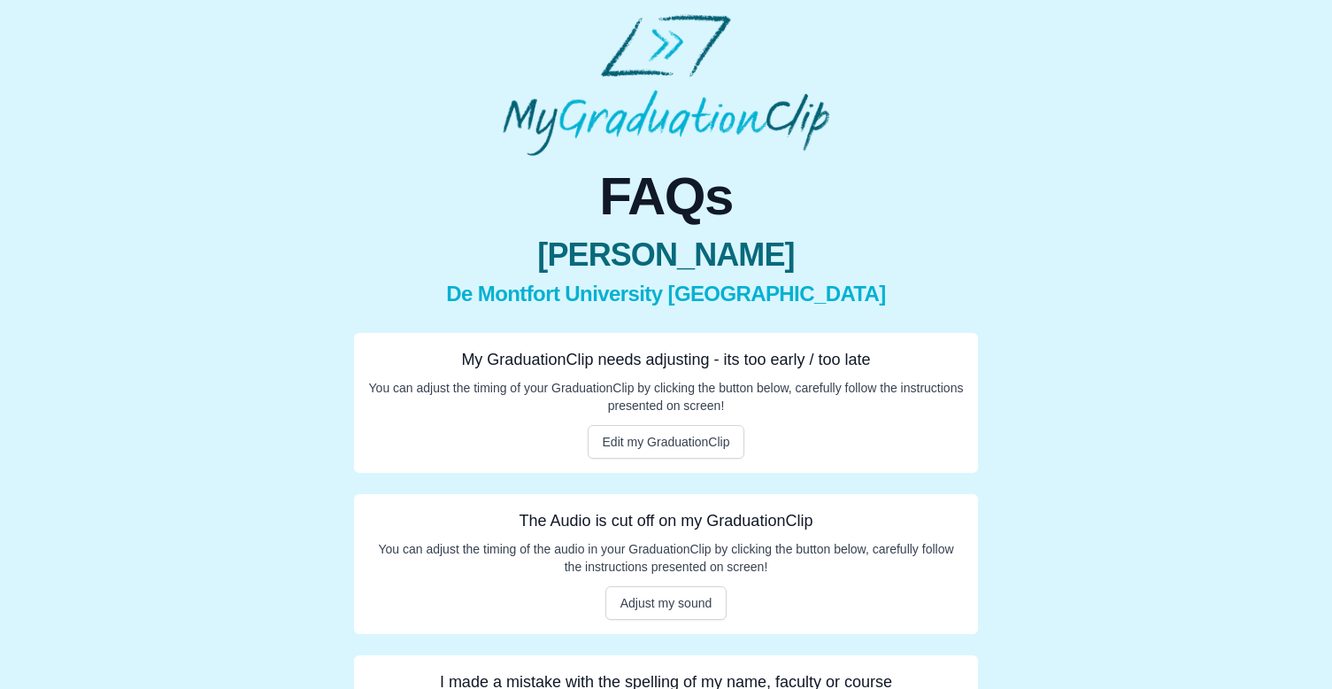
click at [634, 462] on div "My GraduationClip needs adjusting - its too early / too late You can adjust the…" at bounding box center [666, 403] width 624 height 140
click at [632, 446] on button "Edit my GraduationClip" at bounding box center [667, 442] width 158 height 34
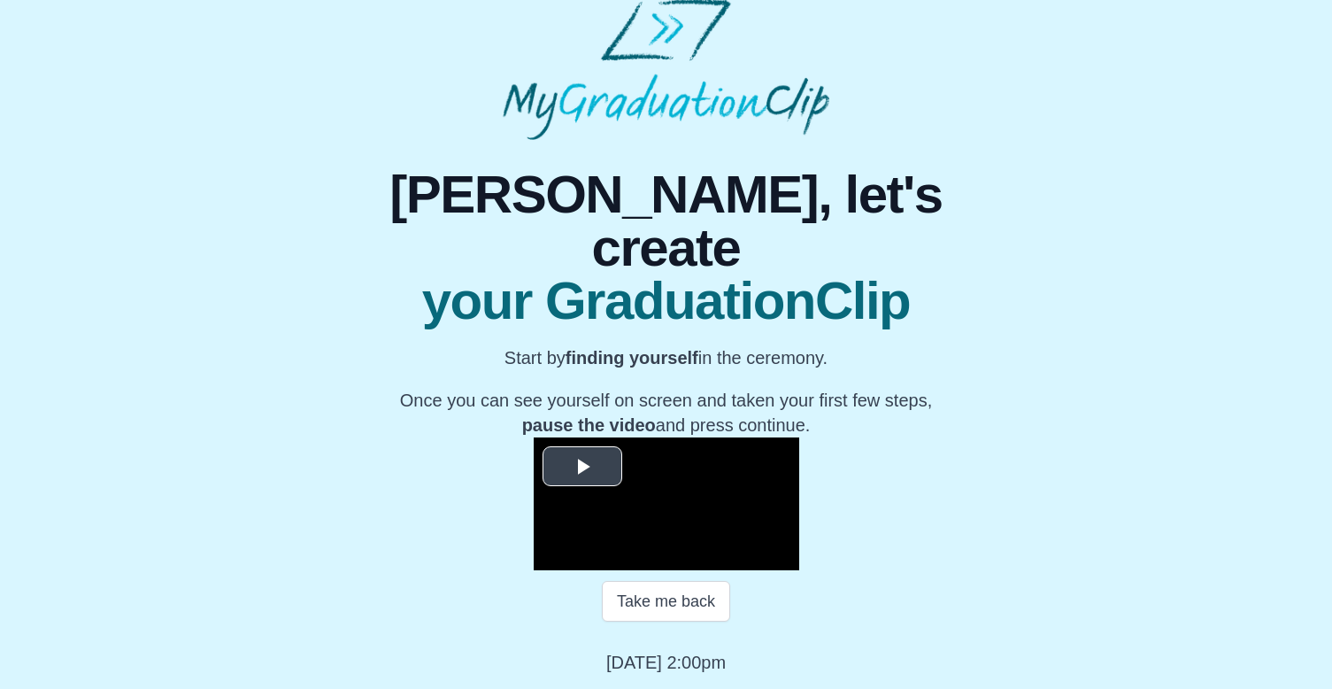
scroll to position [205, 0]
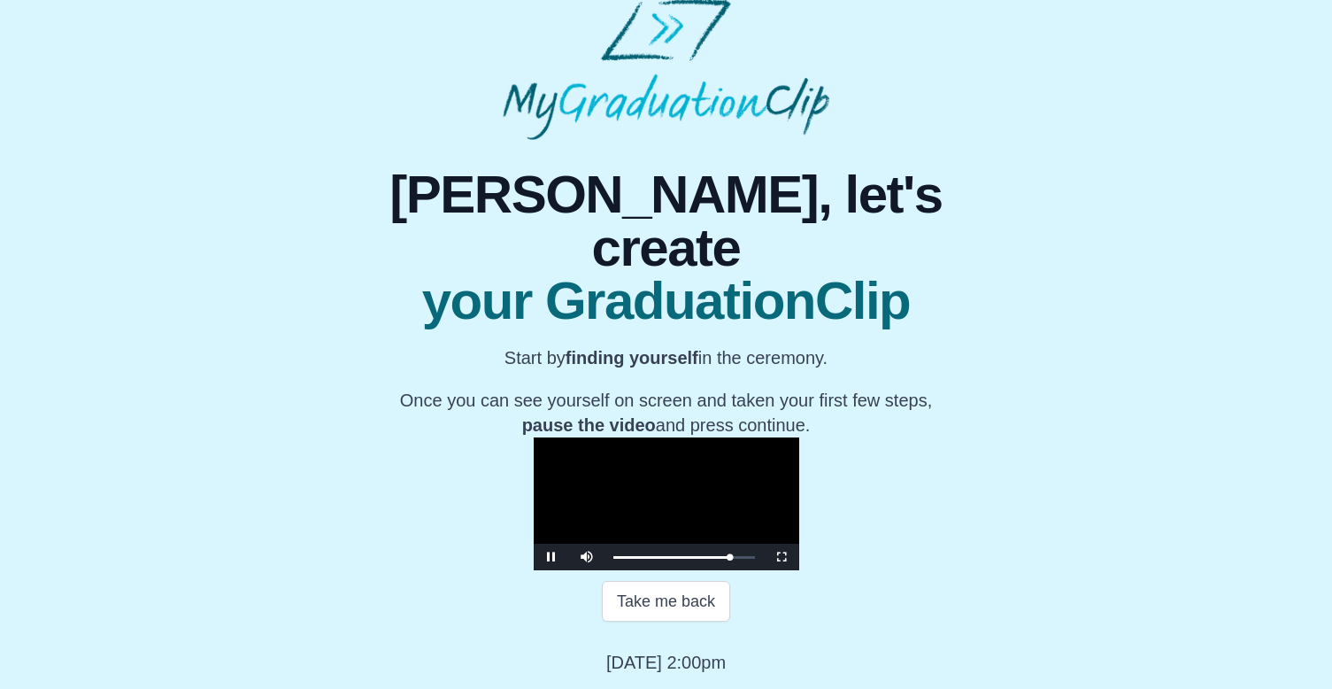
click at [534, 437] on video "Video Player" at bounding box center [667, 503] width 266 height 133
click at [552, 557] on span "Video Player" at bounding box center [552, 557] width 0 height 0
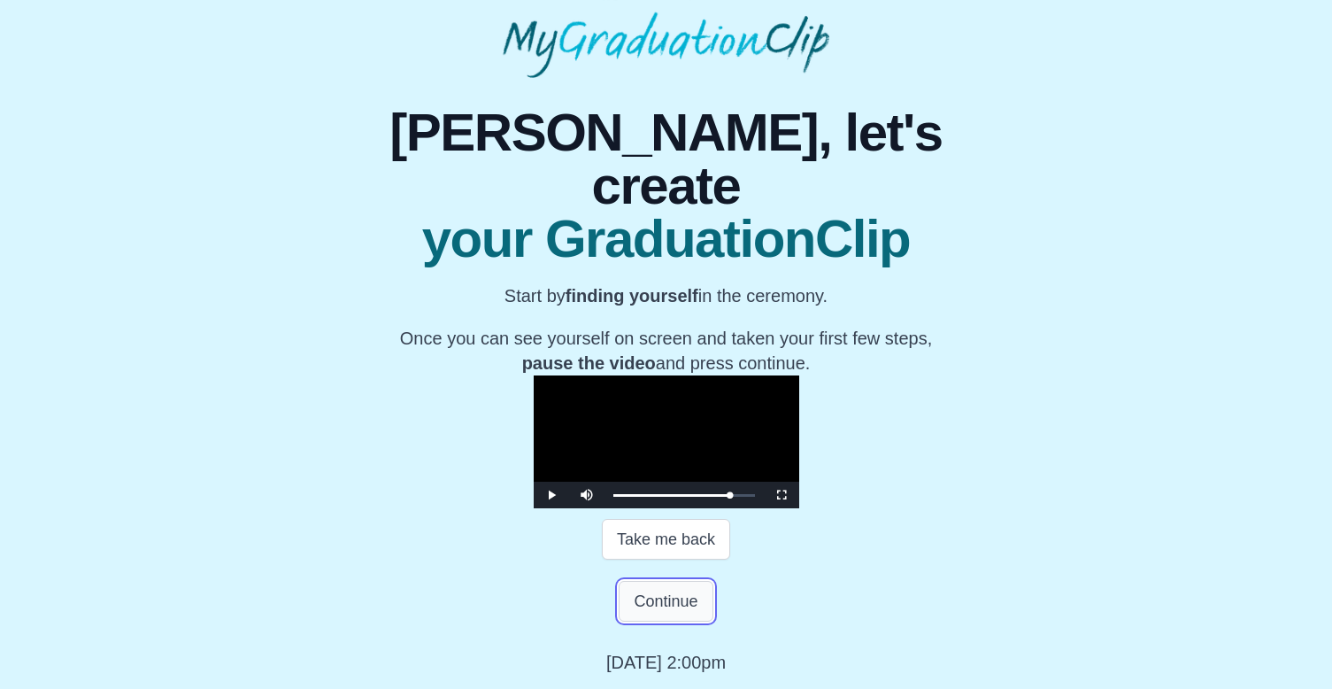
click at [678, 621] on button "Continue" at bounding box center [666, 601] width 94 height 41
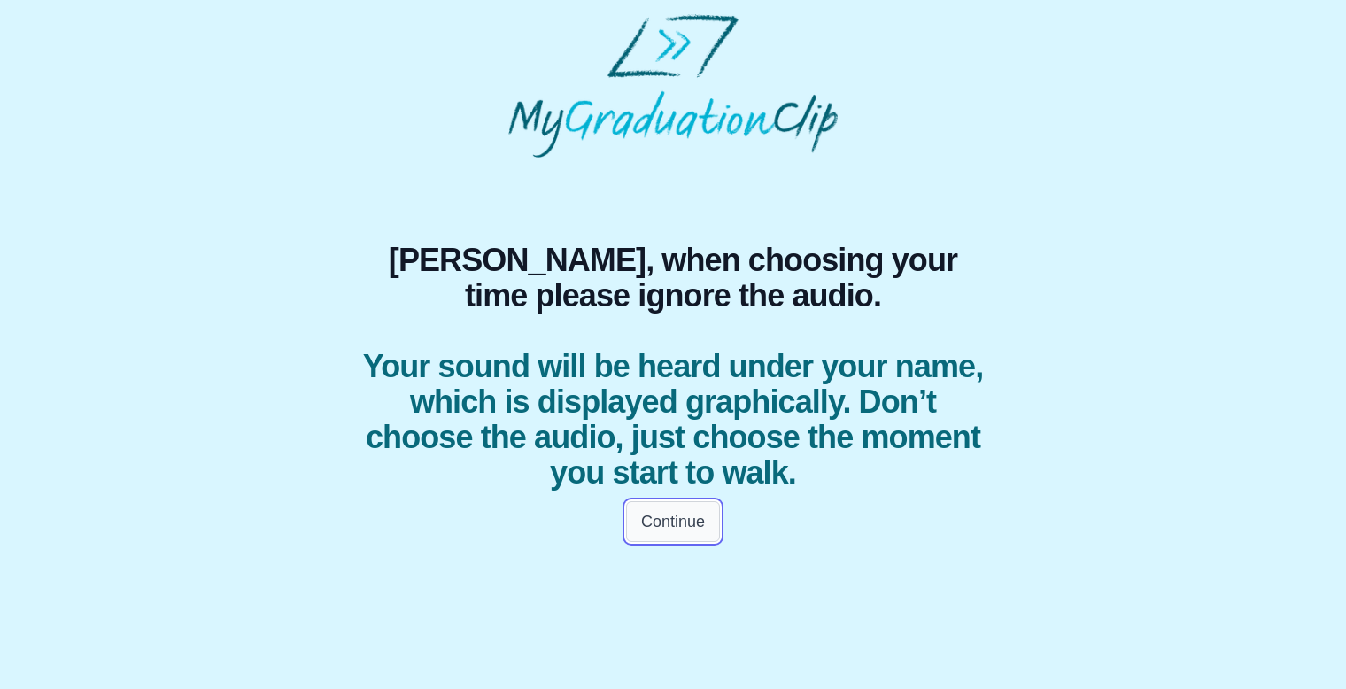
click at [660, 526] on button "Continue" at bounding box center [673, 521] width 94 height 41
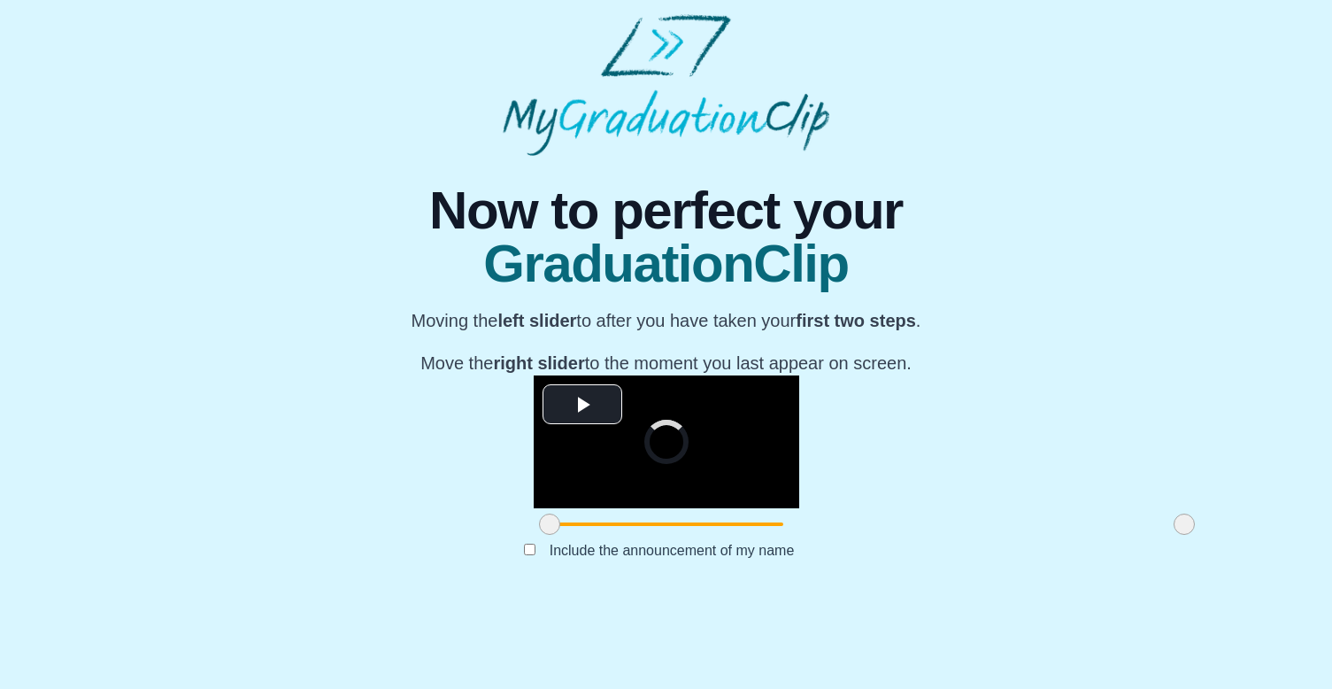
scroll to position [163, 0]
drag, startPoint x: 347, startPoint y: 603, endPoint x: 413, endPoint y: 607, distance: 65.7
click at [605, 535] on span at bounding box center [615, 523] width 21 height 21
drag, startPoint x: 983, startPoint y: 602, endPoint x: 1011, endPoint y: 603, distance: 28.3
click at [1011, 595] on div "**********" at bounding box center [666, 375] width 1304 height 439
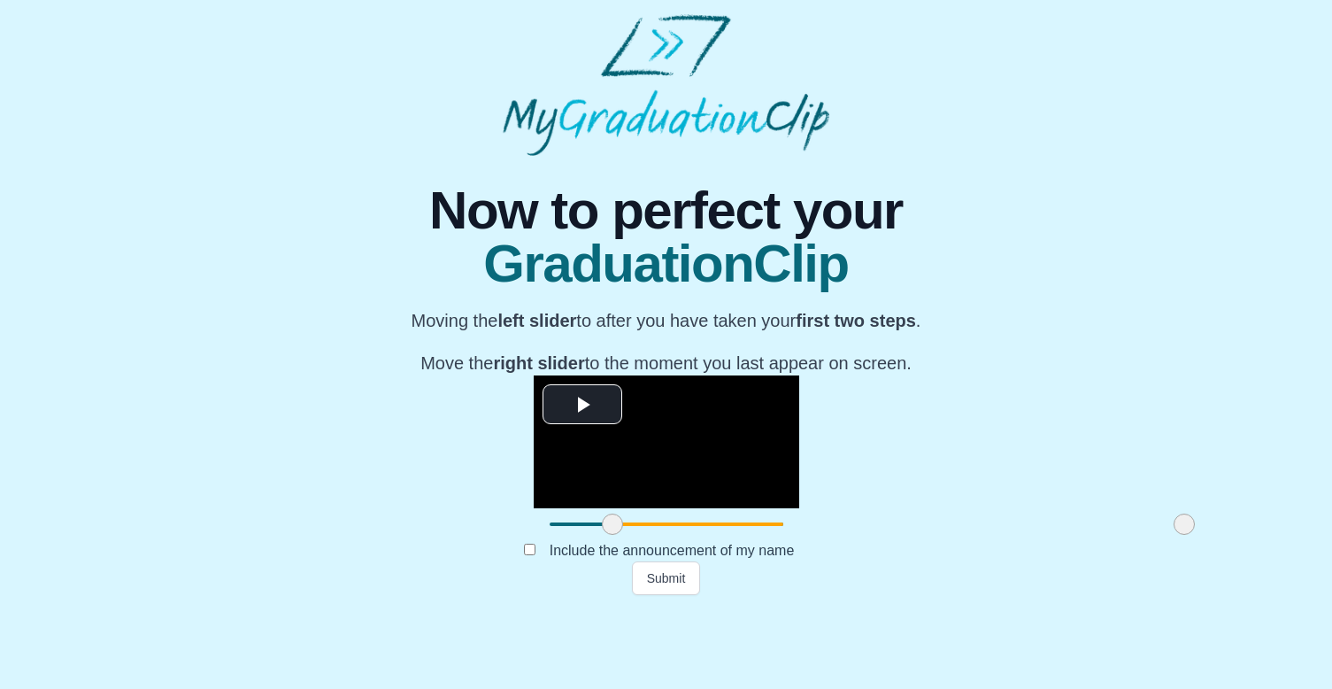
click at [602, 535] on span at bounding box center [612, 523] width 21 height 21
click at [680, 595] on button "Submit" at bounding box center [666, 578] width 69 height 34
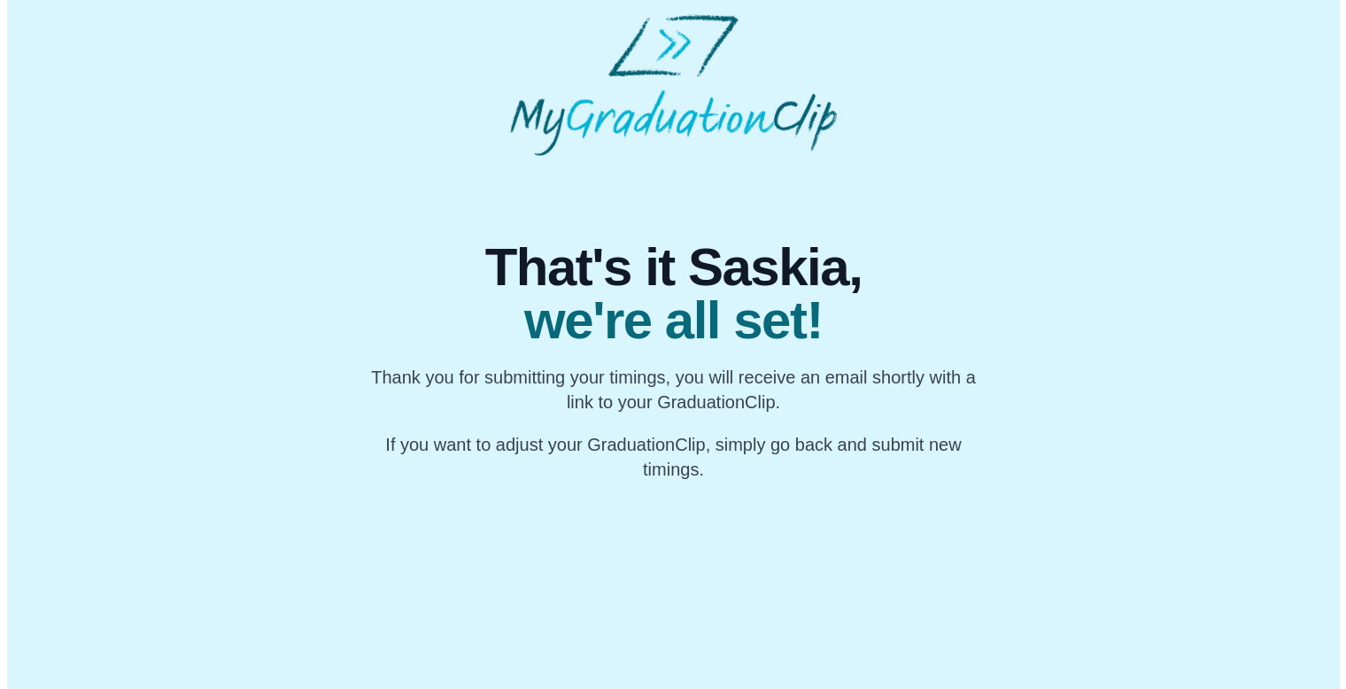
scroll to position [0, 0]
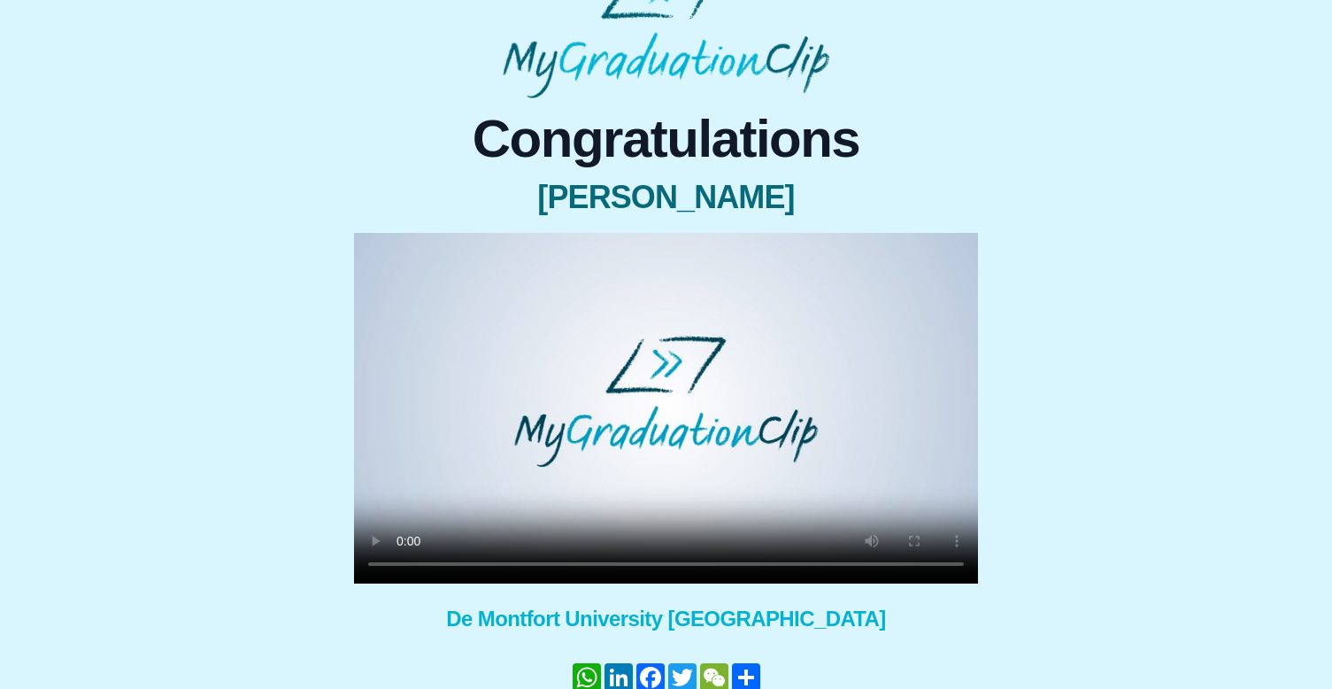
scroll to position [89, 0]
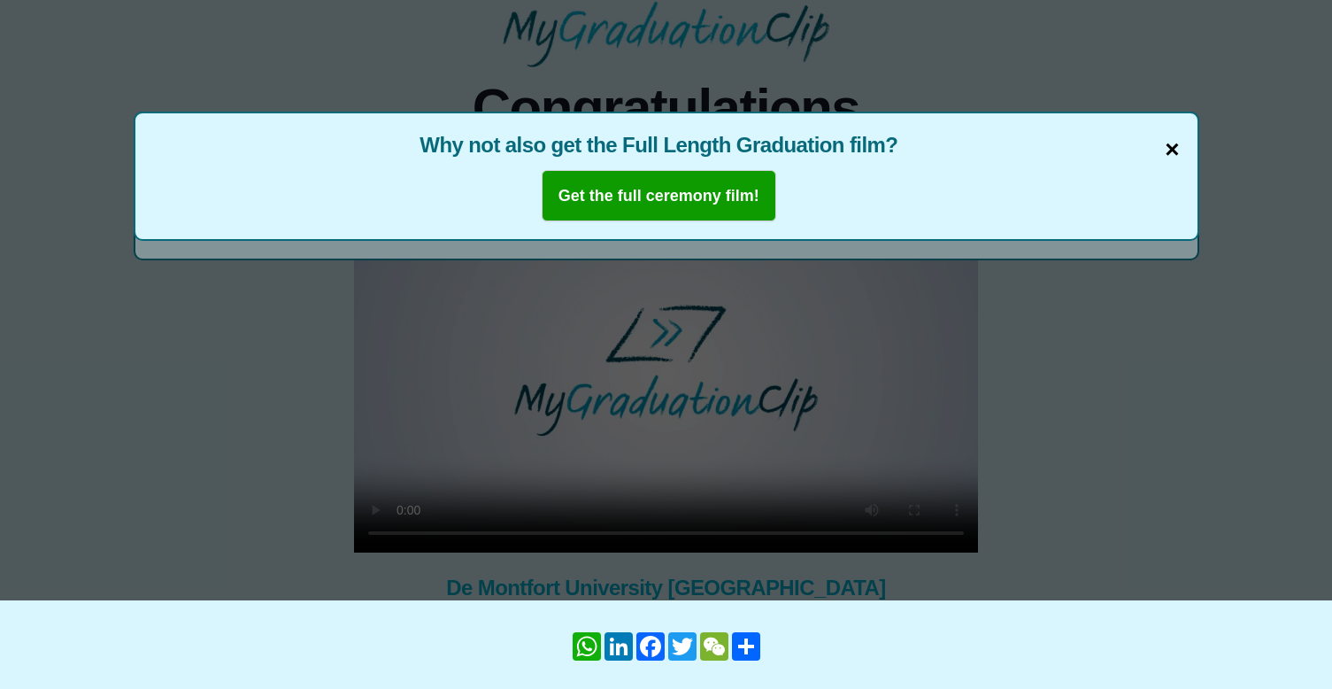
click at [1170, 145] on span "×" at bounding box center [1172, 149] width 14 height 37
